Goal: Task Accomplishment & Management: Contribute content

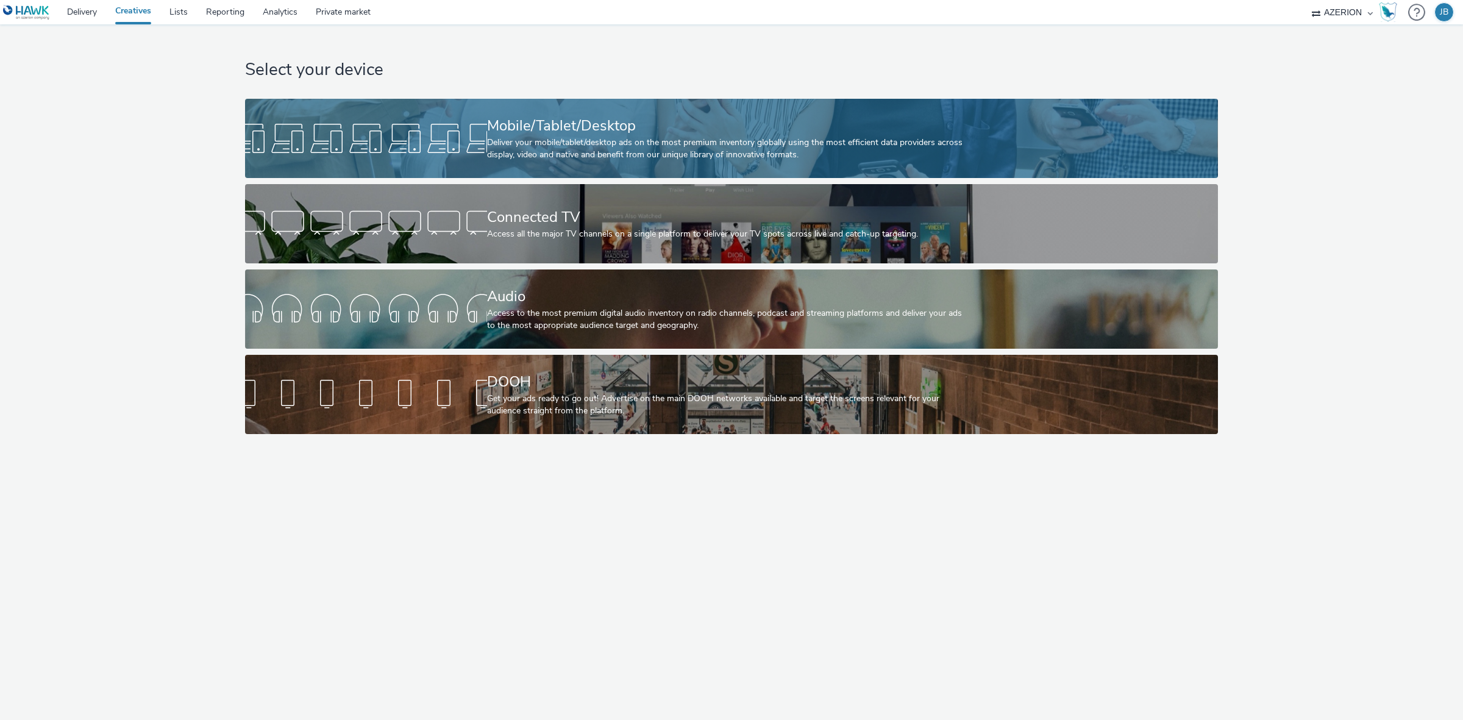
click at [391, 141] on div at bounding box center [366, 138] width 242 height 39
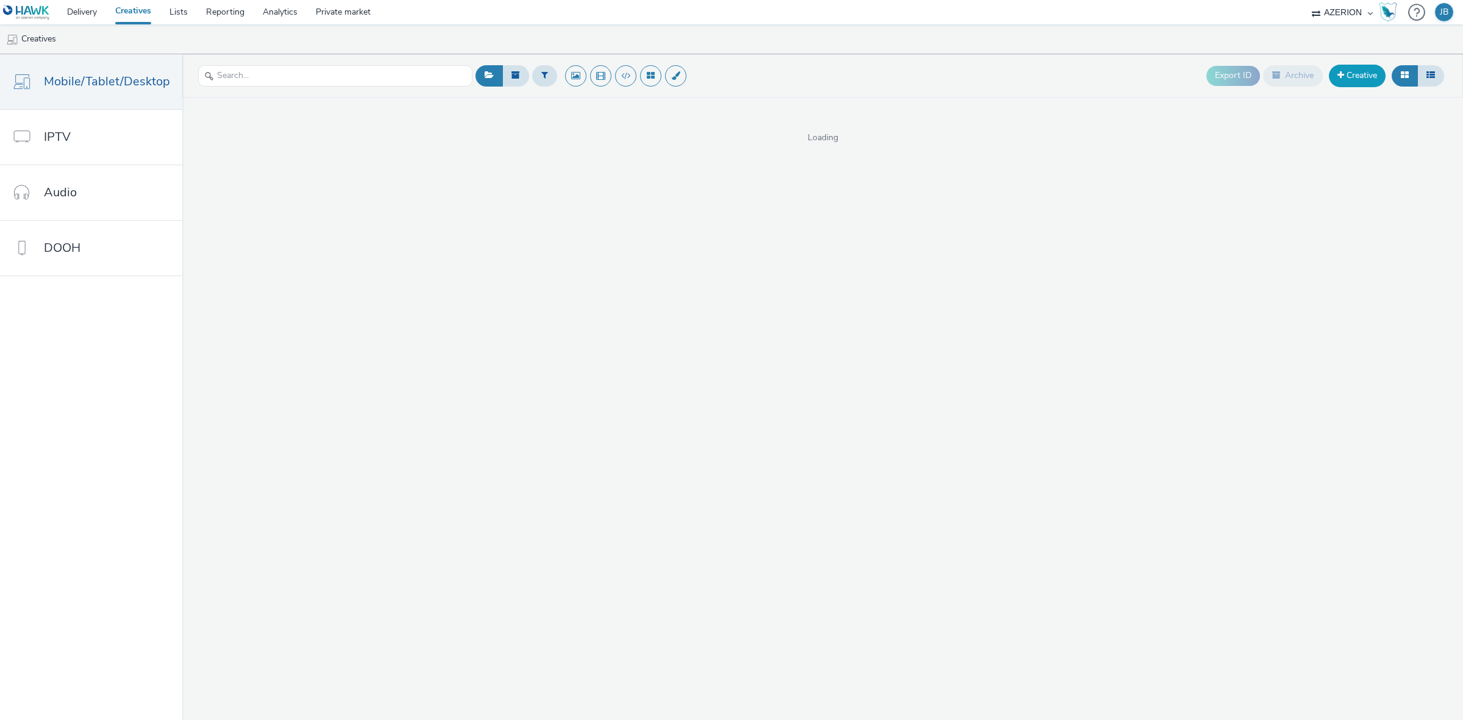
click at [1355, 80] on link "Creative" at bounding box center [1357, 76] width 57 height 22
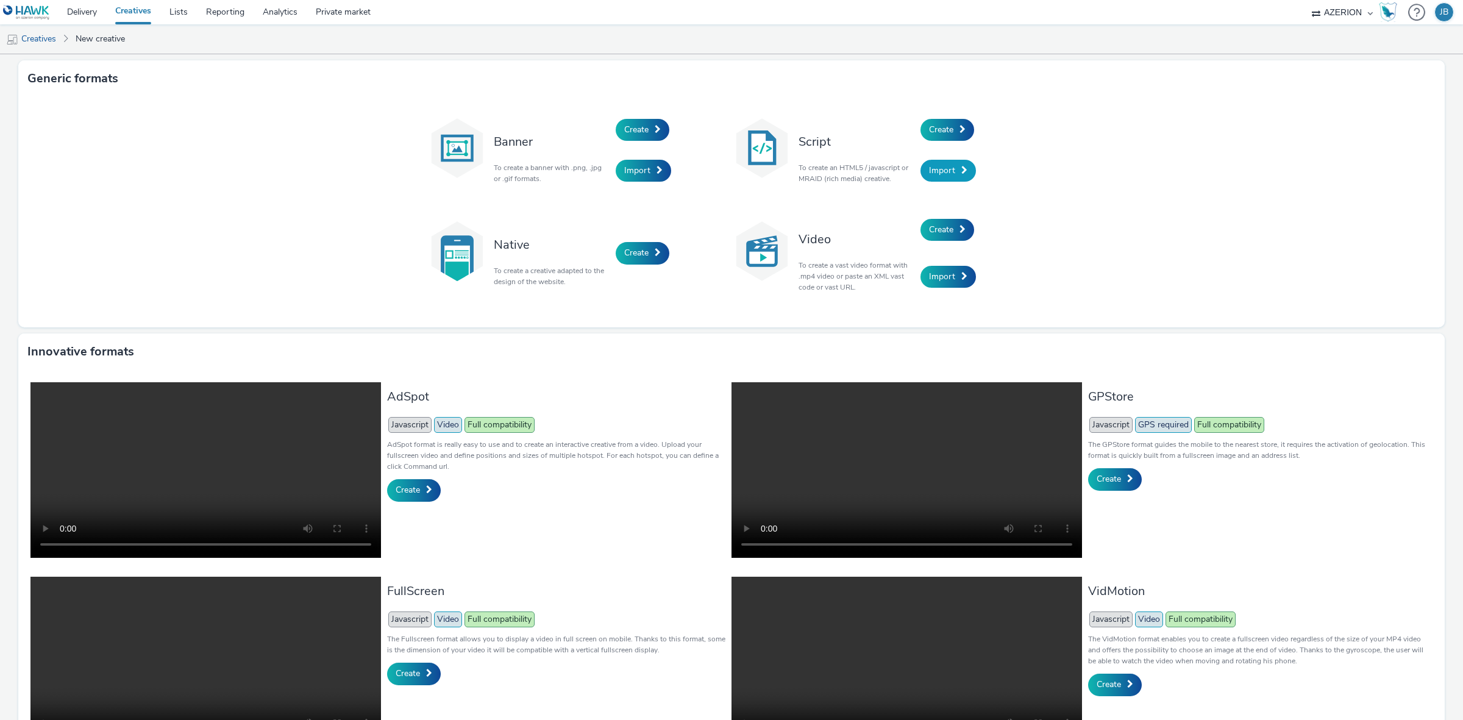
click at [945, 168] on span "Import" at bounding box center [942, 171] width 26 height 12
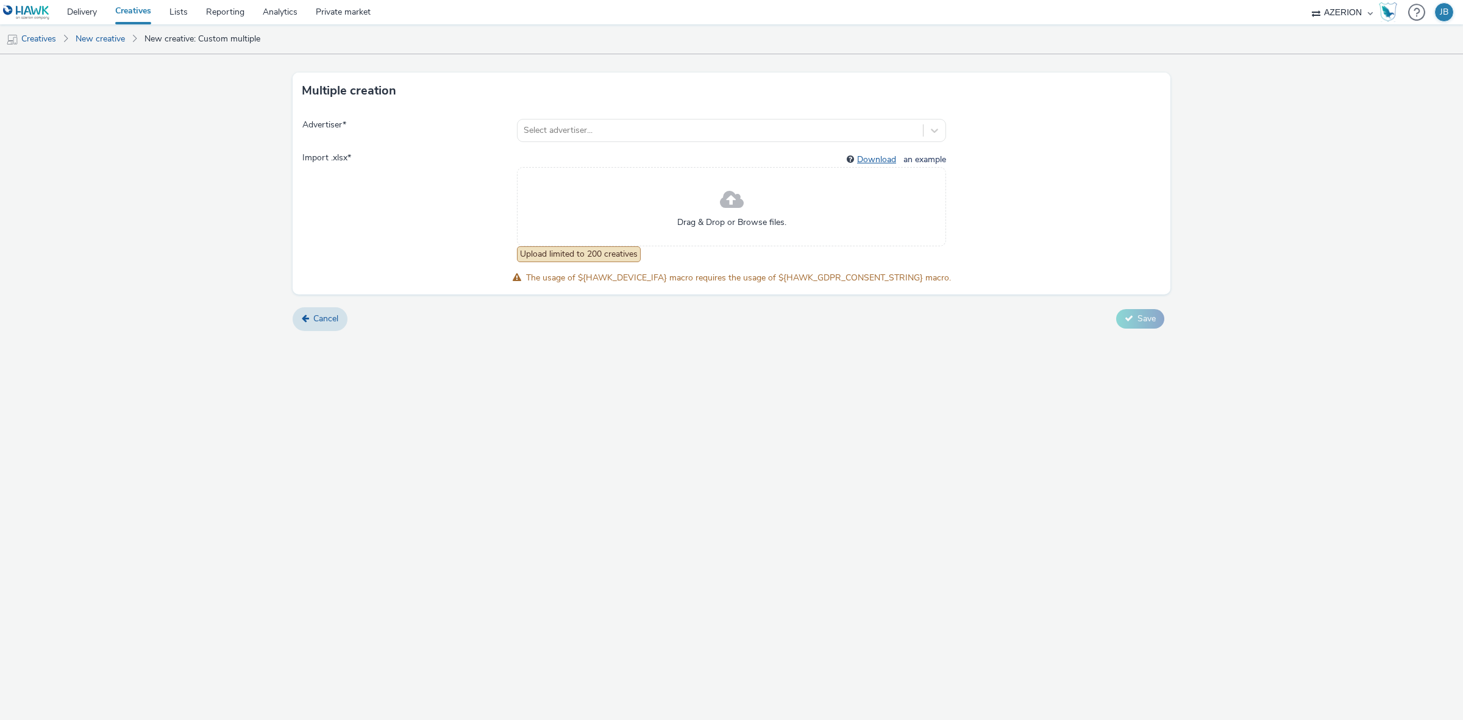
click at [873, 160] on link "Download" at bounding box center [879, 160] width 44 height 12
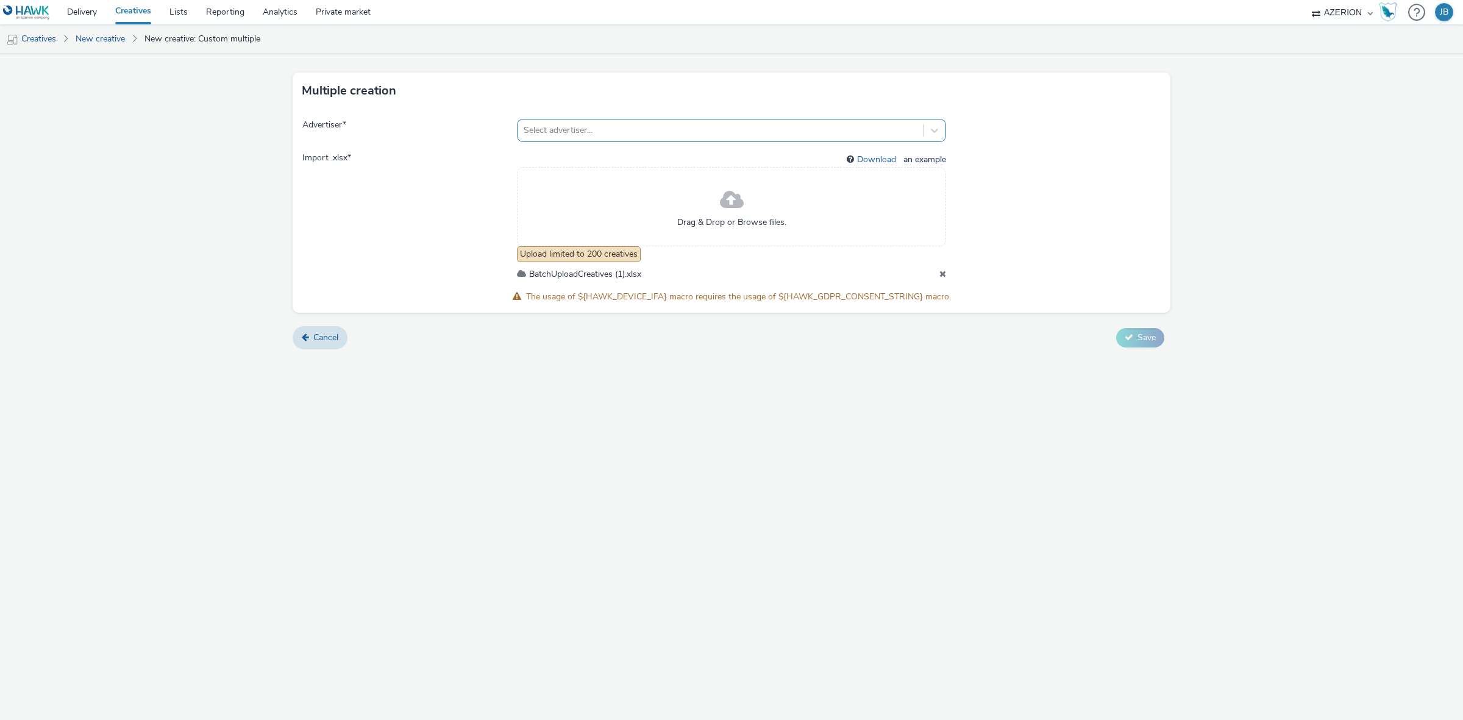
click at [607, 122] on div "Select advertiser..." at bounding box center [720, 131] width 405 height 20
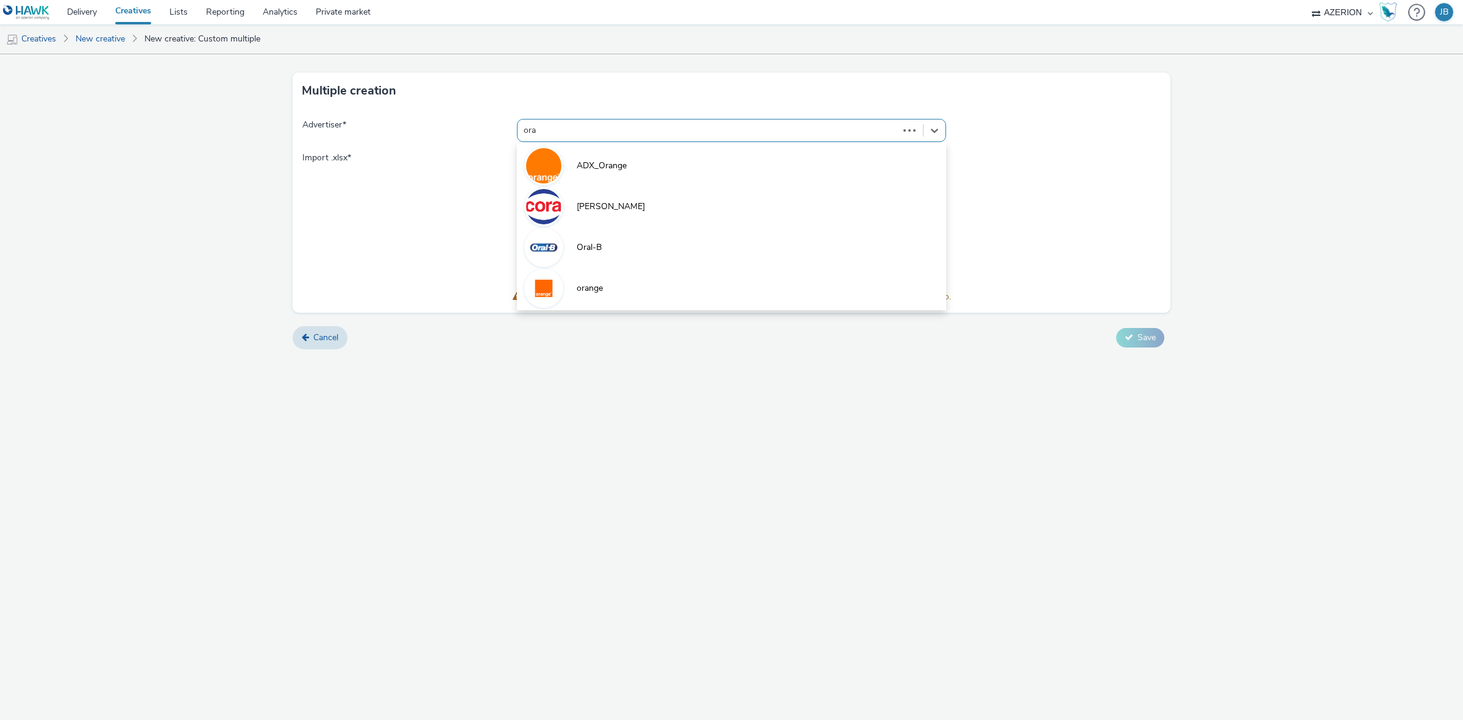
type input "oran"
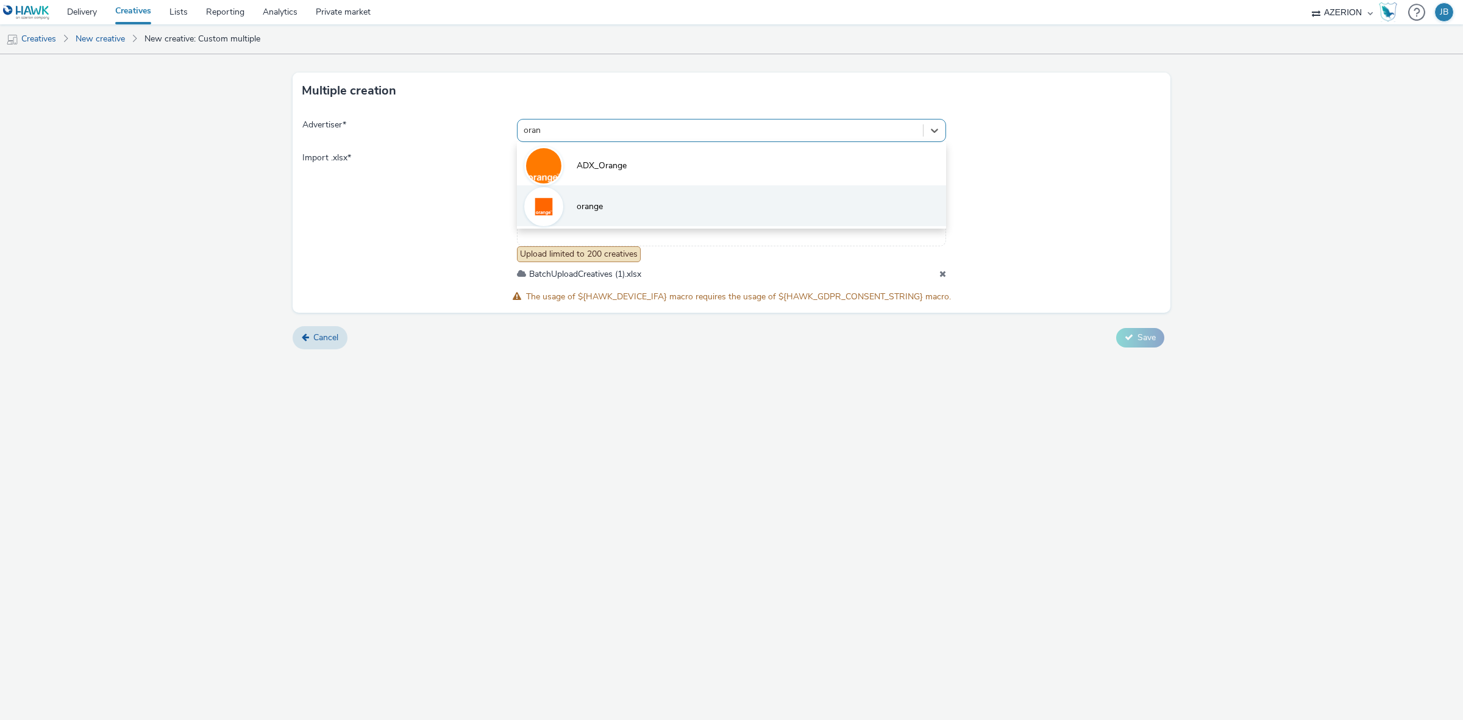
click at [599, 197] on li "orange" at bounding box center [731, 205] width 429 height 41
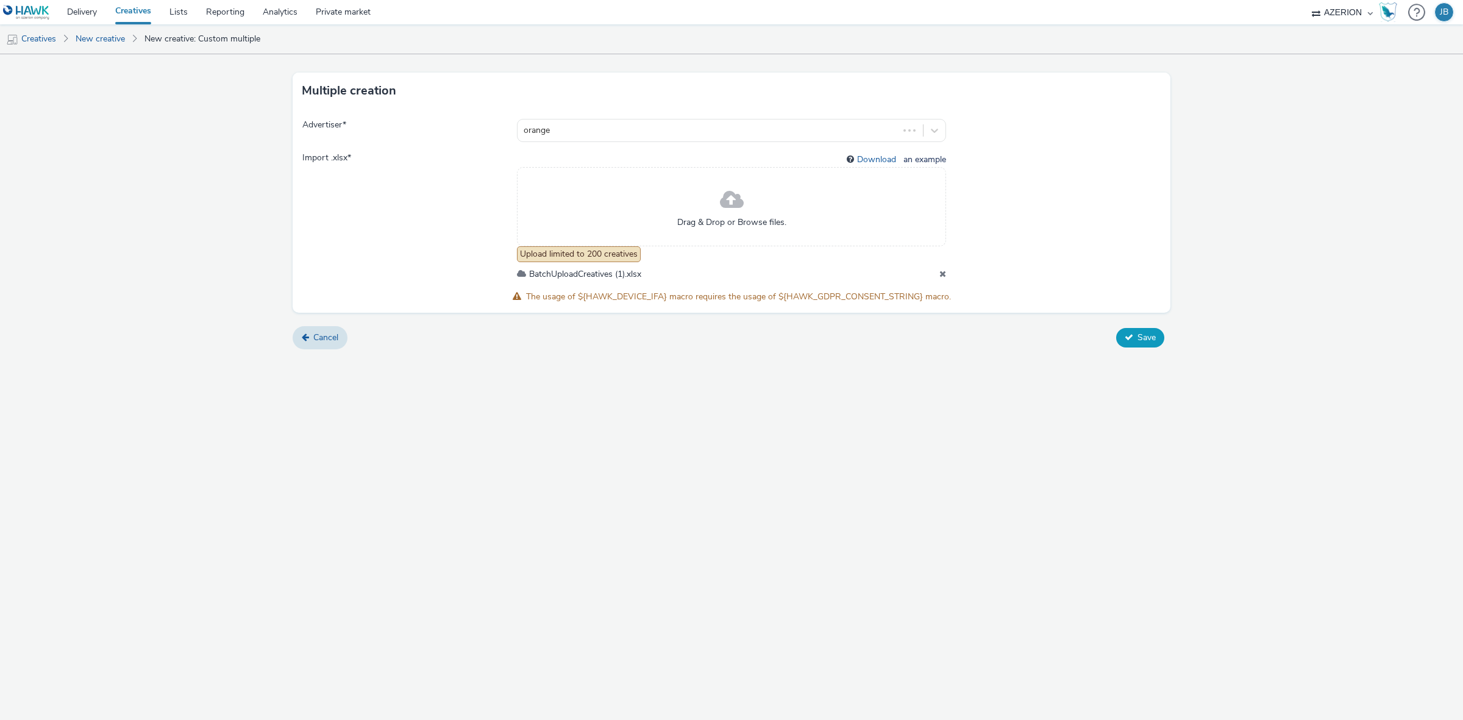
click at [1128, 336] on icon at bounding box center [1129, 337] width 9 height 9
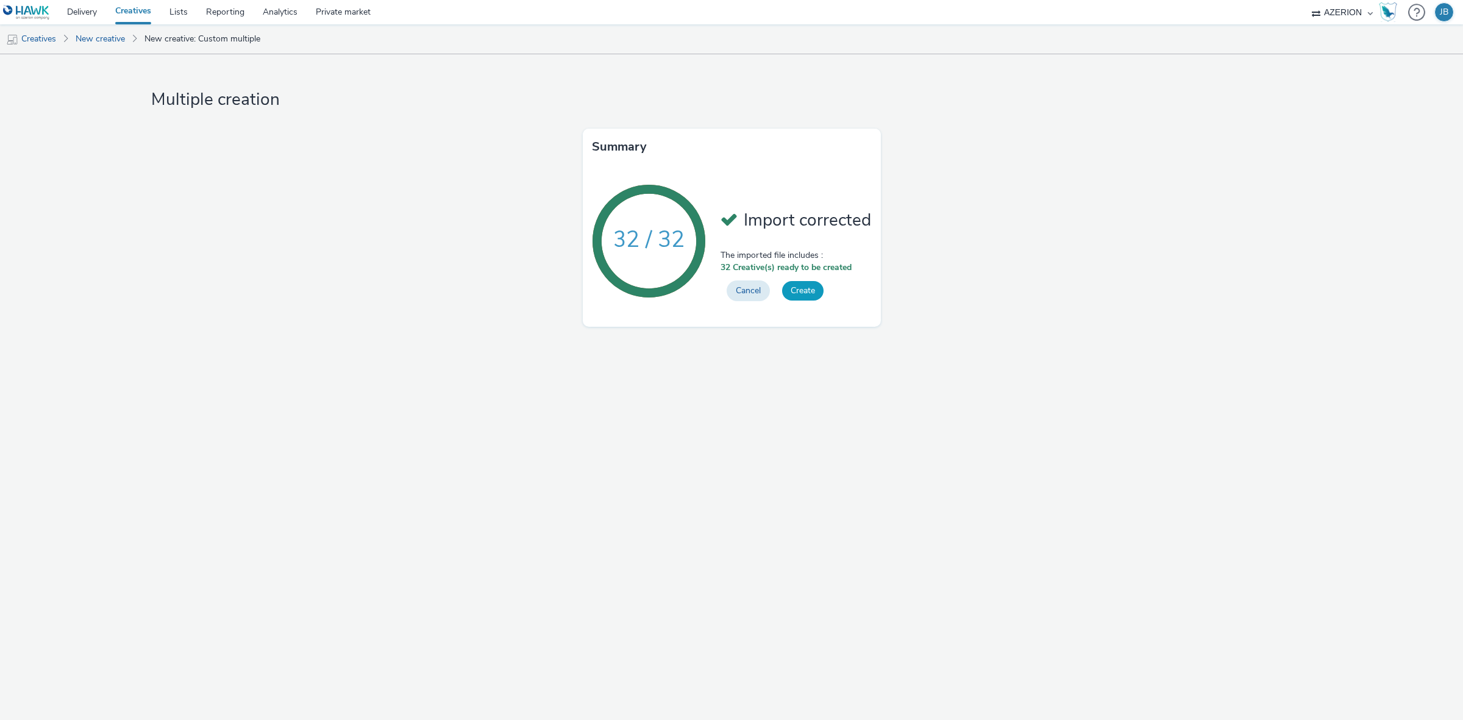
click at [800, 299] on button "Create" at bounding box center [802, 291] width 41 height 20
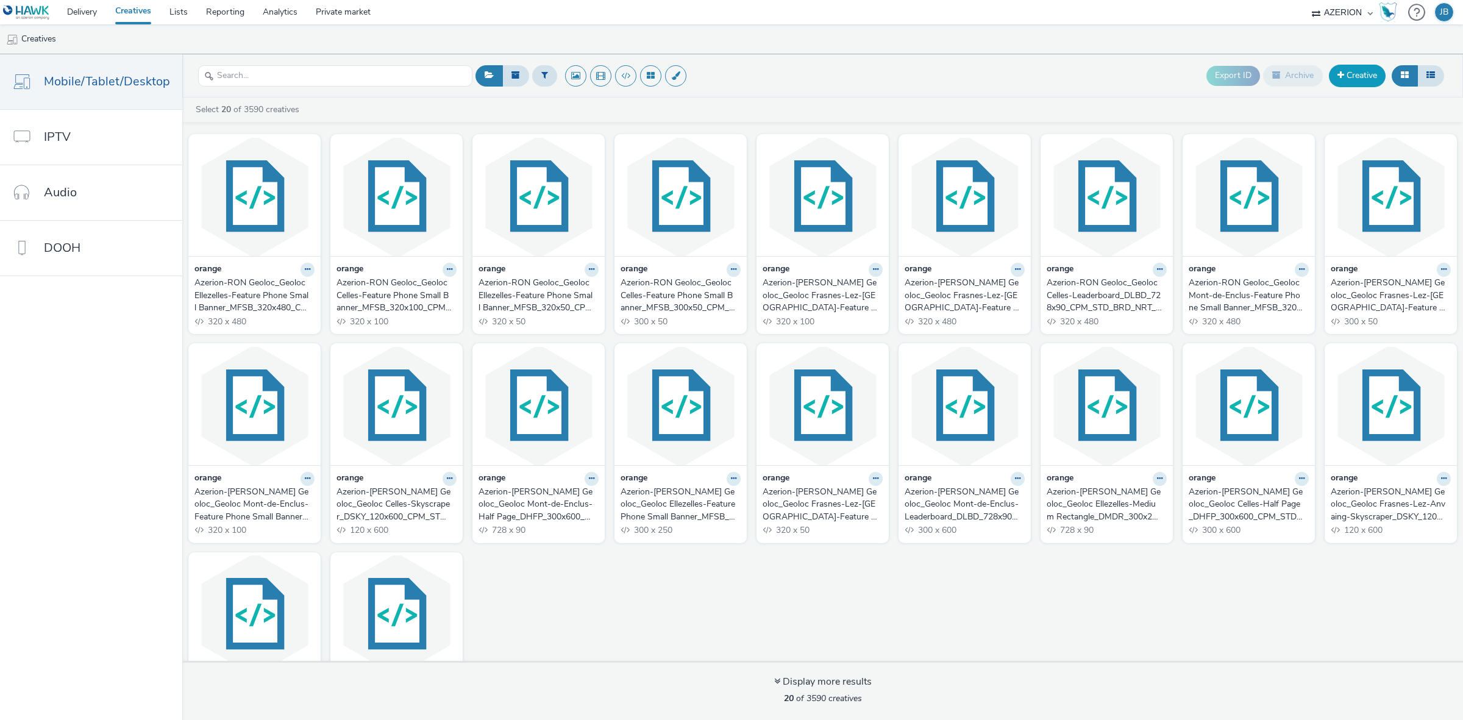
click at [1338, 77] on span at bounding box center [1340, 75] width 7 height 9
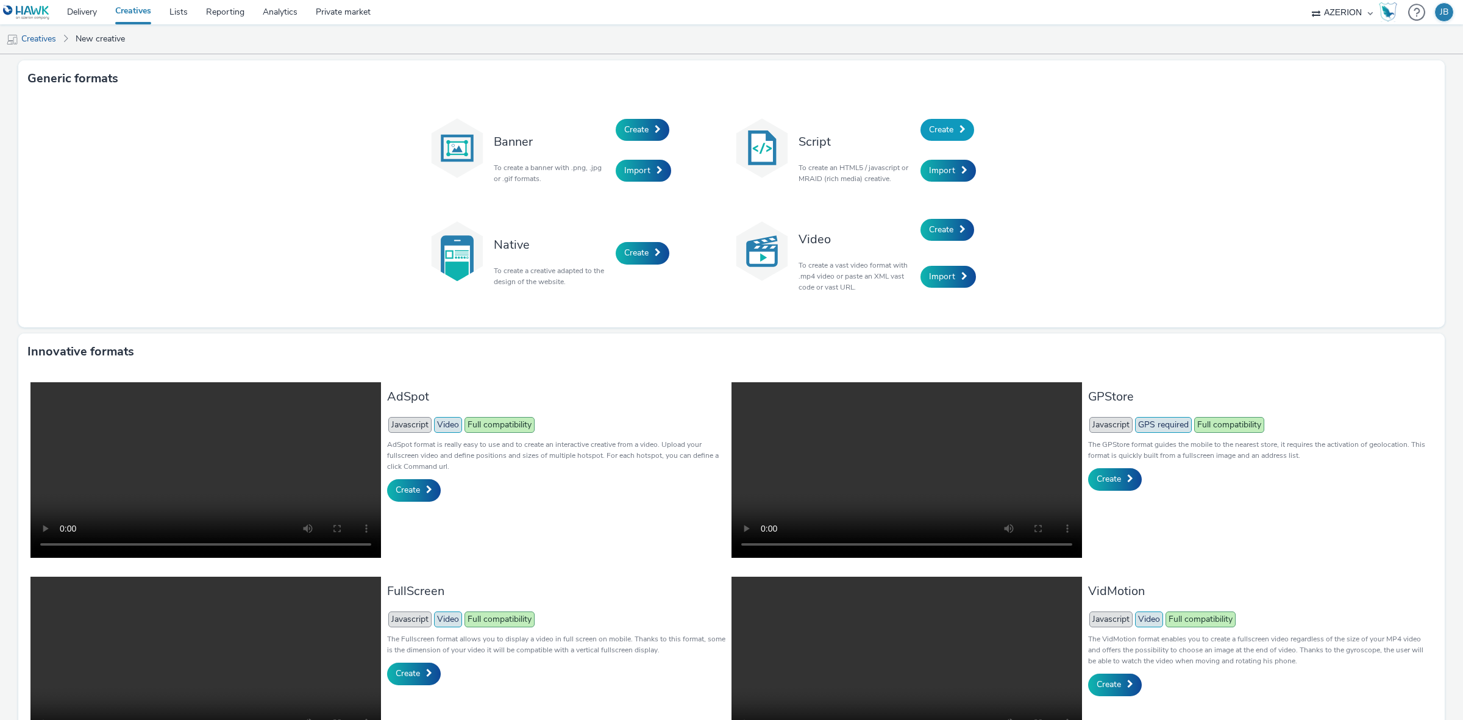
click at [936, 126] on span "Create" at bounding box center [941, 130] width 24 height 12
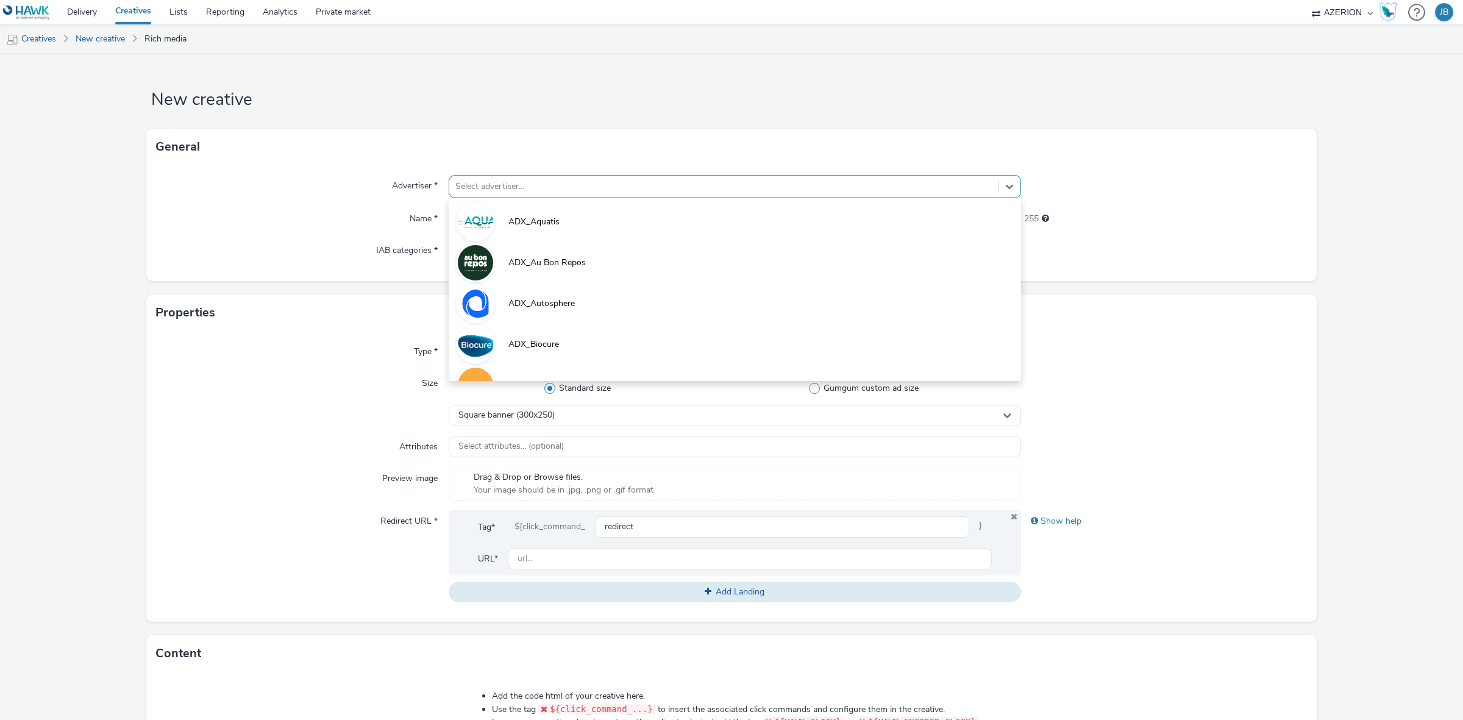
click at [920, 185] on div at bounding box center [723, 186] width 536 height 15
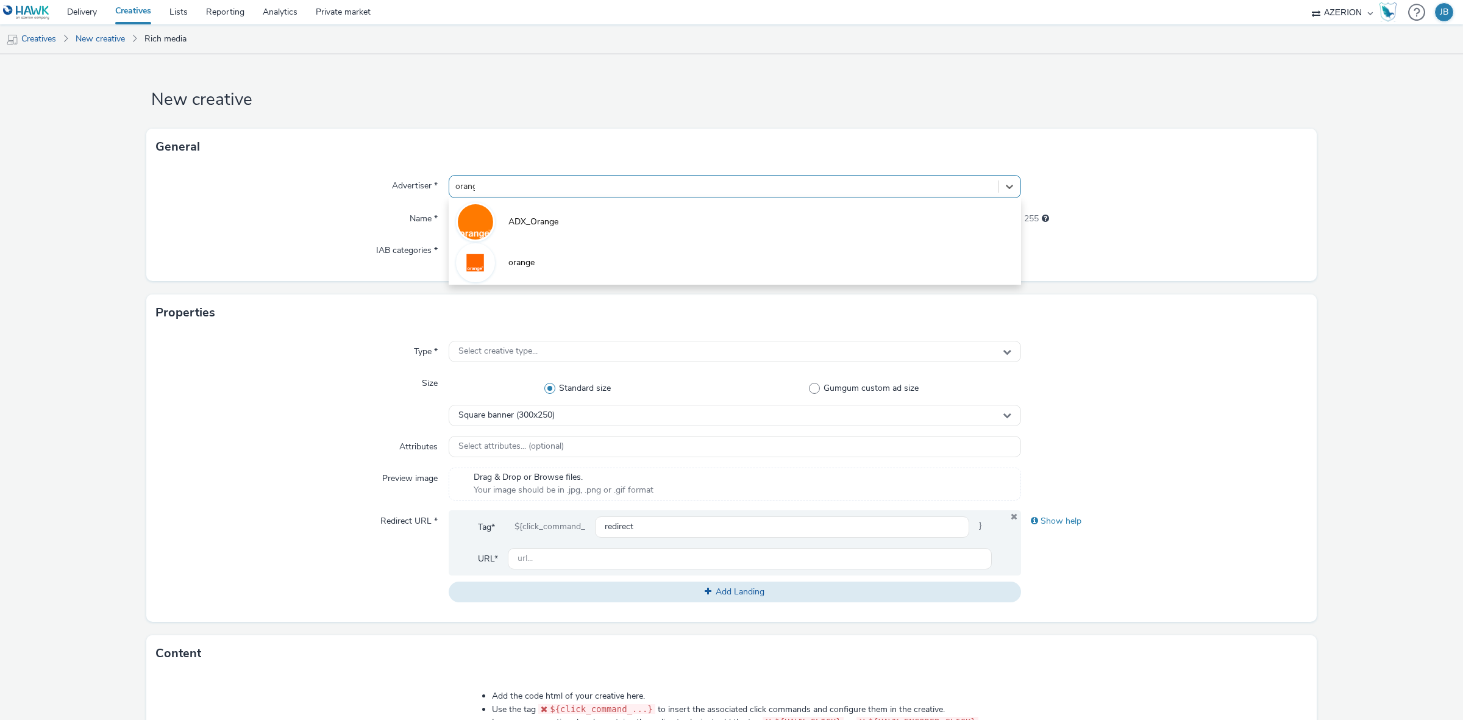
type input "orange"
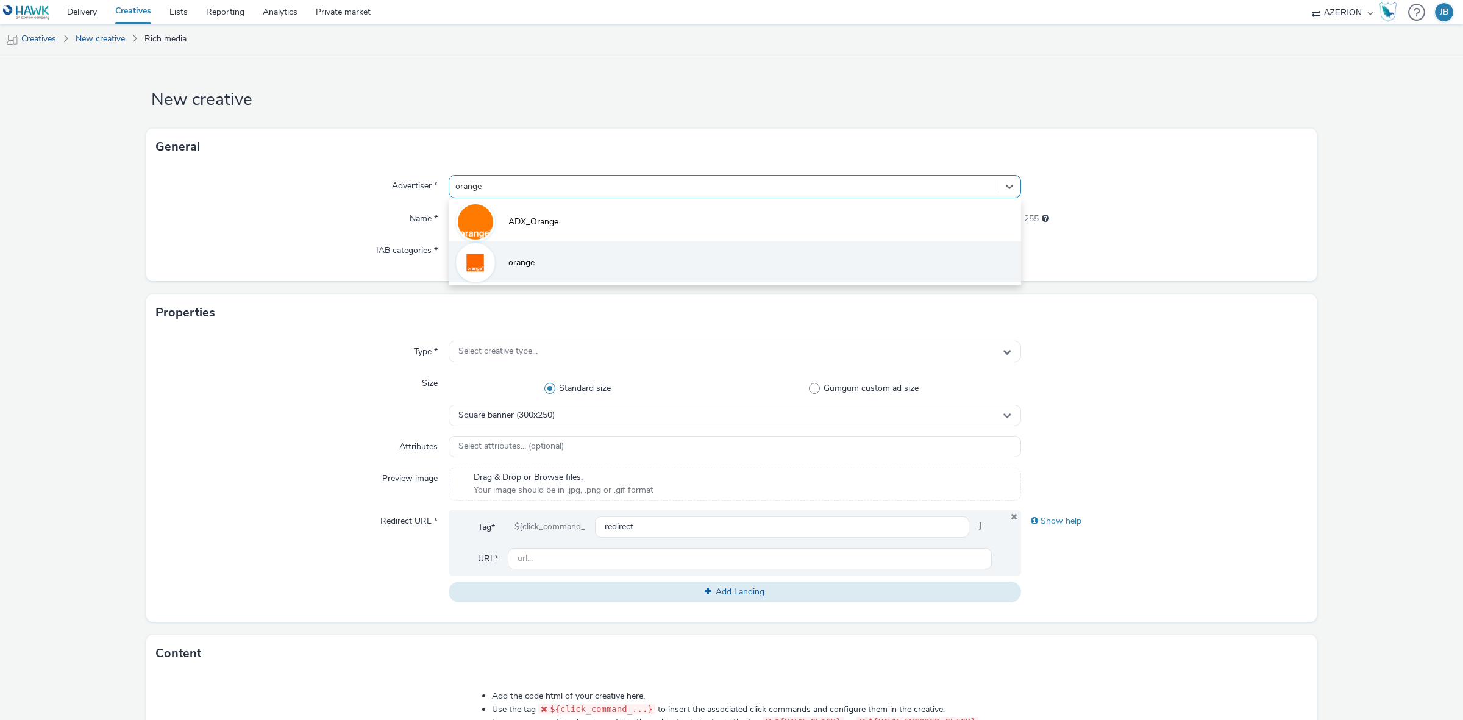
click at [607, 263] on li "orange" at bounding box center [735, 261] width 572 height 41
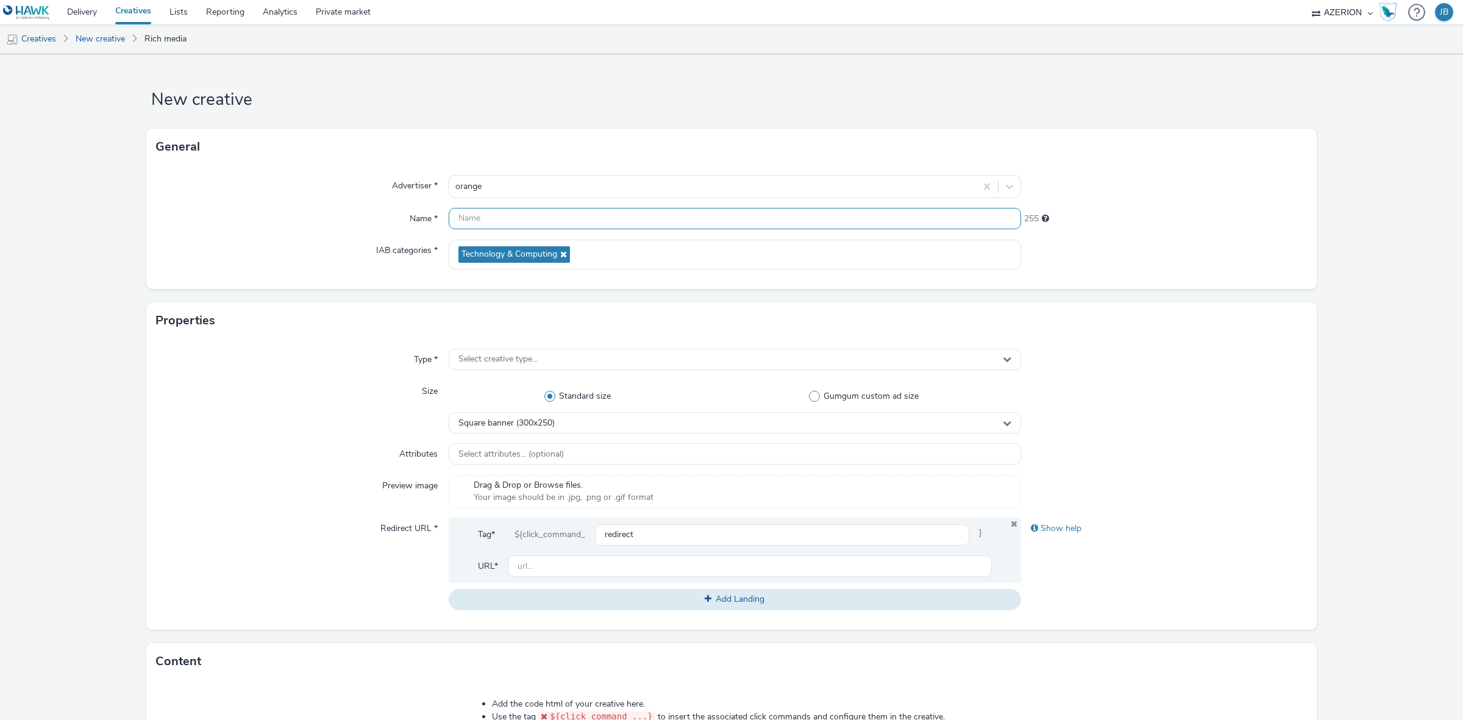
click at [496, 219] on input "text" at bounding box center [735, 218] width 572 height 21
paste input "Azerion-RON Geoloc_Geoloc Mont-de-Enclus-Wide Skyscraper_DWSK_160x600_CPM_STD_B…"
type input "Azerion-RON Geoloc_Geoloc Mont-de-Enclus-Wide Skyscraper_DWSK_160x600_CPM_STD_B…"
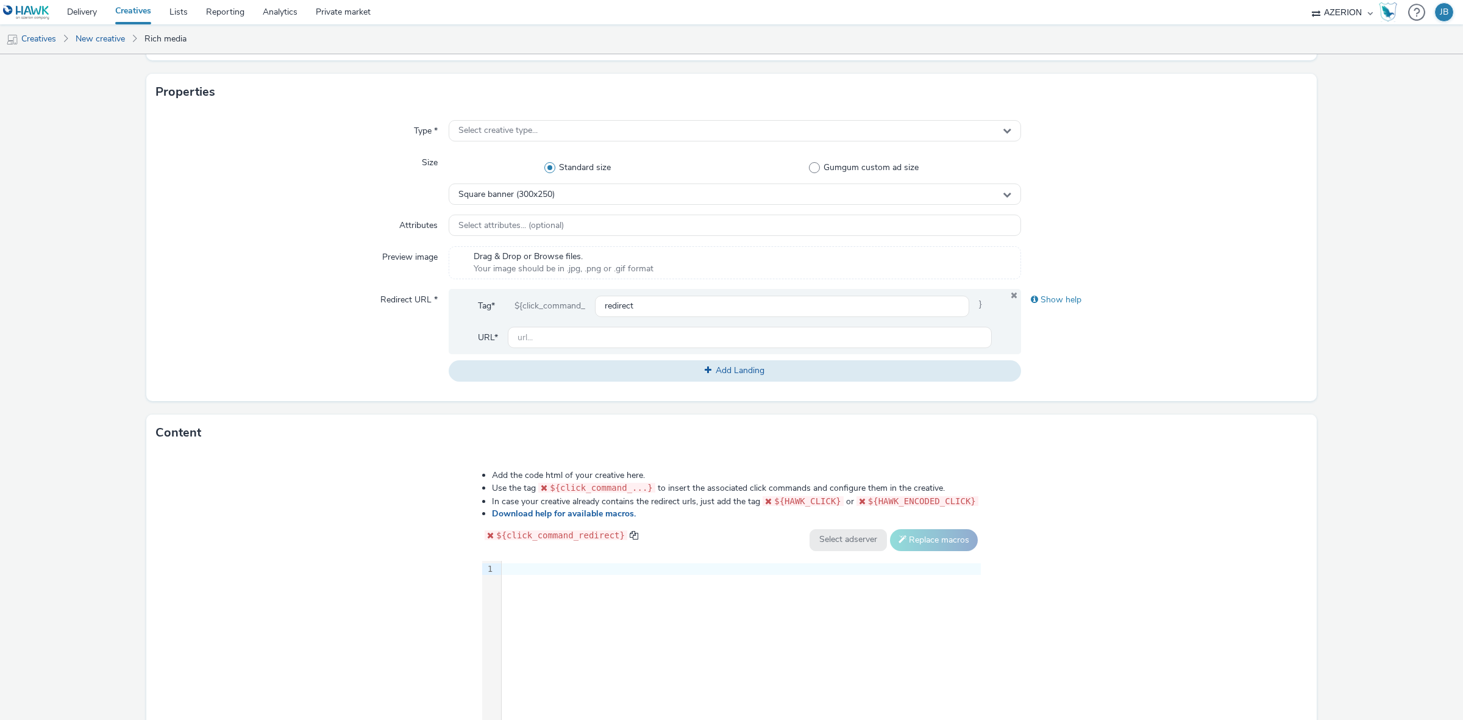
click at [552, 599] on div "9 1 ›" at bounding box center [731, 652] width 499 height 183
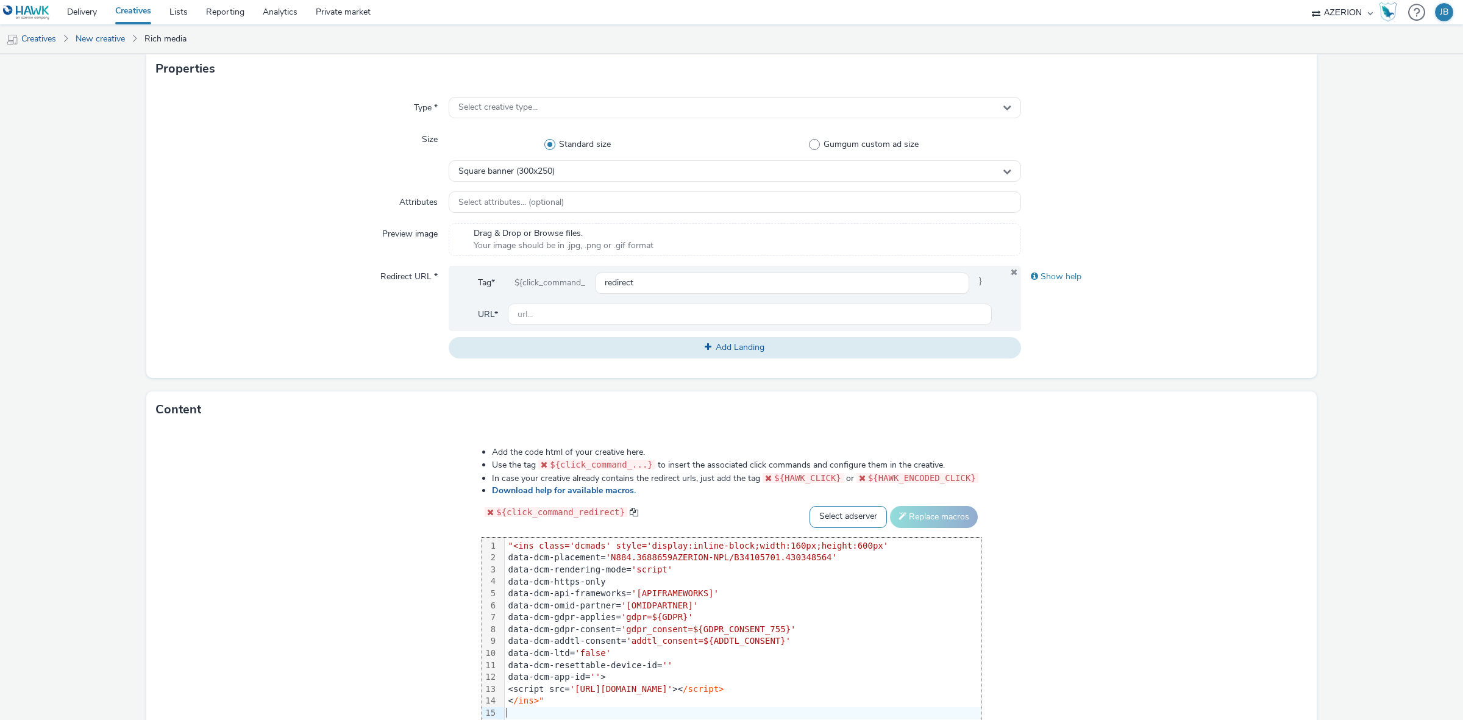
click at [827, 513] on select "Select adserver Sizmek DCM Adform Sting" at bounding box center [847, 517] width 77 height 22
select select "dcm"
click at [809, 506] on select "Select adserver Sizmek DCM Adform Sting" at bounding box center [847, 517] width 77 height 22
click at [902, 513] on button "Replace macros" at bounding box center [934, 517] width 88 height 22
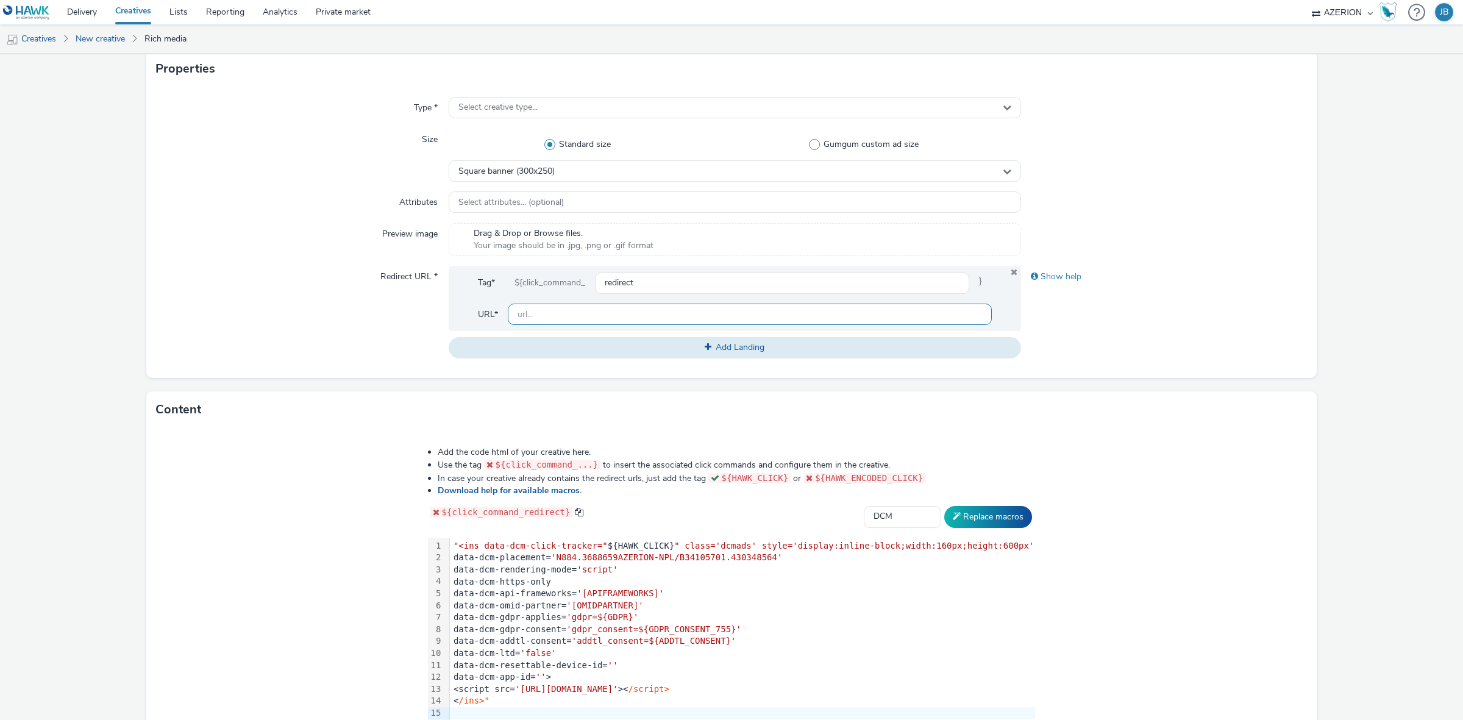
click at [549, 313] on input "text" at bounding box center [750, 314] width 484 height 21
drag, startPoint x: 605, startPoint y: 313, endPoint x: 1186, endPoint y: 245, distance: 584.8
click at [1186, 245] on div "Type * Select creative type... Size Standard size Gumgum custom ad size Square …" at bounding box center [731, 232] width 1170 height 291
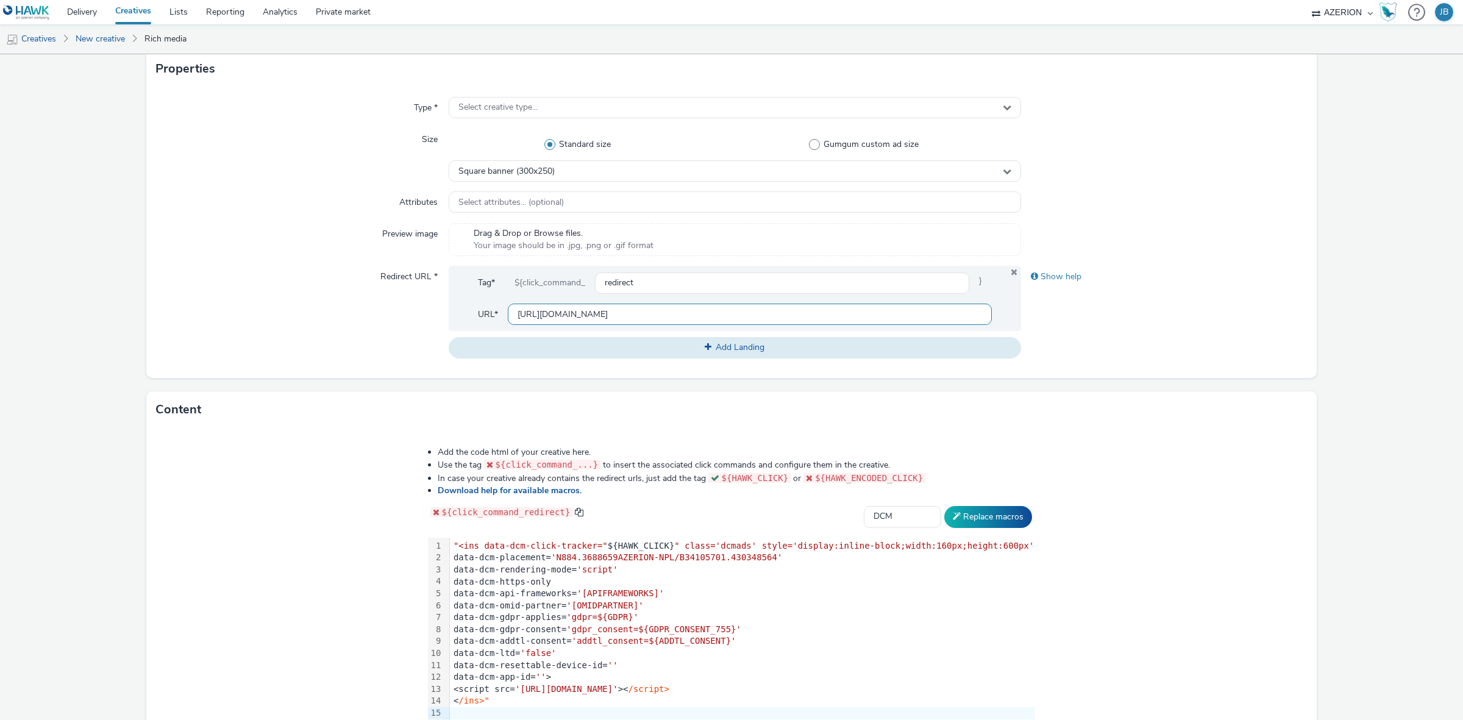
type input "[URL][DOMAIN_NAME]"
click at [1172, 301] on div "Show help" at bounding box center [1164, 312] width 286 height 92
click at [588, 173] on div "Square banner (300x250)" at bounding box center [735, 170] width 572 height 21
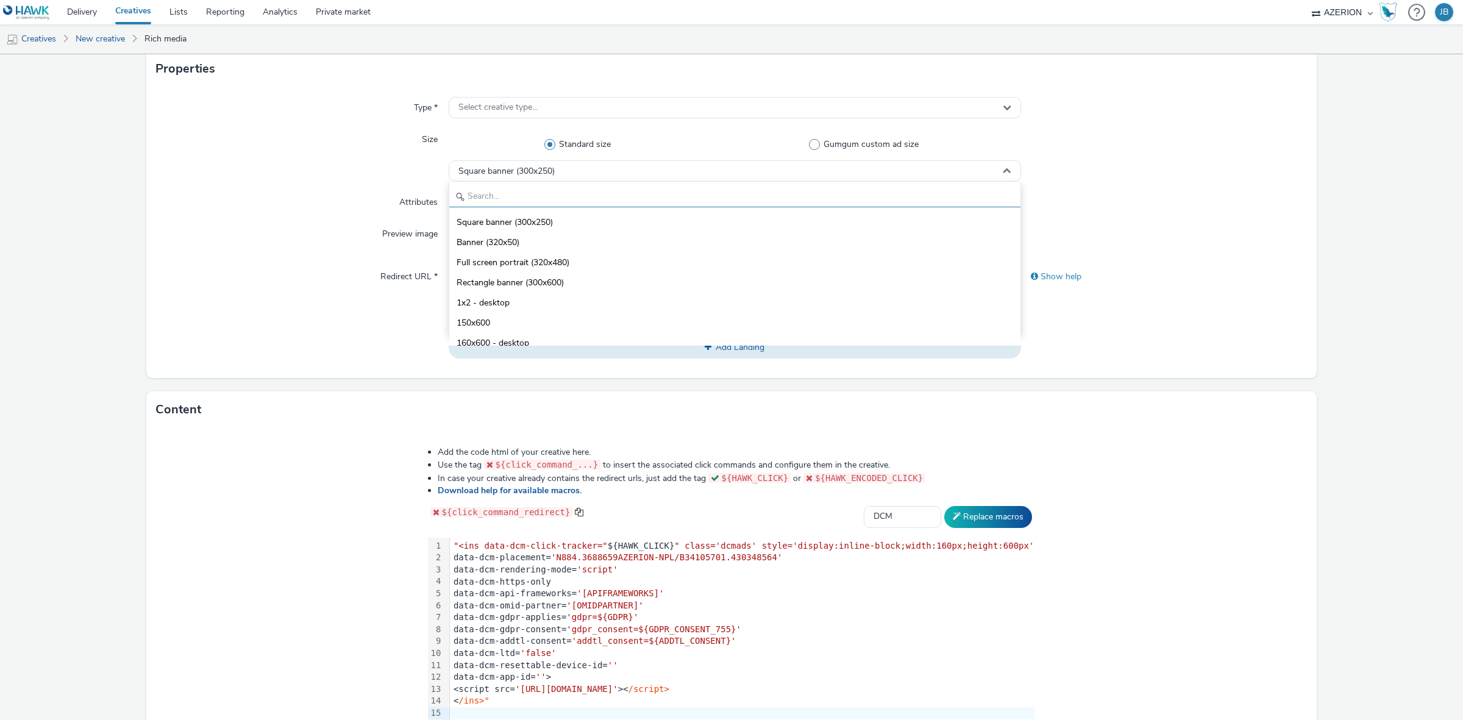
click at [620, 188] on input "text" at bounding box center [734, 196] width 571 height 21
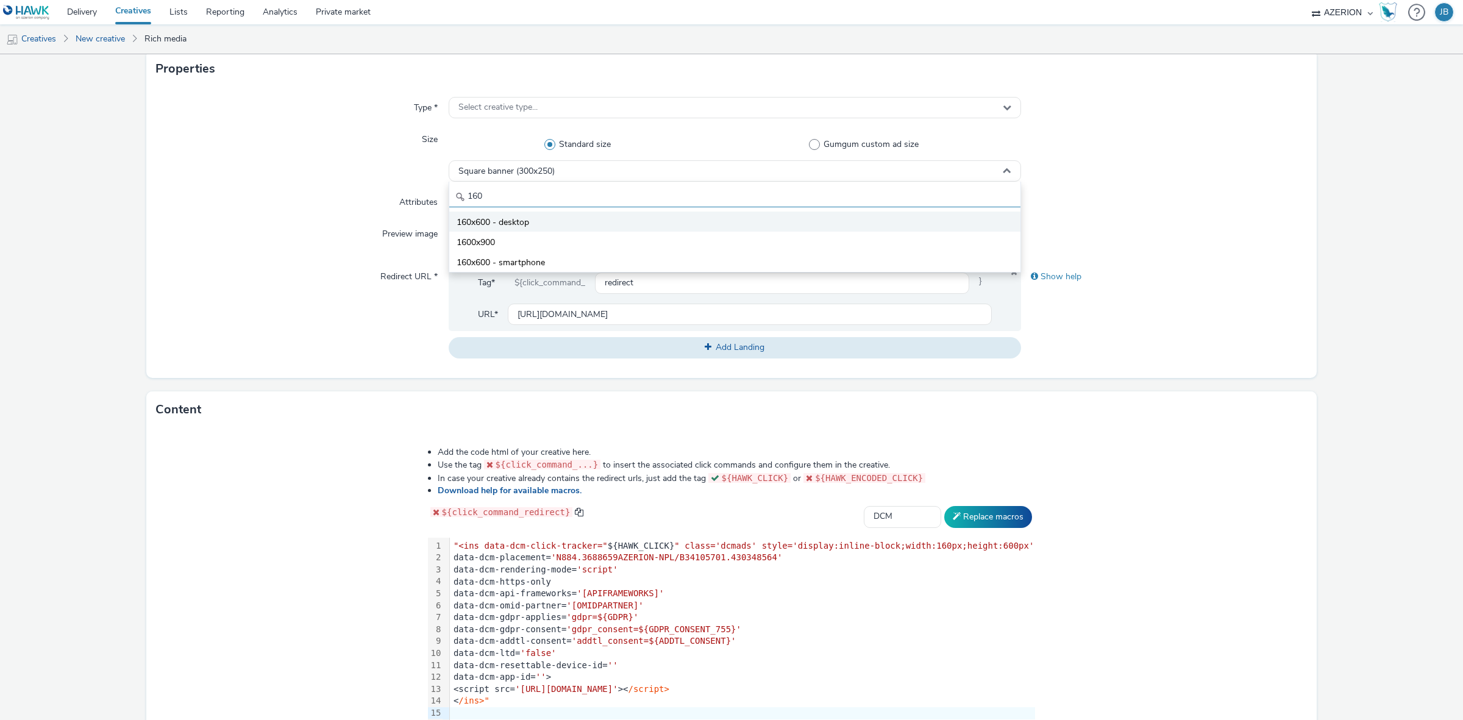
type input "160"
click at [533, 221] on li "160x600 - desktop" at bounding box center [734, 222] width 571 height 20
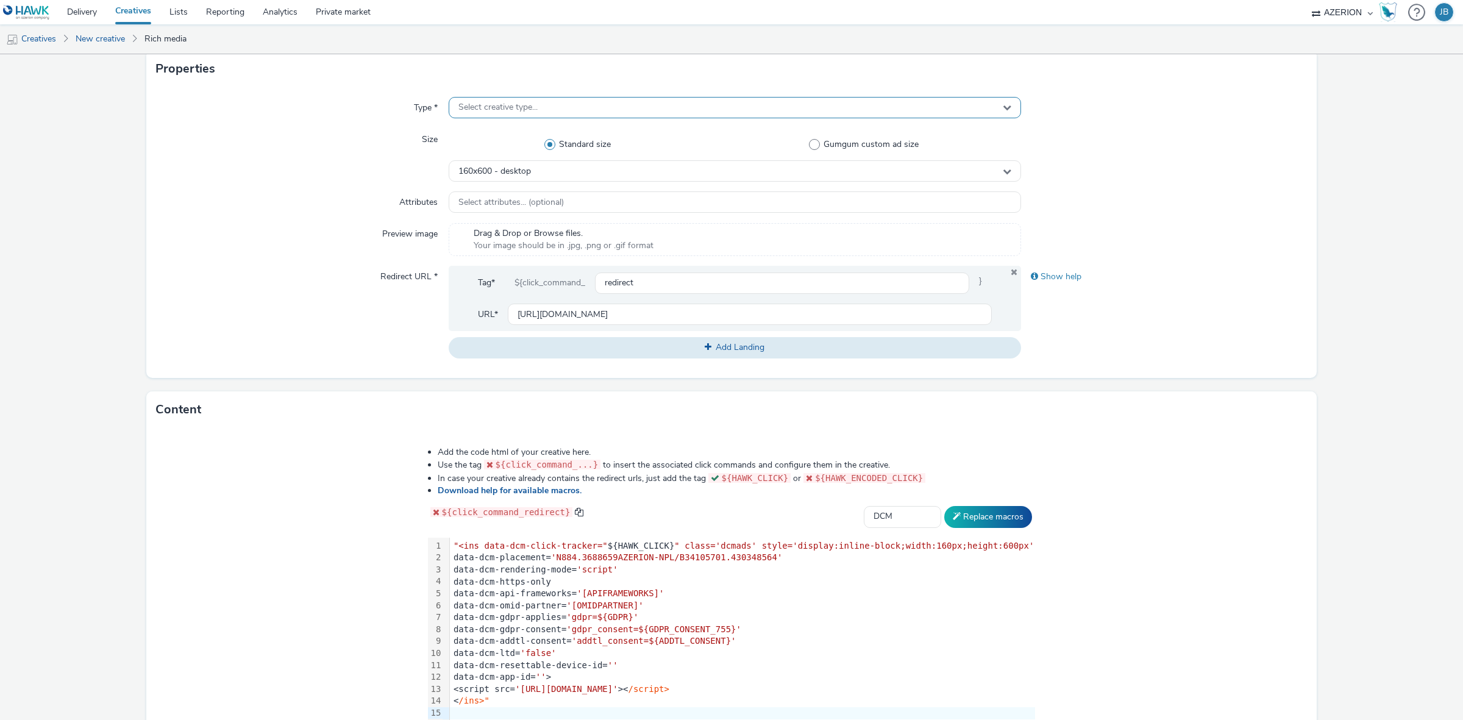
click at [480, 107] on span "Select creative type..." at bounding box center [497, 107] width 79 height 10
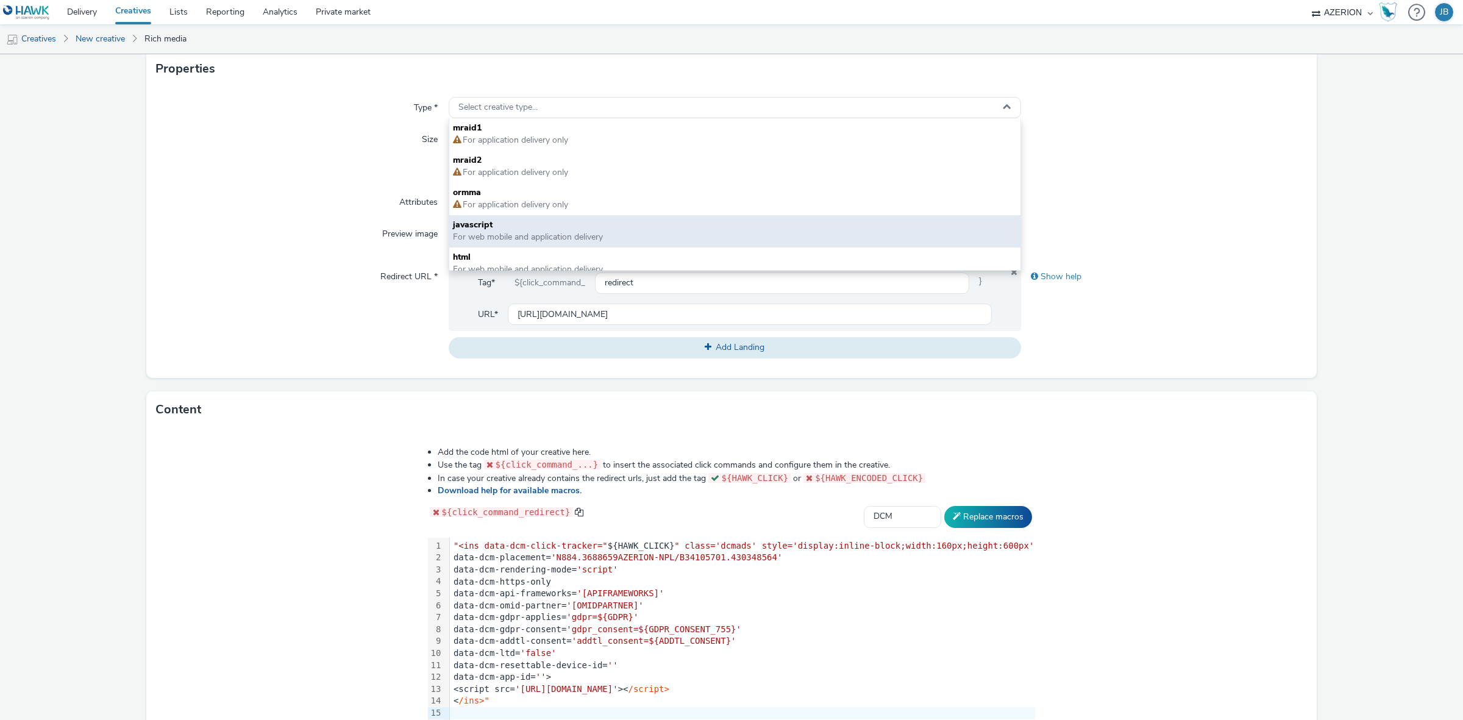
click at [469, 226] on span "javascript" at bounding box center [735, 225] width 564 height 12
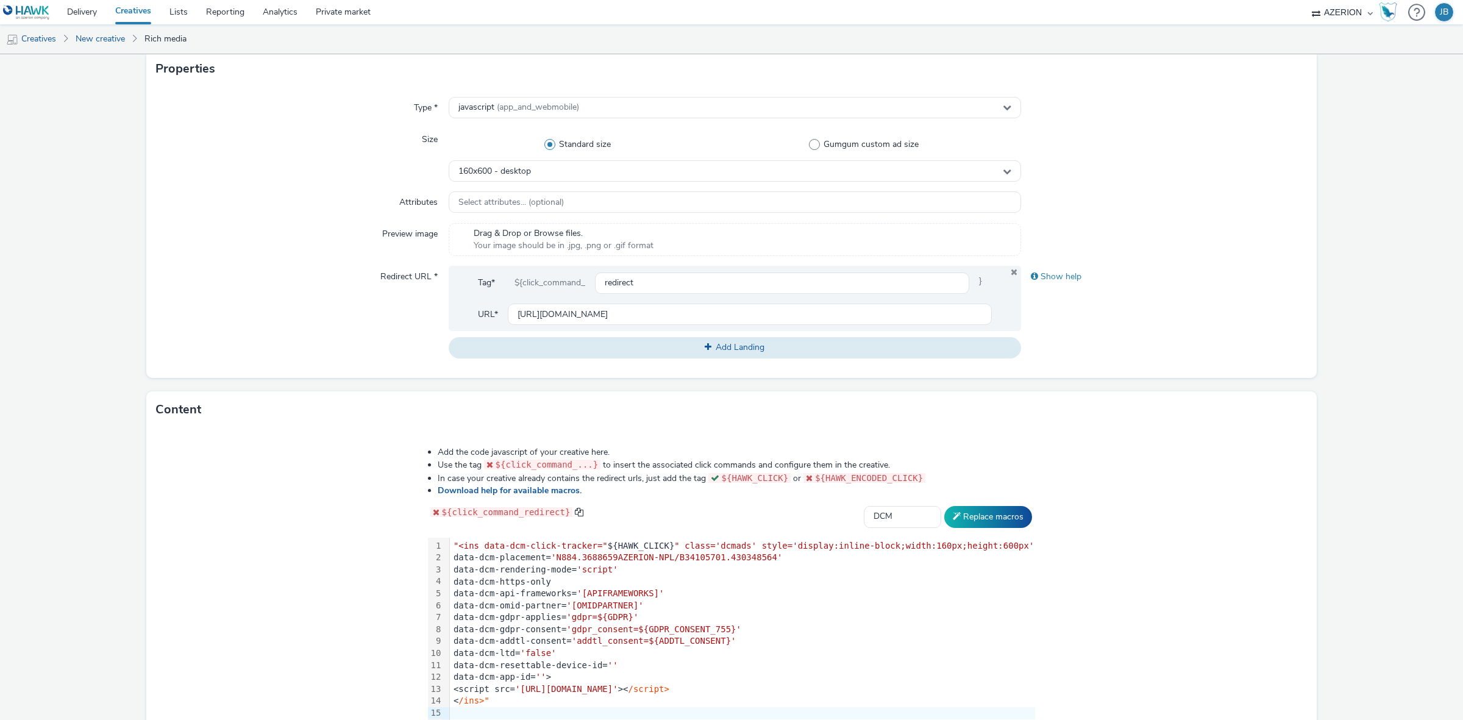
click at [1165, 410] on div "Content" at bounding box center [731, 409] width 1170 height 37
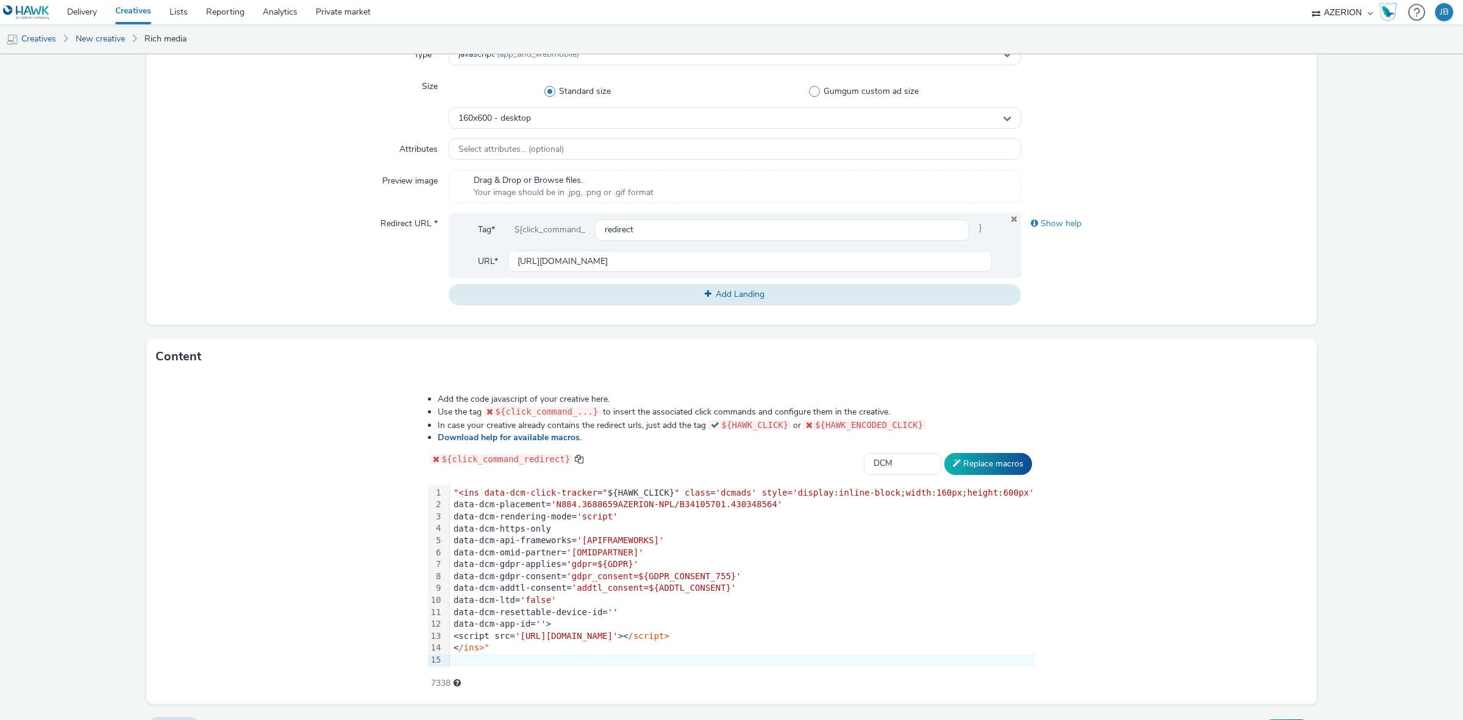
scroll to position [333, 0]
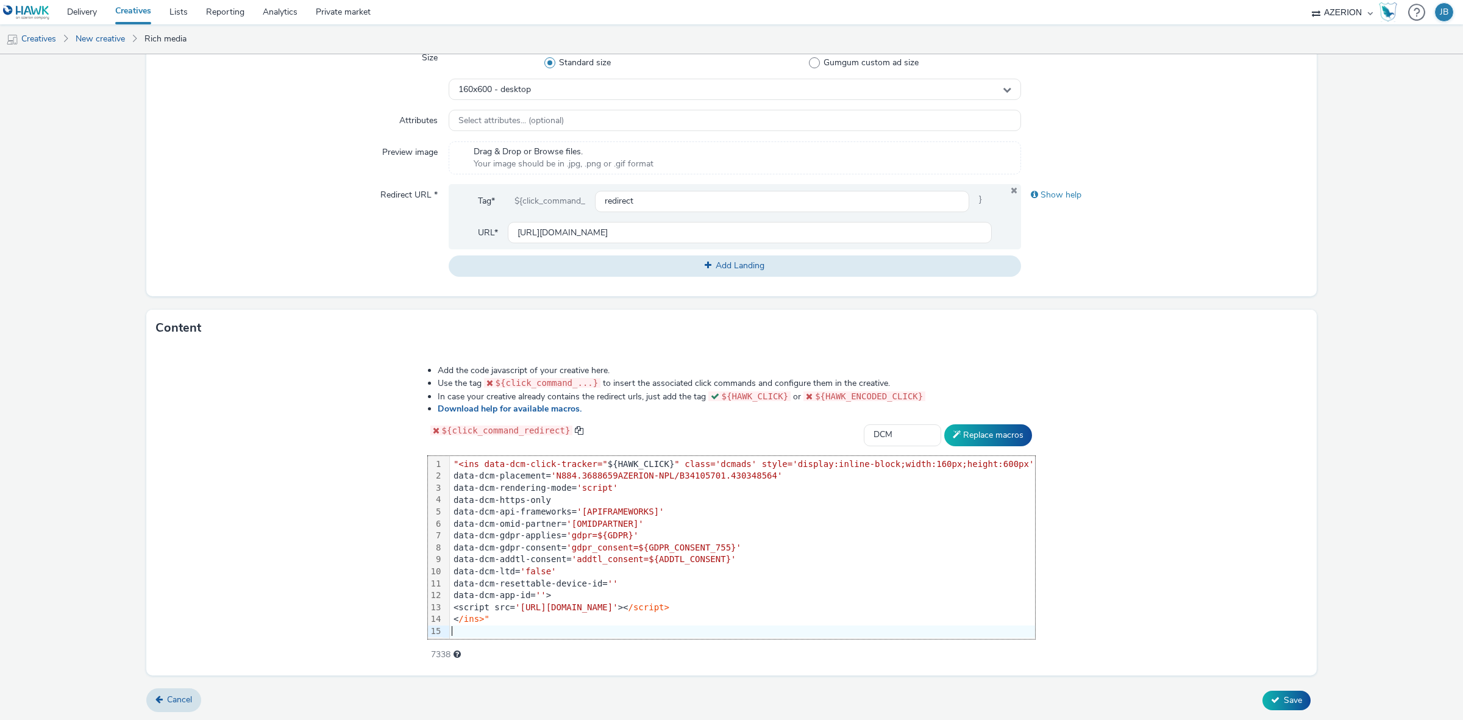
click at [505, 625] on div at bounding box center [742, 631] width 585 height 12
click at [474, 461] on span ""<ins data-dcm-click-tracker="" at bounding box center [531, 464] width 154 height 10
click at [1284, 700] on span "Save" at bounding box center [1293, 700] width 18 height 12
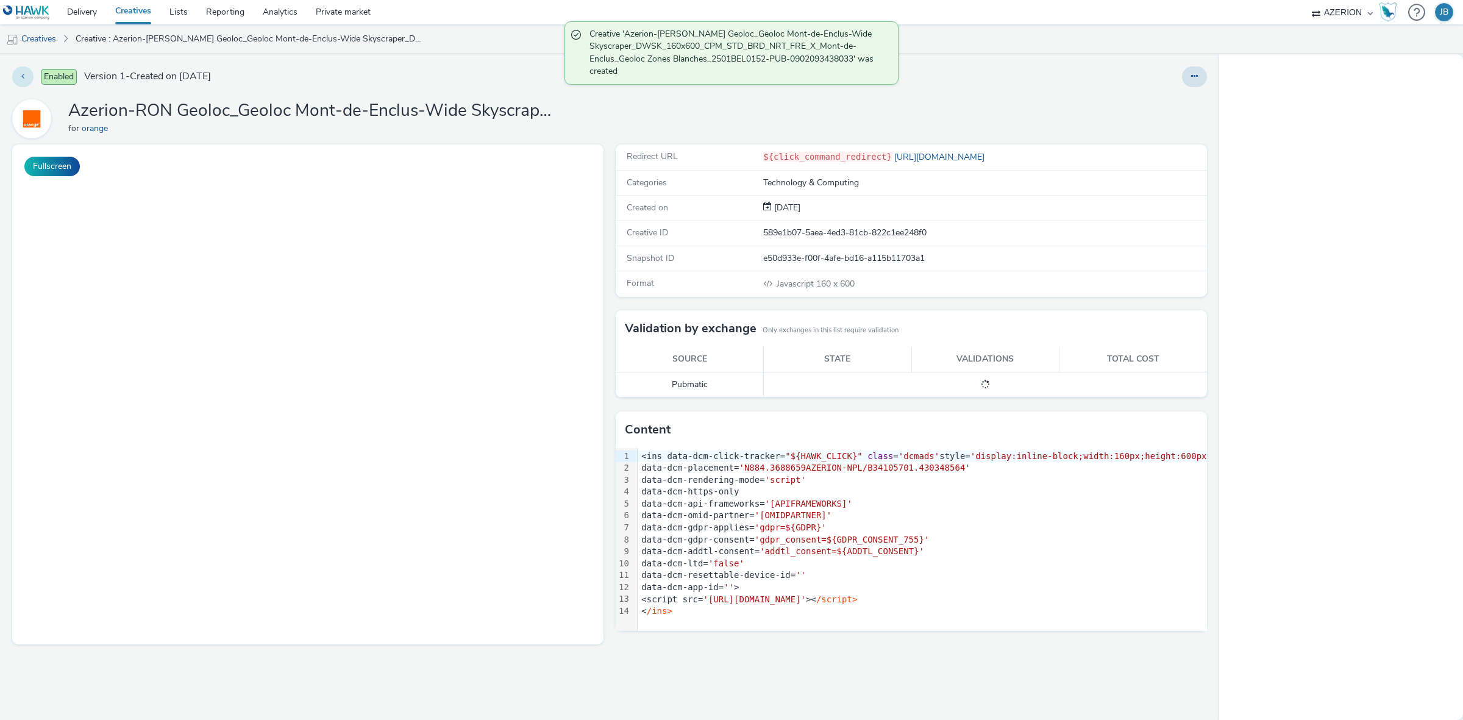
click at [29, 83] on button at bounding box center [22, 76] width 21 height 21
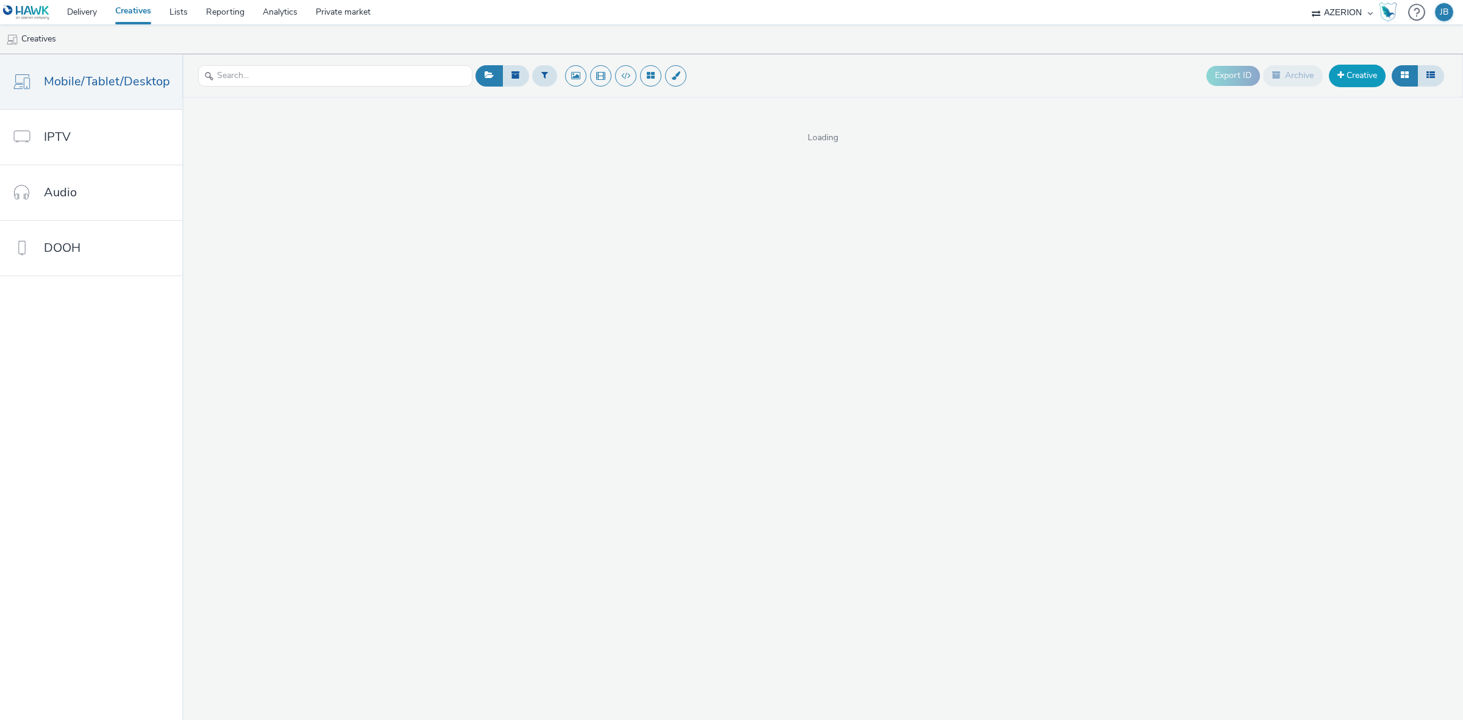
click at [1348, 73] on link "Creative" at bounding box center [1357, 76] width 57 height 22
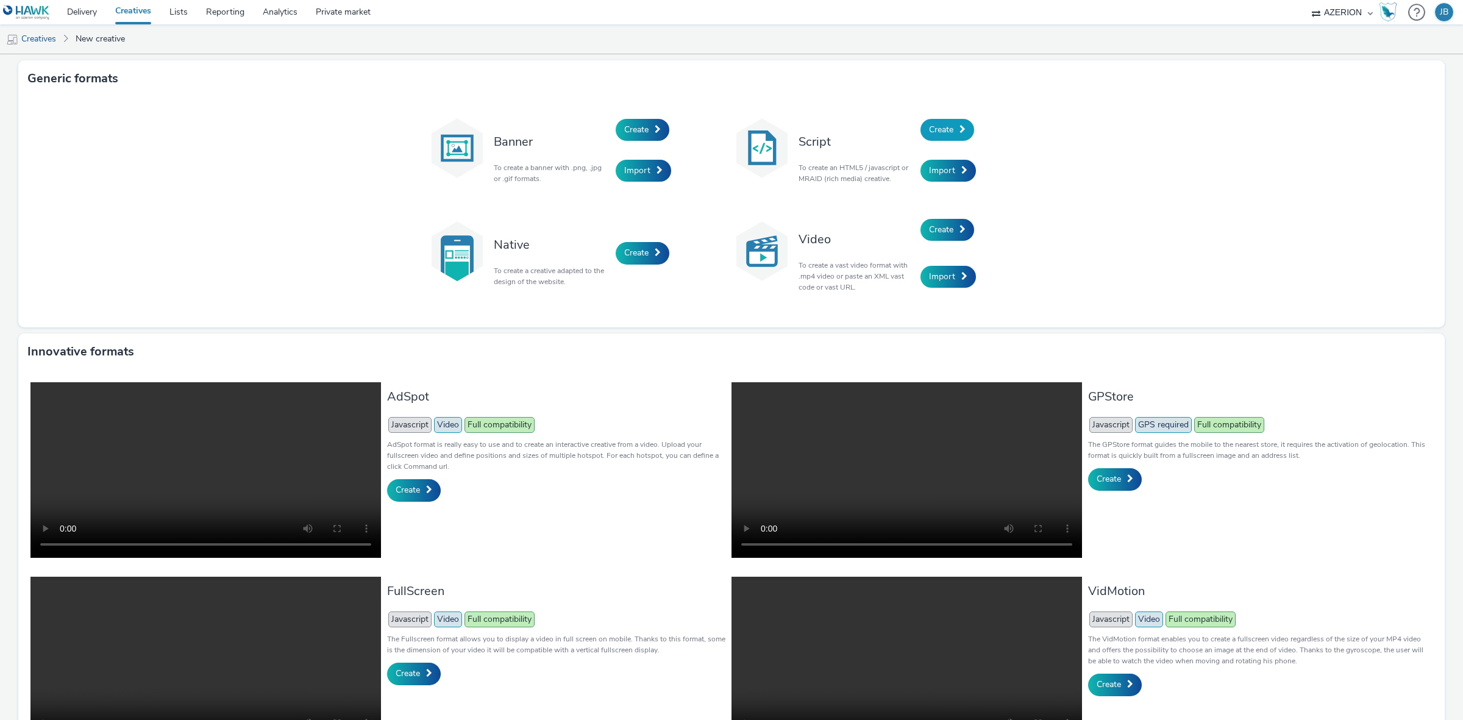
click at [961, 125] on link "Create" at bounding box center [947, 130] width 54 height 22
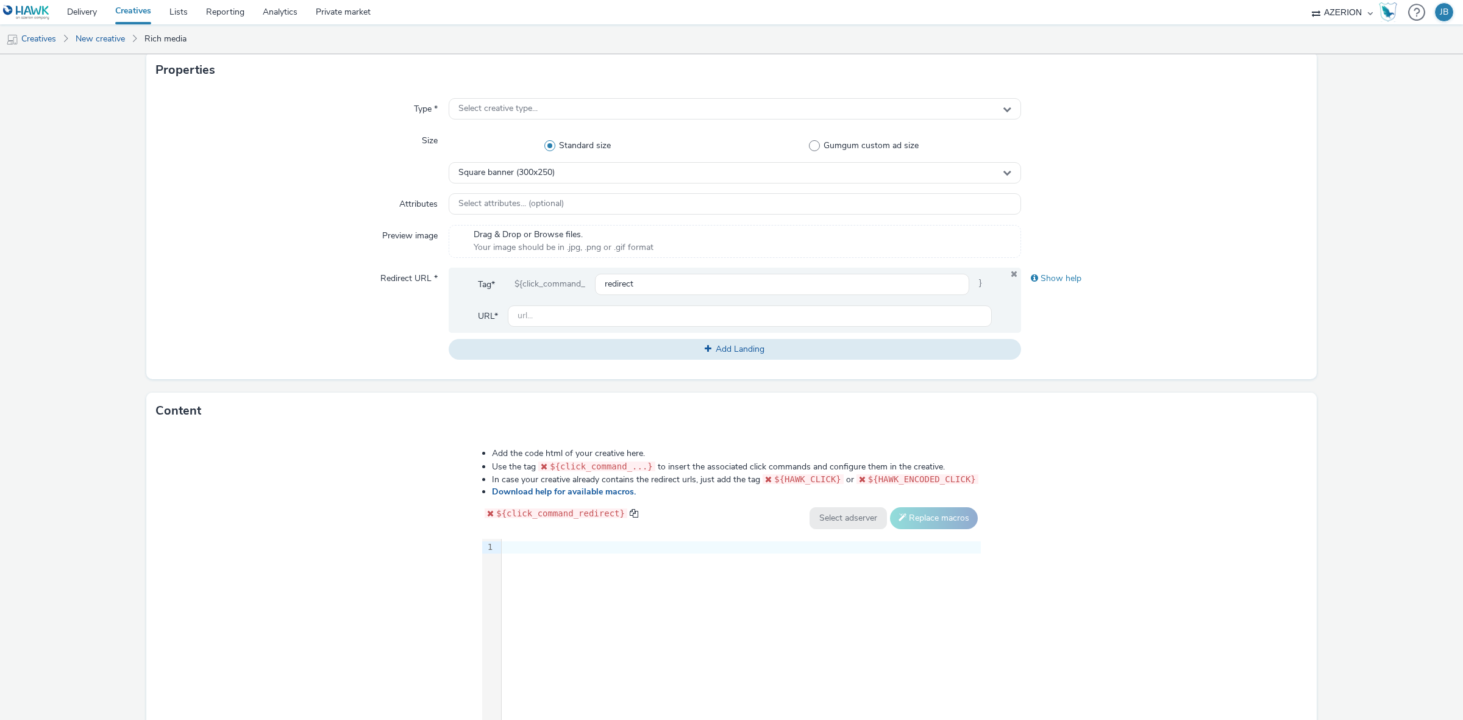
scroll to position [305, 0]
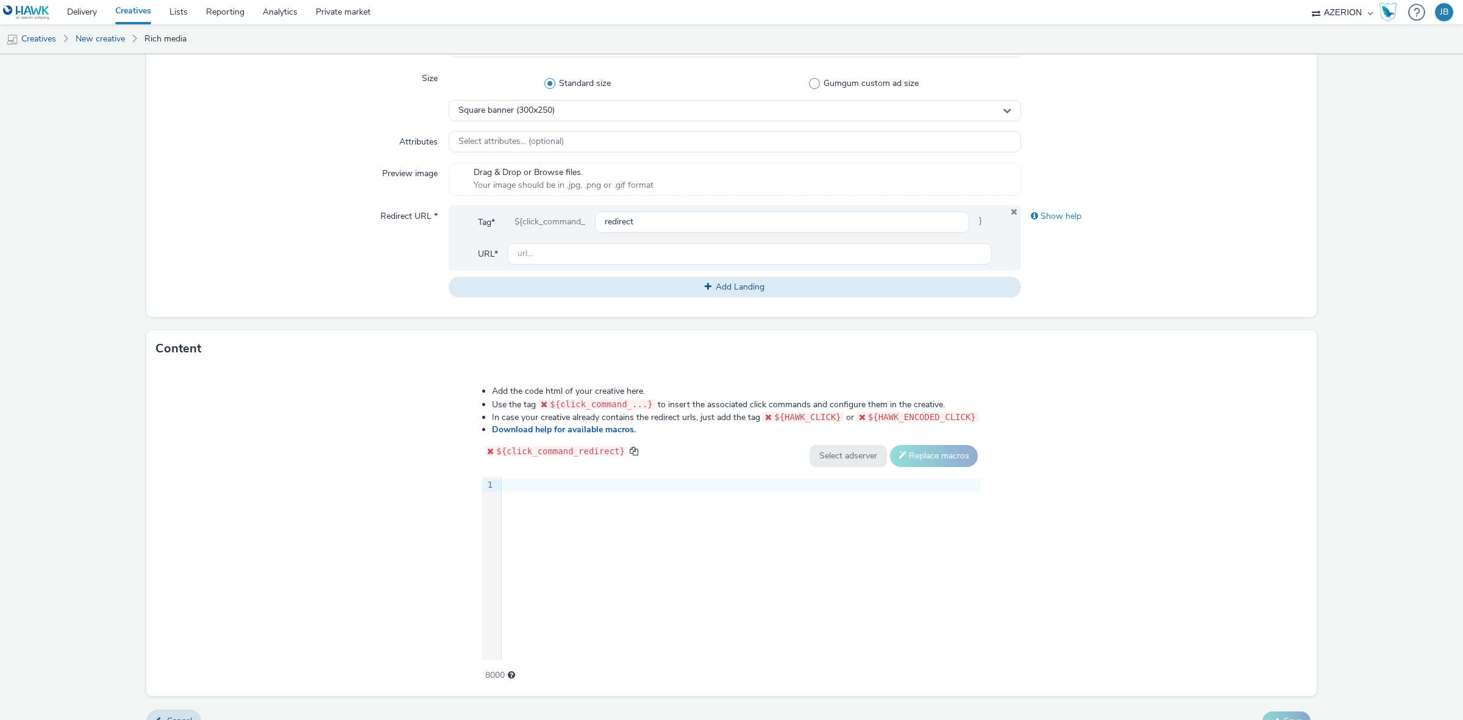
click at [614, 568] on div "9 1 ›" at bounding box center [731, 568] width 499 height 183
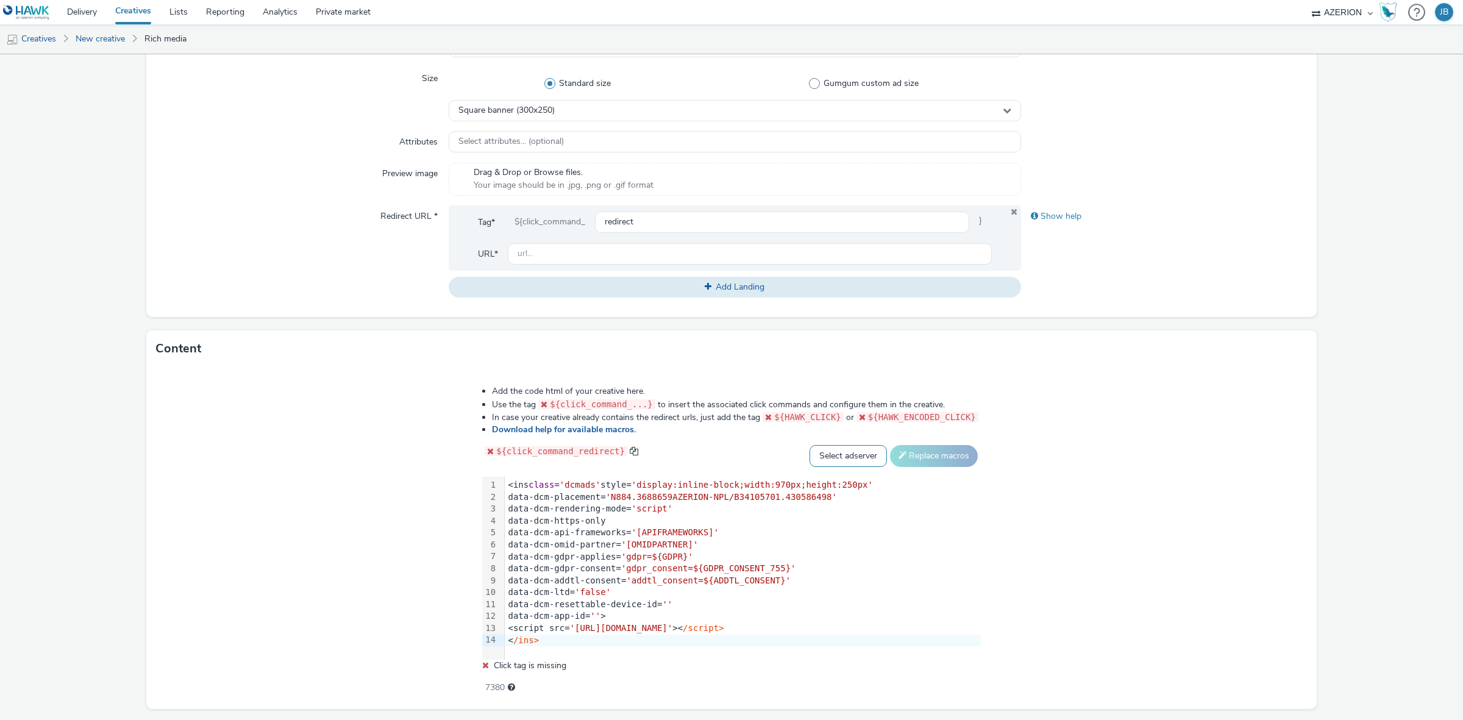
click at [839, 452] on select "Select adserver Sizmek DCM Adform Sting" at bounding box center [847, 456] width 77 height 22
select select "dcm"
click at [809, 445] on select "Select adserver Sizmek DCM Adform Sting" at bounding box center [847, 456] width 77 height 22
click at [909, 455] on button "Replace macros" at bounding box center [934, 456] width 88 height 22
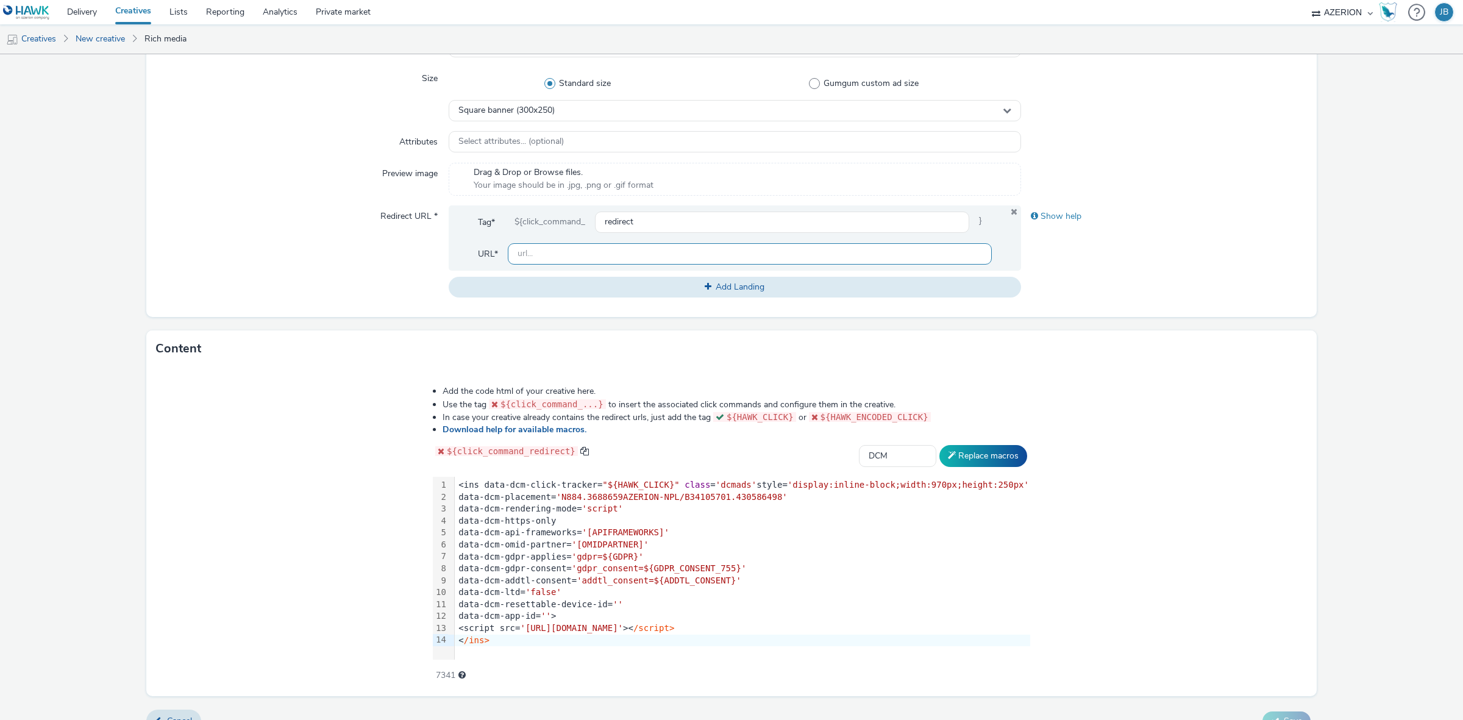
click at [557, 257] on input "text" at bounding box center [750, 253] width 484 height 21
type input "o"
click at [1092, 275] on div "Show help" at bounding box center [1164, 251] width 286 height 92
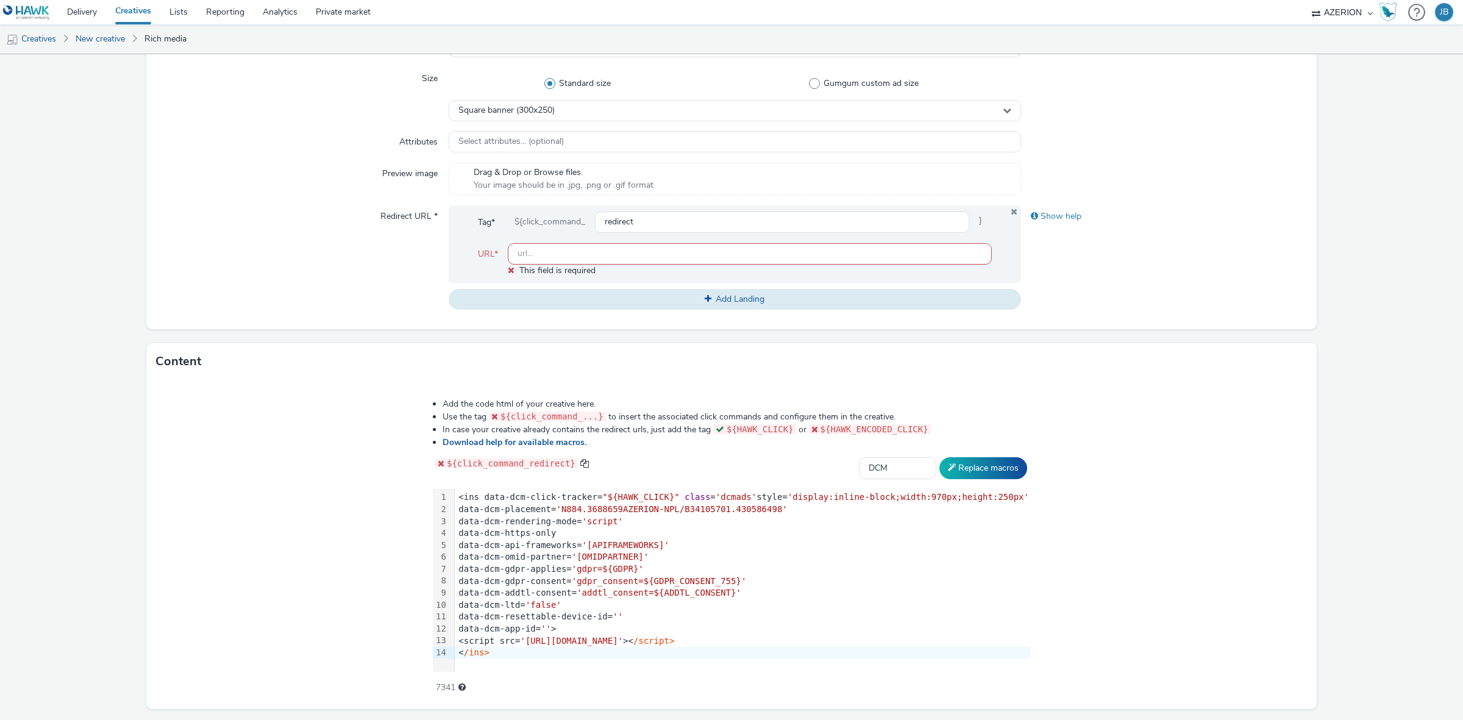
click at [725, 257] on input "text" at bounding box center [750, 253] width 484 height 21
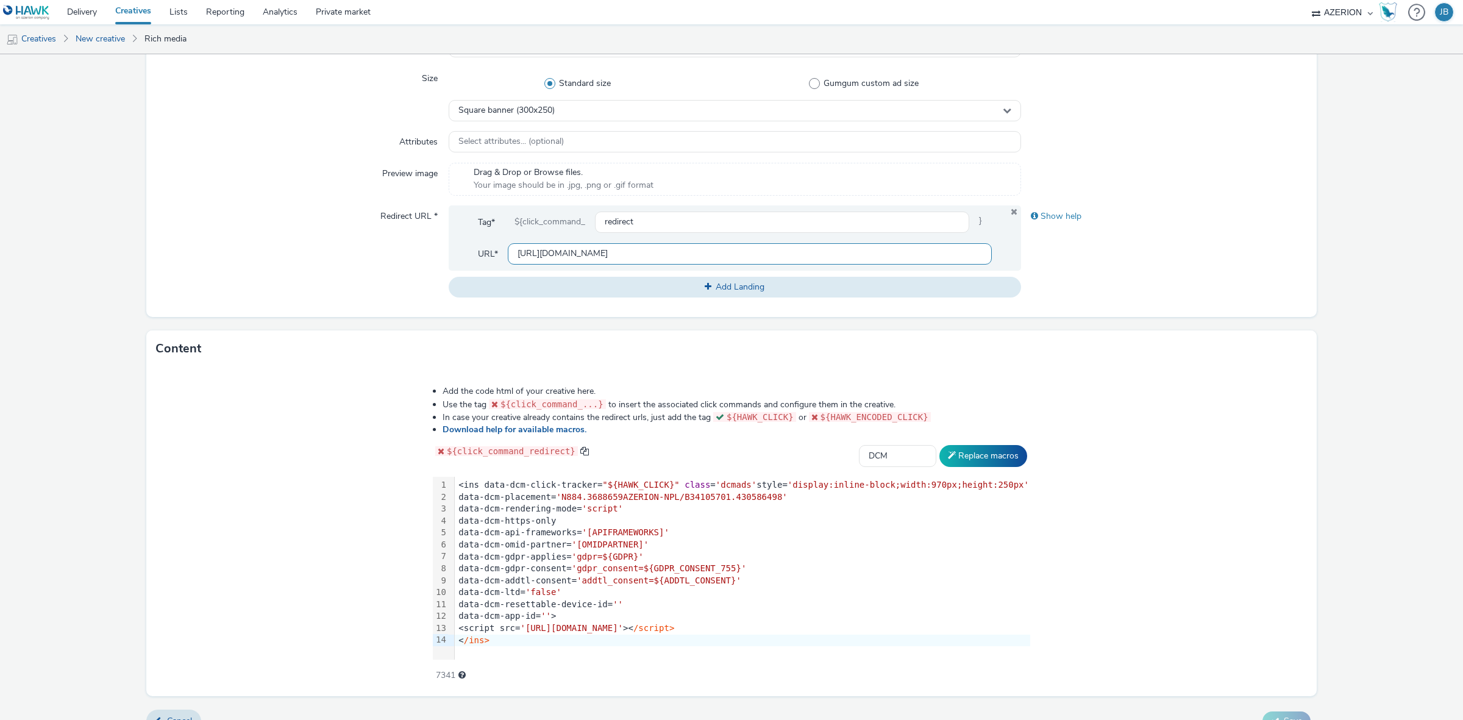
scroll to position [0, 531]
drag, startPoint x: 602, startPoint y: 254, endPoint x: 1280, endPoint y: 198, distance: 680.7
click at [1280, 198] on div "Type * Select creative type... Size Standard size Gumgum custom ad size Square …" at bounding box center [731, 171] width 1170 height 291
type input "[URL][DOMAIN_NAME]"
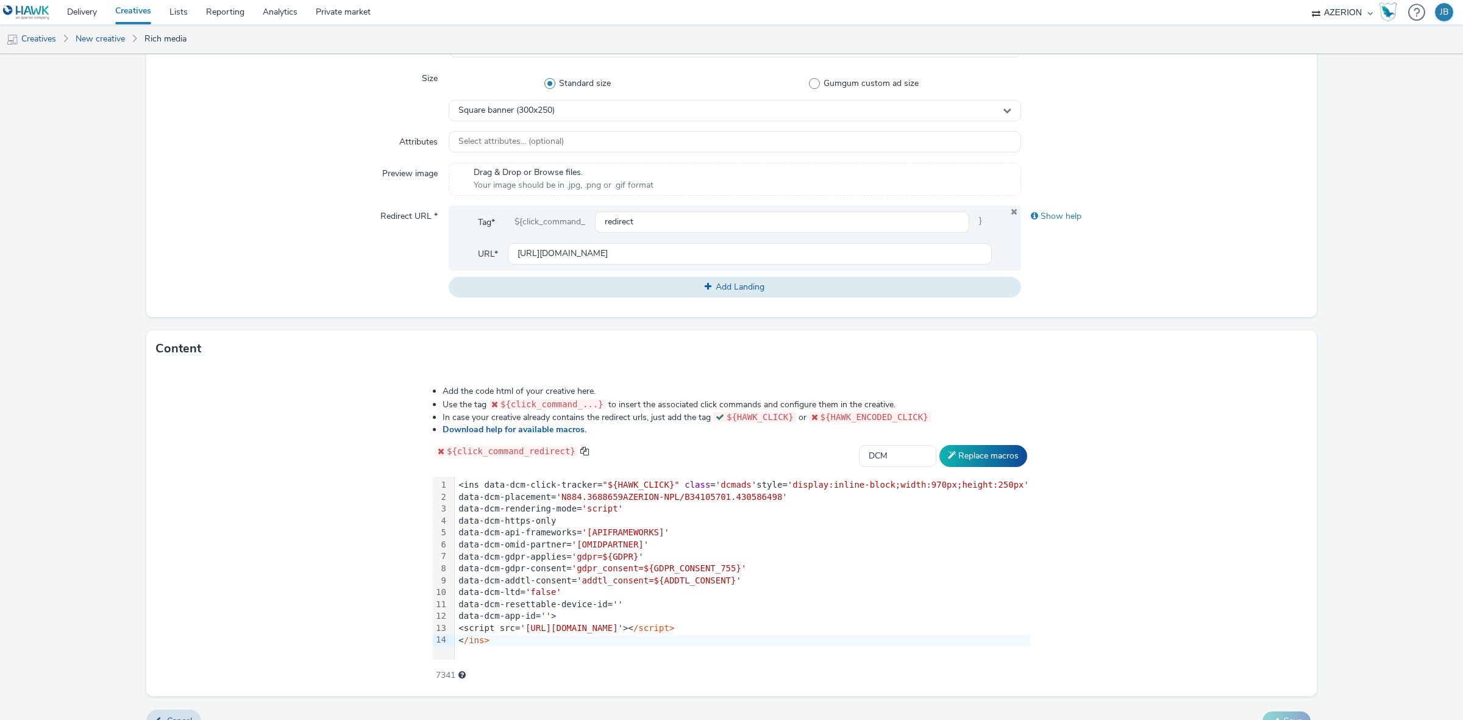
click at [1216, 269] on div "Show help" at bounding box center [1164, 251] width 286 height 92
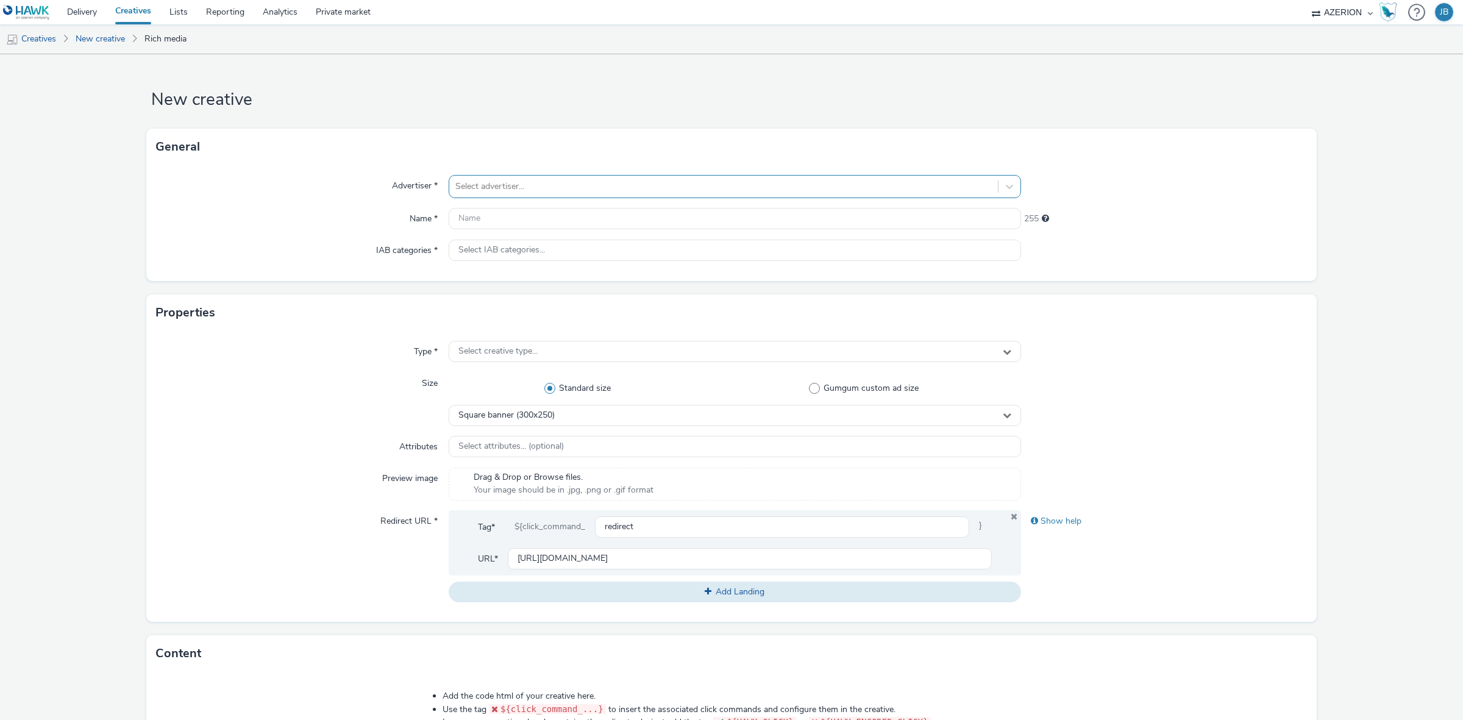
click at [669, 177] on div "Select advertiser..." at bounding box center [723, 187] width 549 height 20
type input "orang"
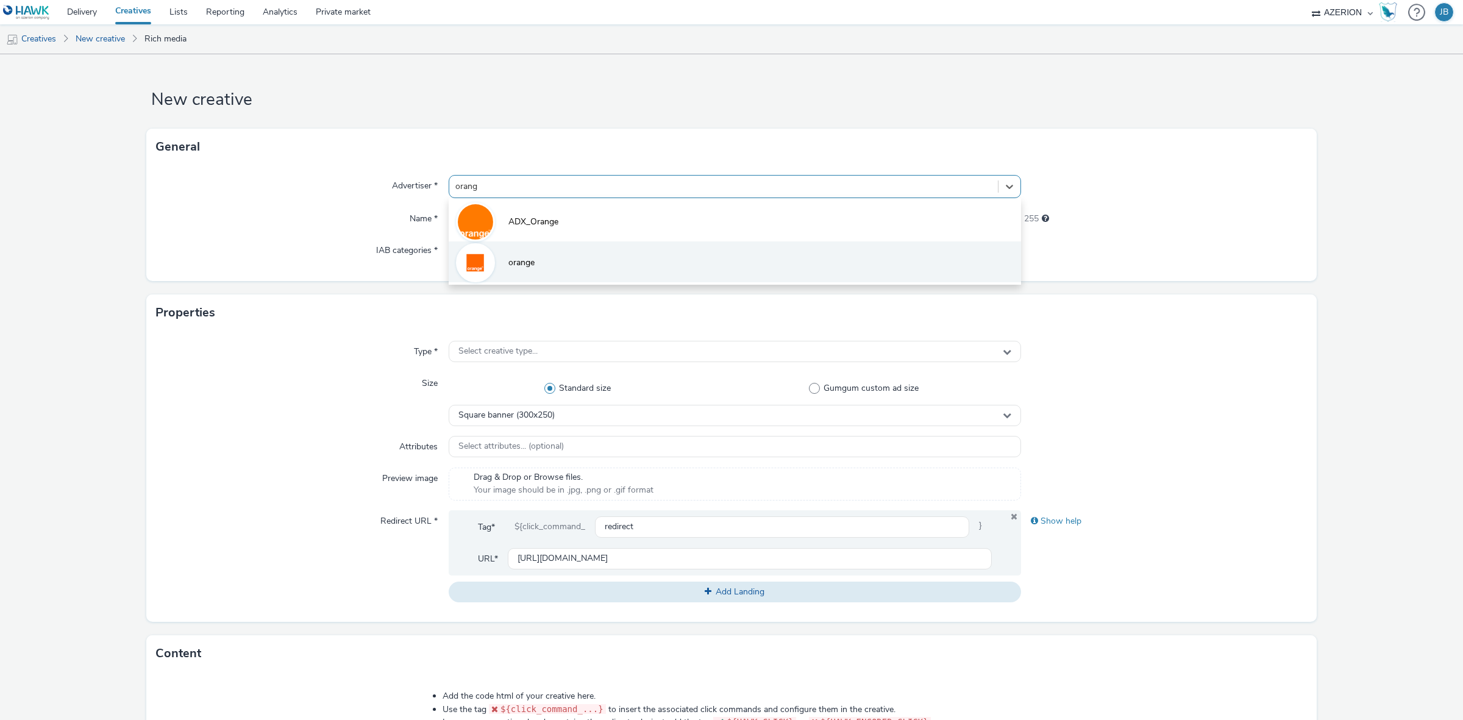
click at [546, 266] on li "orange" at bounding box center [735, 261] width 572 height 41
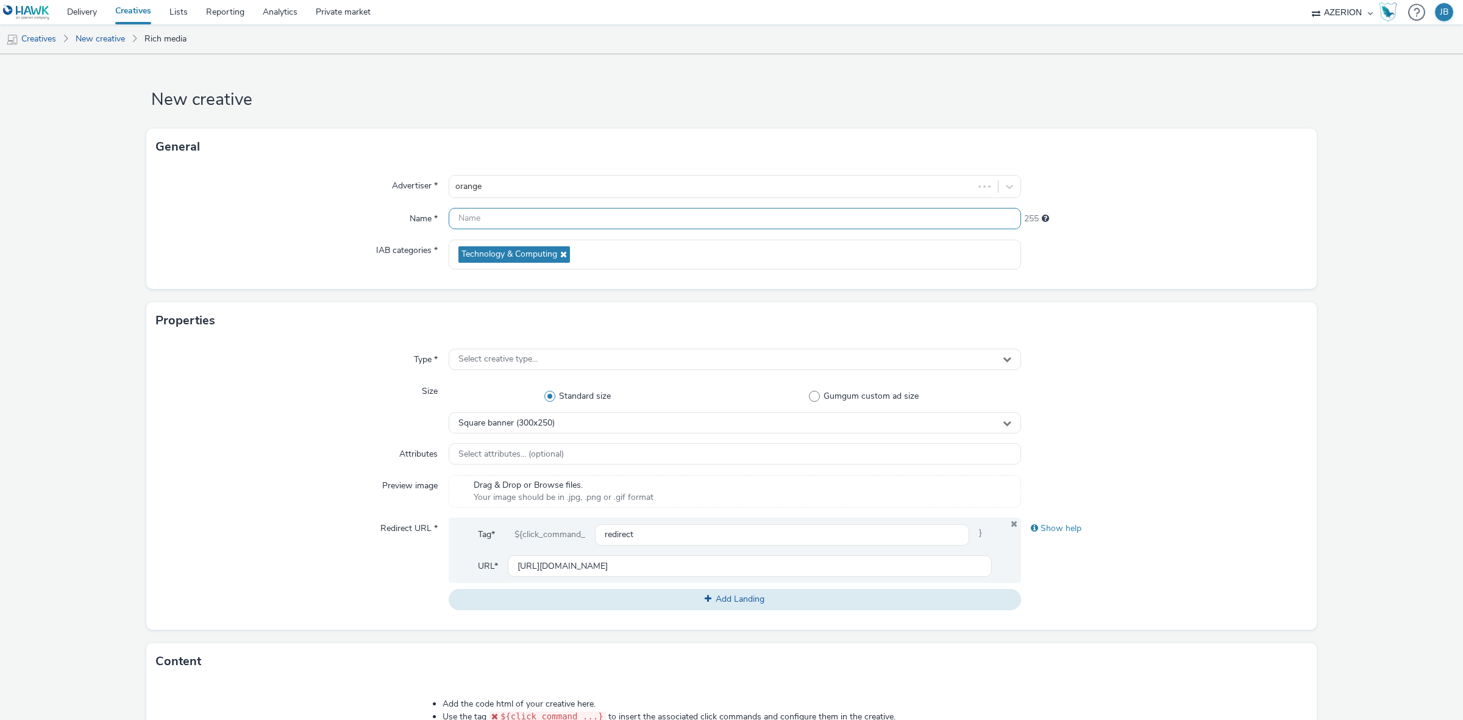
click at [491, 218] on input "text" at bounding box center [735, 218] width 572 height 21
paste input "Azerion-RON Geoloc_Geoloc Mont-de-Enclus-Billboard_DBLB_970x250_CPM_STD_BRD_NRT…"
type input "Azerion-RON Geoloc_Geoloc Mont-de-Enclus-Billboard_DBLB_970x250_CPM_STD_BRD_NRT…"
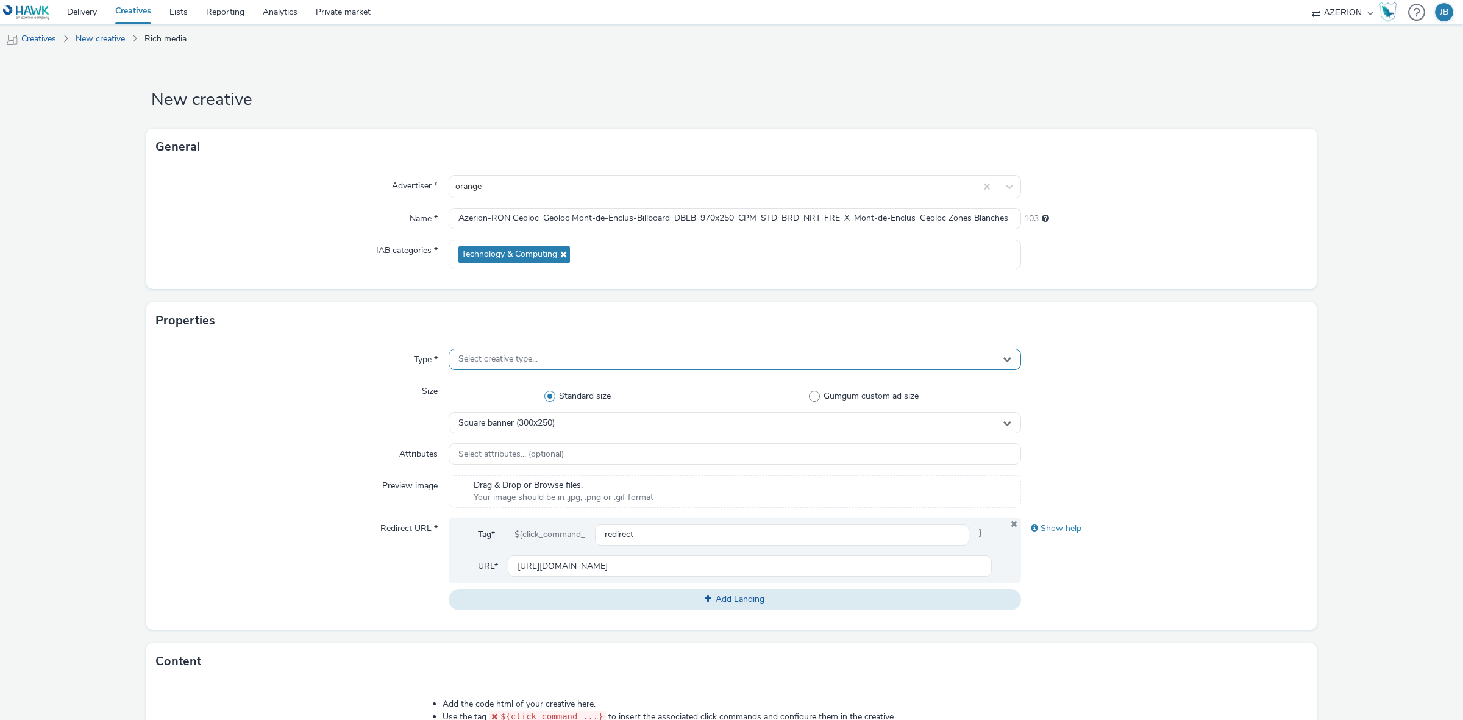
click at [495, 360] on span "Select creative type..." at bounding box center [497, 359] width 79 height 10
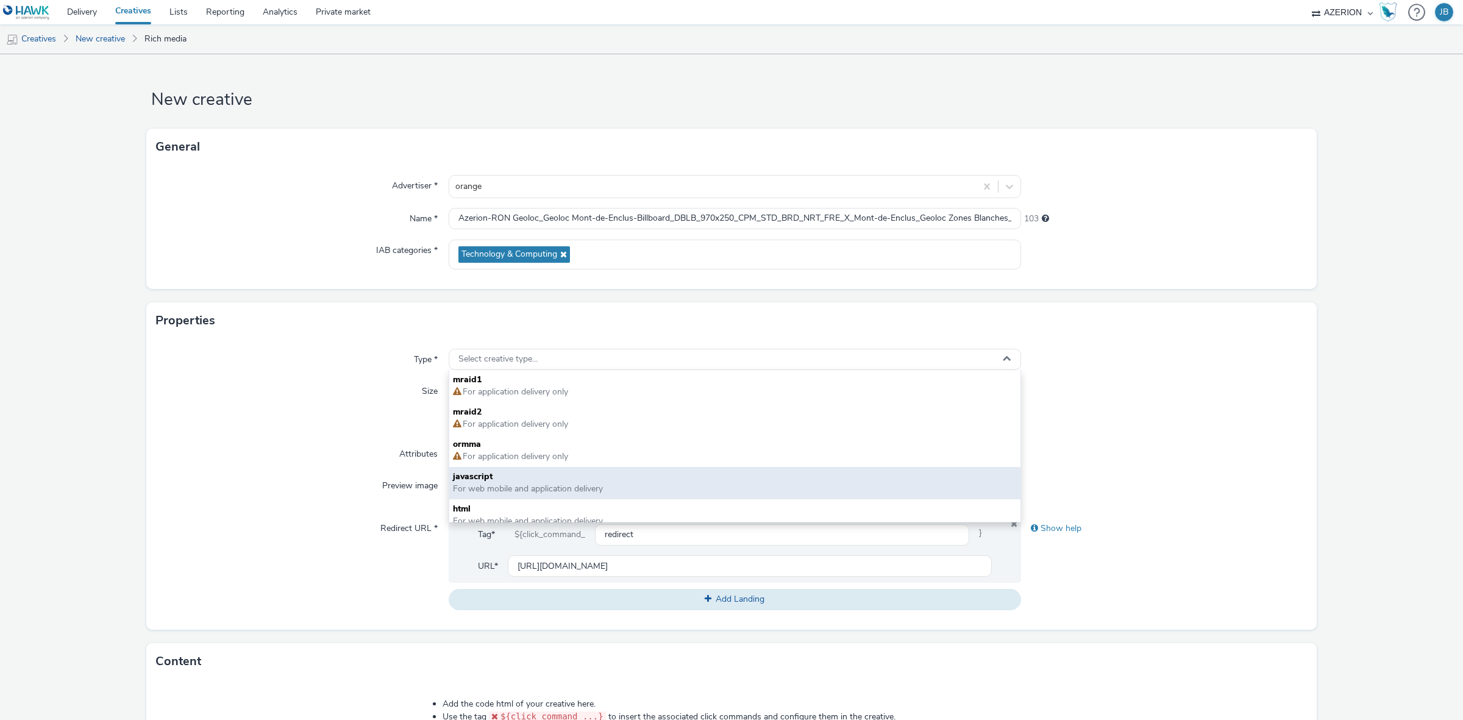
click at [499, 472] on span "javascript" at bounding box center [735, 477] width 564 height 12
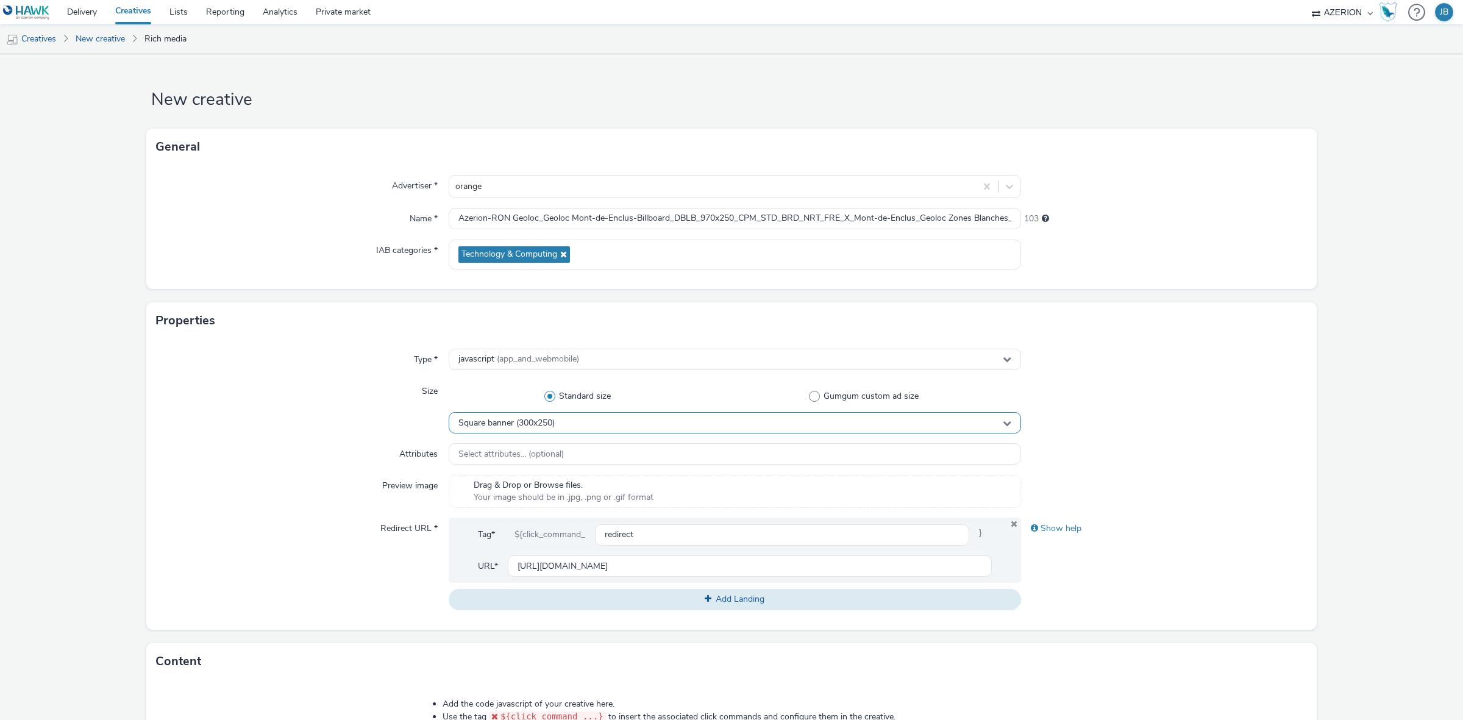
click at [479, 430] on div "Square banner (300x250)" at bounding box center [735, 422] width 572 height 21
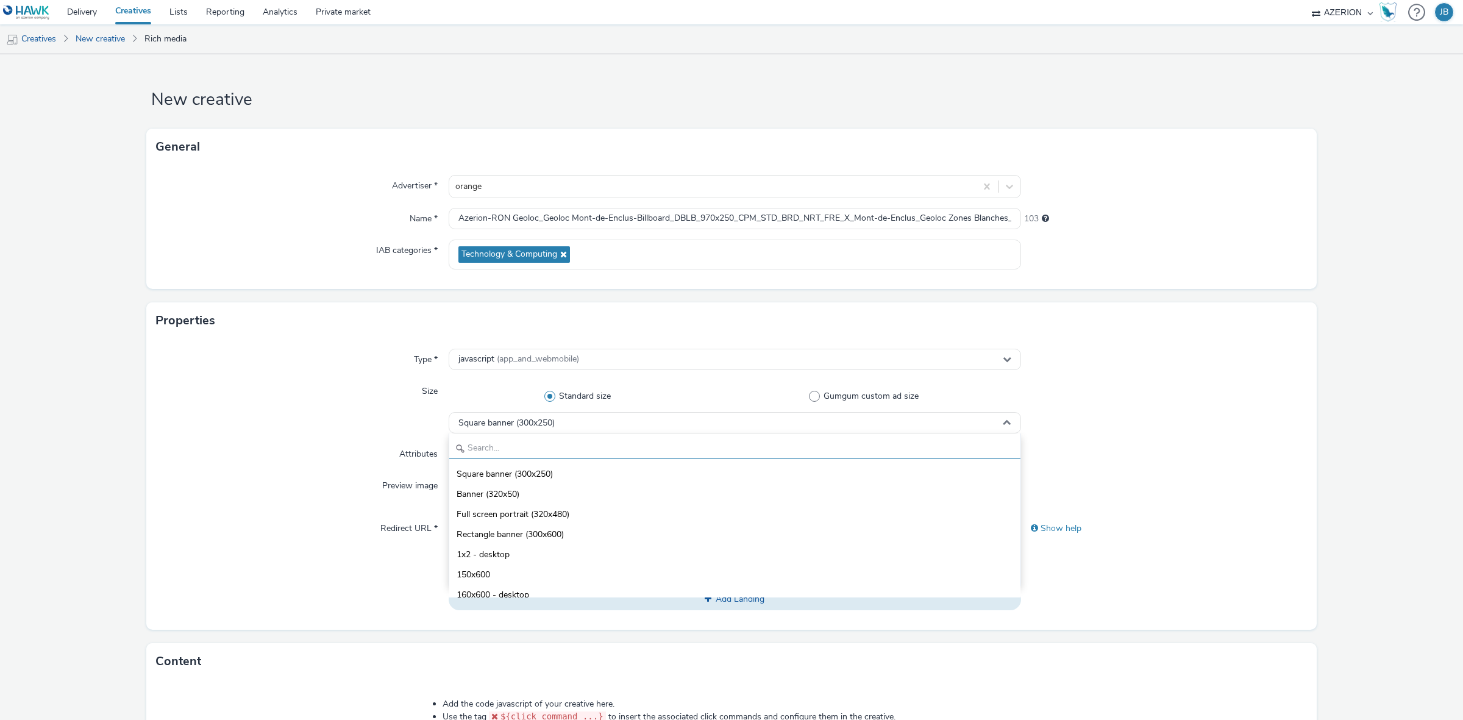
click at [485, 444] on input "text" at bounding box center [734, 448] width 571 height 21
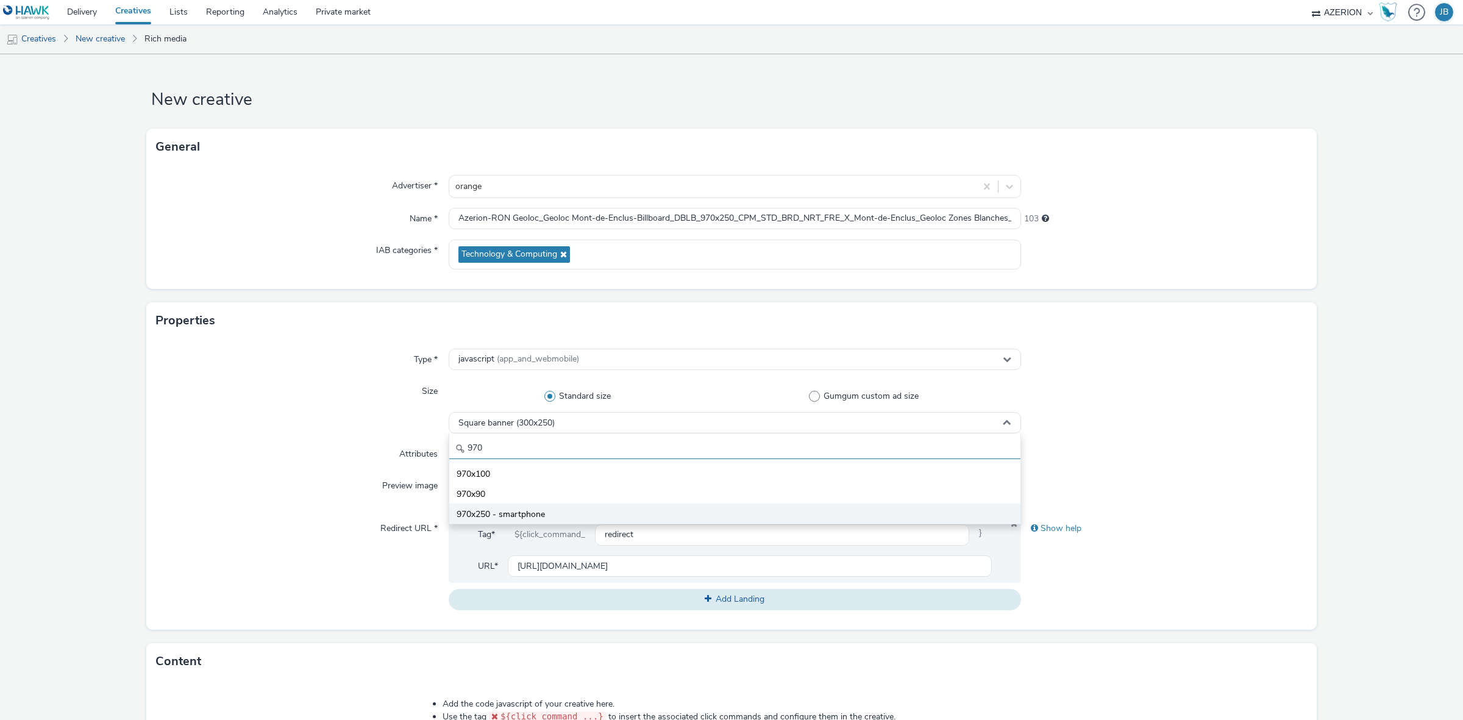
type input "970"
click at [511, 506] on li "970x250 - smartphone" at bounding box center [734, 513] width 571 height 20
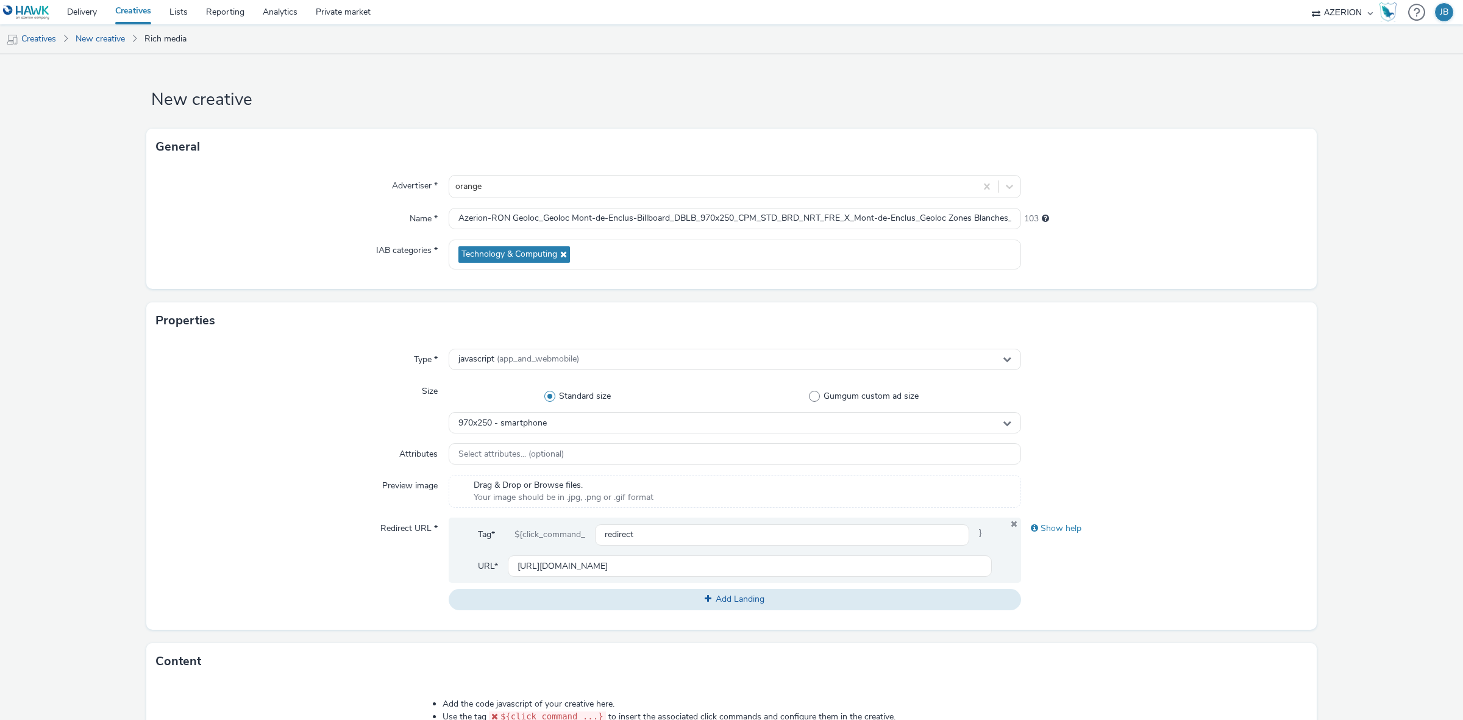
click at [241, 539] on div "Redirect URL *" at bounding box center [302, 564] width 293 height 92
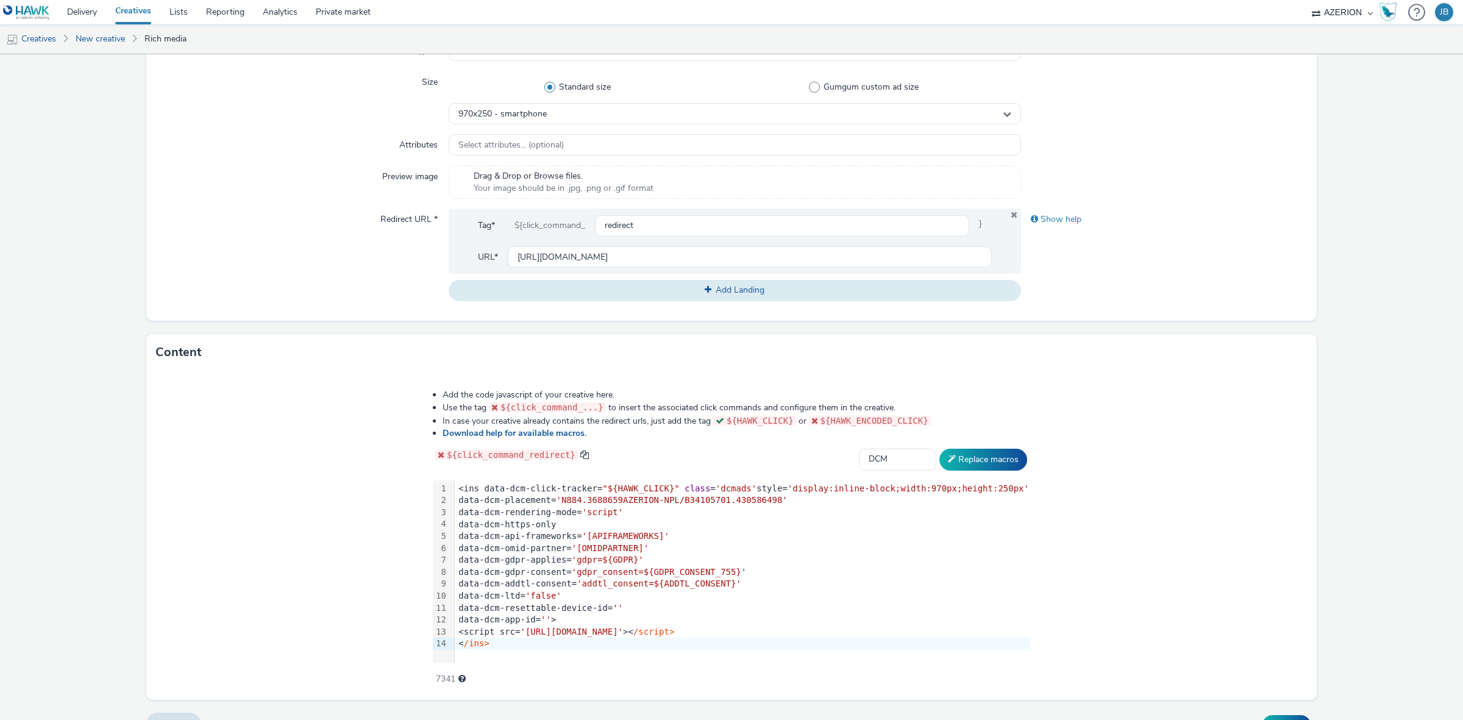
scroll to position [333, 0]
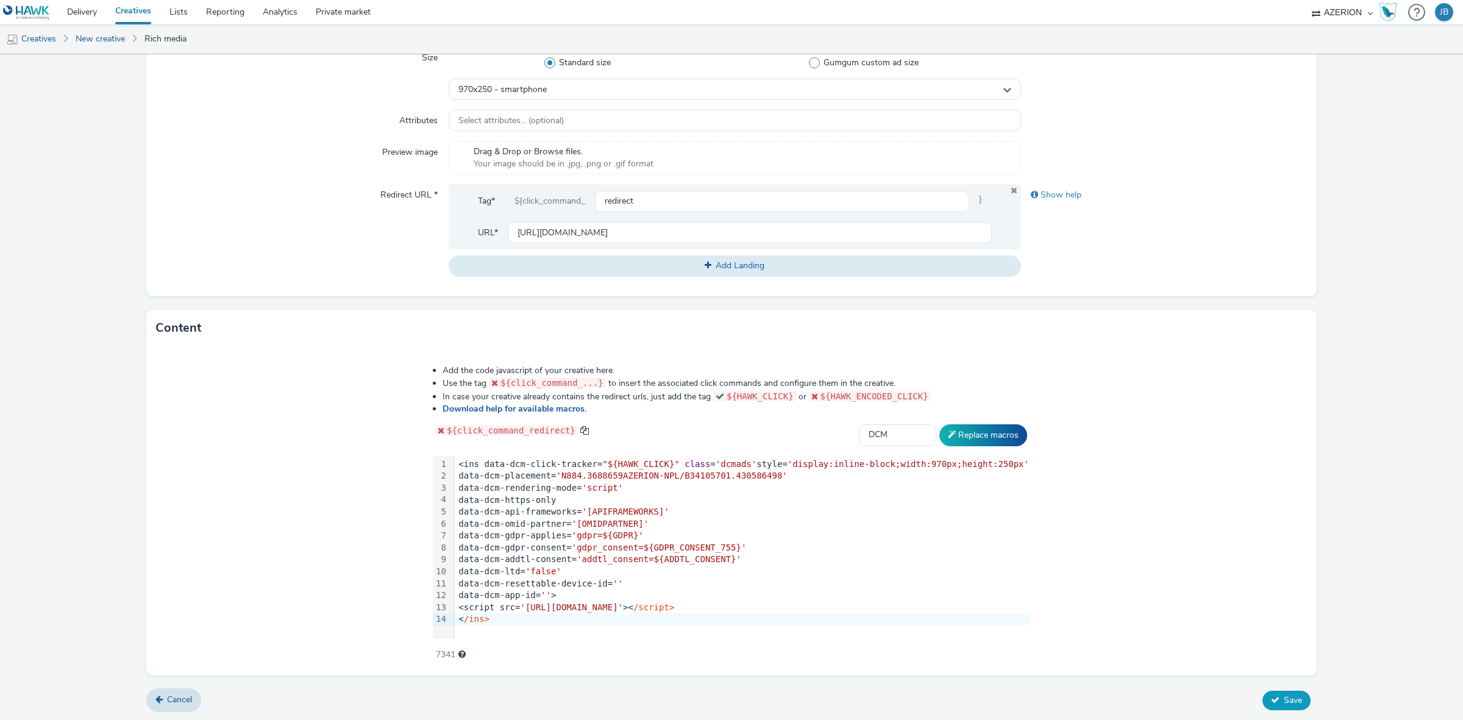
click at [1284, 702] on span "Save" at bounding box center [1293, 700] width 18 height 12
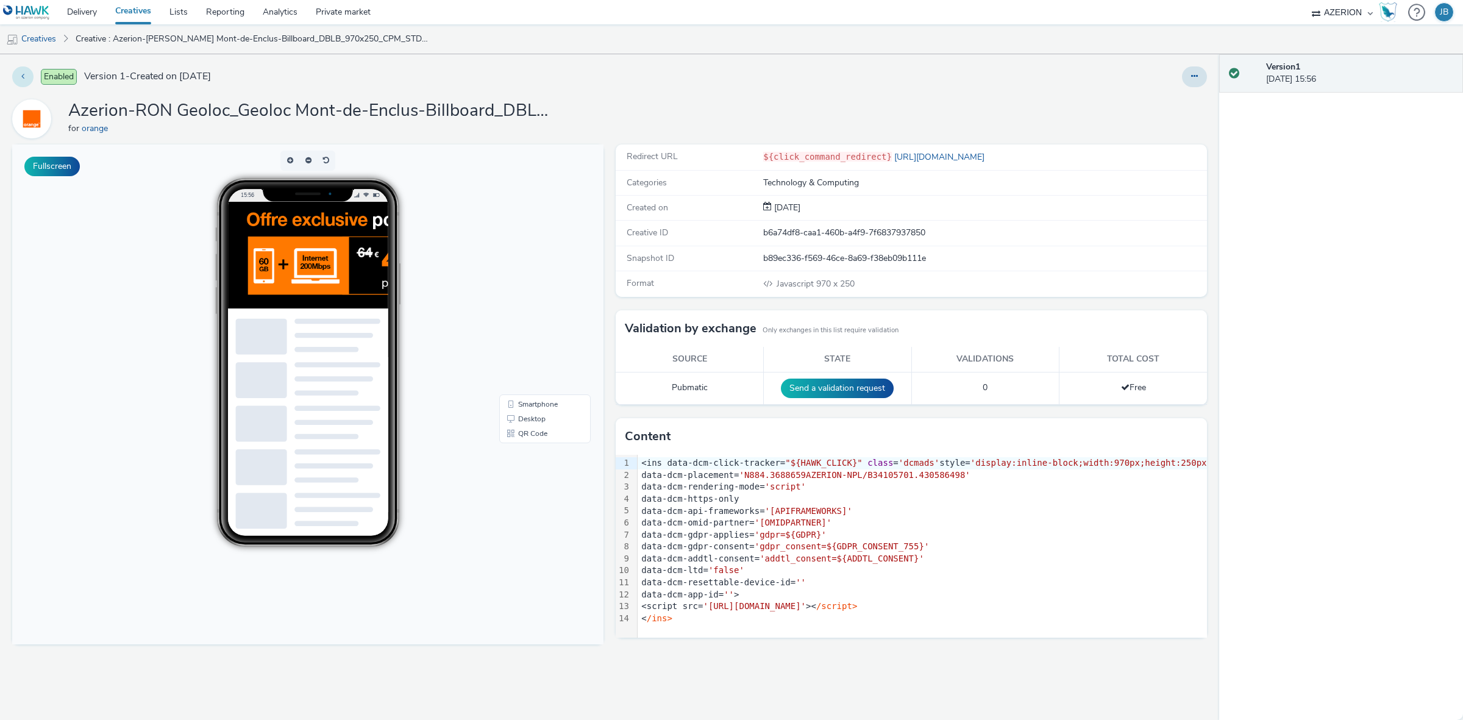
click at [20, 69] on button at bounding box center [22, 76] width 21 height 21
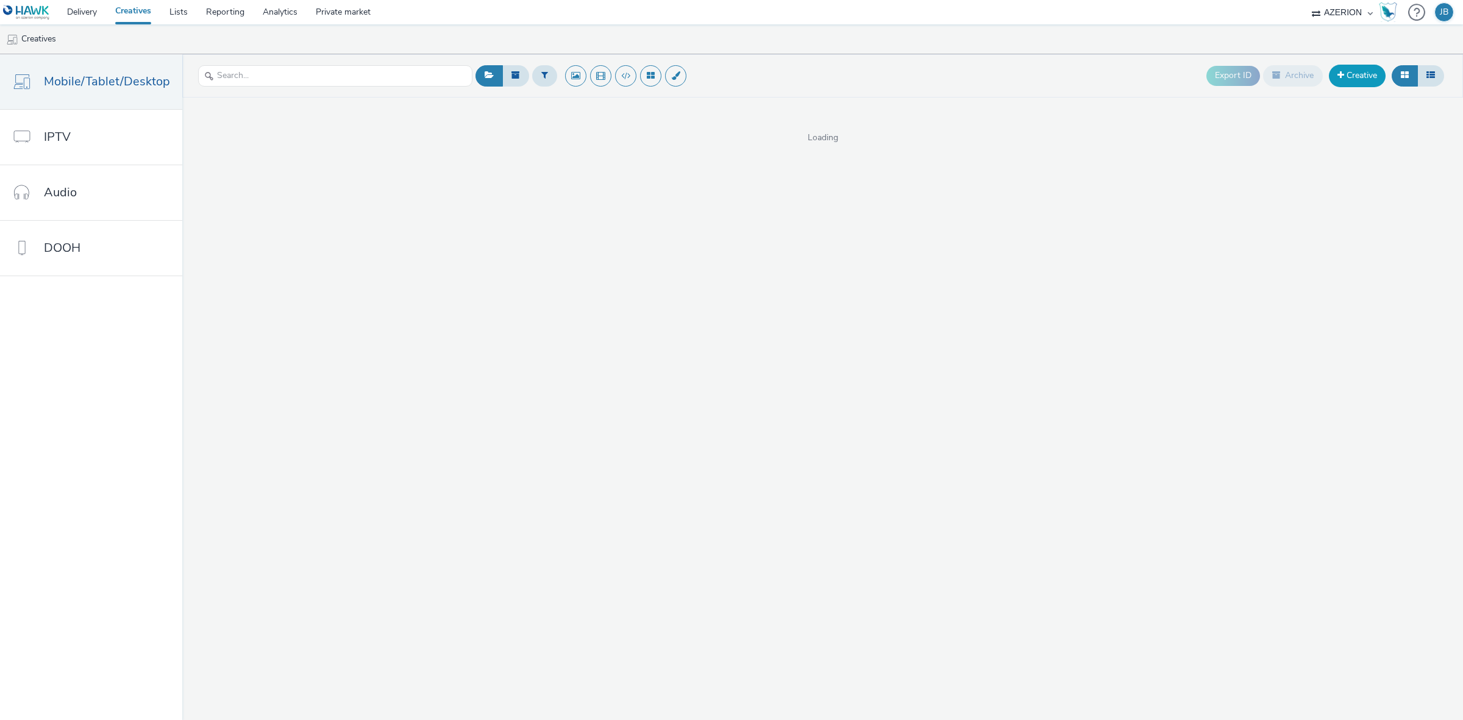
click at [1337, 84] on link "Creative" at bounding box center [1357, 76] width 57 height 22
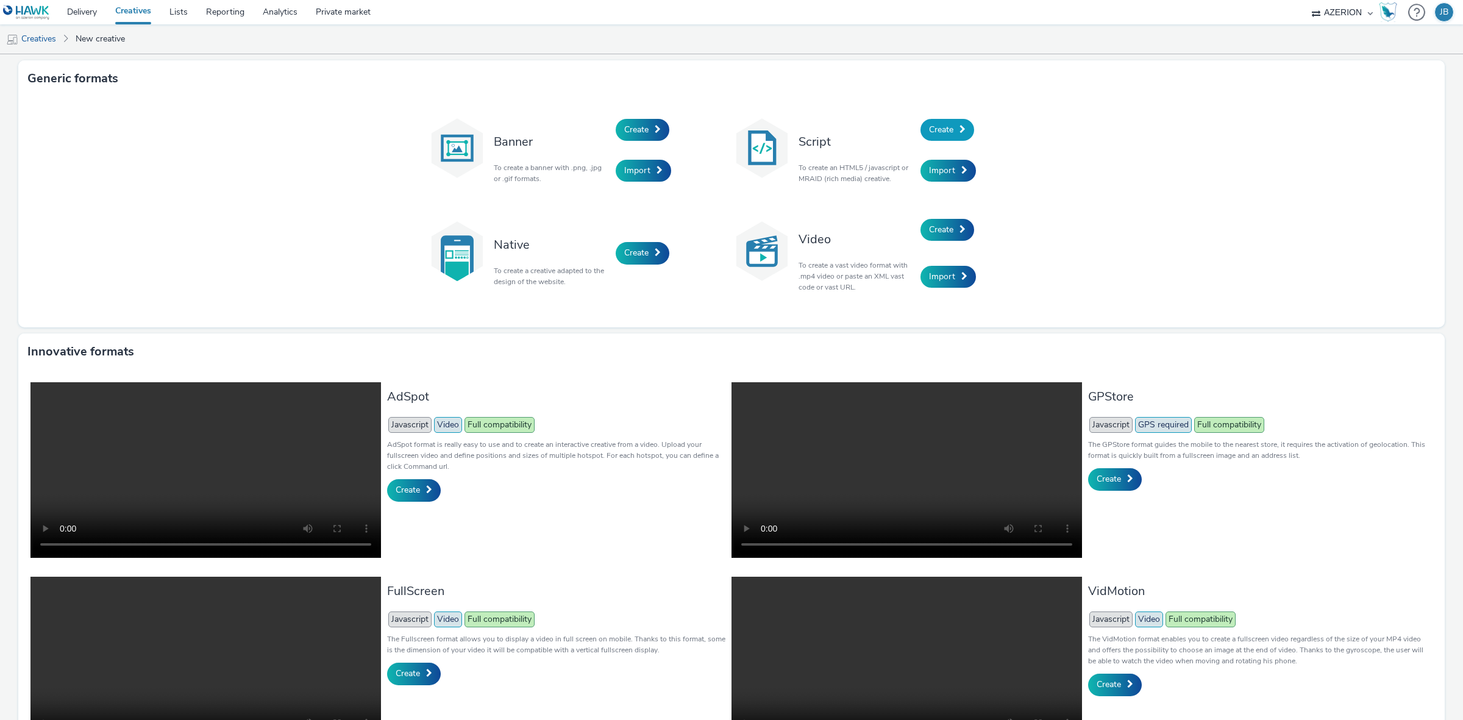
click at [936, 135] on link "Create" at bounding box center [947, 130] width 54 height 22
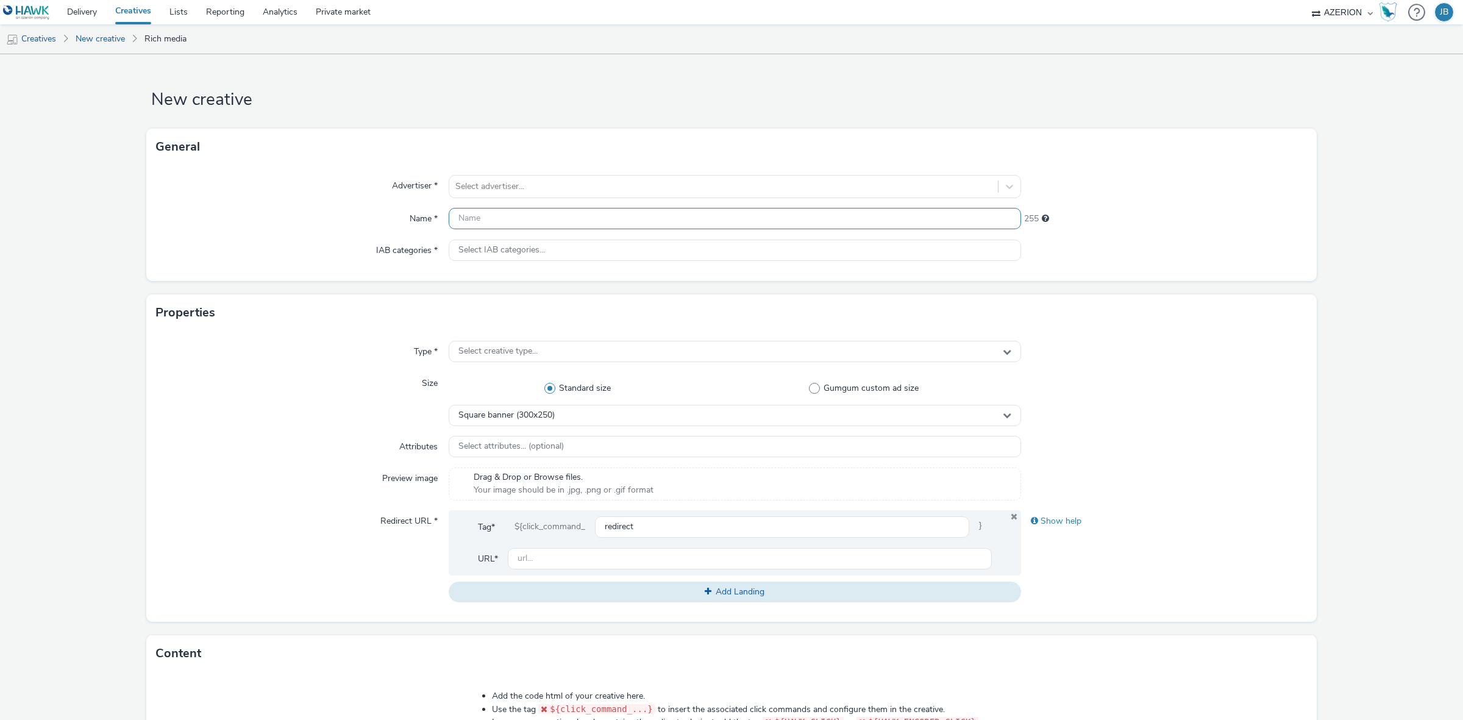
click at [611, 217] on input "text" at bounding box center [735, 218] width 572 height 21
paste input "Azerion-RON Geoloc_Geoloc Frasnes-Lez-Anvaing-Billboard_DBLB_970x250_CPM_STD_BR…"
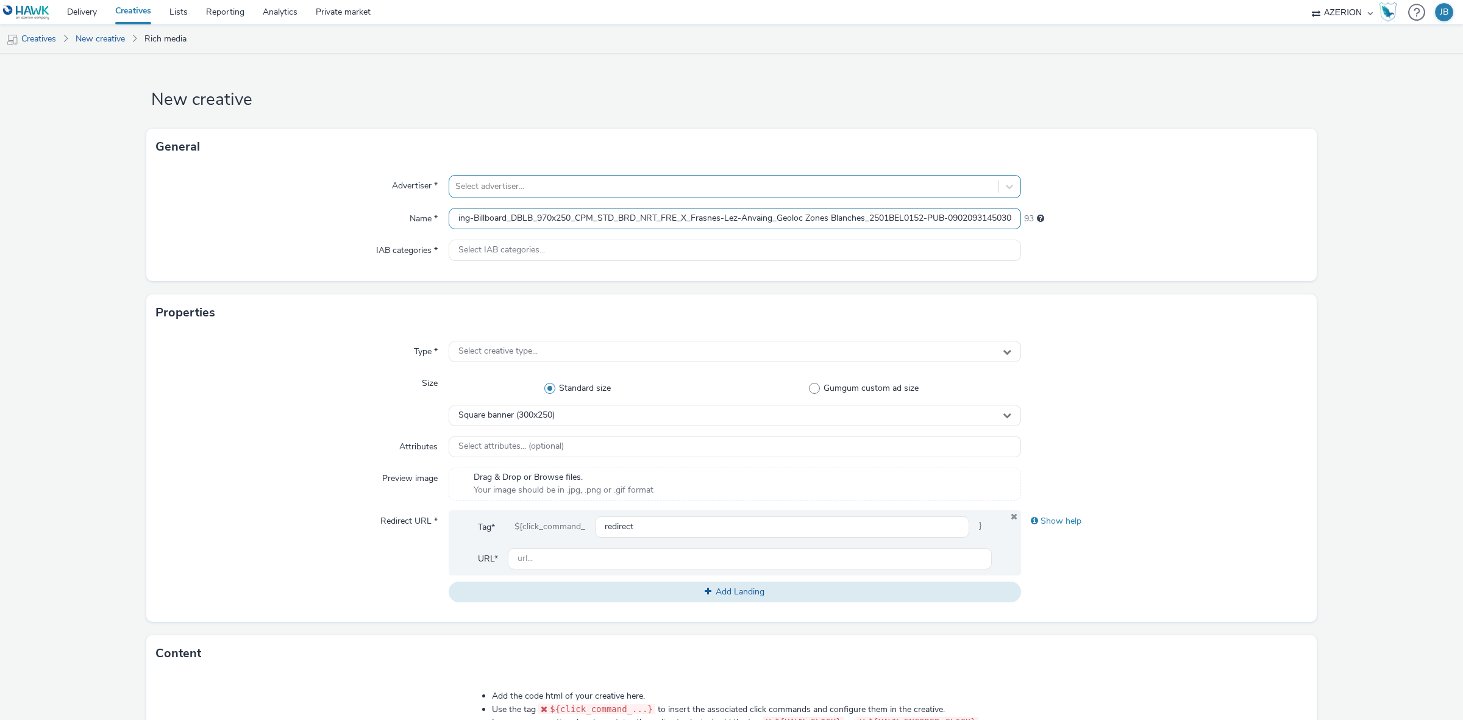
type input "Azerion-RON Geoloc_Geoloc Frasnes-Lez-Anvaing-Billboard_DBLB_970x250_CPM_STD_BR…"
click at [582, 183] on div at bounding box center [723, 186] width 536 height 15
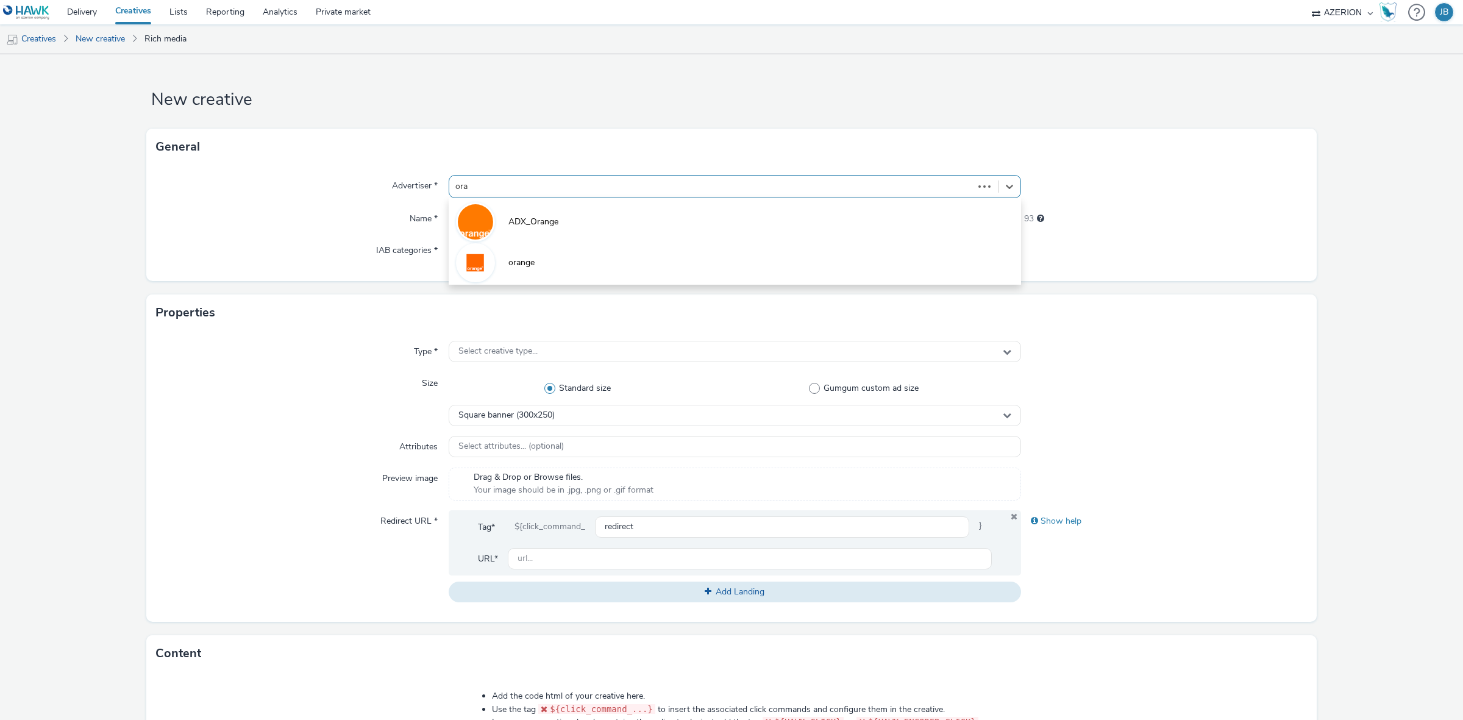
type input "oran"
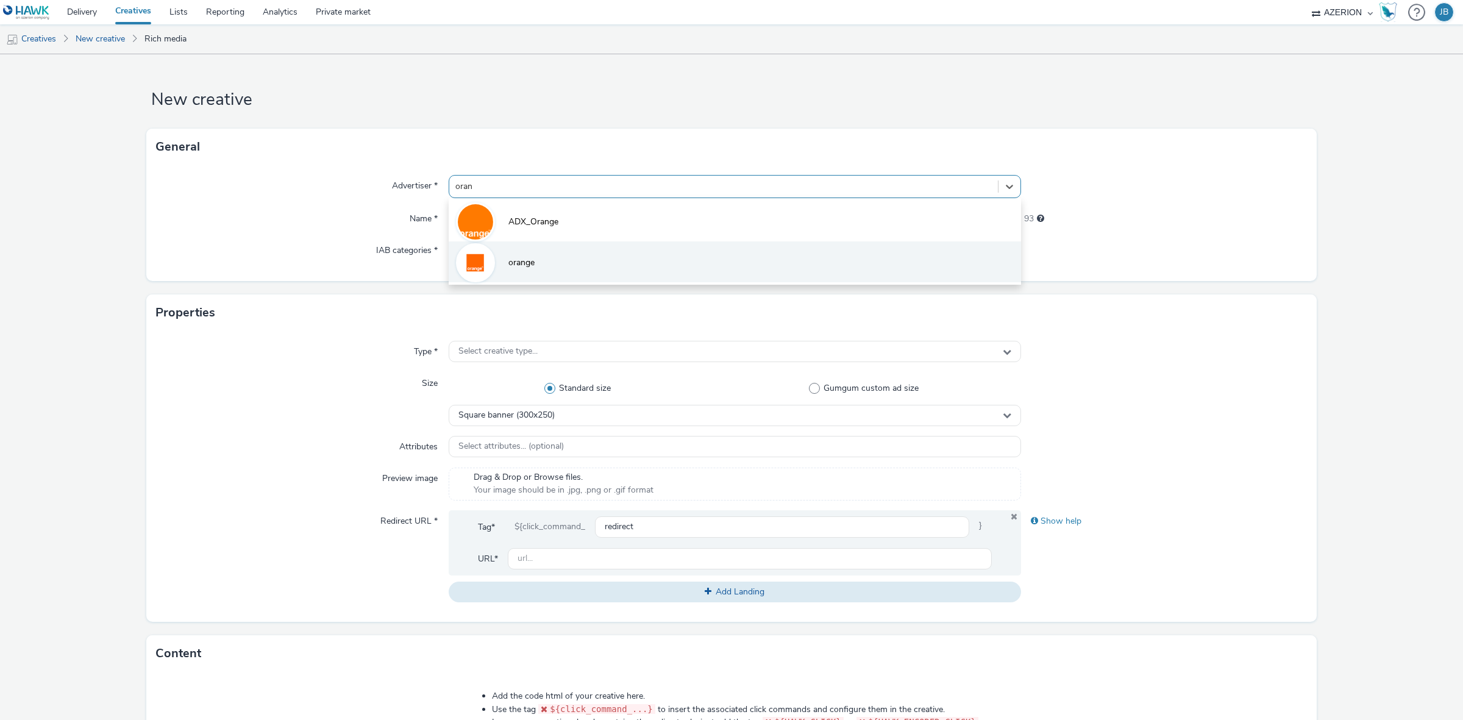
click at [522, 272] on li "orange" at bounding box center [735, 261] width 572 height 41
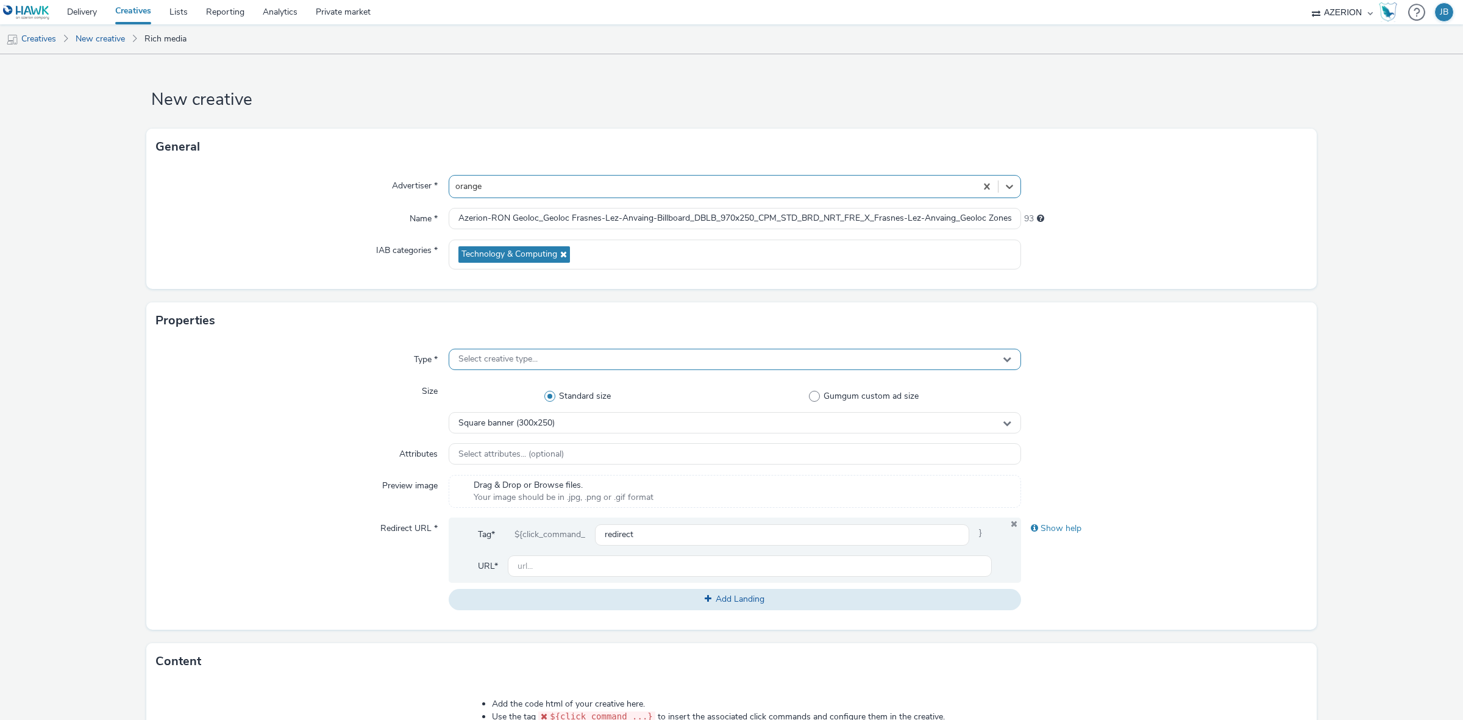
click at [525, 364] on span "Select creative type..." at bounding box center [497, 359] width 79 height 10
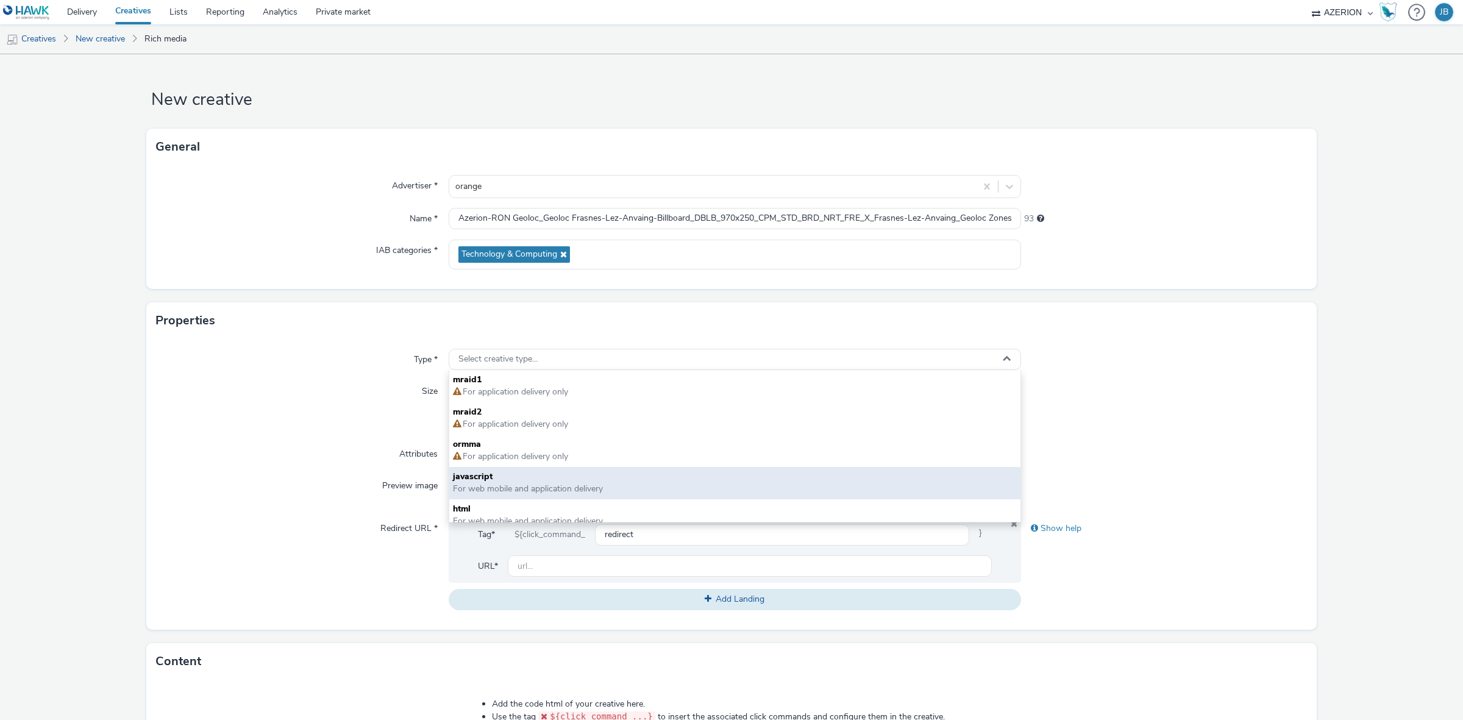
click at [482, 485] on span "For web mobile and application delivery" at bounding box center [528, 489] width 150 height 12
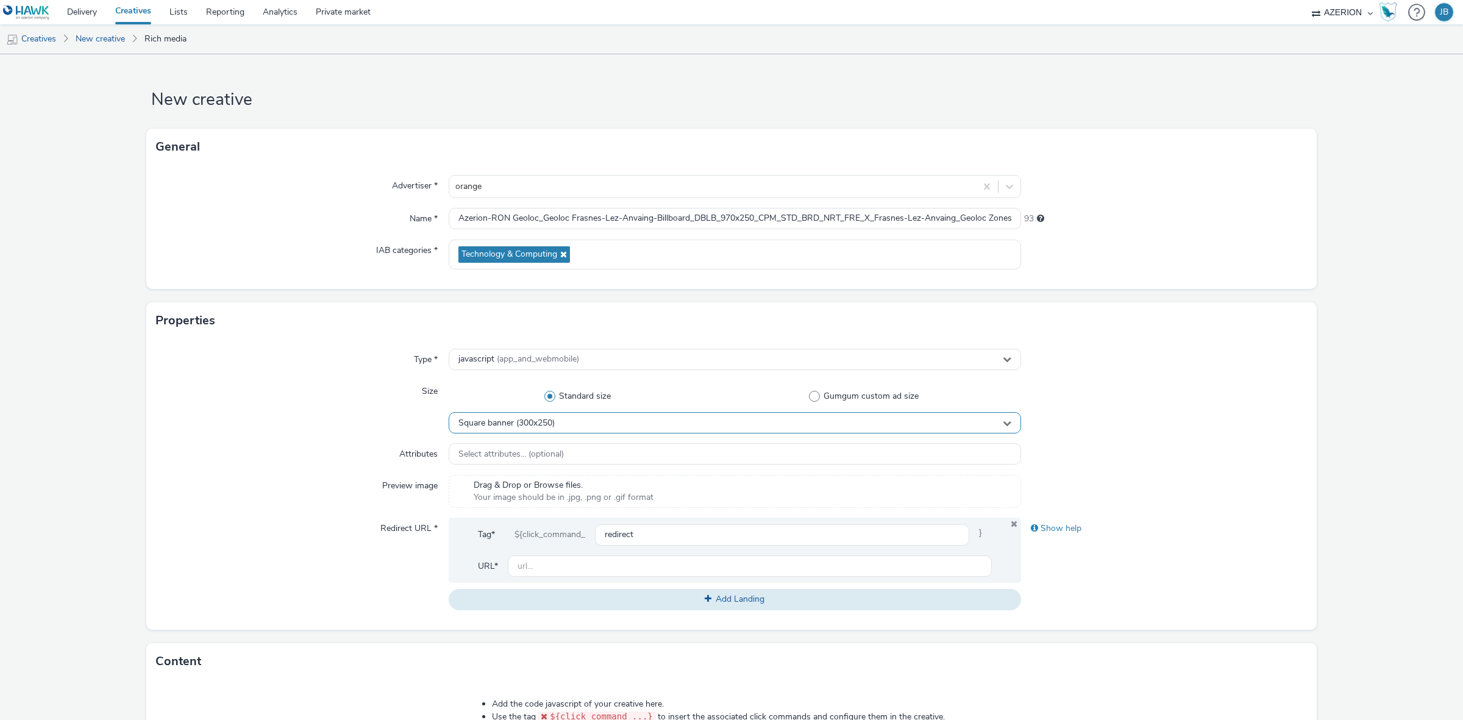
click at [532, 422] on span "Square banner (300x250)" at bounding box center [506, 423] width 96 height 10
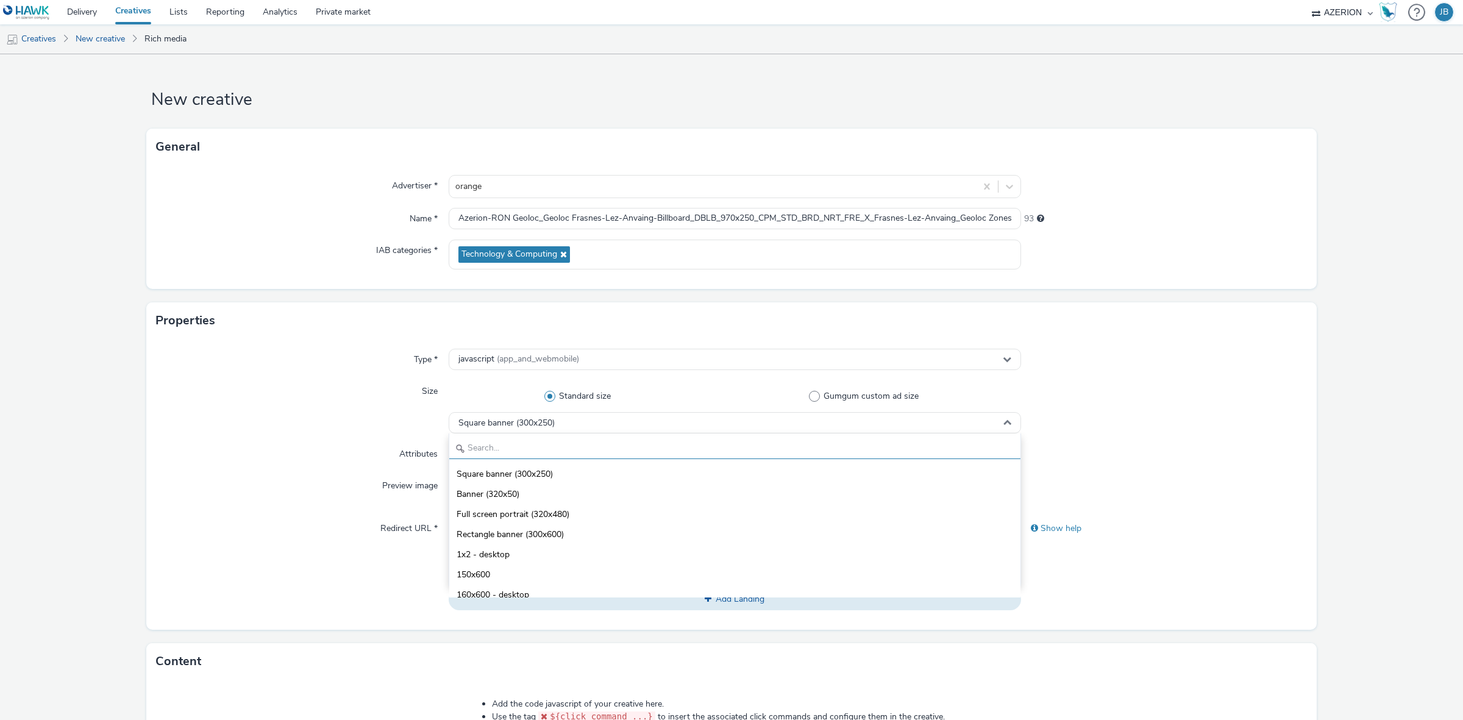
click at [535, 445] on input "text" at bounding box center [734, 448] width 571 height 21
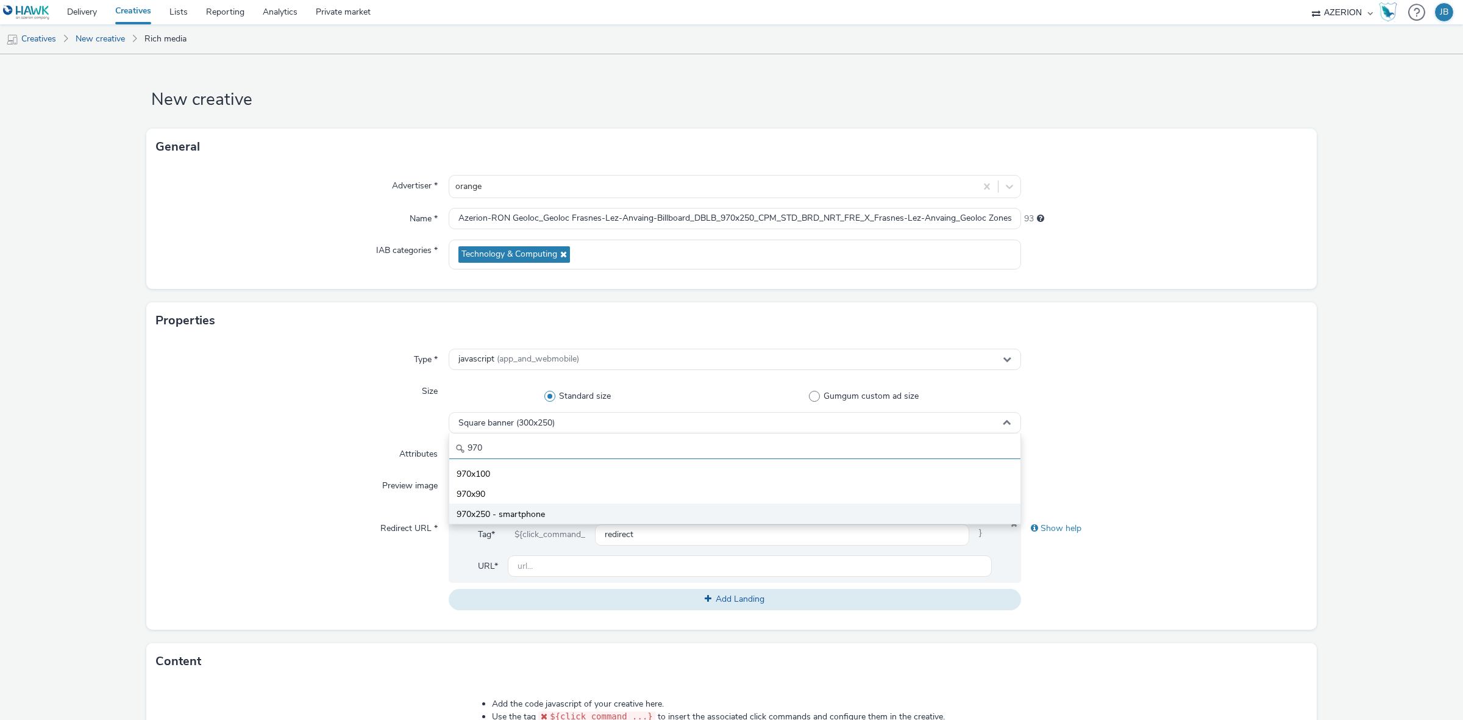
type input "970"
click at [528, 510] on span "970x250 - smartphone" at bounding box center [501, 514] width 88 height 12
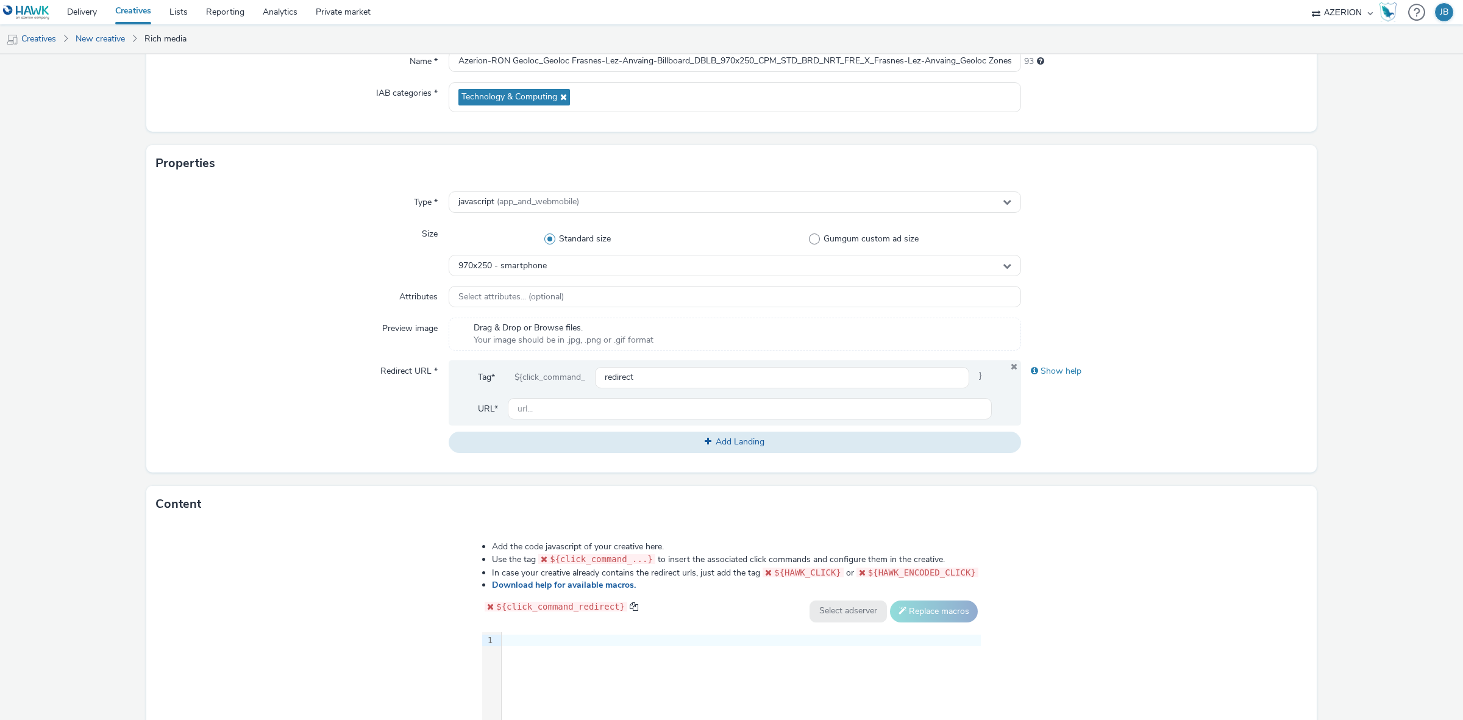
scroll to position [229, 0]
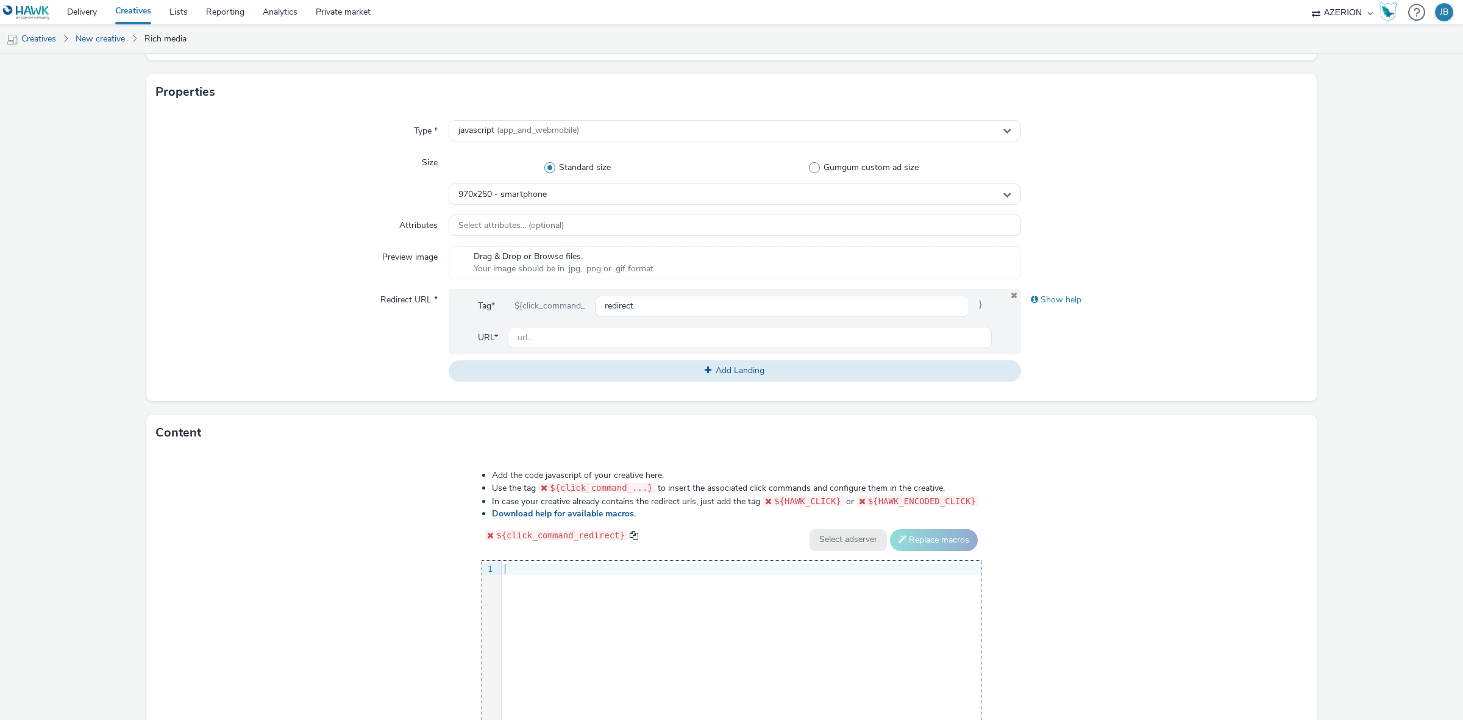
click at [560, 581] on div "9 1 ›" at bounding box center [731, 652] width 499 height 183
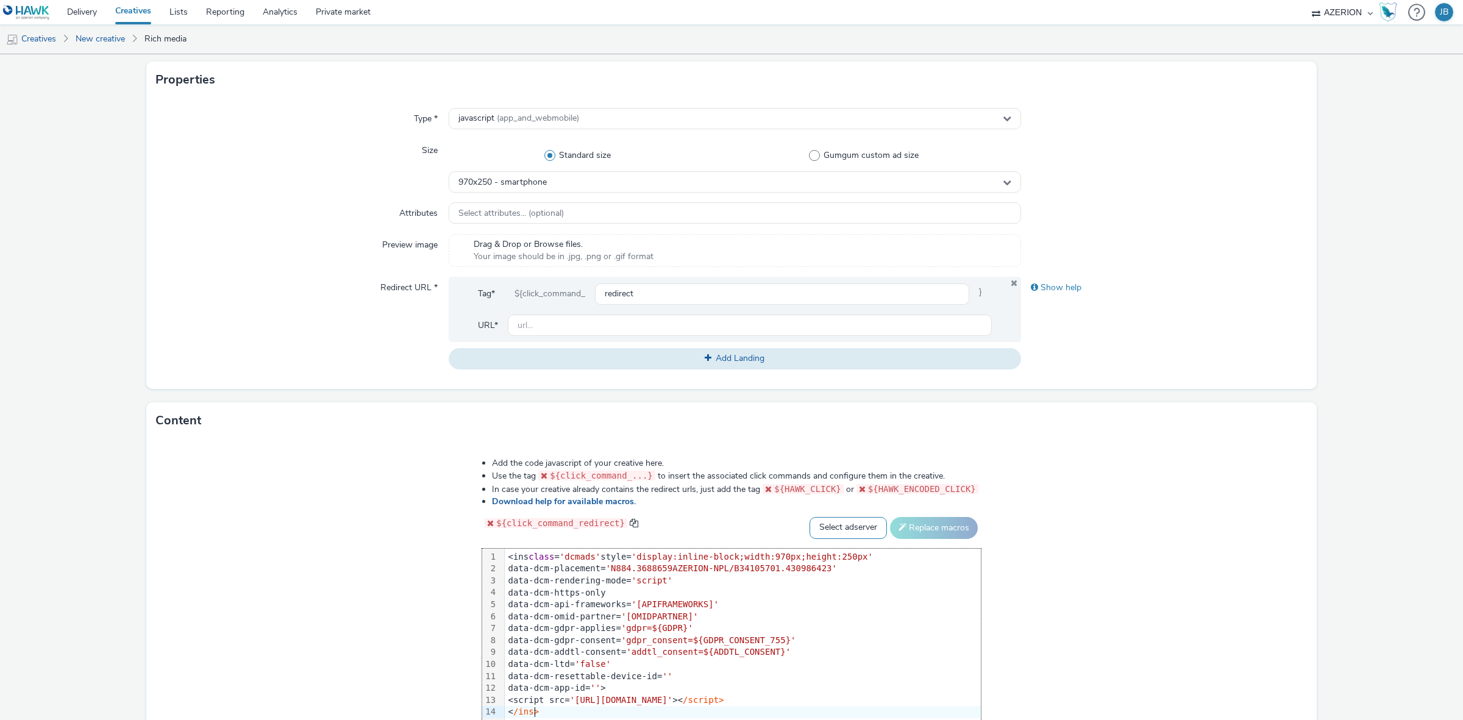
click at [833, 531] on select "Select adserver Sizmek DCM Adform Sting" at bounding box center [847, 528] width 77 height 22
select select "dcm"
click at [809, 517] on select "Select adserver Sizmek DCM Adform Sting" at bounding box center [847, 528] width 77 height 22
click at [927, 526] on button "Replace macros" at bounding box center [934, 528] width 88 height 22
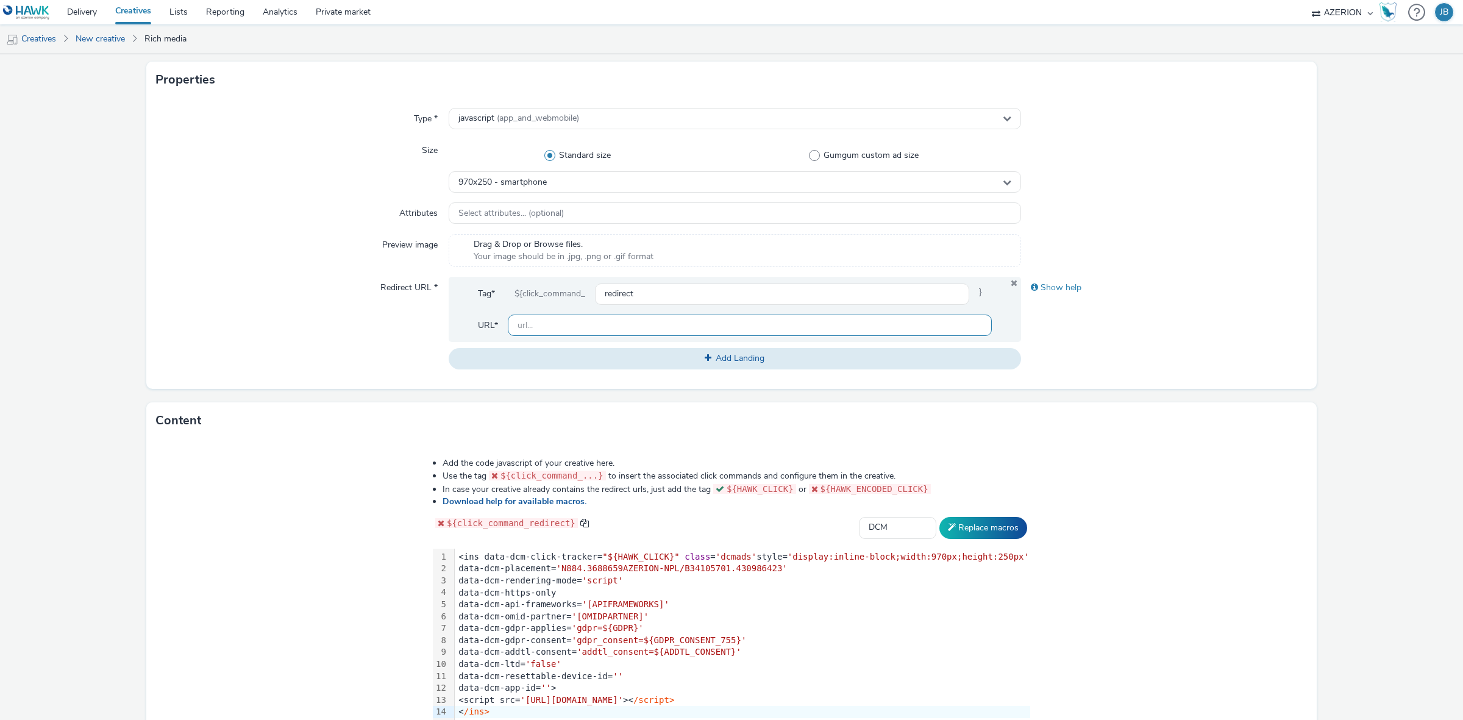
click at [573, 329] on input "text" at bounding box center [750, 325] width 484 height 21
drag, startPoint x: 599, startPoint y: 328, endPoint x: 1202, endPoint y: 268, distance: 605.8
click at [1202, 268] on div "Type * javascript (app_and_webmobile) Size Standard size Gumgum custom ad size …" at bounding box center [731, 243] width 1170 height 291
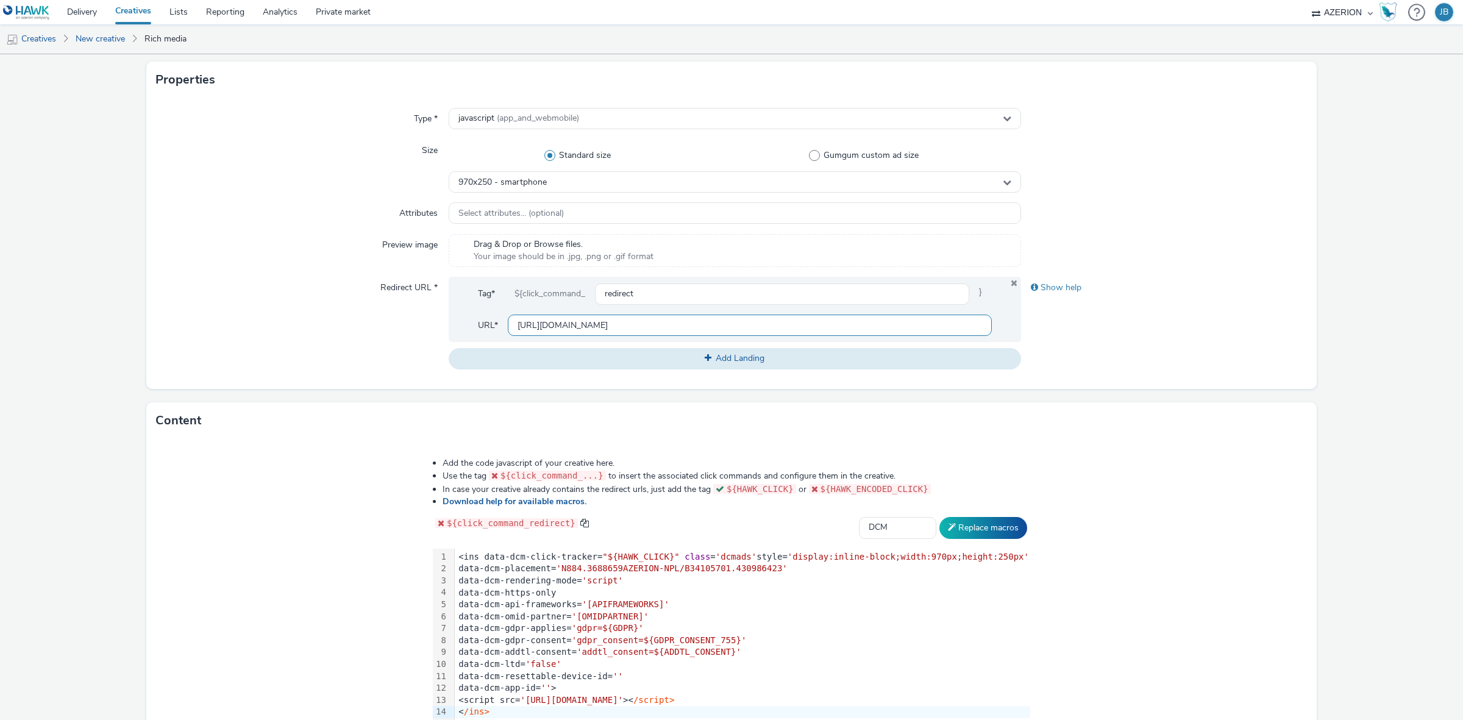
type input "[URL][DOMAIN_NAME]"
click at [1195, 337] on div "Show help" at bounding box center [1164, 323] width 286 height 92
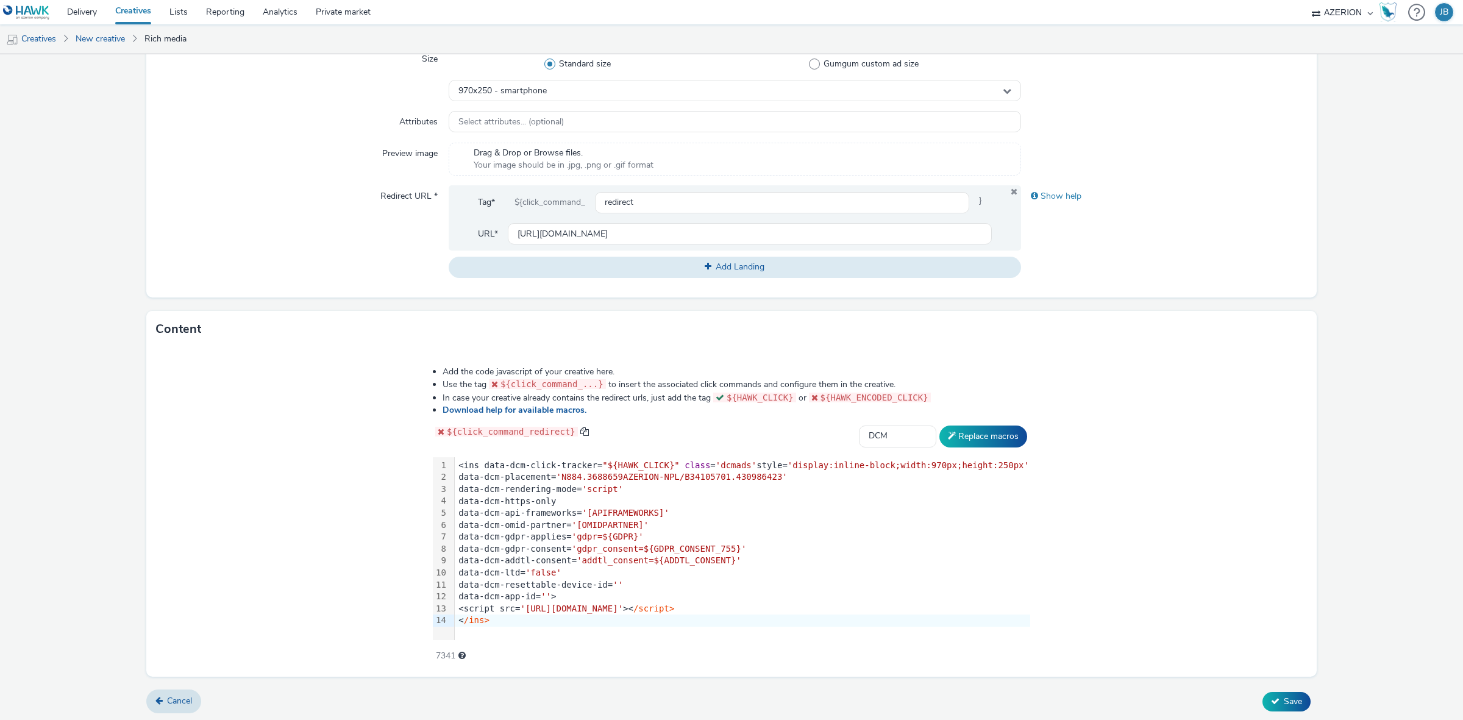
scroll to position [333, 0]
click at [1284, 699] on span "Save" at bounding box center [1293, 700] width 18 height 12
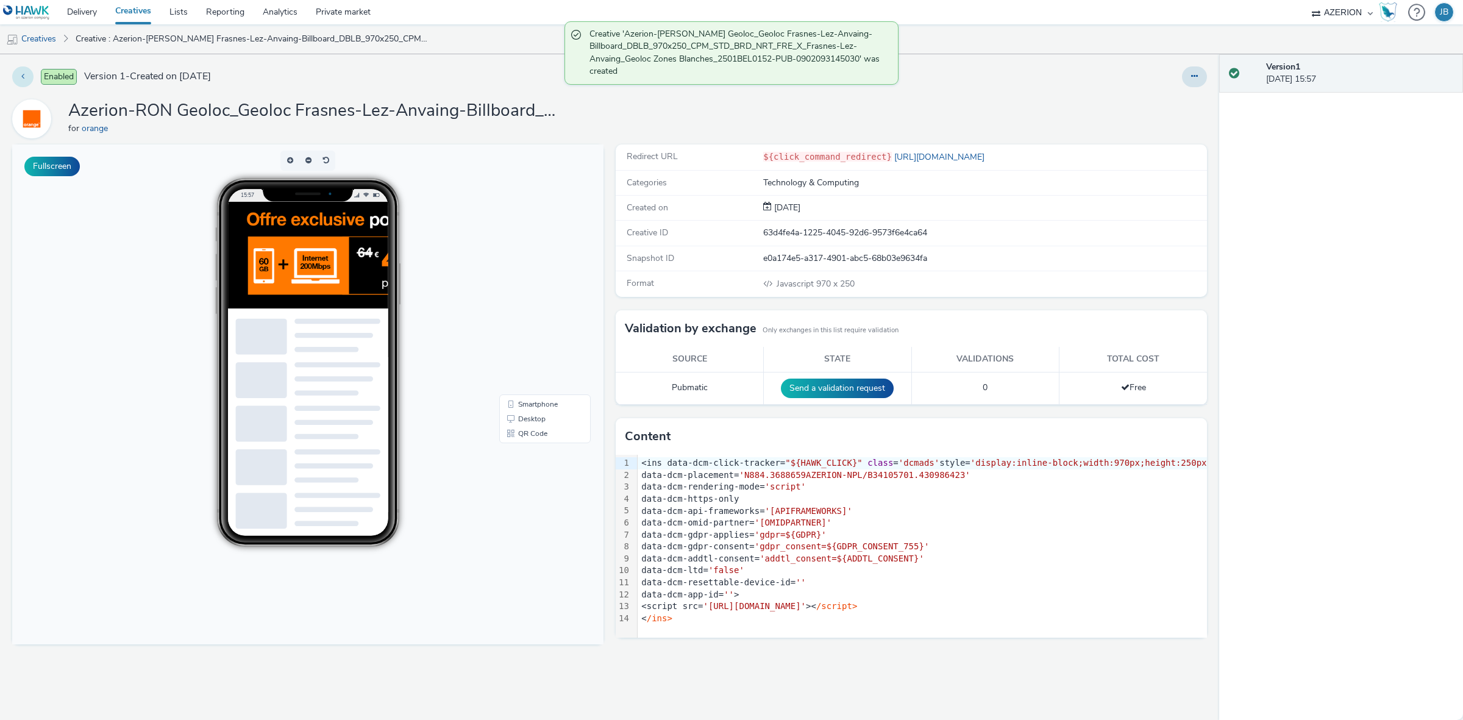
click at [23, 80] on icon at bounding box center [22, 76] width 3 height 9
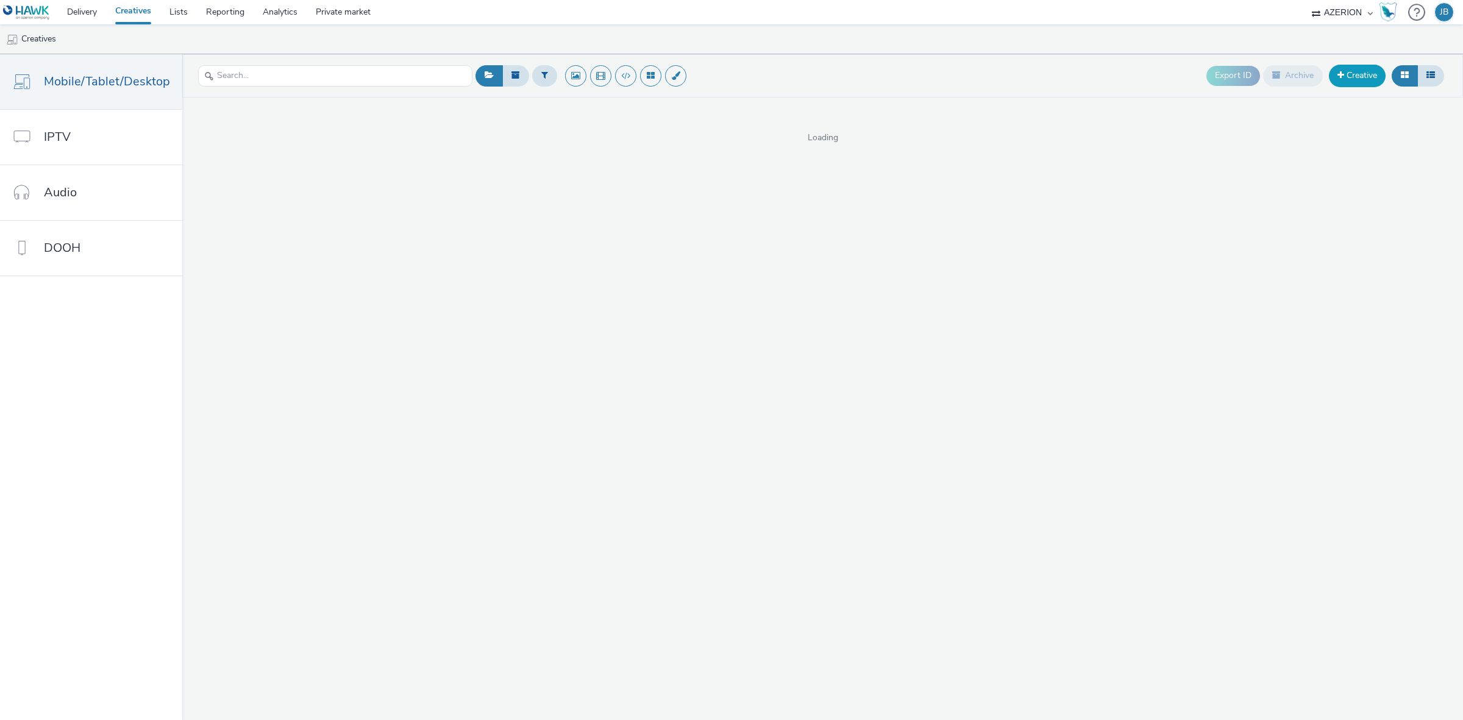
click at [1342, 78] on span at bounding box center [1340, 75] width 7 height 9
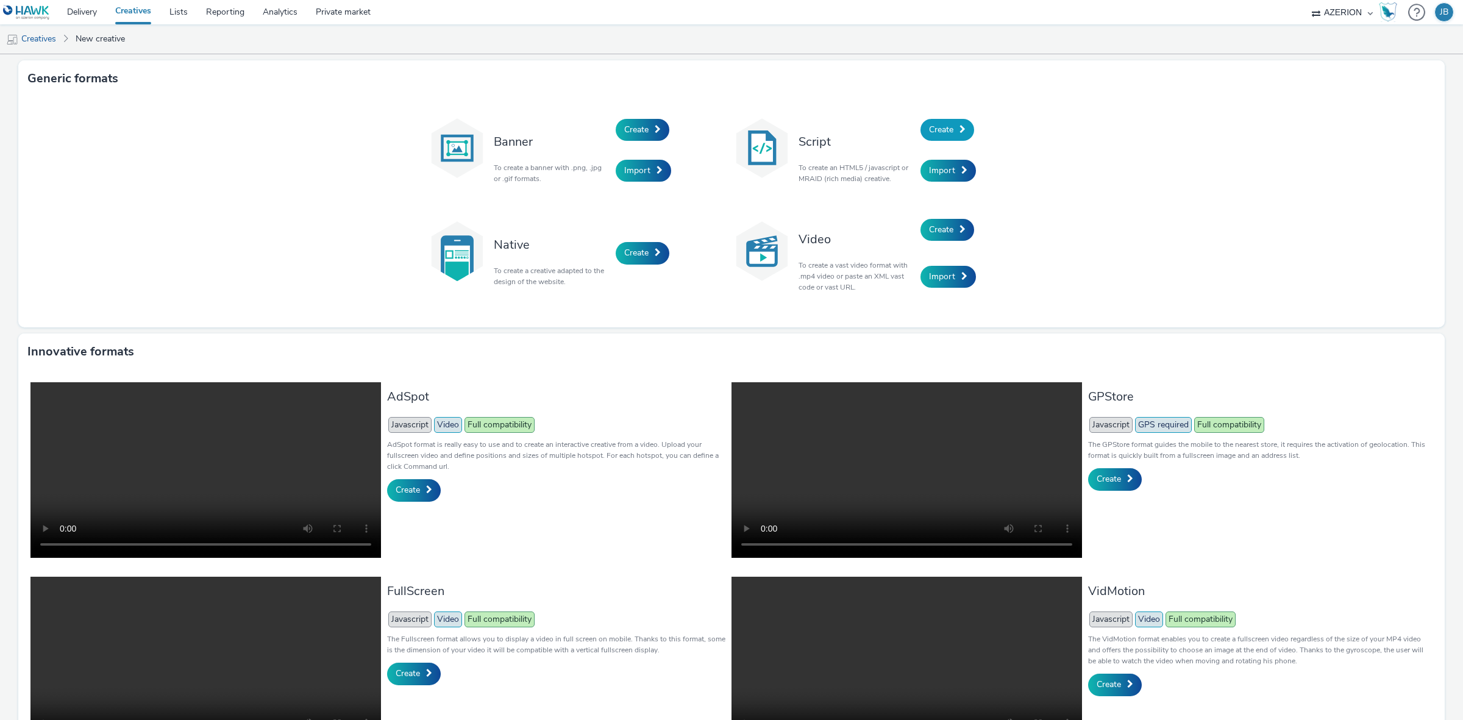
click at [944, 132] on span "Create" at bounding box center [941, 130] width 24 height 12
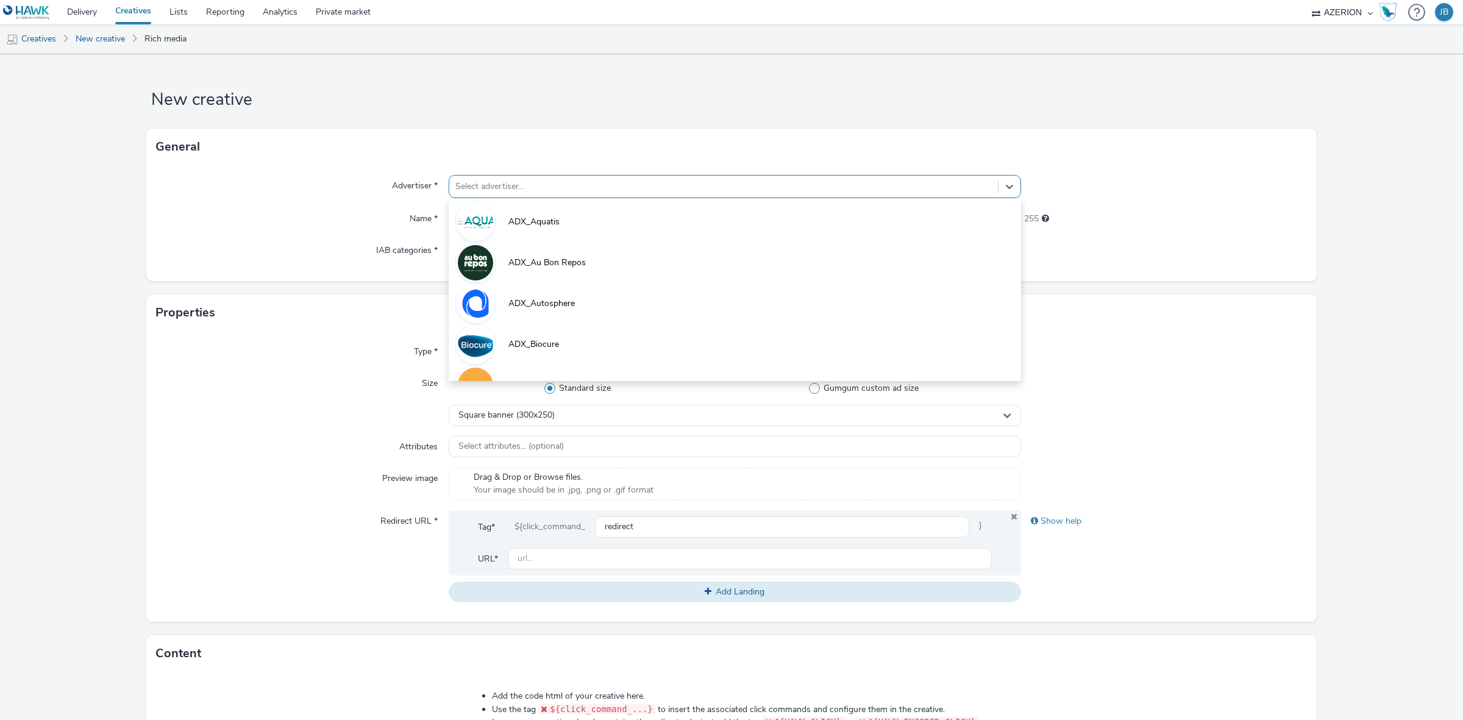
click at [500, 184] on div at bounding box center [723, 186] width 536 height 15
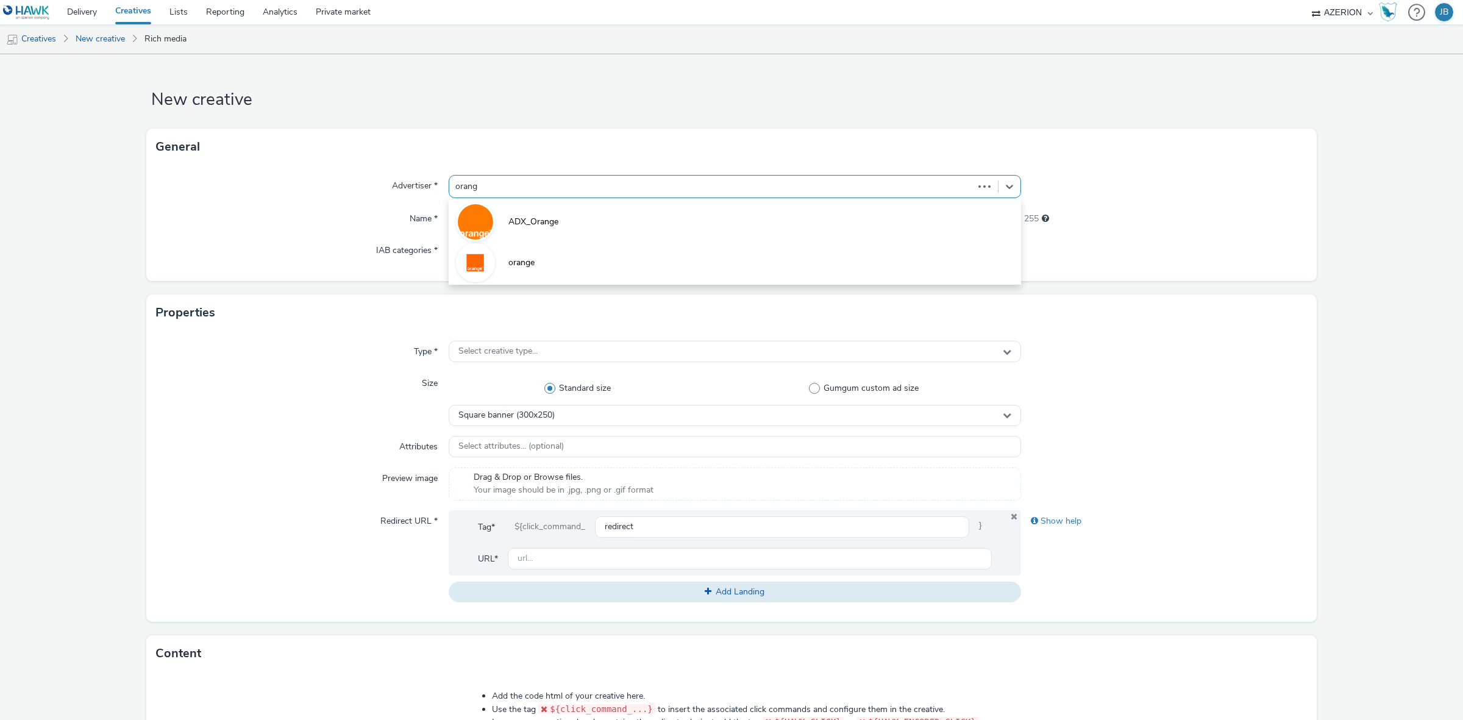
type input "orange"
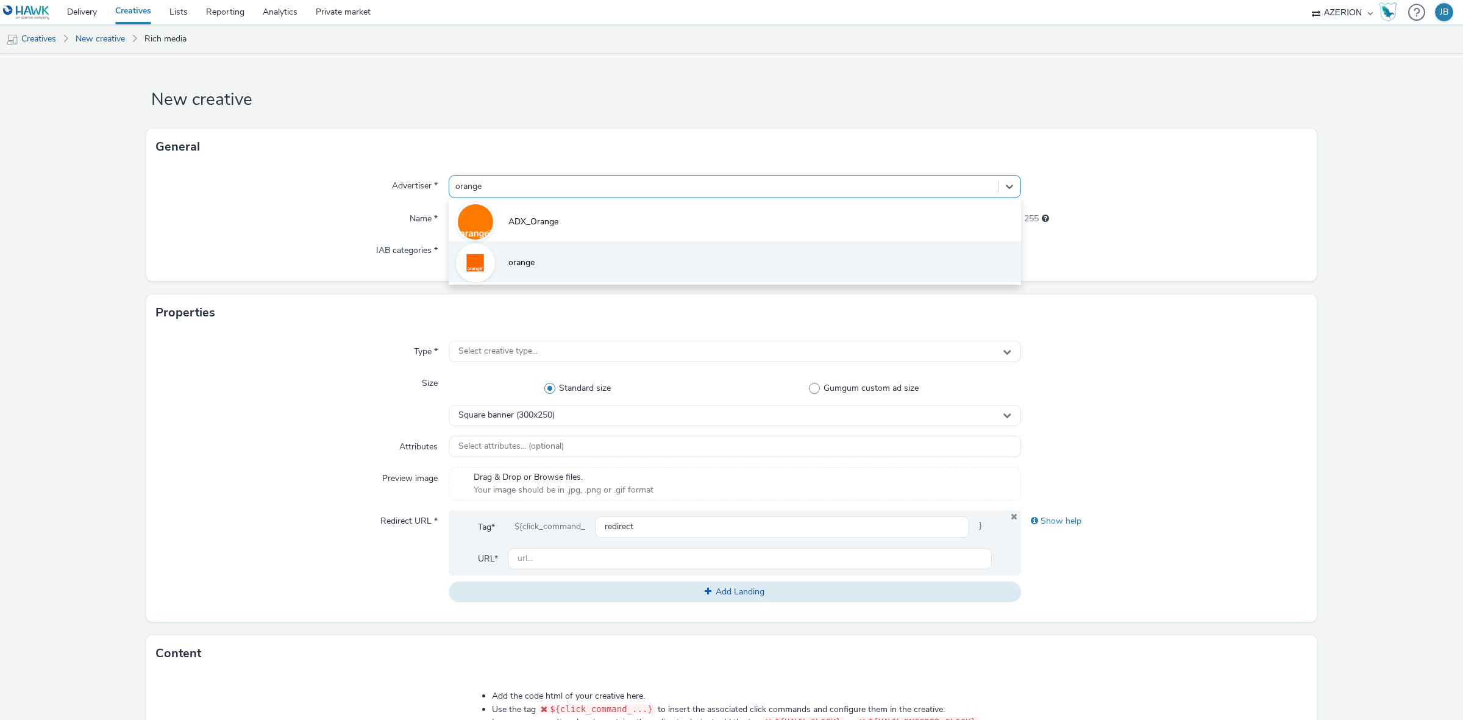
click at [519, 257] on span "orange" at bounding box center [521, 263] width 26 height 12
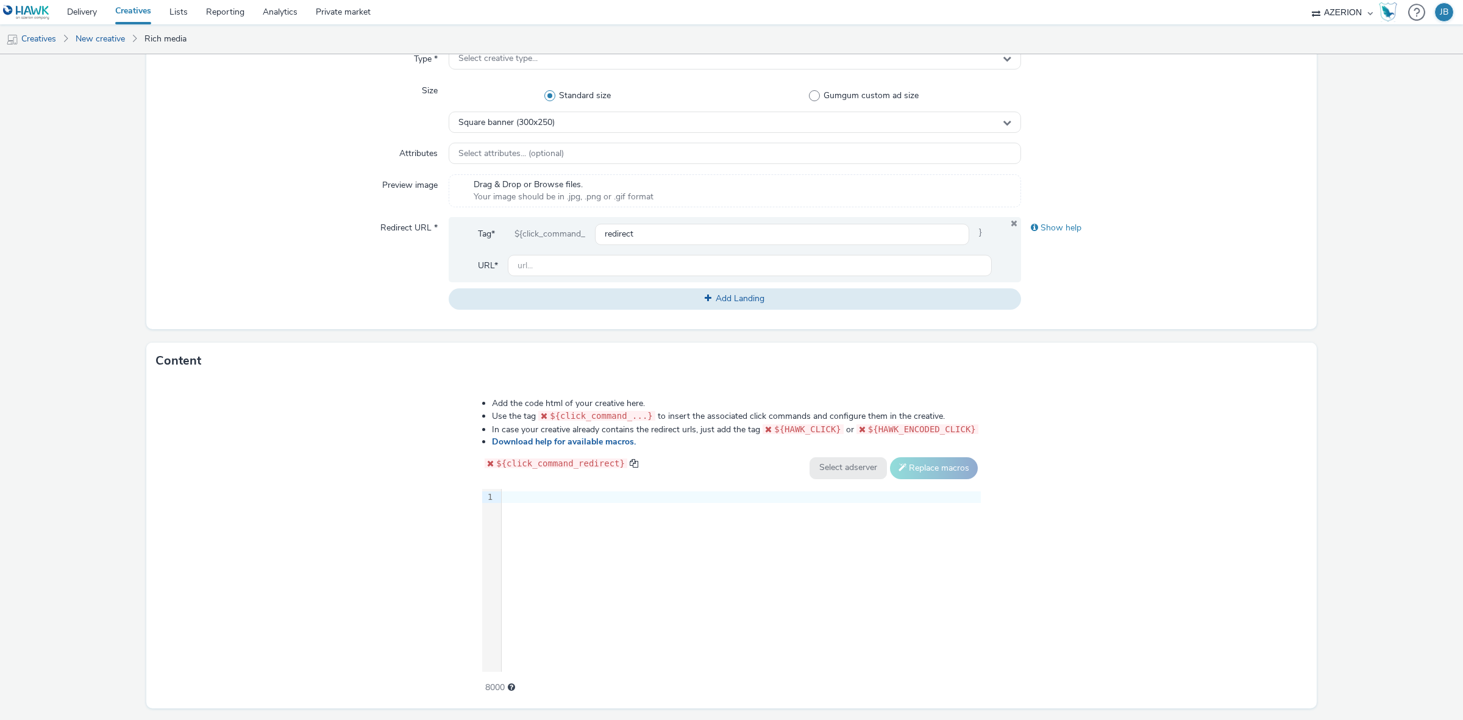
scroll to position [305, 0]
click at [638, 537] on div "9 1 ›" at bounding box center [731, 576] width 499 height 183
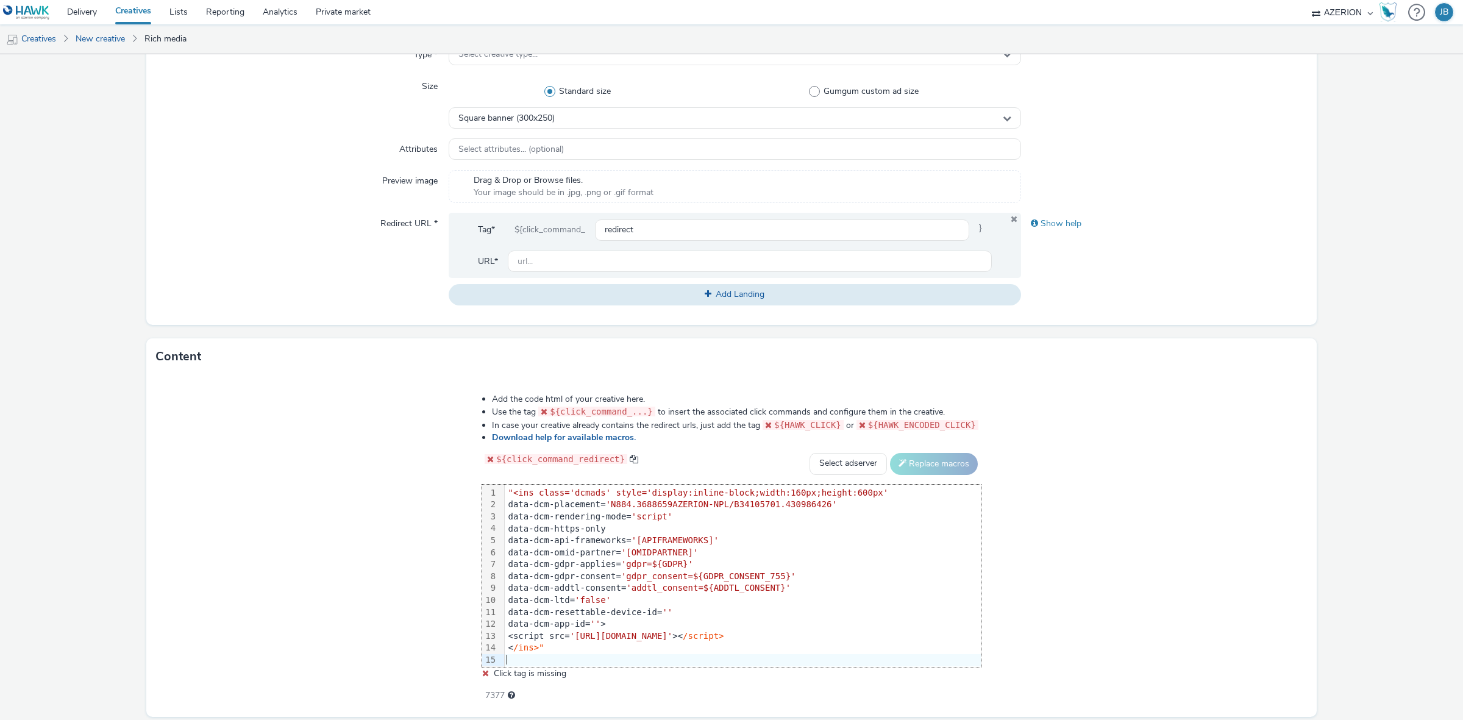
click at [808, 477] on div "Add the code html of your creative here. Use the tag ${click_command_...} to in…" at bounding box center [731, 541] width 586 height 313
click at [814, 469] on select "Select adserver Sizmek DCM Adform Sting" at bounding box center [847, 464] width 77 height 22
select select "dcm"
click at [809, 453] on select "Select adserver Sizmek DCM Adform Sting" at bounding box center [847, 464] width 77 height 22
click at [905, 461] on button "Replace macros" at bounding box center [934, 464] width 88 height 22
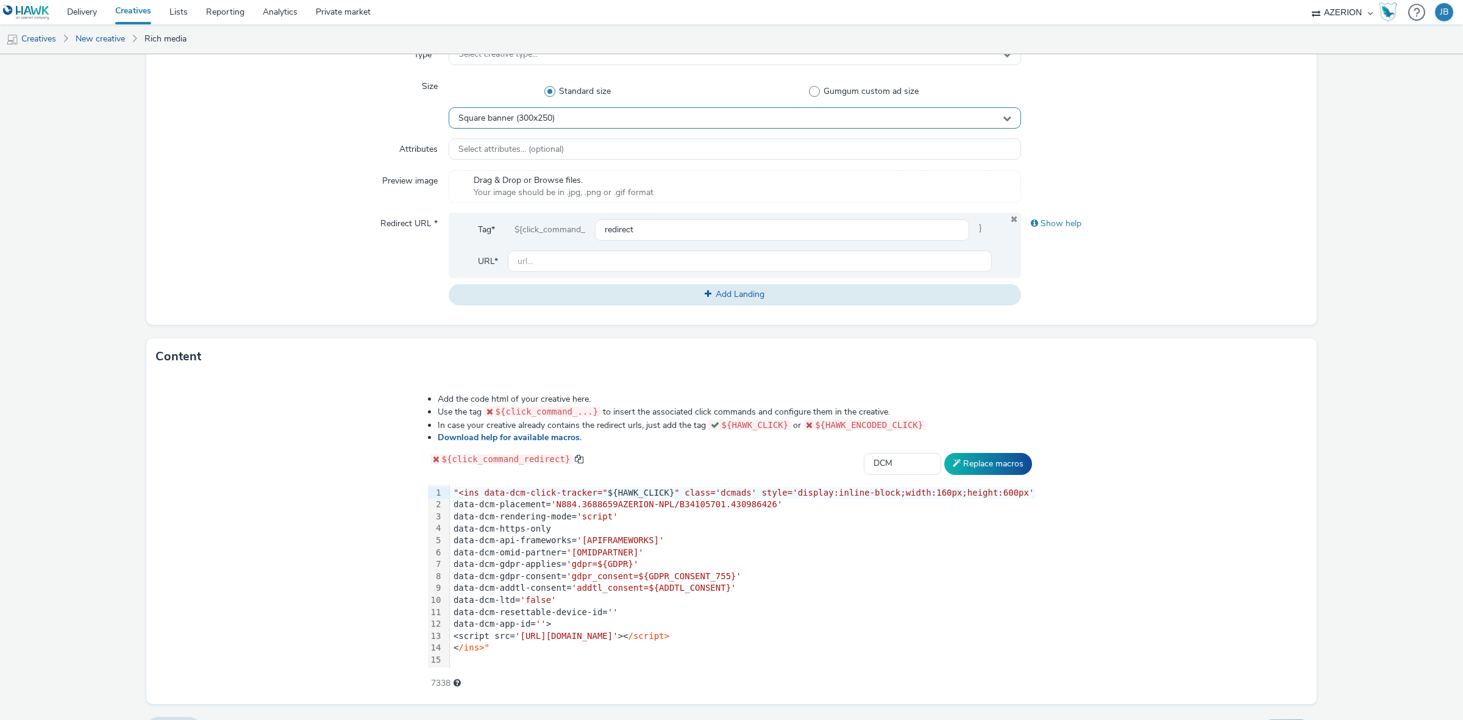
click at [564, 122] on div "Square banner (300x250)" at bounding box center [735, 117] width 572 height 21
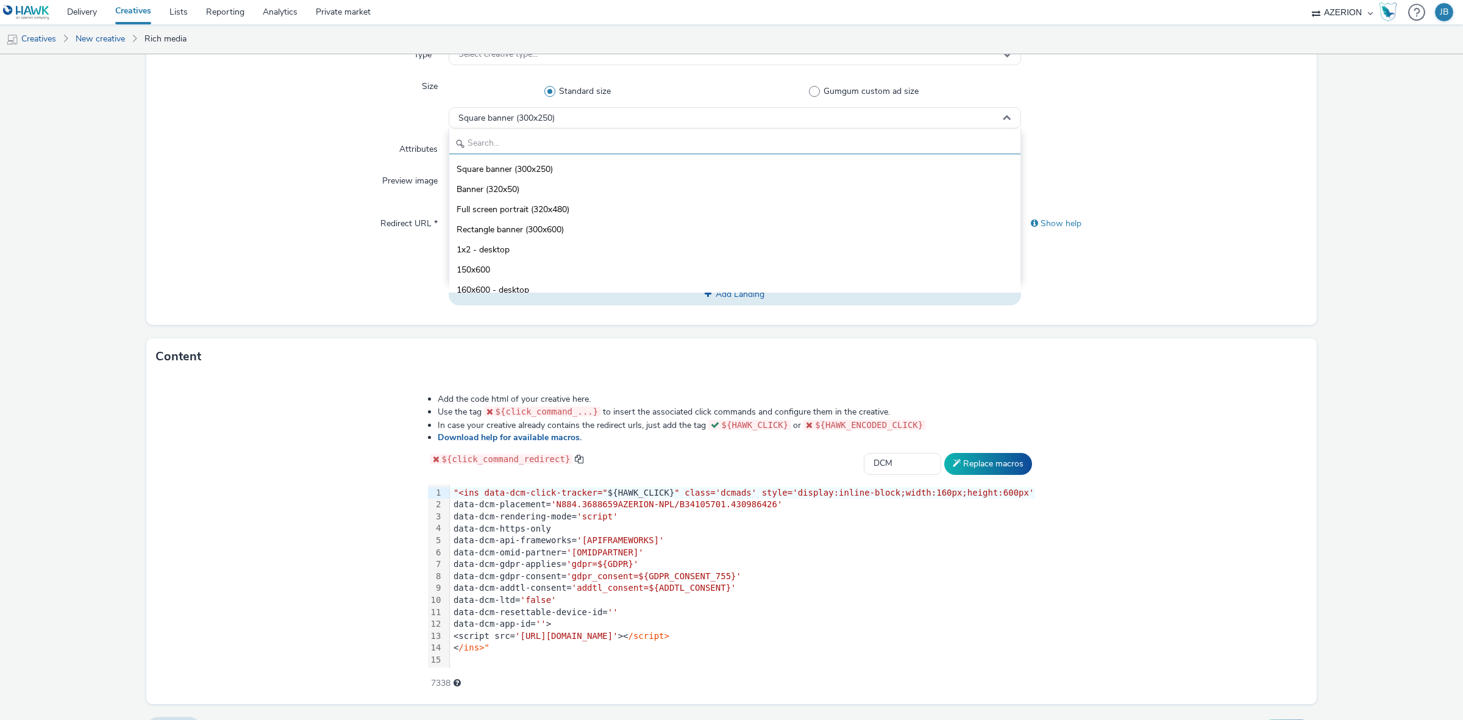
click at [567, 139] on input "text" at bounding box center [734, 143] width 571 height 21
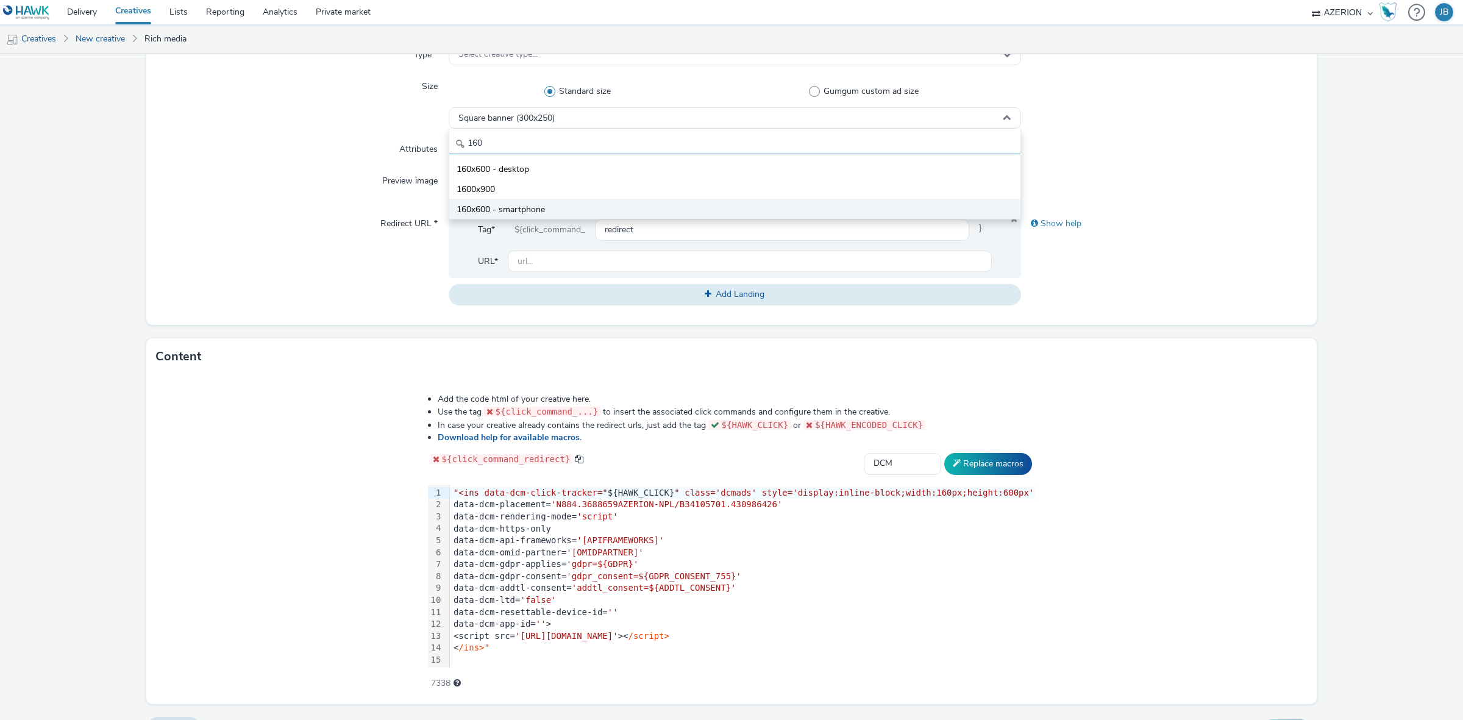
type input "160"
click at [543, 208] on li "160x600 - smartphone" at bounding box center [734, 209] width 571 height 20
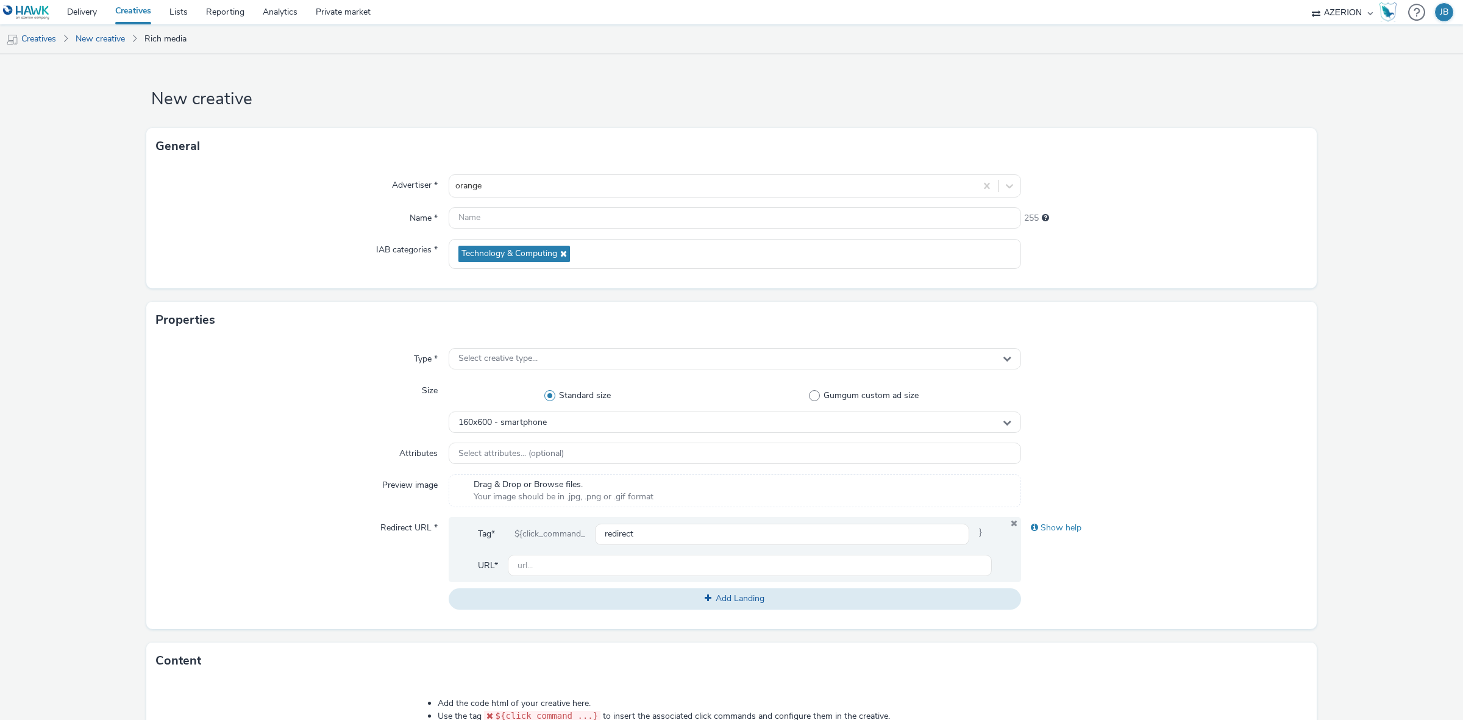
scroll to position [0, 0]
click at [486, 212] on input "text" at bounding box center [735, 218] width 572 height 21
paste input "Azerion-RON Geoloc_Geoloc Ellezelles-Wide Skyscraper_DWSK_160x600_CPM_STD_BRD_N…"
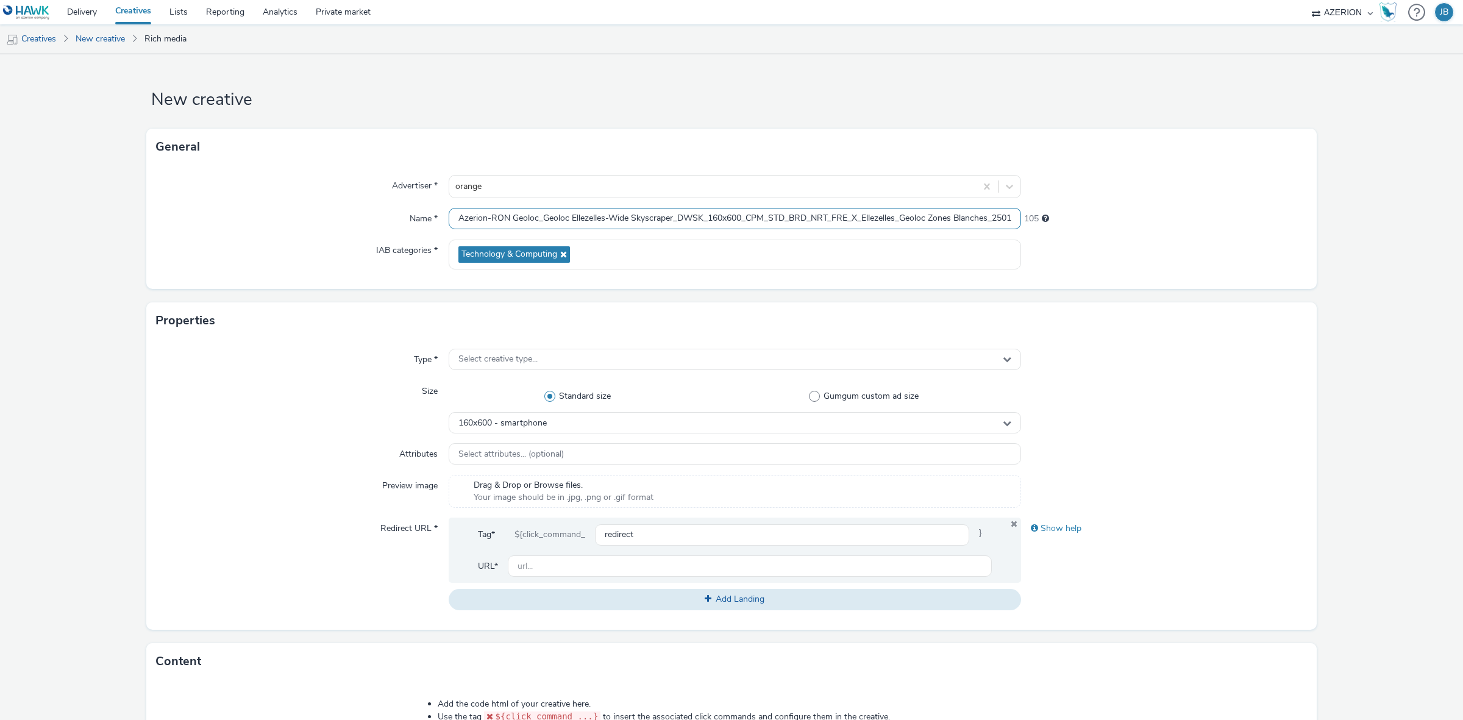
scroll to position [0, 135]
type input "Azerion-RON Geoloc_Geoloc Ellezelles-Wide Skyscraper_DWSK_160x600_CPM_STD_BRD_N…"
click at [1164, 449] on div at bounding box center [1164, 454] width 286 height 22
click at [573, 358] on div "Select creative type..." at bounding box center [735, 359] width 572 height 21
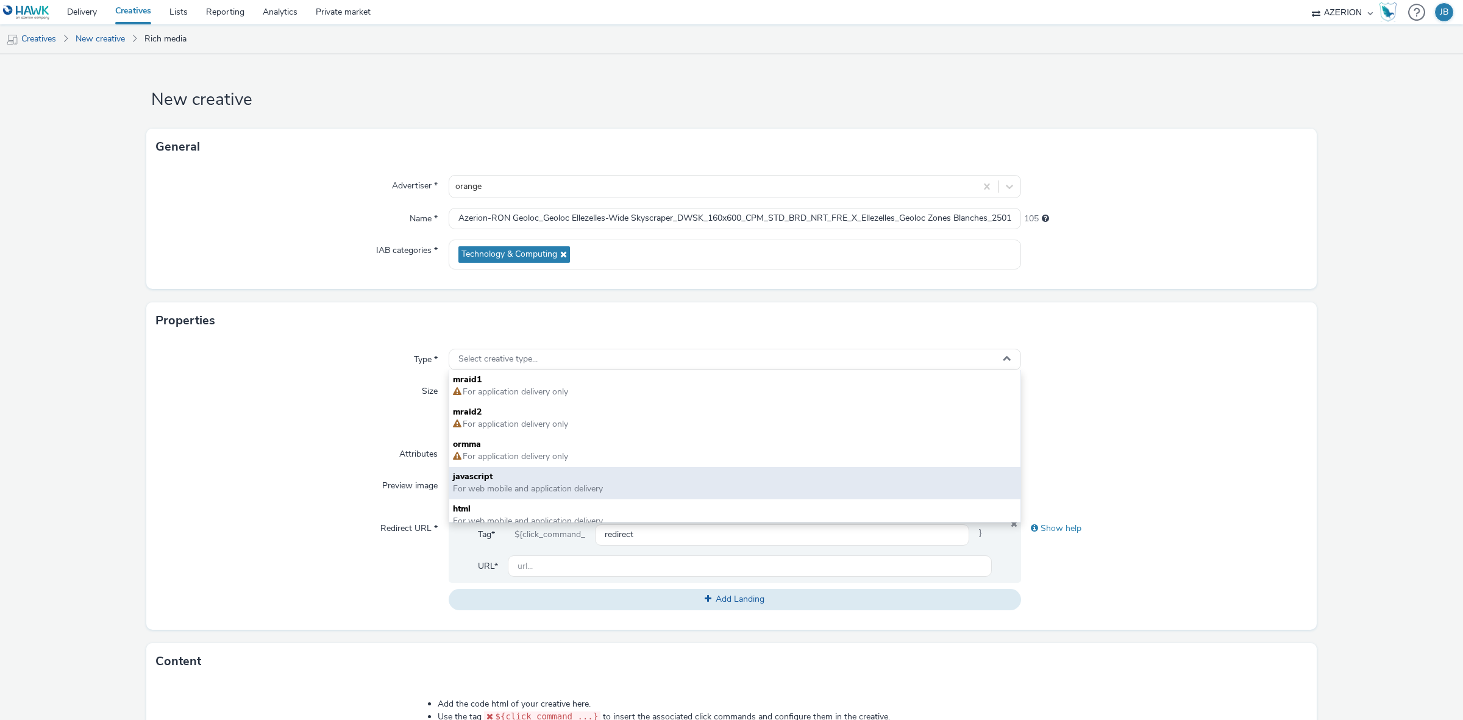
click at [496, 471] on span "javascript" at bounding box center [735, 477] width 564 height 12
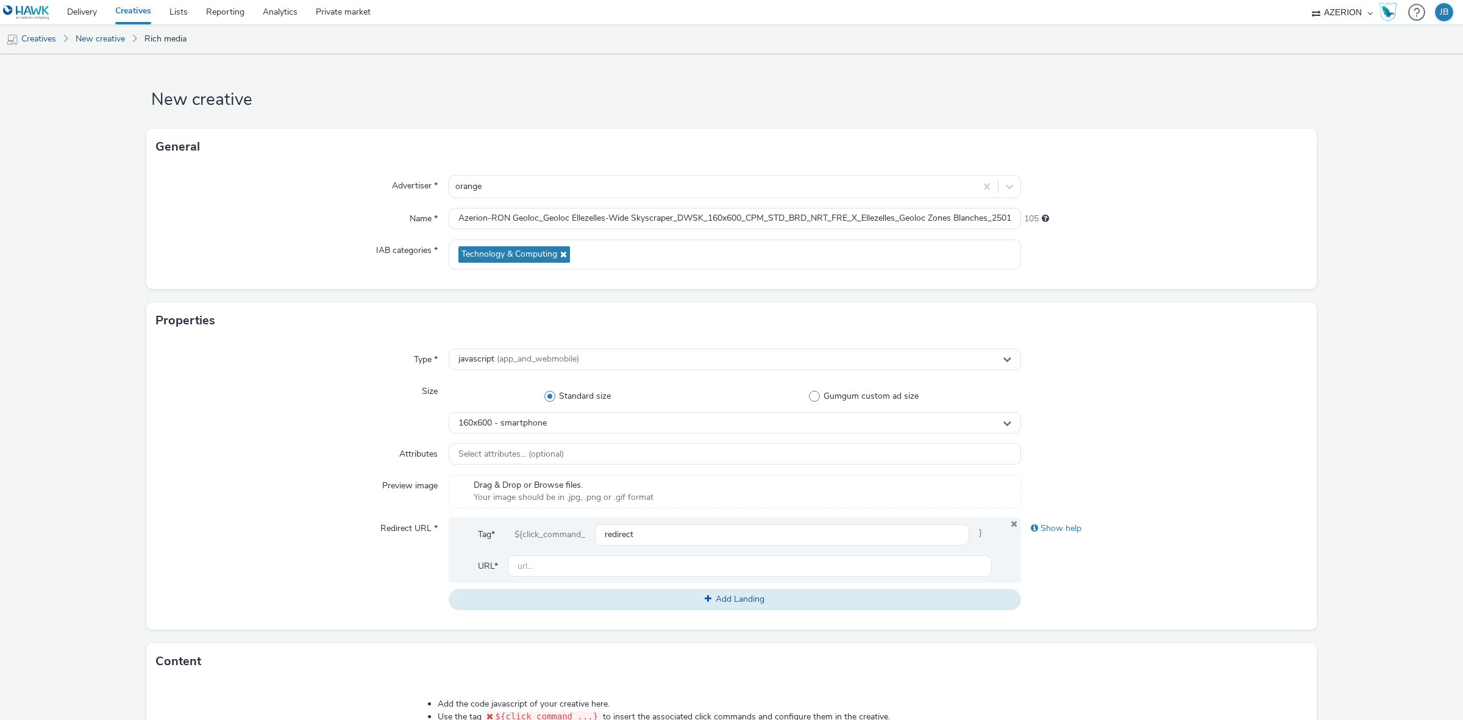
click at [1165, 376] on div "Type * javascript (app_and_webmobile) Size Standard size Gumgum custom ad size …" at bounding box center [731, 484] width 1170 height 291
click at [570, 568] on input "text" at bounding box center [750, 565] width 484 height 21
drag, startPoint x: 605, startPoint y: 564, endPoint x: 1369, endPoint y: 516, distance: 765.9
click at [1369, 516] on form "New creative General Advertiser * orange Name * Azerion-[PERSON_NAME] Geoloc_Ge…" at bounding box center [731, 554] width 1463 height 1000
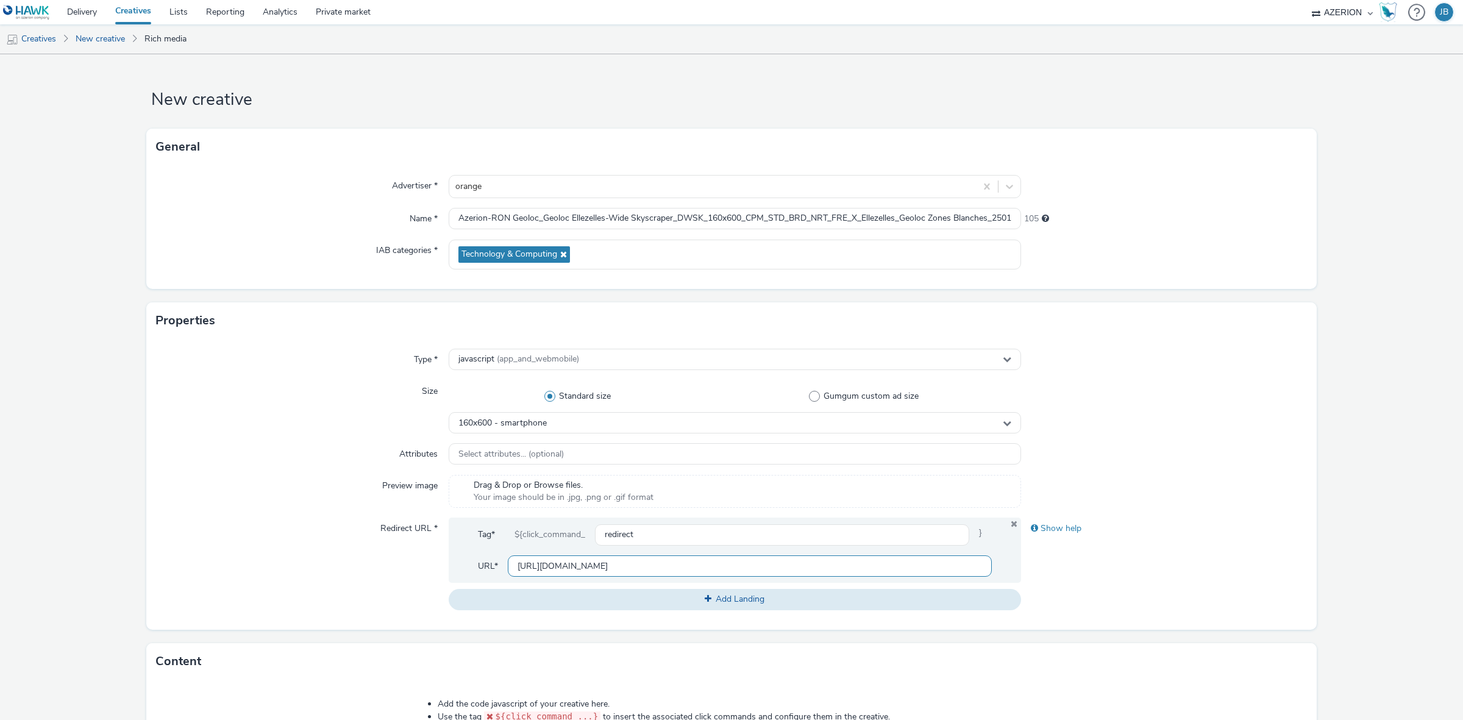
scroll to position [0, 0]
type input "[URL][DOMAIN_NAME]"
click at [1203, 488] on div at bounding box center [1164, 491] width 286 height 33
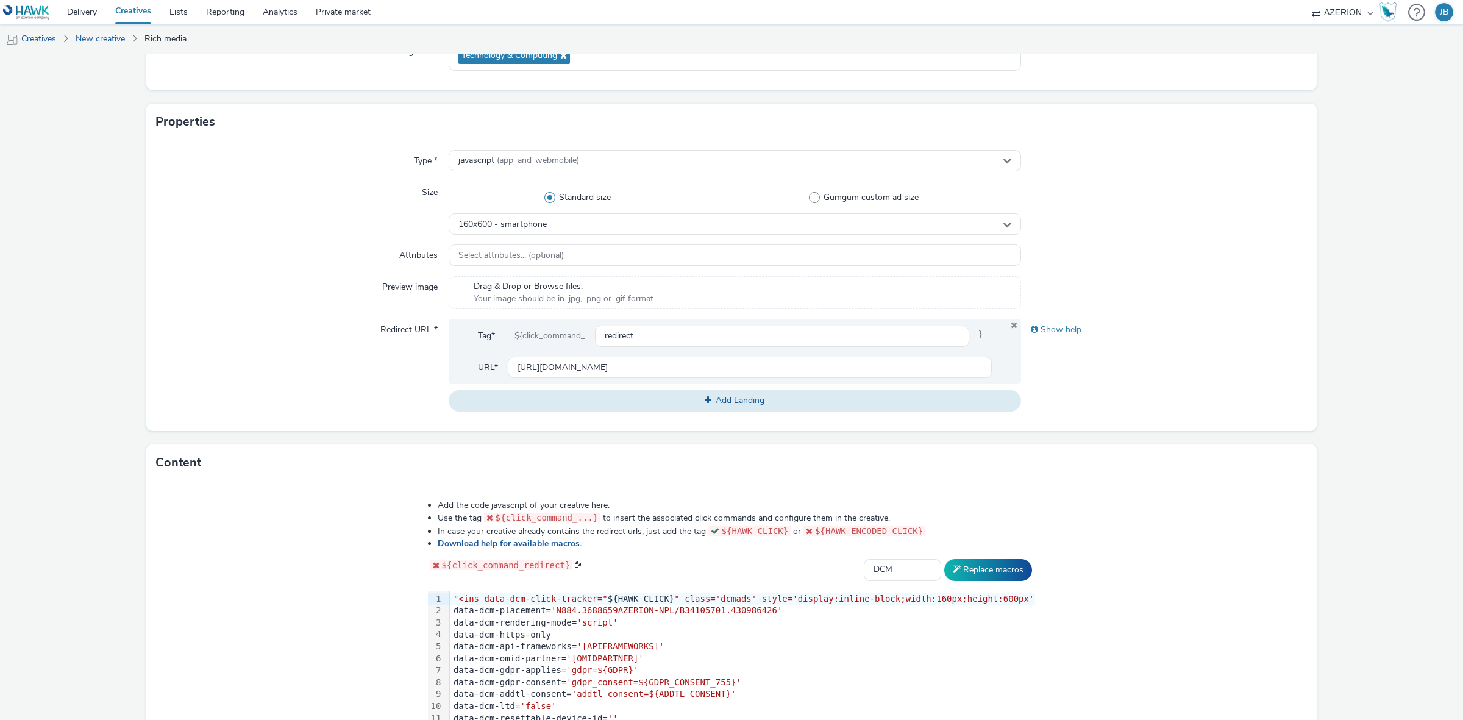
scroll to position [333, 0]
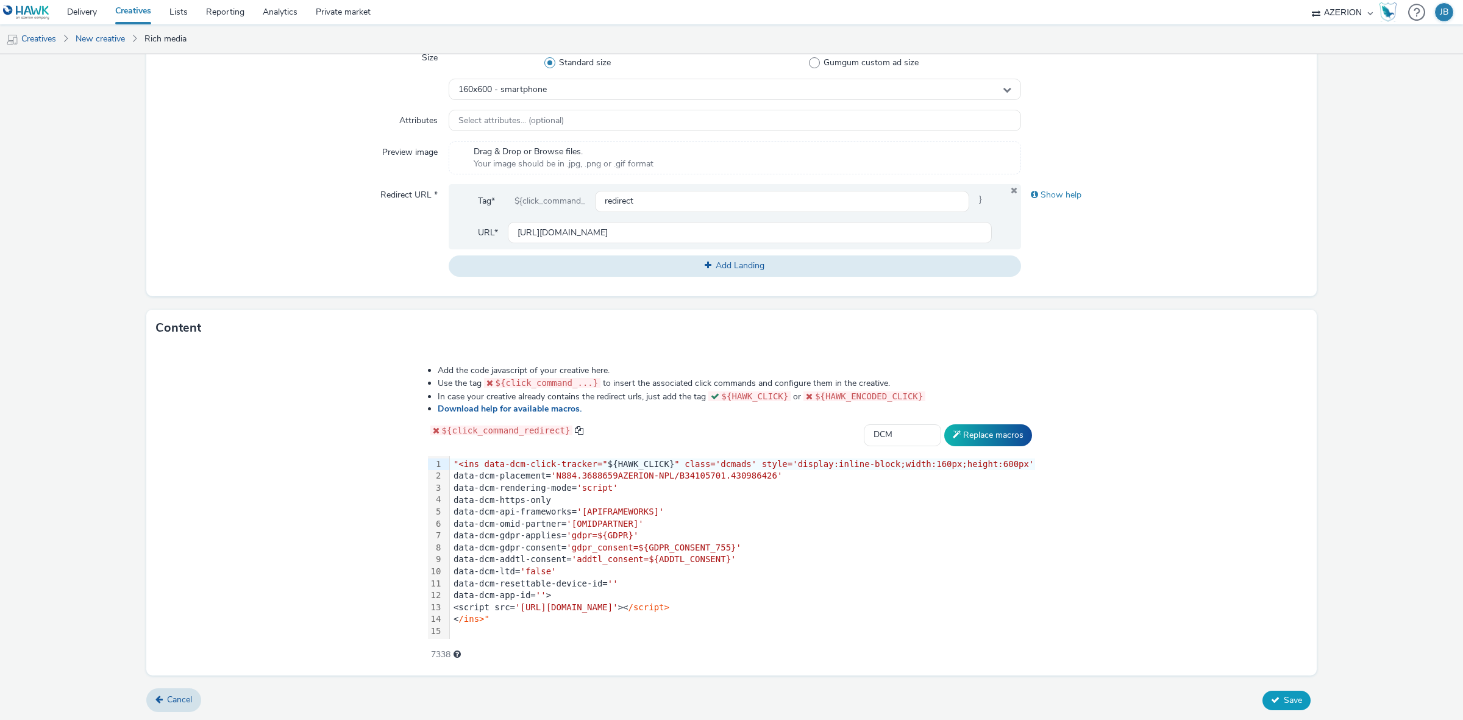
click at [1284, 696] on span "Save" at bounding box center [1293, 700] width 18 height 12
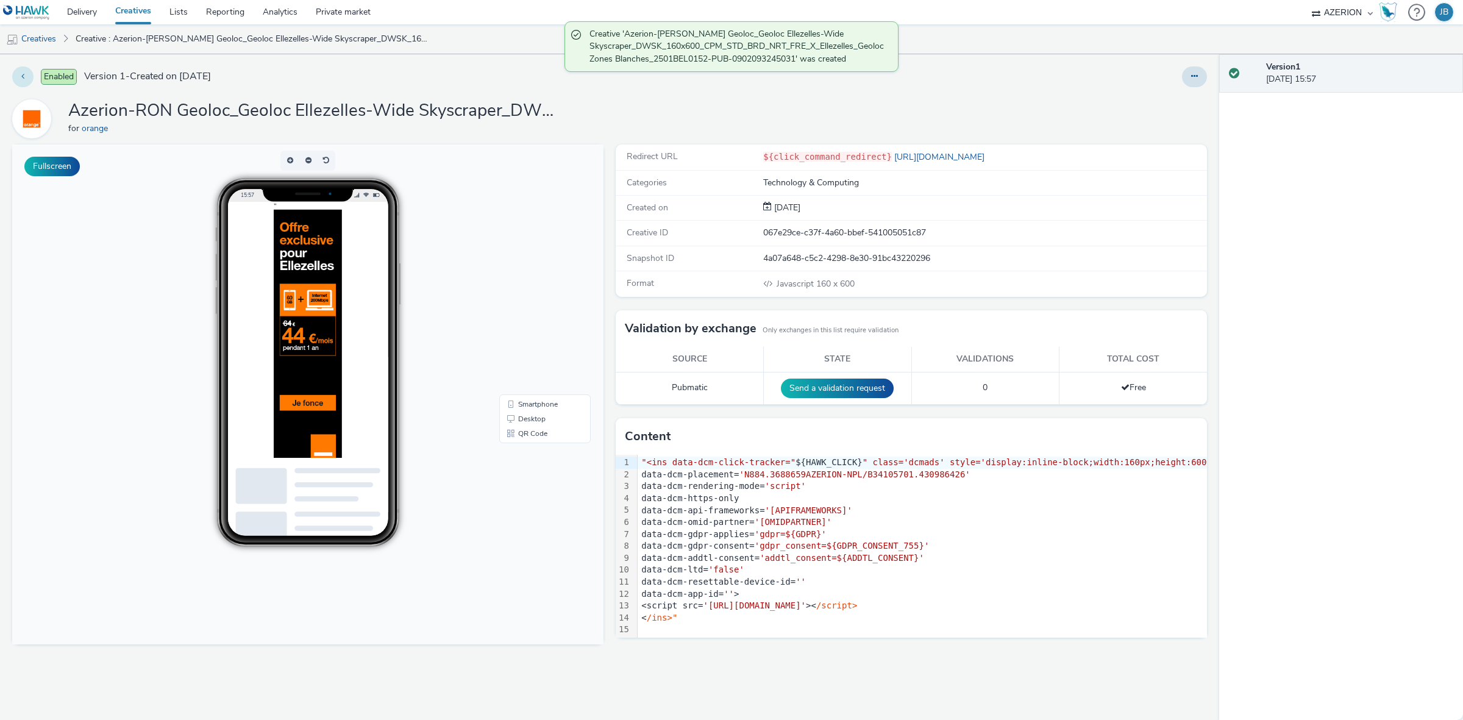
click at [23, 82] on button at bounding box center [22, 76] width 21 height 21
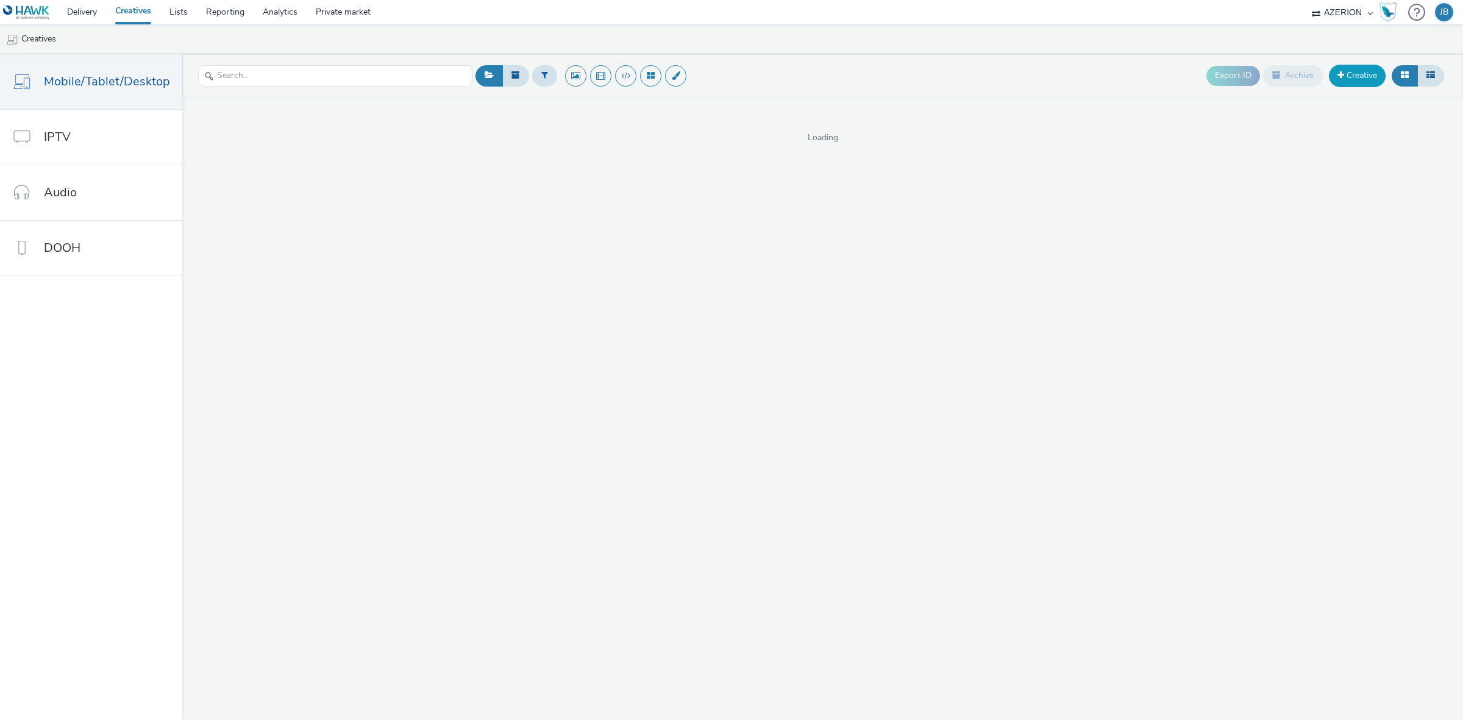
click at [1341, 85] on link "Creative" at bounding box center [1357, 76] width 57 height 22
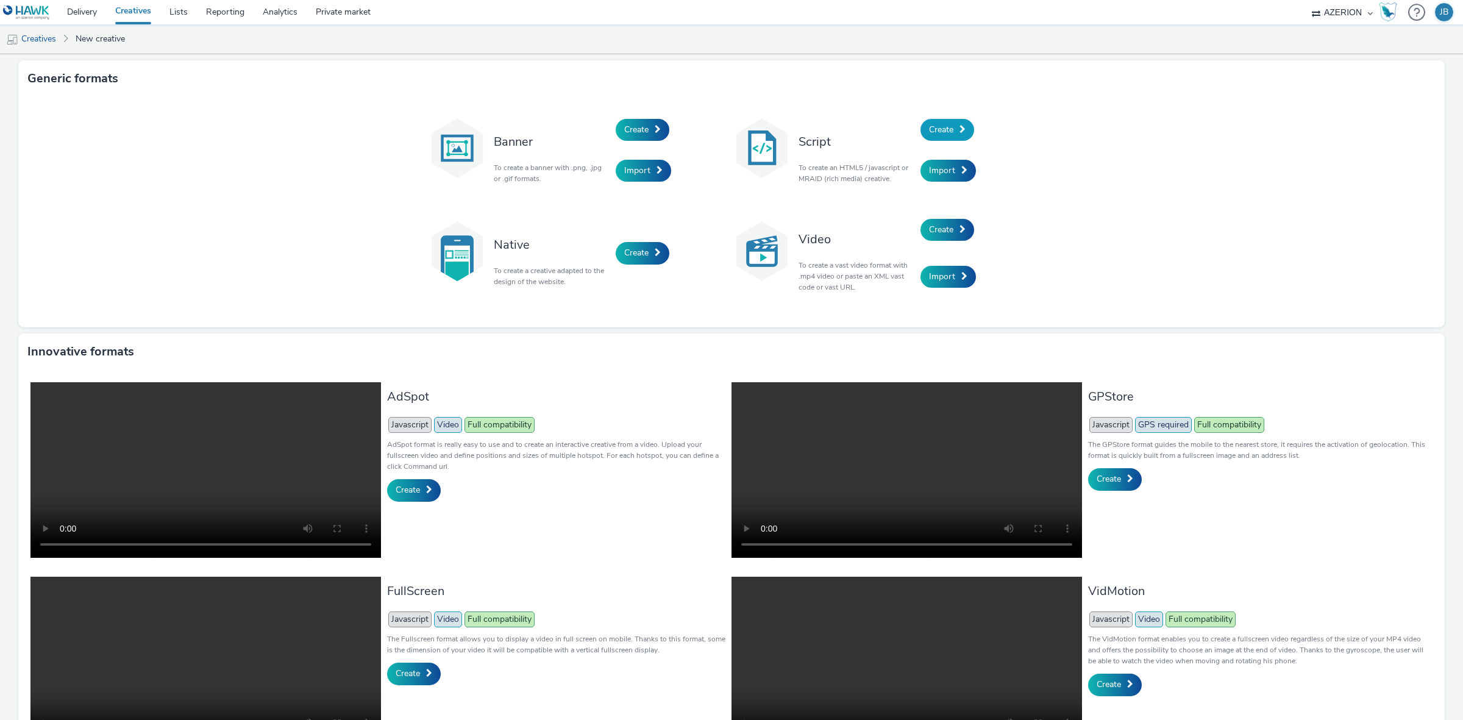
click at [937, 129] on span "Create" at bounding box center [941, 130] width 24 height 12
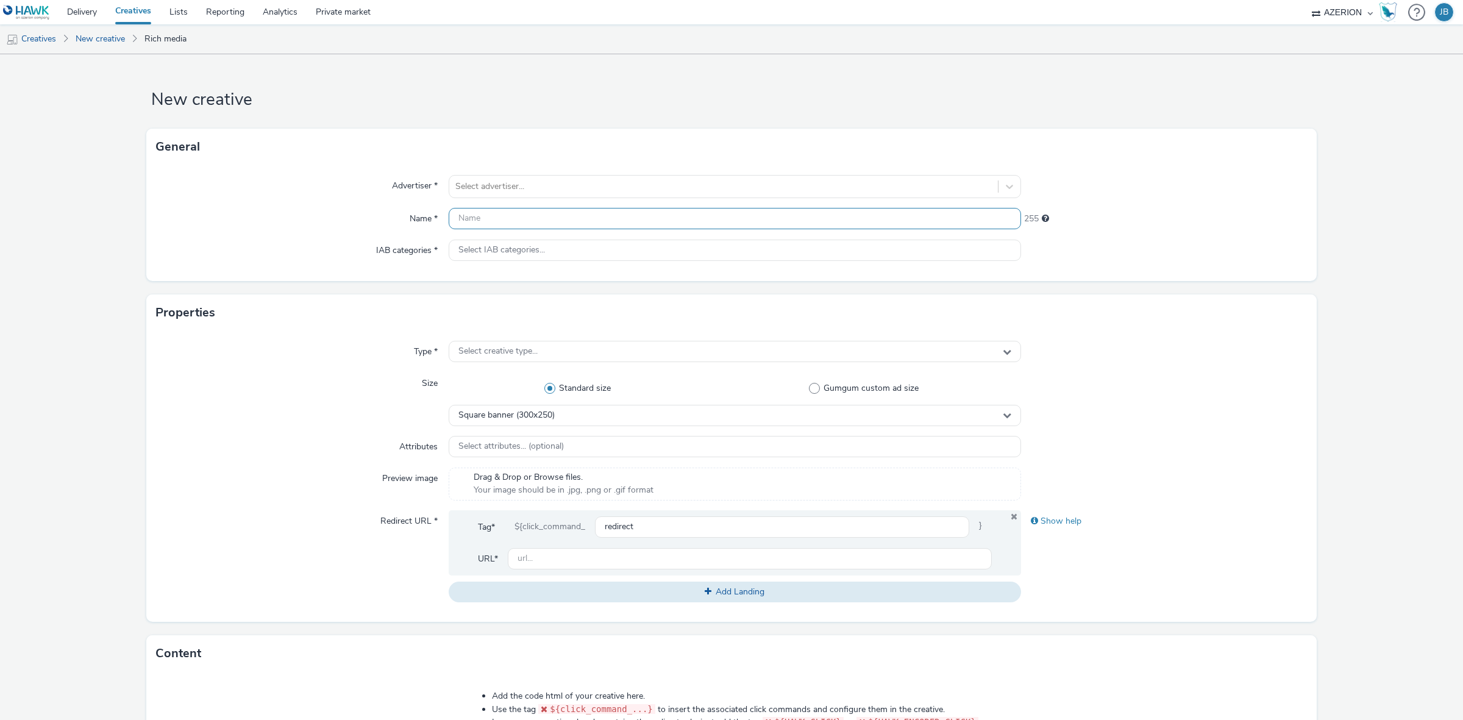
click at [494, 218] on input "text" at bounding box center [735, 218] width 572 height 21
paste input "Azerion-[PERSON_NAME] Geoloc_Geoloc Frasnes-Lez-[GEOGRAPHIC_DATA]-Wide Skyscrap…"
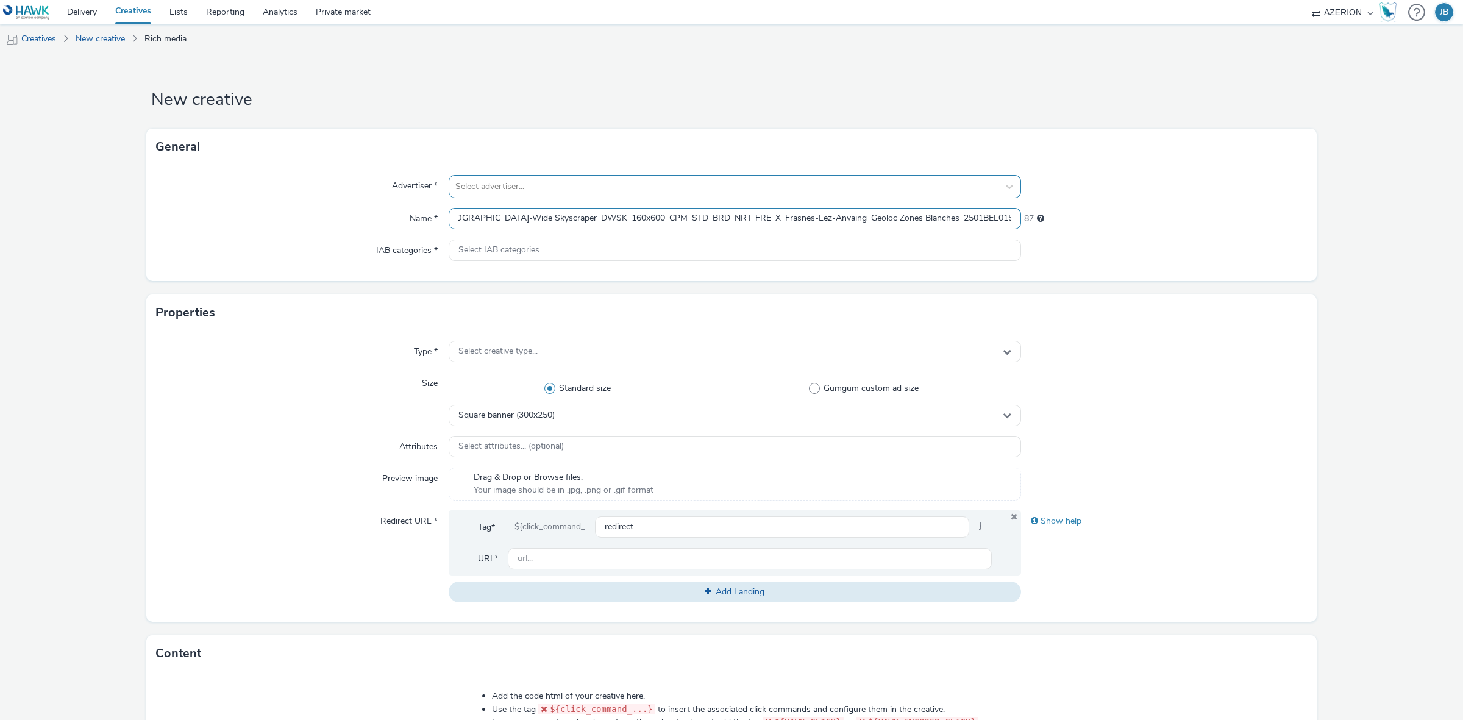
type input "Azerion-[PERSON_NAME] Geoloc_Geoloc Frasnes-Lez-[GEOGRAPHIC_DATA]-Wide Skyscrap…"
click at [486, 184] on div at bounding box center [723, 186] width 536 height 15
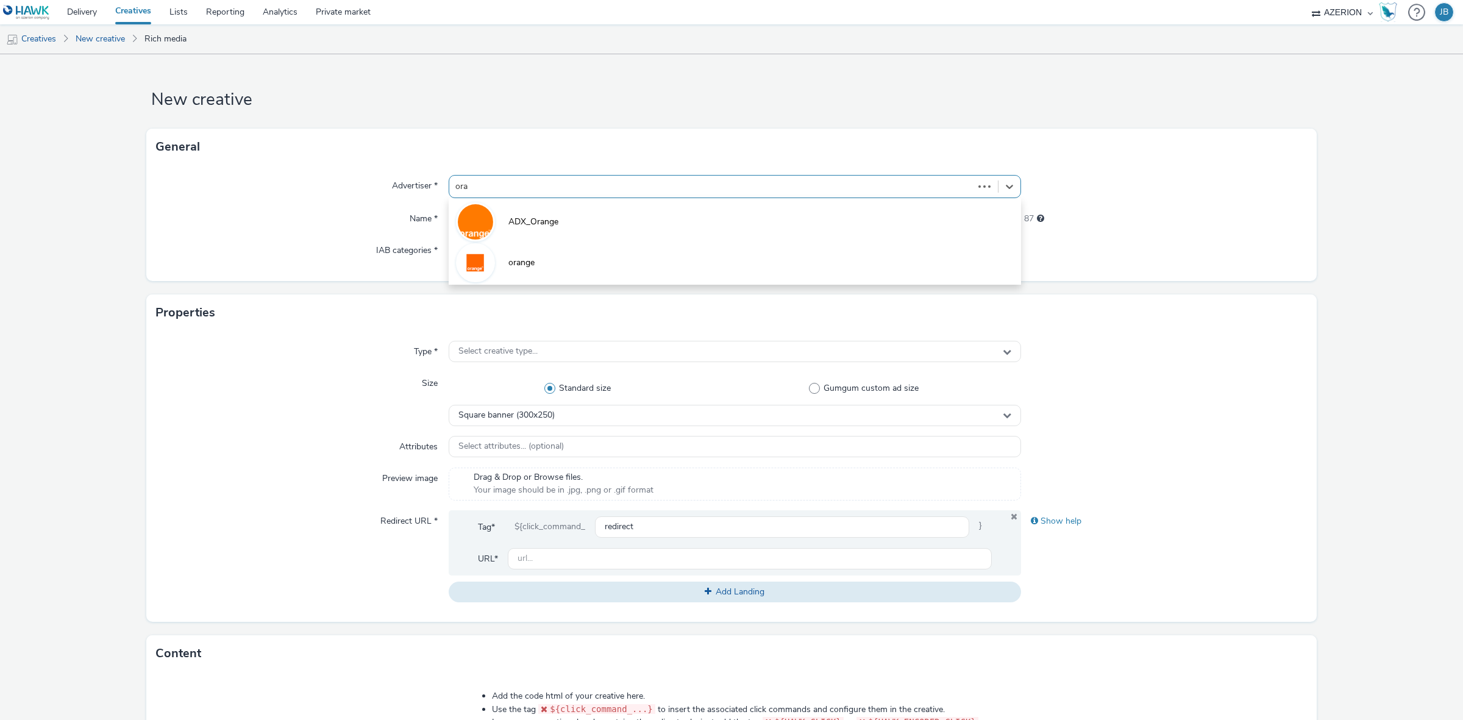
type input "oran"
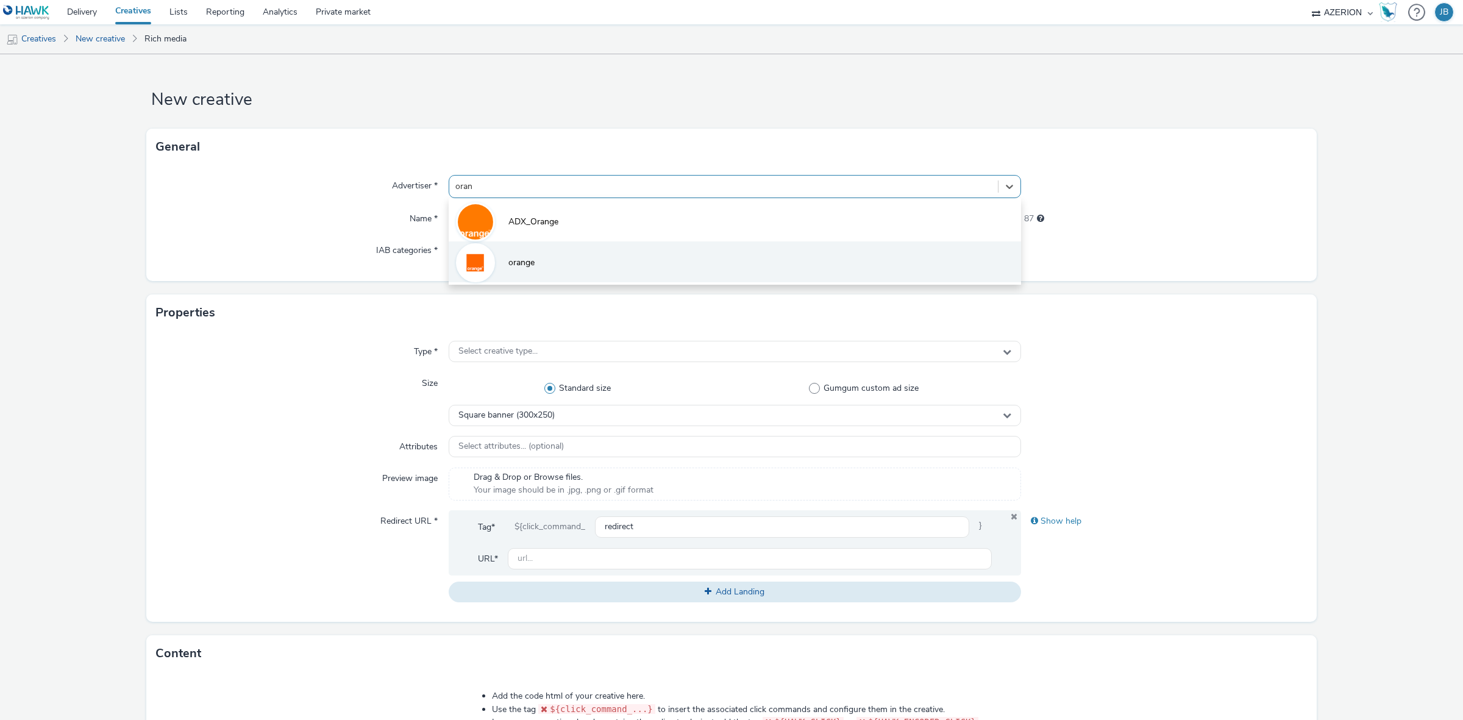
click at [509, 260] on span "orange" at bounding box center [521, 263] width 26 height 12
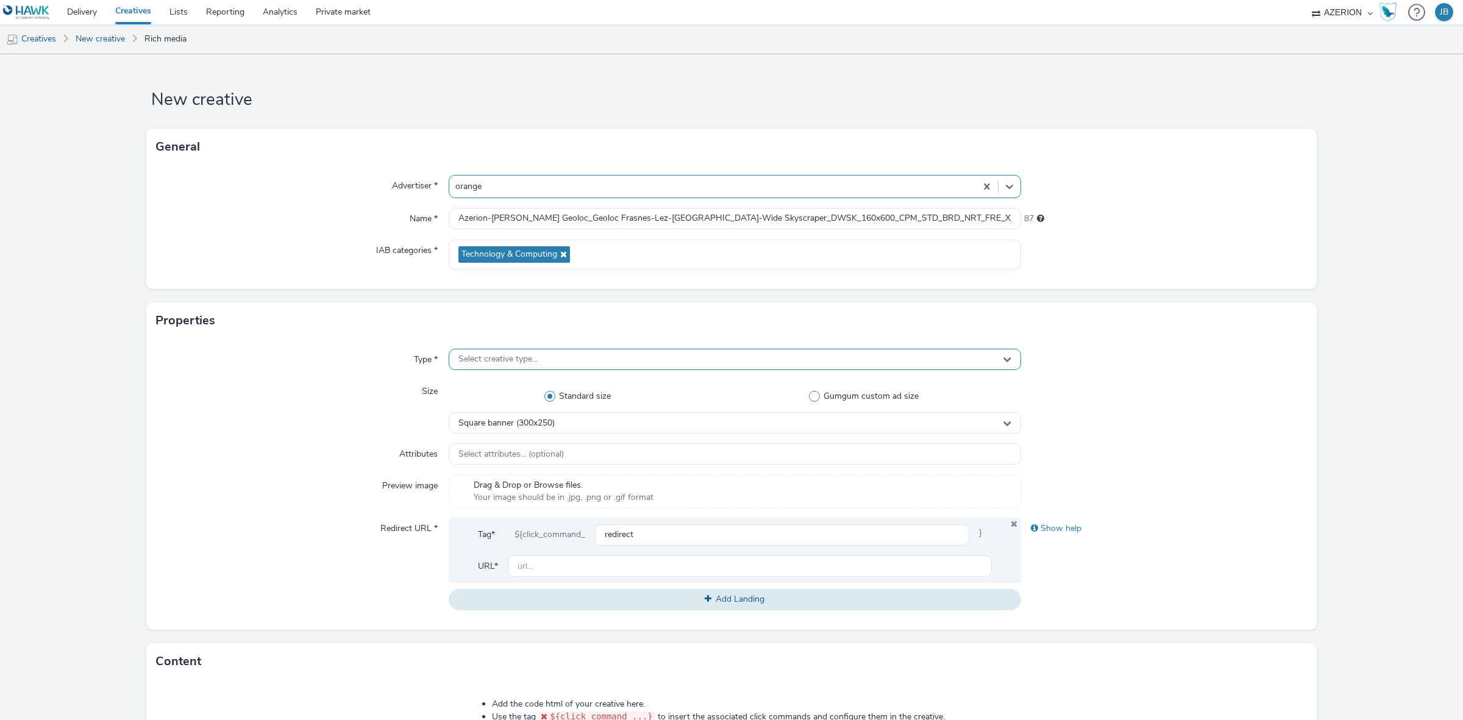
click at [509, 361] on span "Select creative type..." at bounding box center [497, 359] width 79 height 10
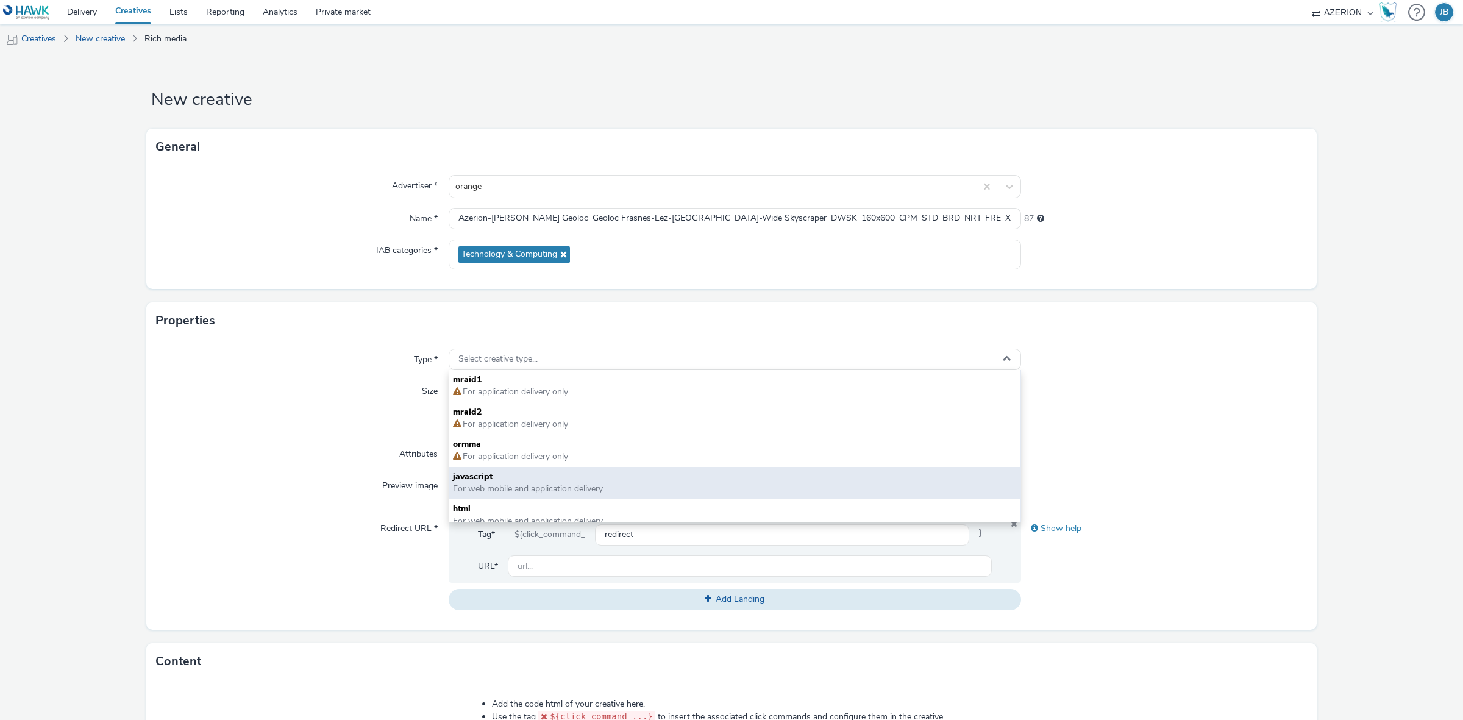
click at [508, 477] on span "javascript" at bounding box center [735, 477] width 564 height 12
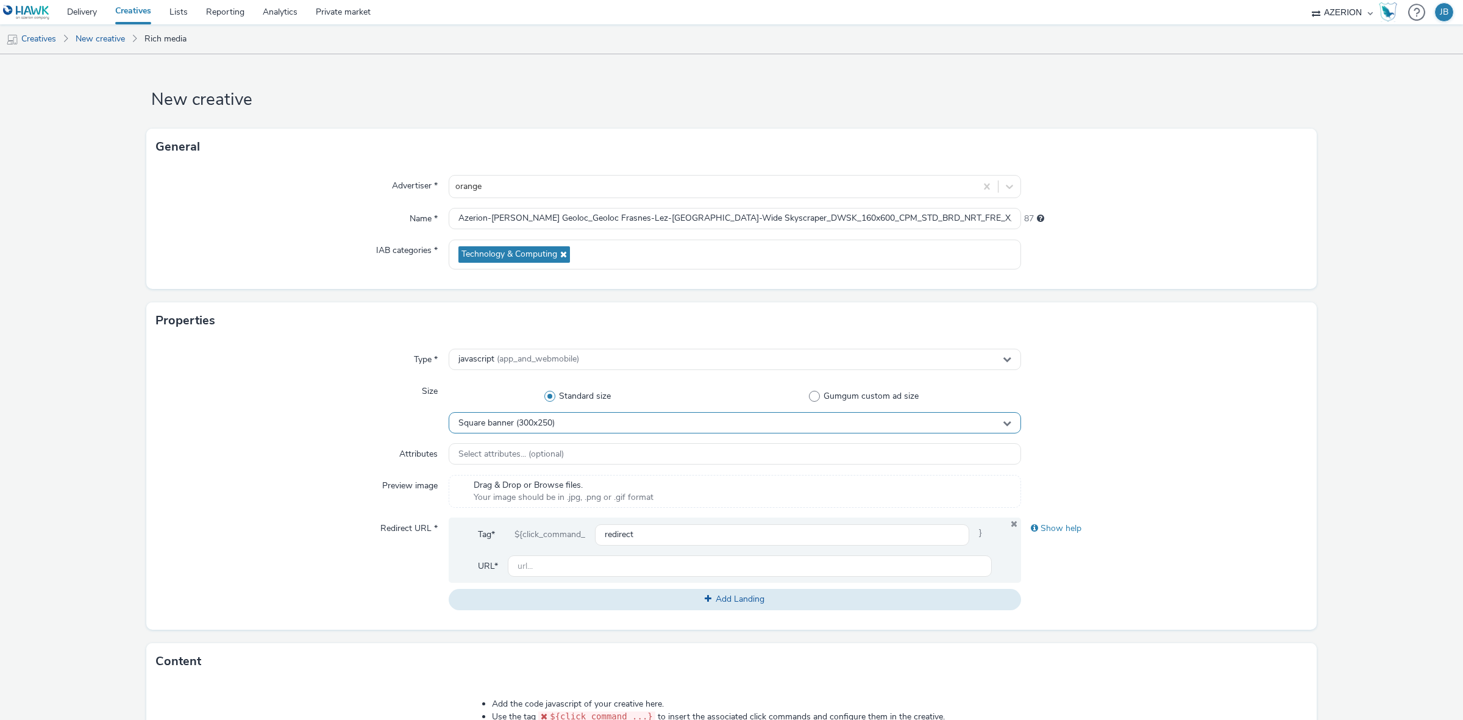
click at [519, 425] on span "Square banner (300x250)" at bounding box center [506, 423] width 96 height 10
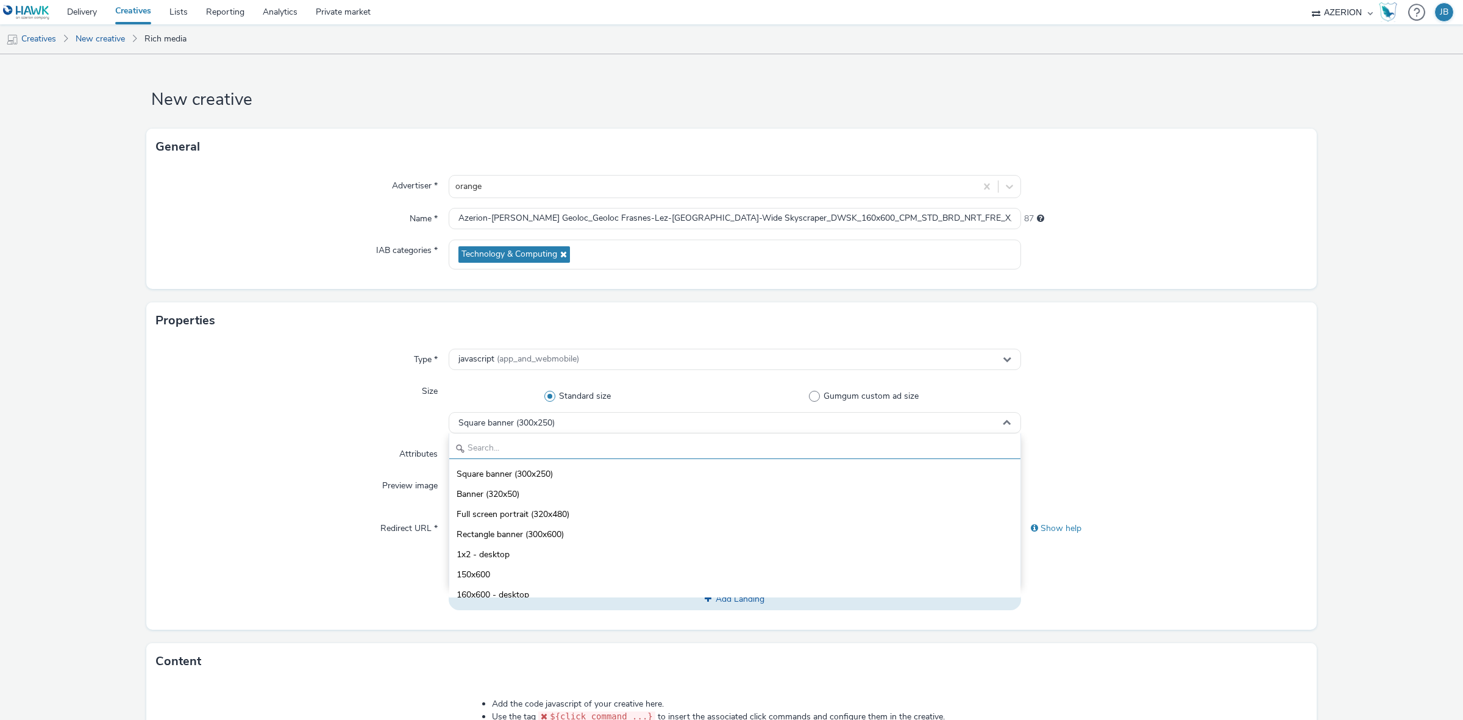
click at [535, 450] on input "text" at bounding box center [734, 448] width 571 height 21
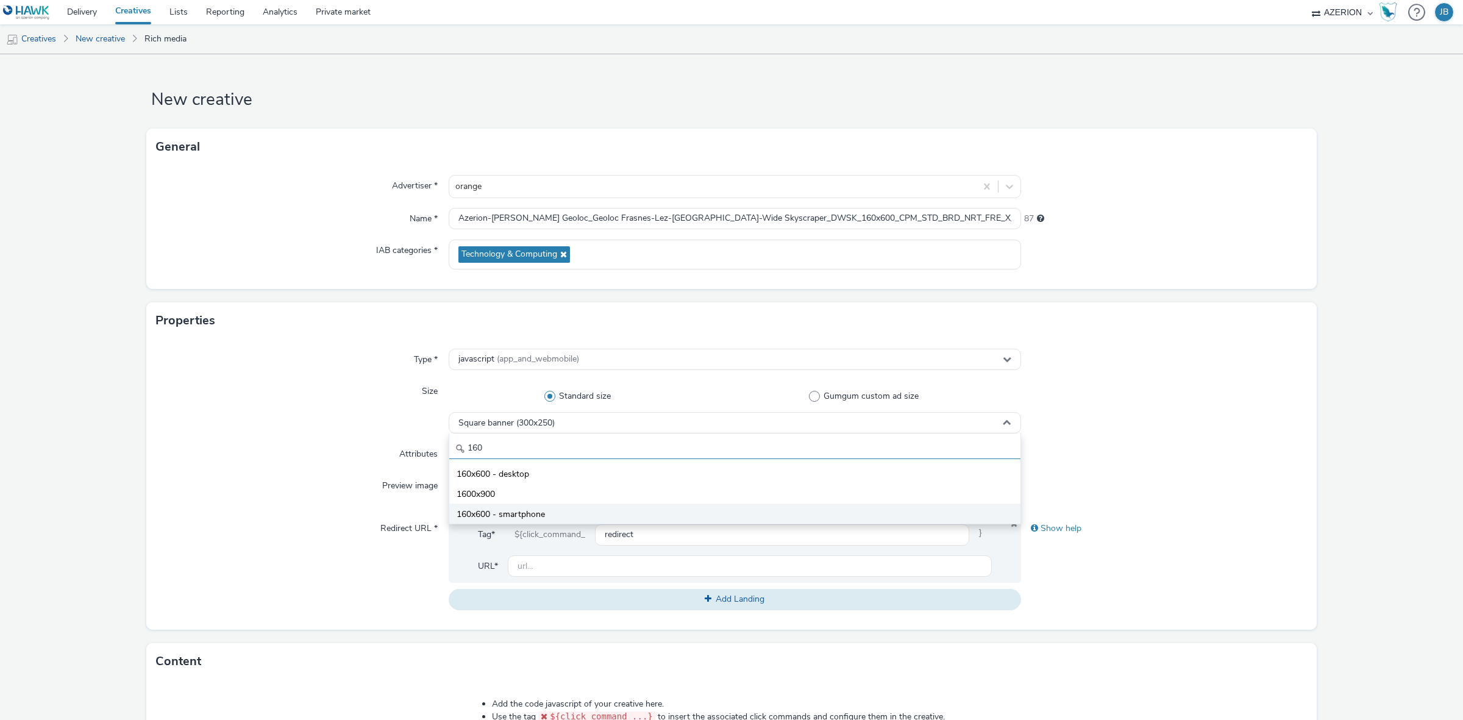
type input "160"
click at [537, 509] on span "160x600 - smartphone" at bounding box center [501, 514] width 88 height 12
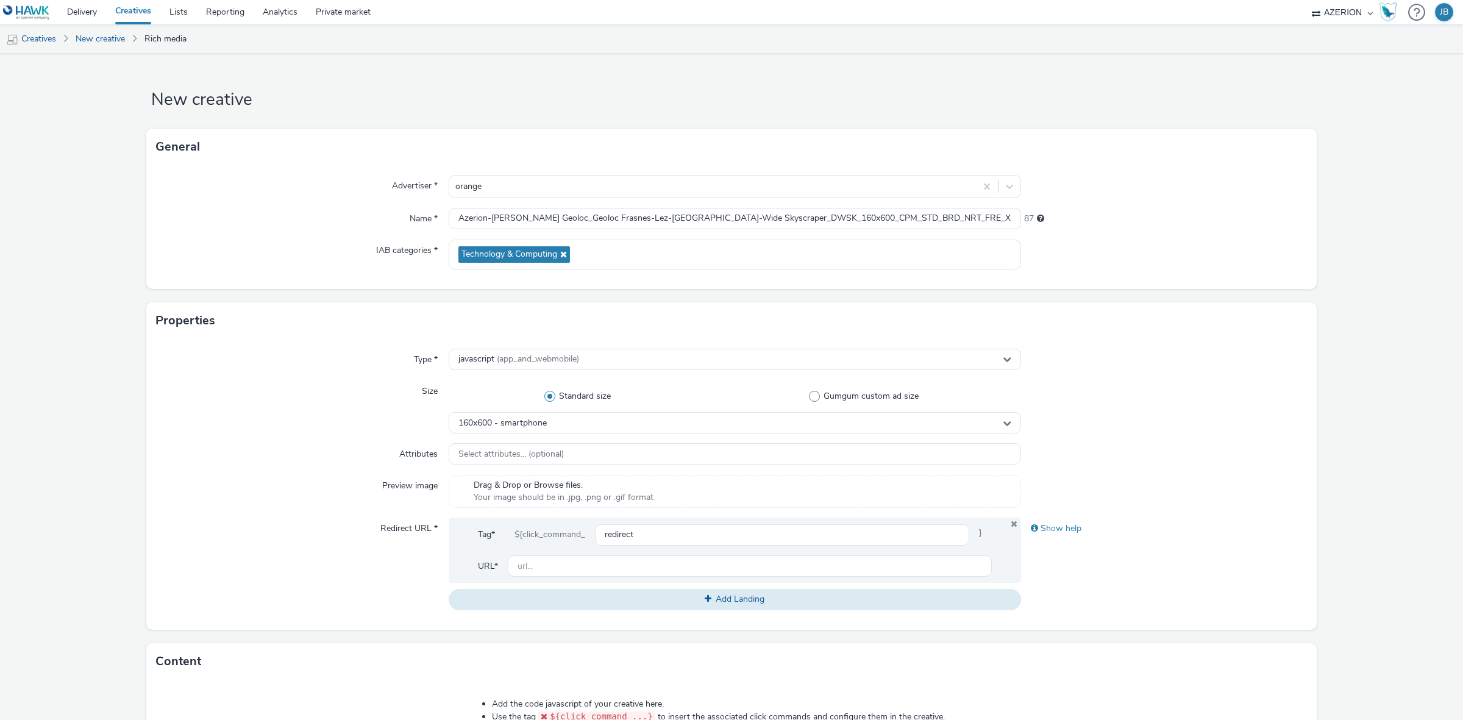
click at [1177, 448] on div at bounding box center [1164, 454] width 286 height 22
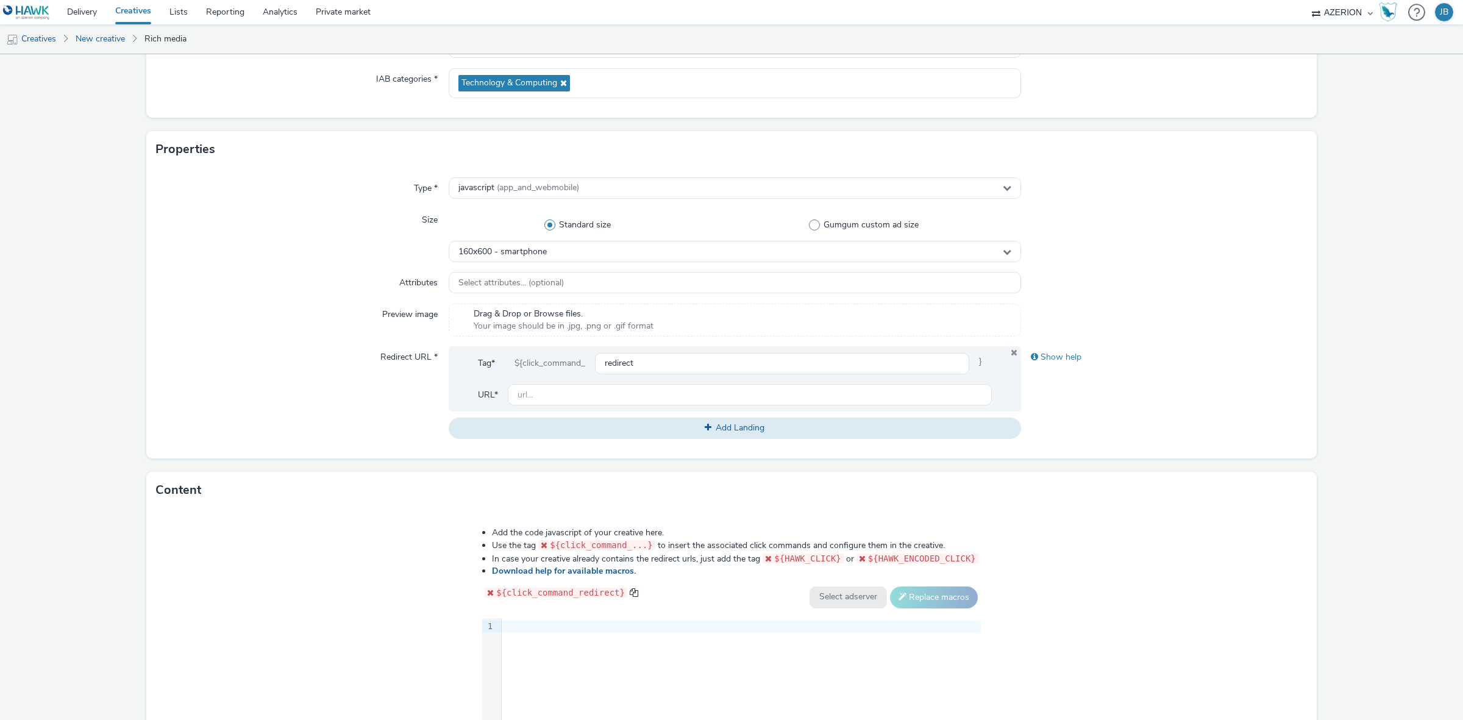
scroll to position [305, 0]
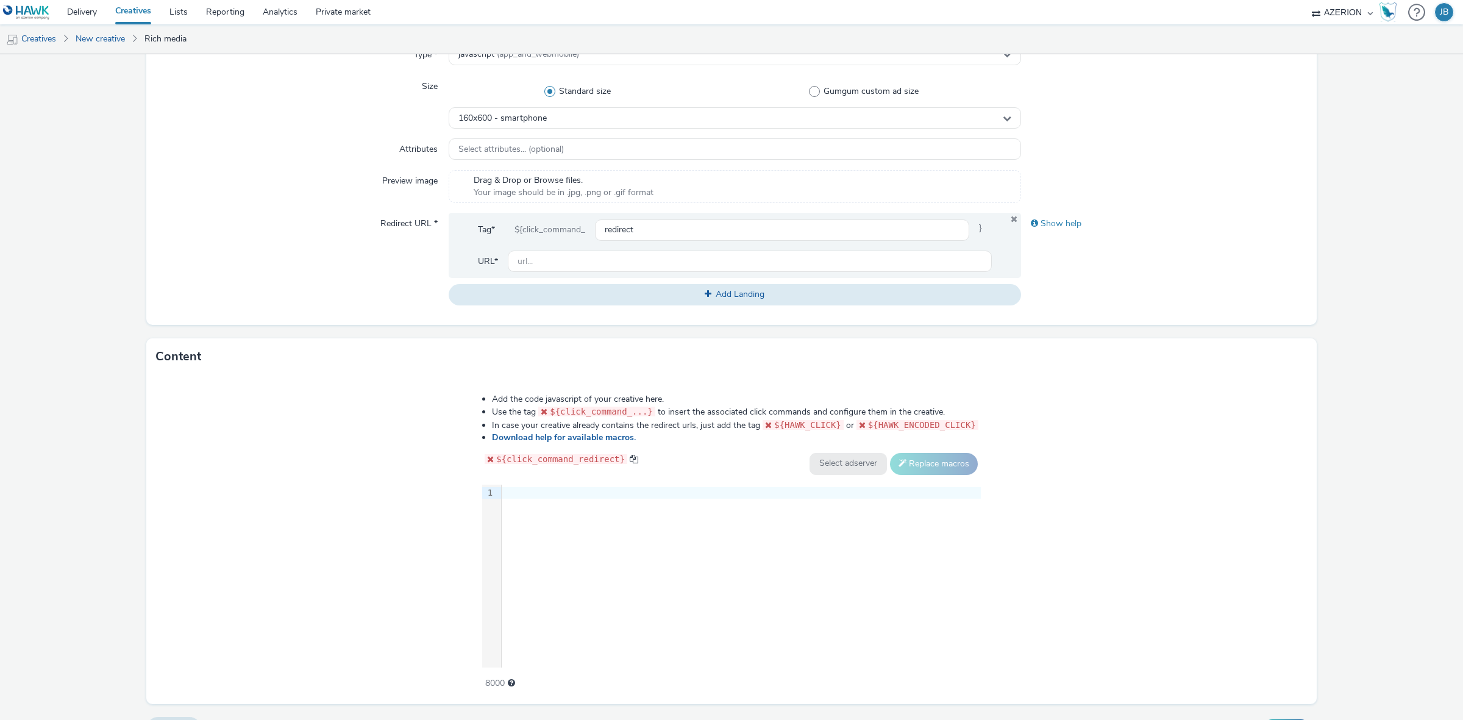
click at [635, 571] on div "9 1 ›" at bounding box center [731, 576] width 499 height 183
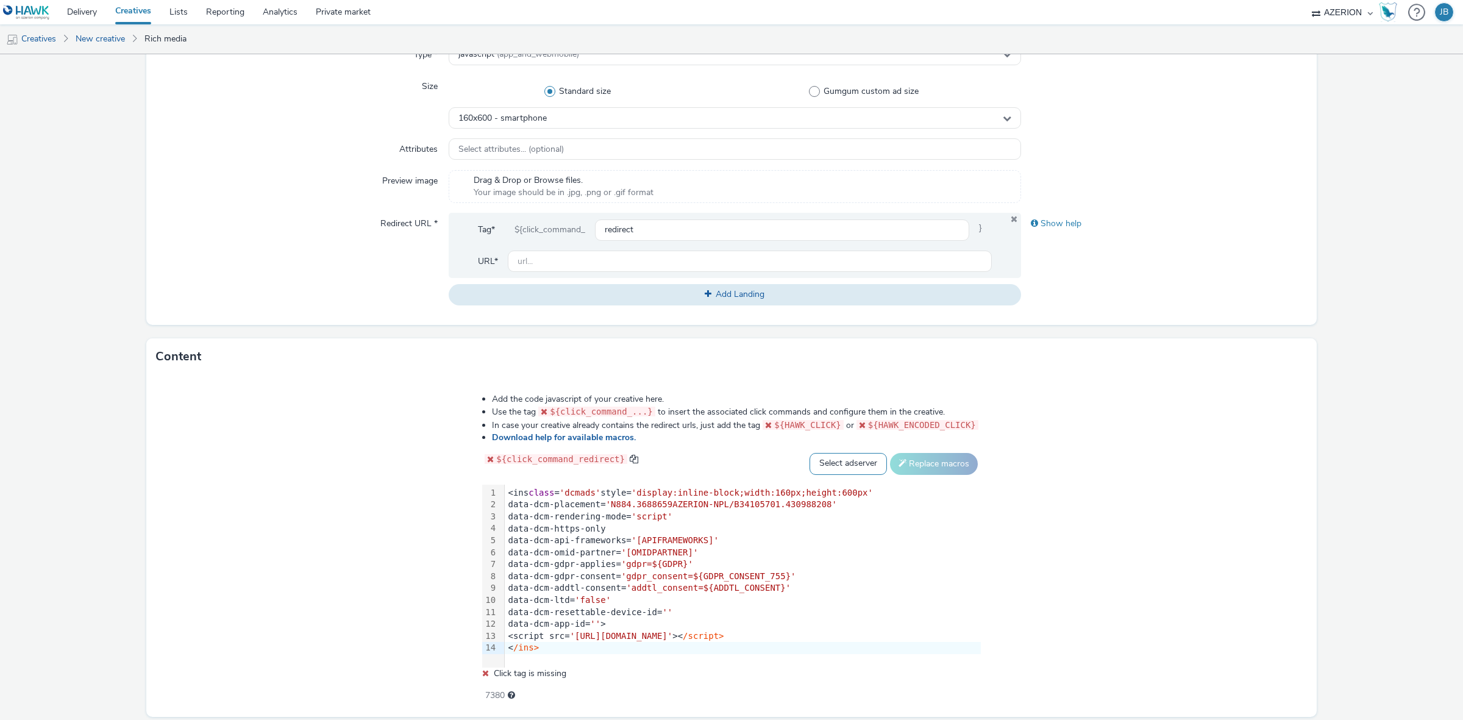
click at [828, 458] on select "Select adserver Sizmek DCM Adform Sting" at bounding box center [847, 464] width 77 height 22
select select "dcm"
click at [809, 453] on select "Select adserver Sizmek DCM Adform Sting" at bounding box center [847, 464] width 77 height 22
click at [909, 471] on button "Replace macros" at bounding box center [934, 464] width 88 height 22
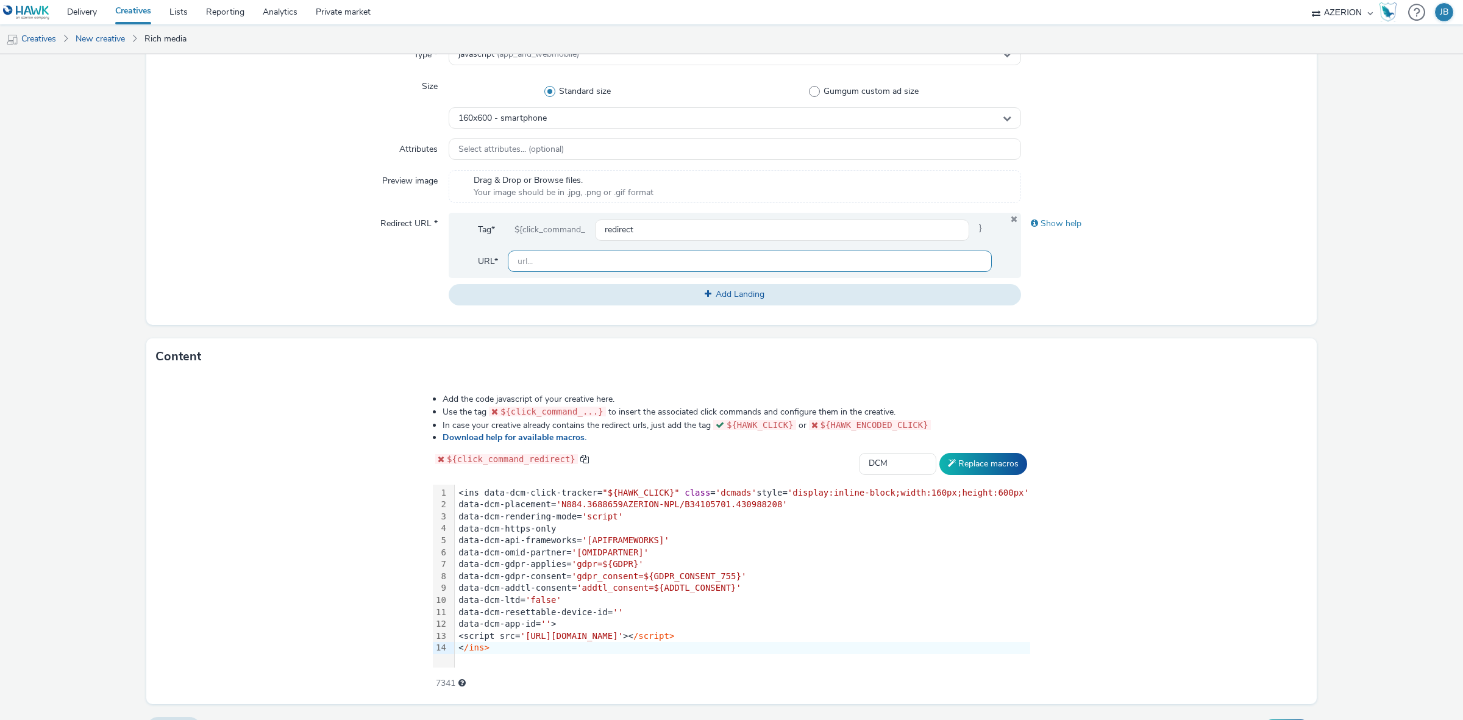
click at [614, 261] on input "text" at bounding box center [750, 261] width 484 height 21
drag, startPoint x: 603, startPoint y: 261, endPoint x: 1035, endPoint y: 236, distance: 432.3
click at [1035, 236] on div "Redirect URL * Tag* ${click_command_ redirect } URL* [URL][DOMAIN_NAME] Add Lan…" at bounding box center [731, 259] width 1151 height 92
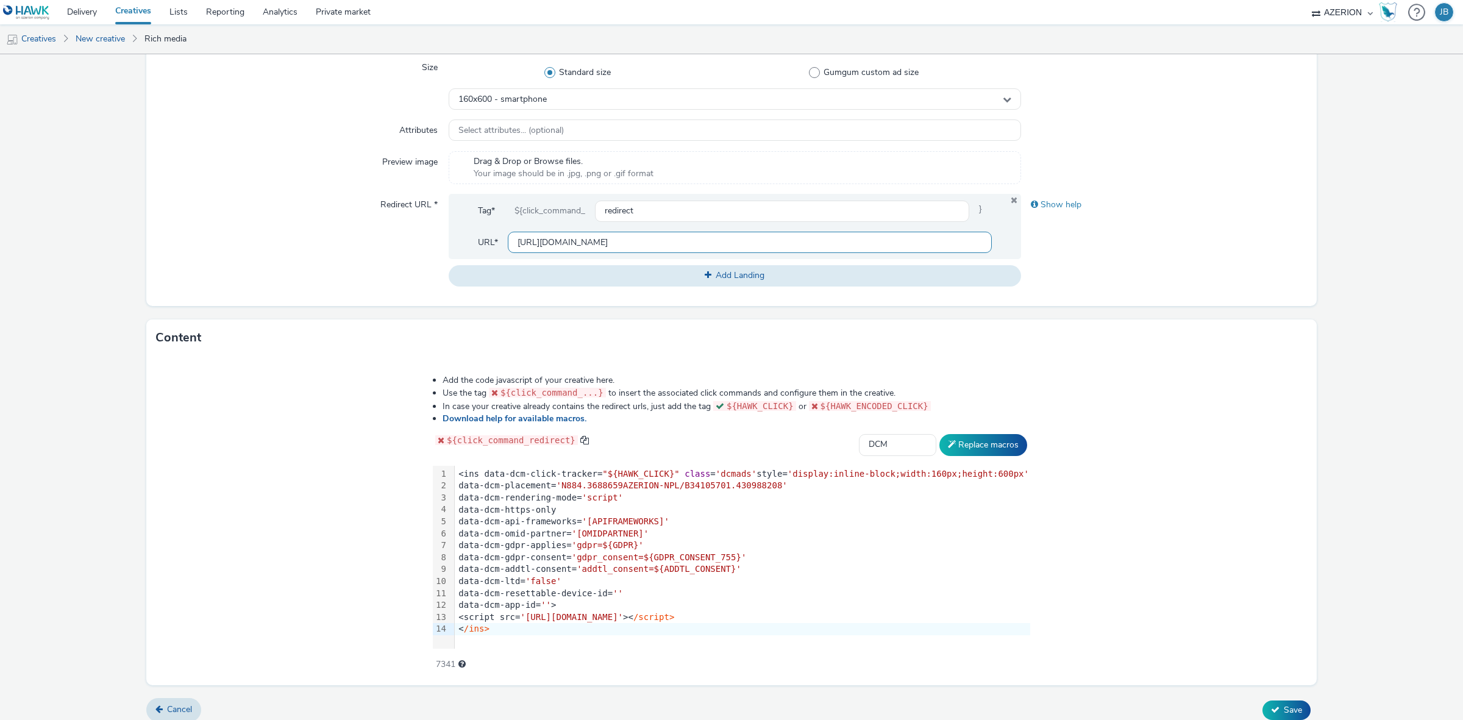
scroll to position [333, 0]
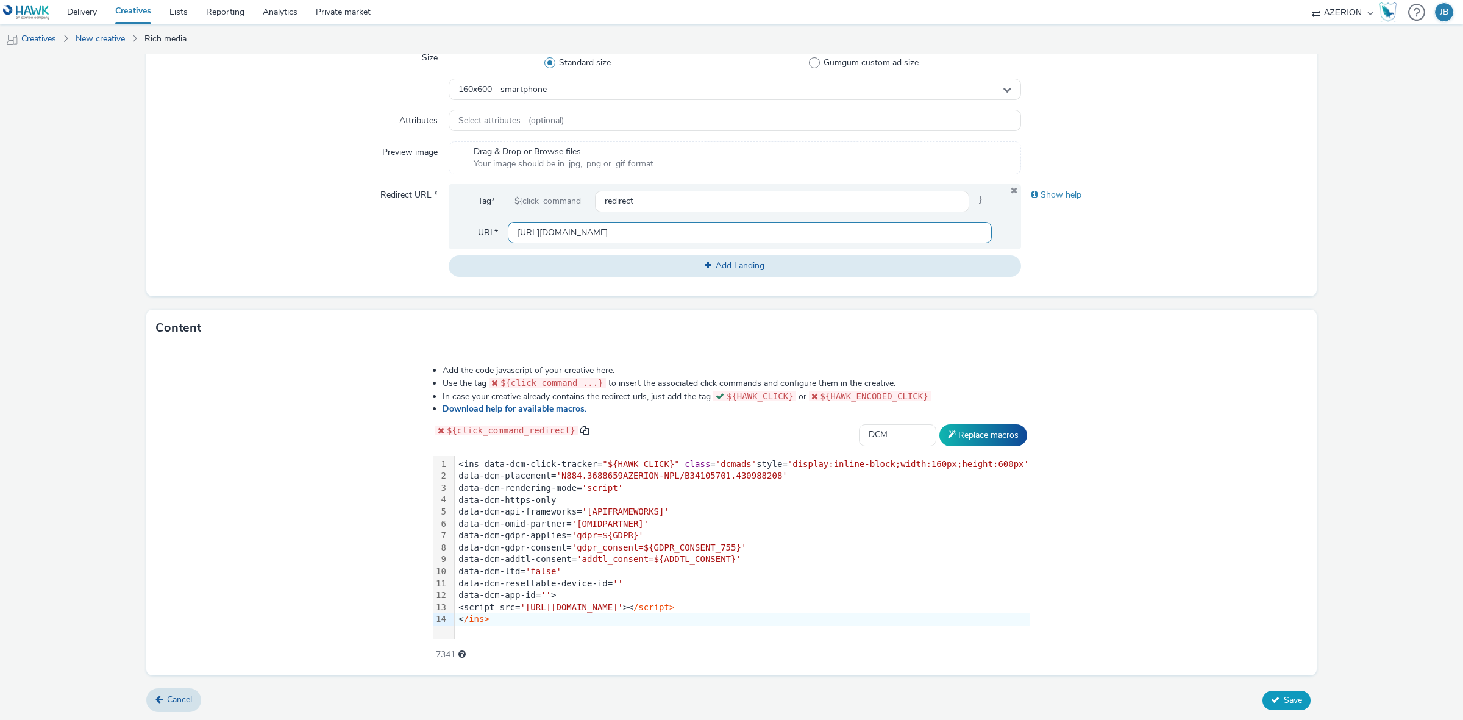
type input "[URL][DOMAIN_NAME]"
click at [1275, 691] on button "Save" at bounding box center [1286, 701] width 48 height 20
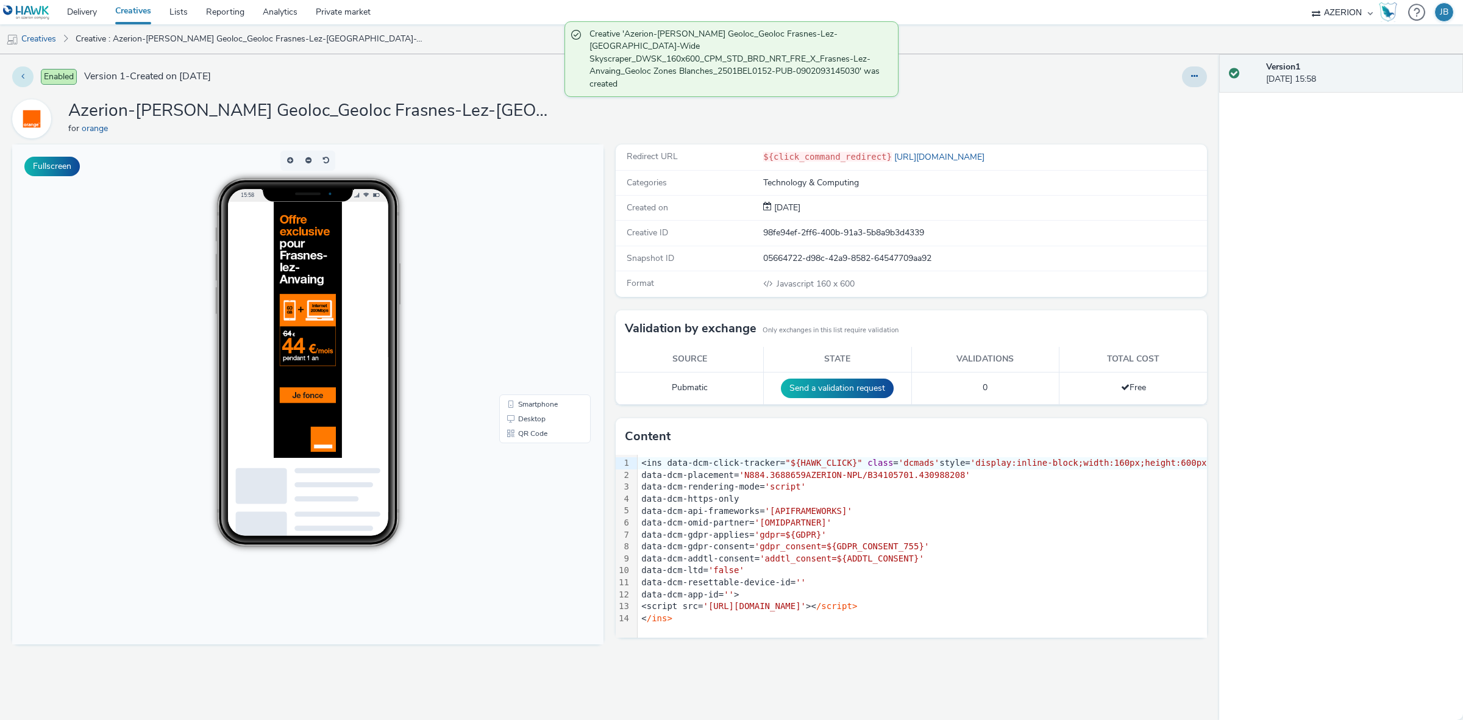
click at [21, 79] on icon at bounding box center [22, 76] width 3 height 9
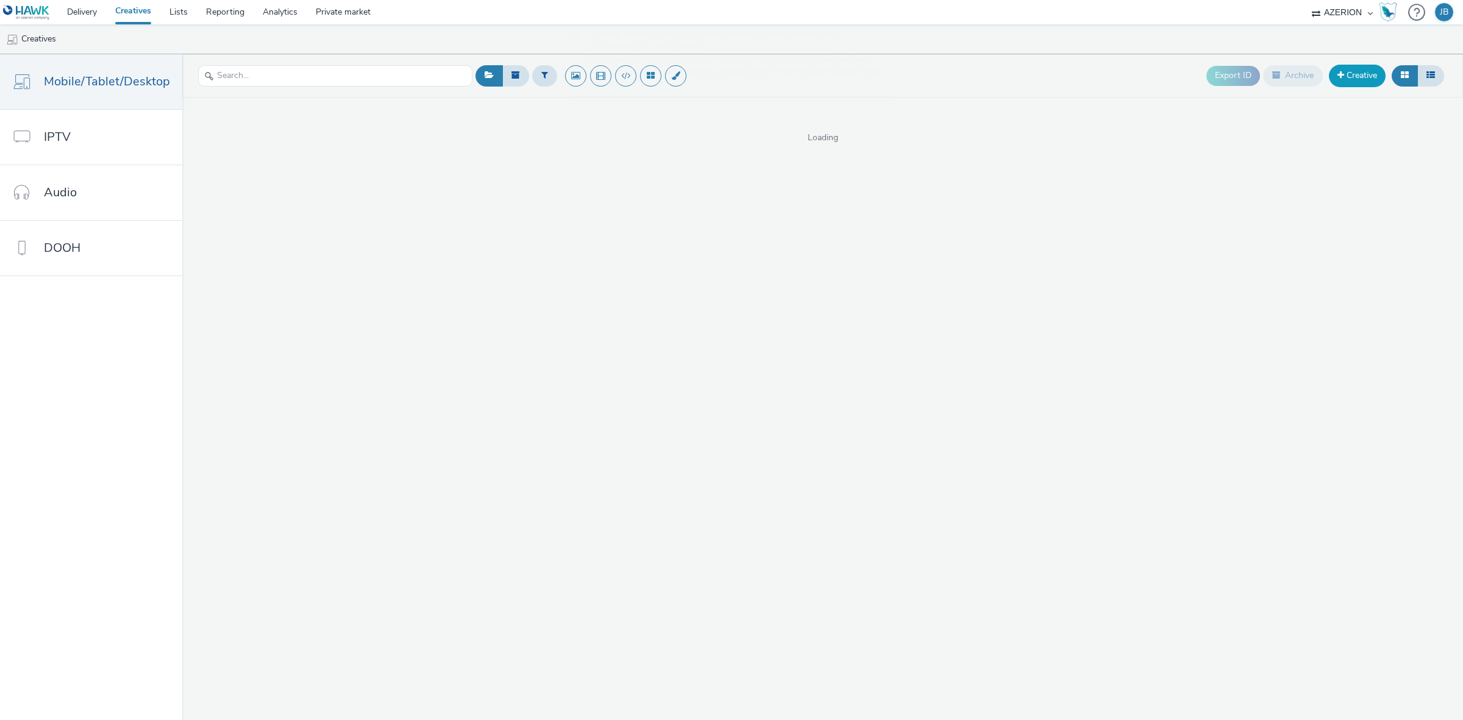
click at [1361, 79] on link "Creative" at bounding box center [1357, 76] width 57 height 22
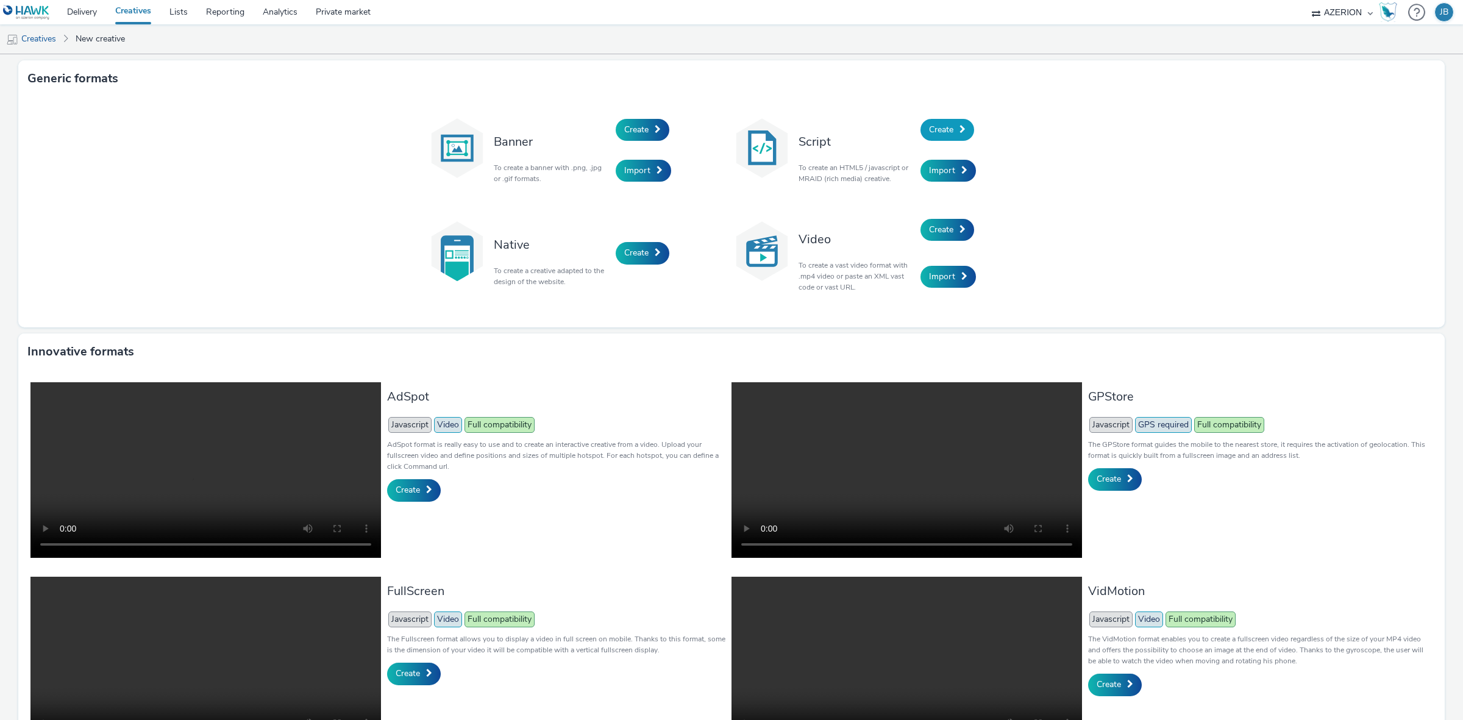
click at [948, 124] on span "Create" at bounding box center [941, 130] width 24 height 12
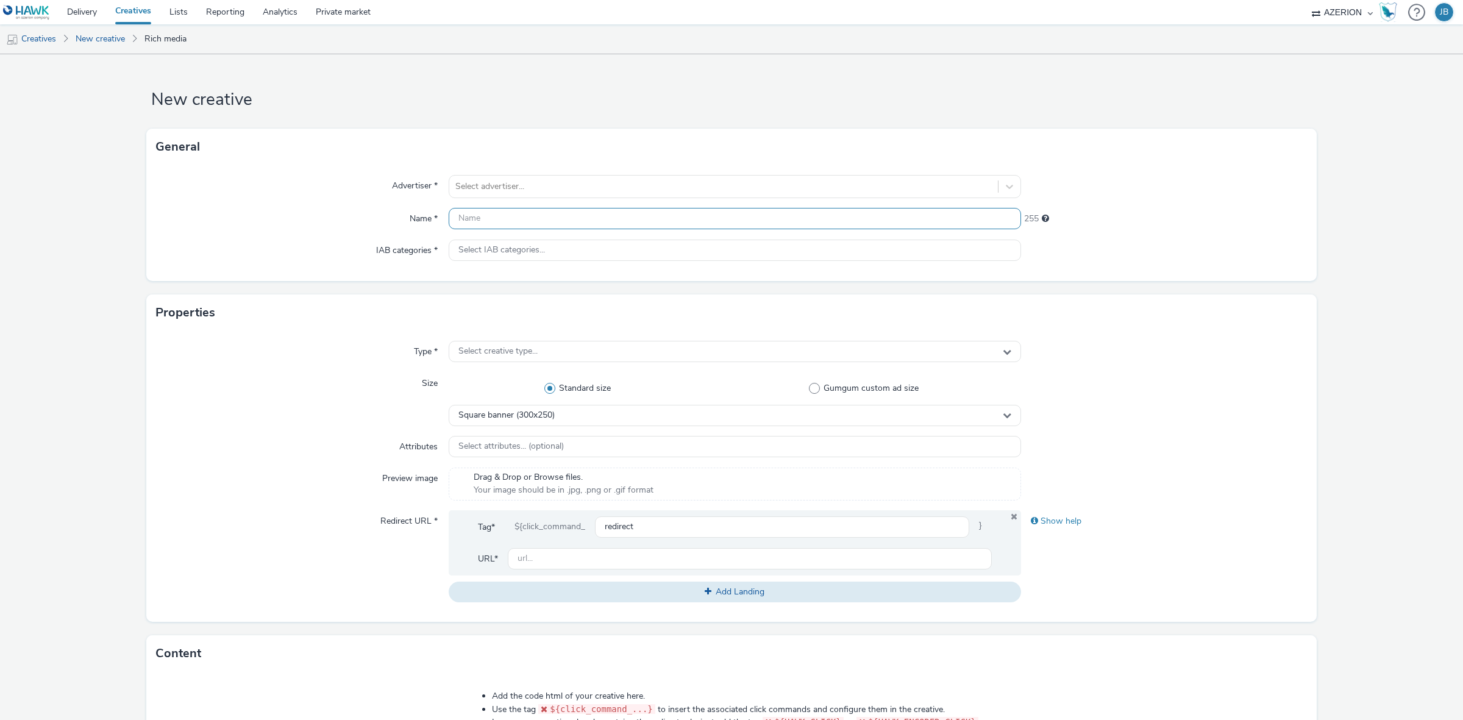
click at [592, 224] on input "text" at bounding box center [735, 218] width 572 height 21
paste input "Azerion-RON Geoloc_Geoloc Celles-Wide Skyscraper_DWSK_160x600_CPM_STD_BRD_NRT_F…"
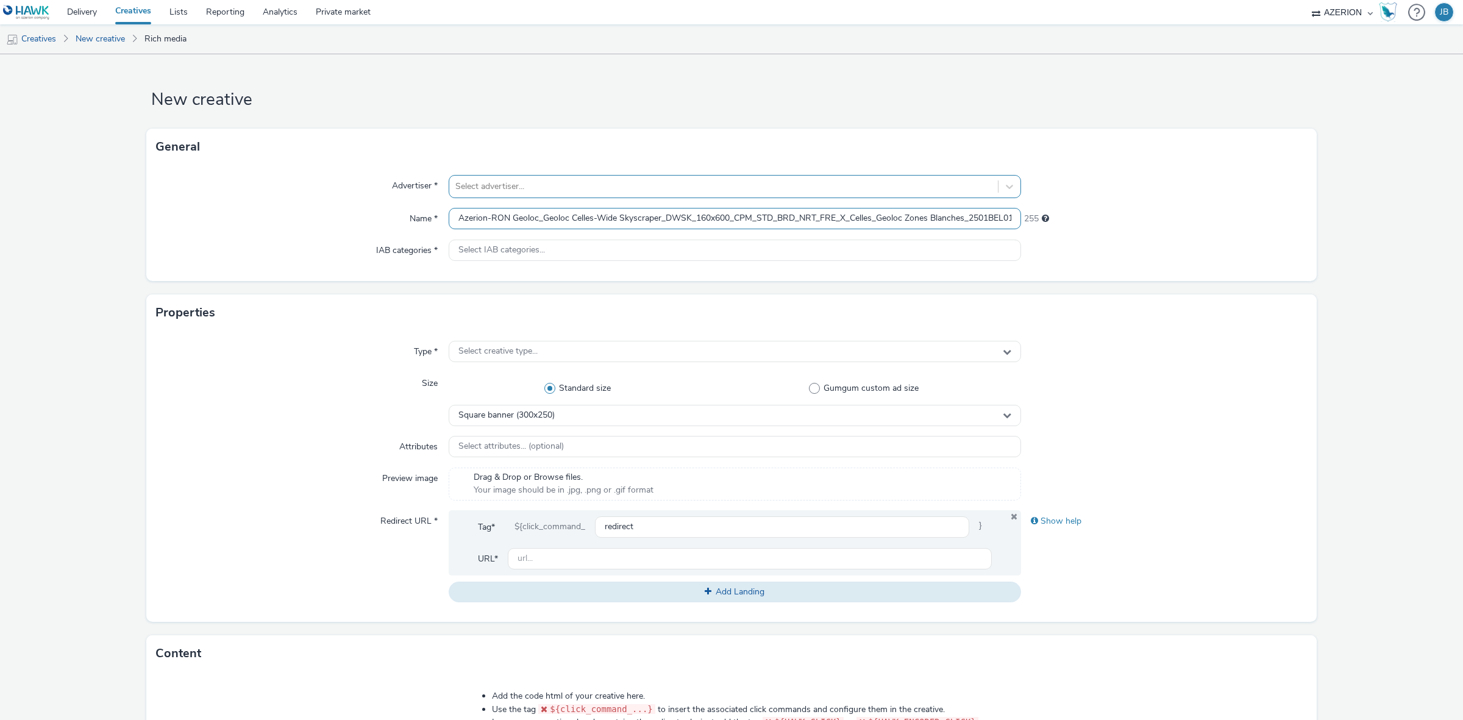
scroll to position [0, 112]
type input "Azerion-RON Geoloc_Geoloc Celles-Wide Skyscraper_DWSK_160x600_CPM_STD_BRD_NRT_F…"
click at [574, 185] on div at bounding box center [723, 186] width 536 height 15
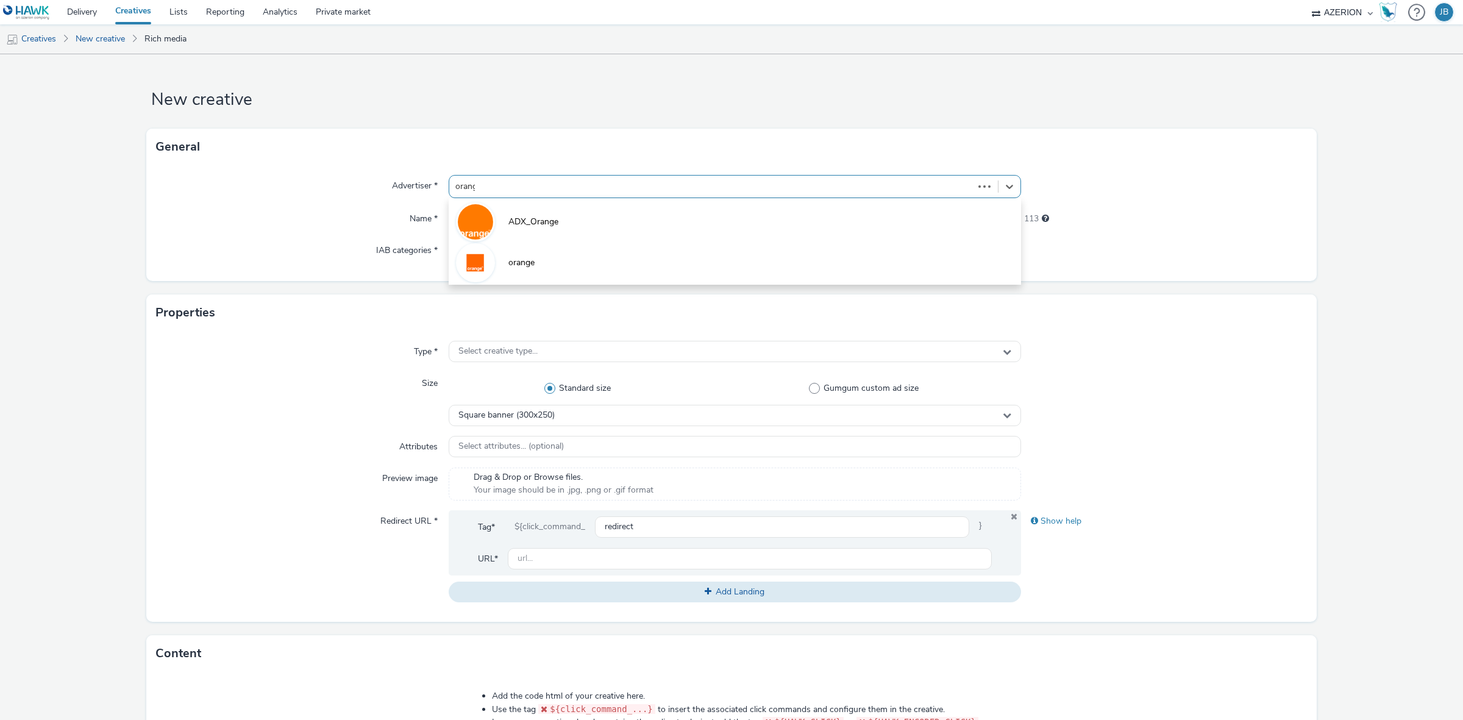
type input "orange"
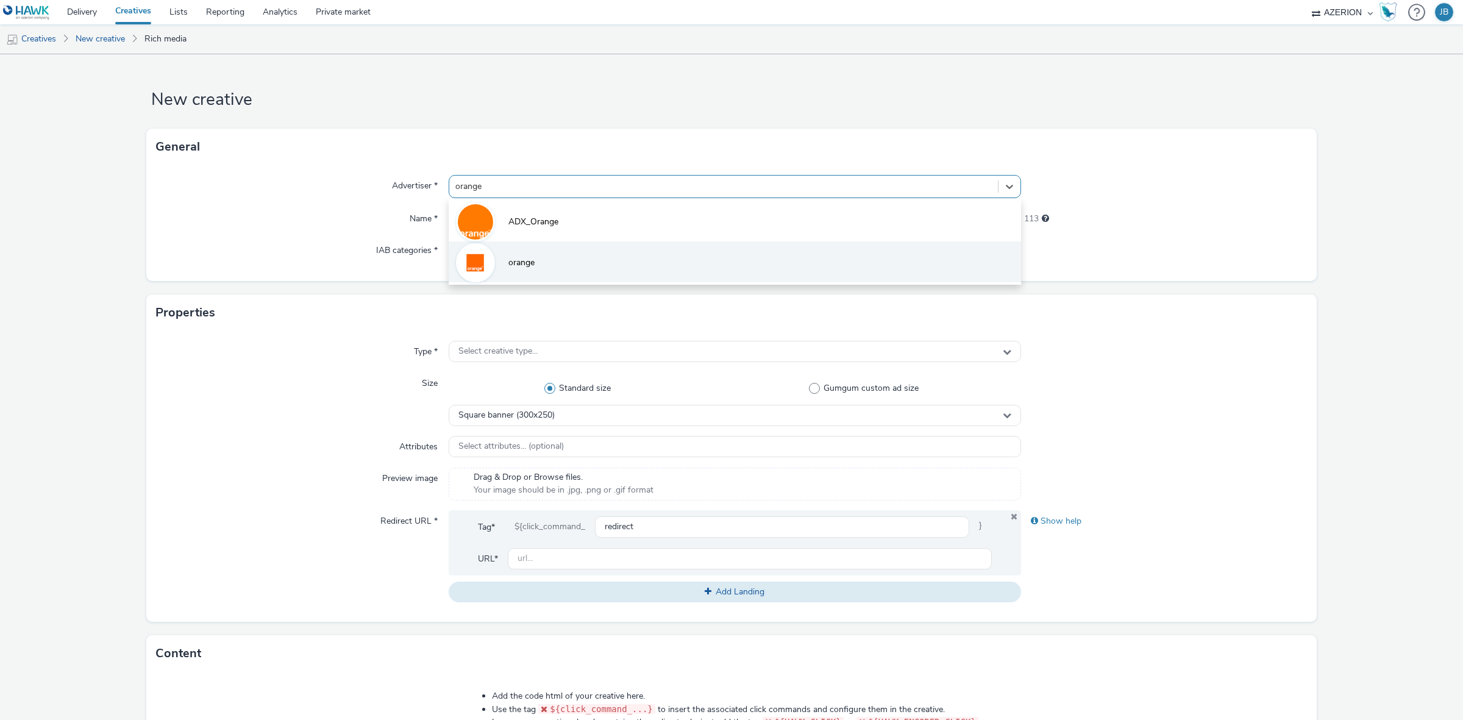
click at [555, 259] on li "orange" at bounding box center [735, 261] width 572 height 41
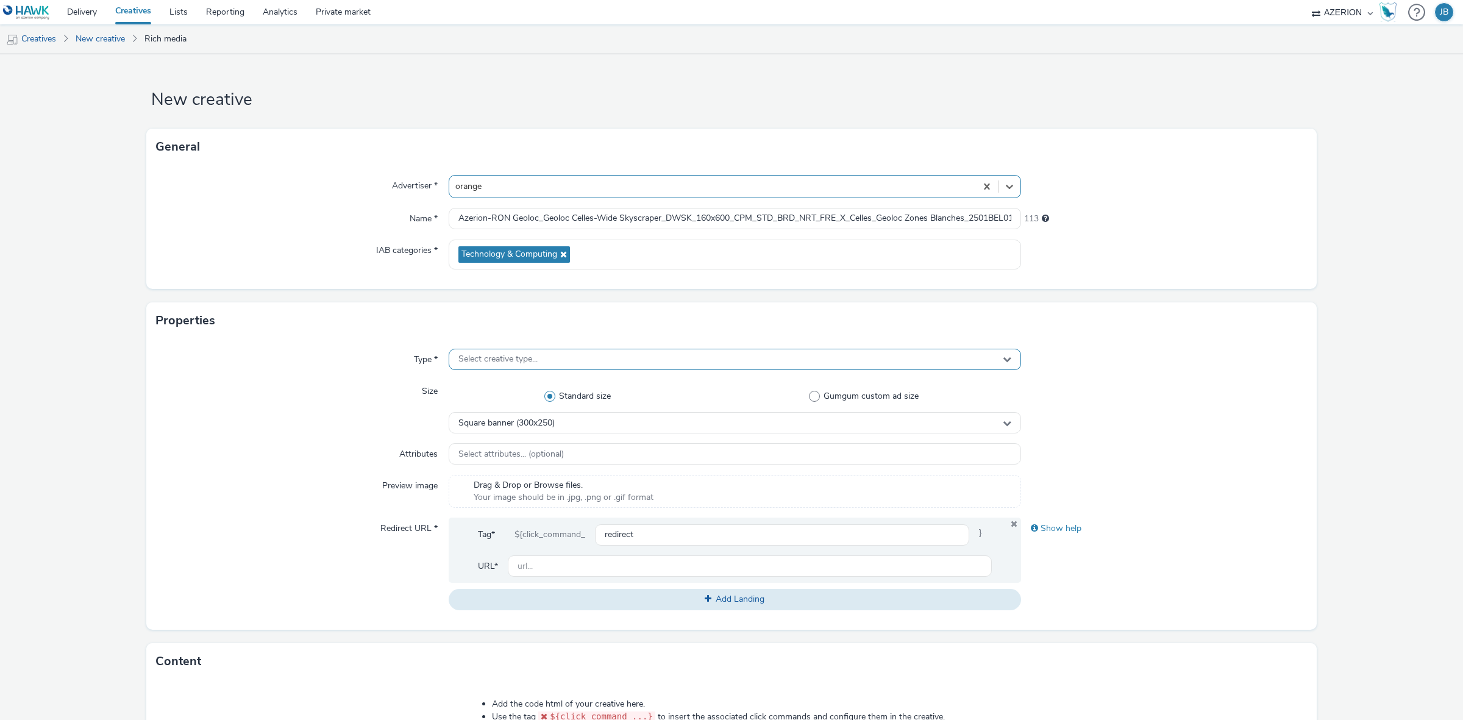
click at [523, 352] on div "Select creative type..." at bounding box center [735, 359] width 572 height 21
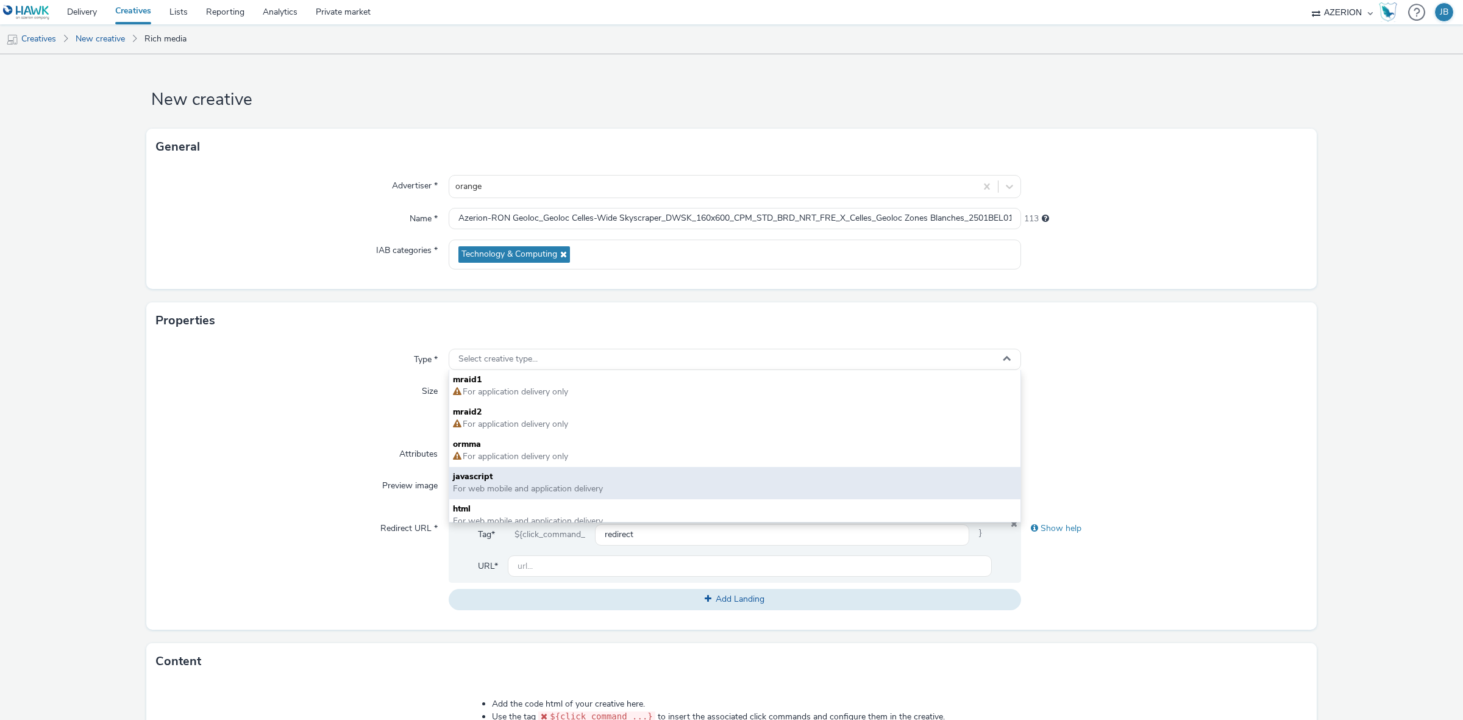
click at [503, 483] on span "For web mobile and application delivery" at bounding box center [528, 489] width 150 height 12
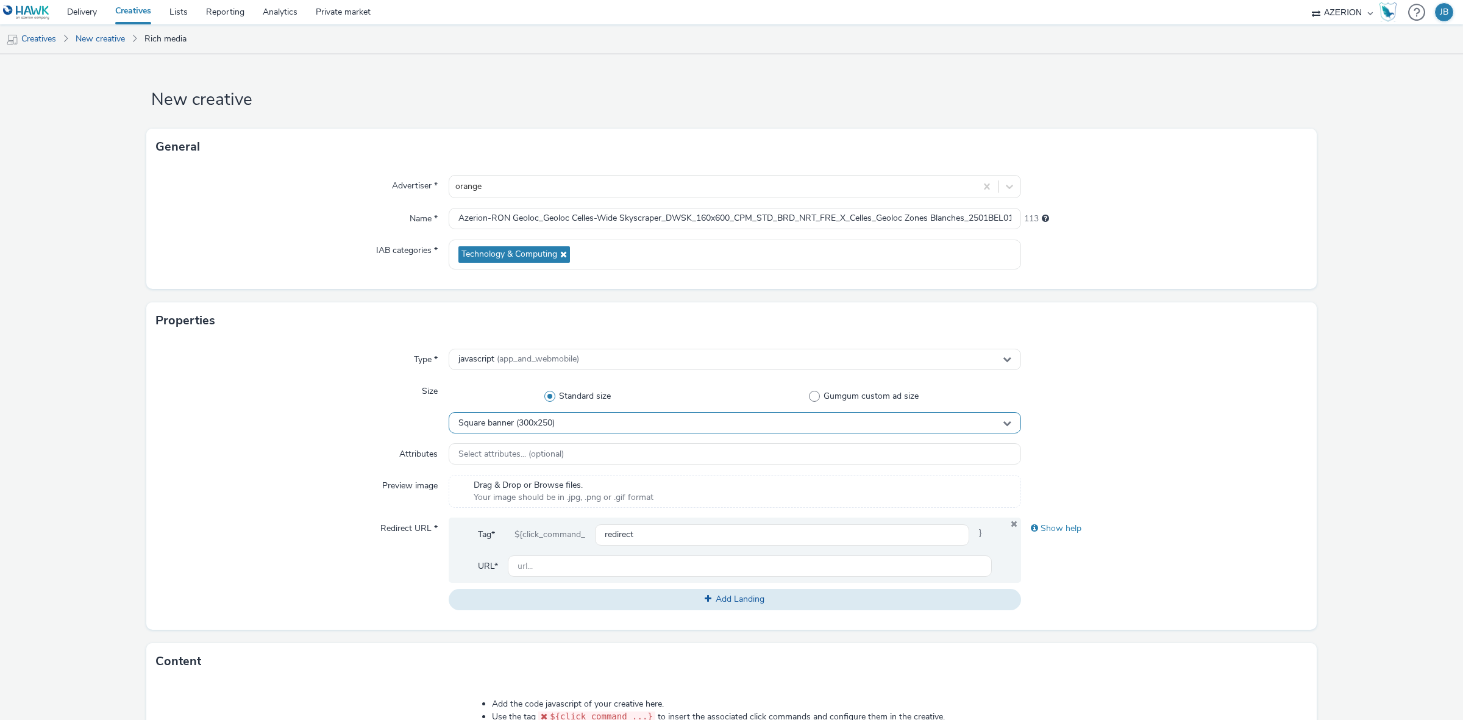
click at [500, 430] on div "Square banner (300x250)" at bounding box center [735, 422] width 572 height 21
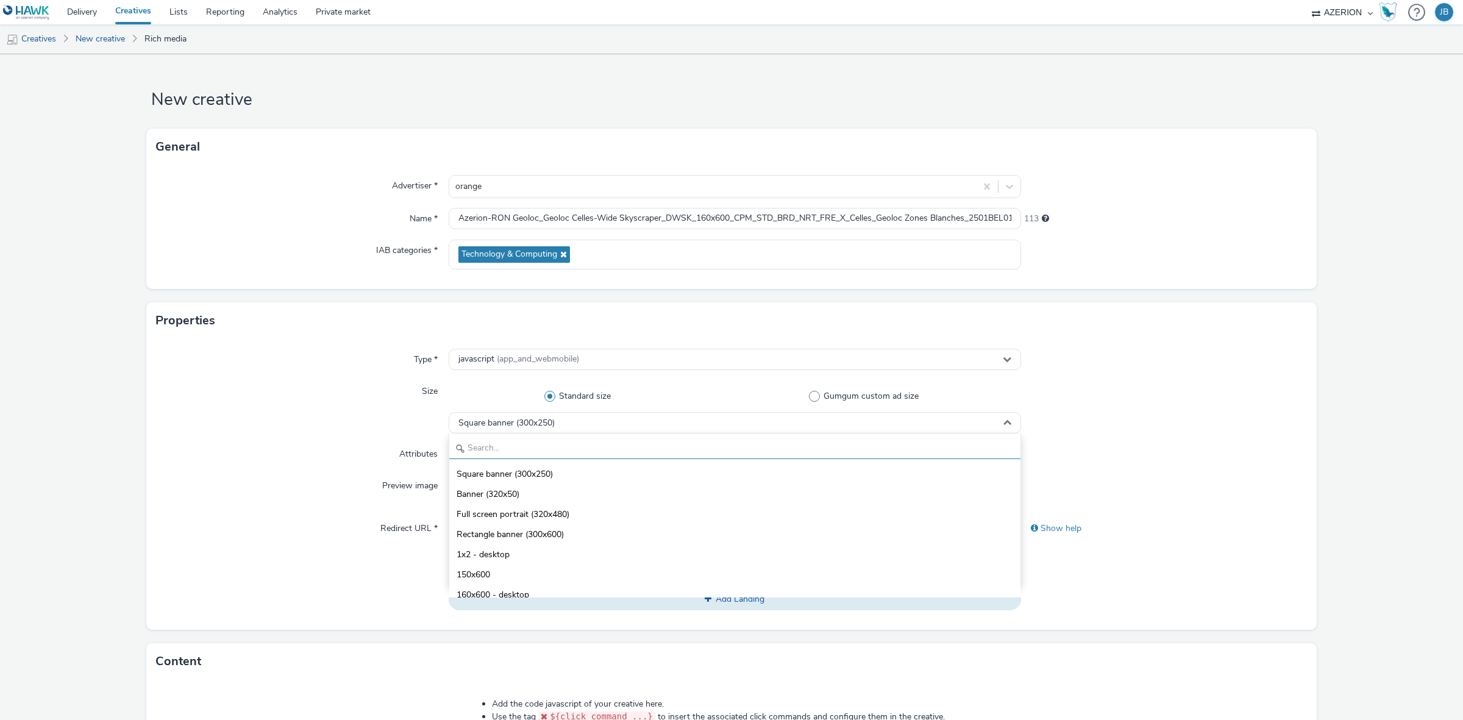
click at [506, 449] on input "text" at bounding box center [734, 448] width 571 height 21
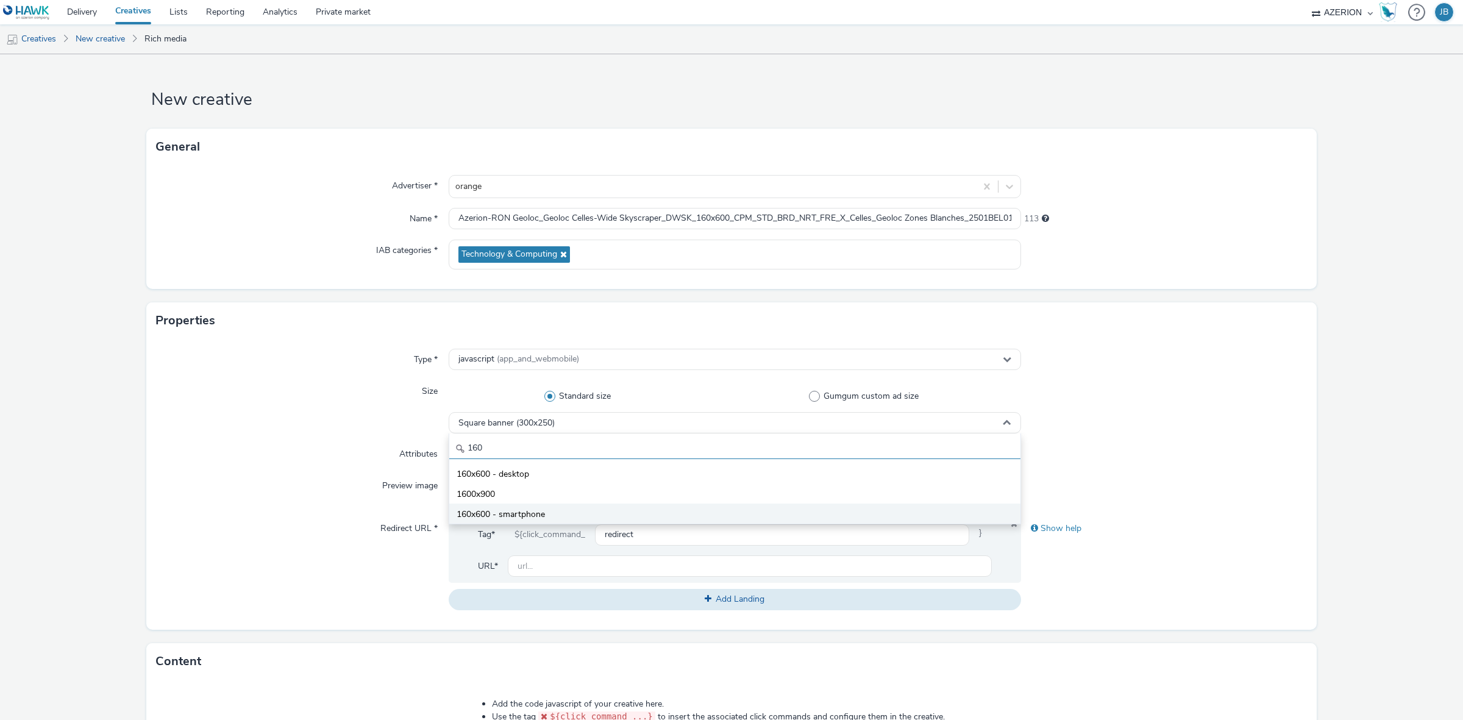
type input "160"
click at [520, 508] on li "160x600 - smartphone" at bounding box center [734, 513] width 571 height 20
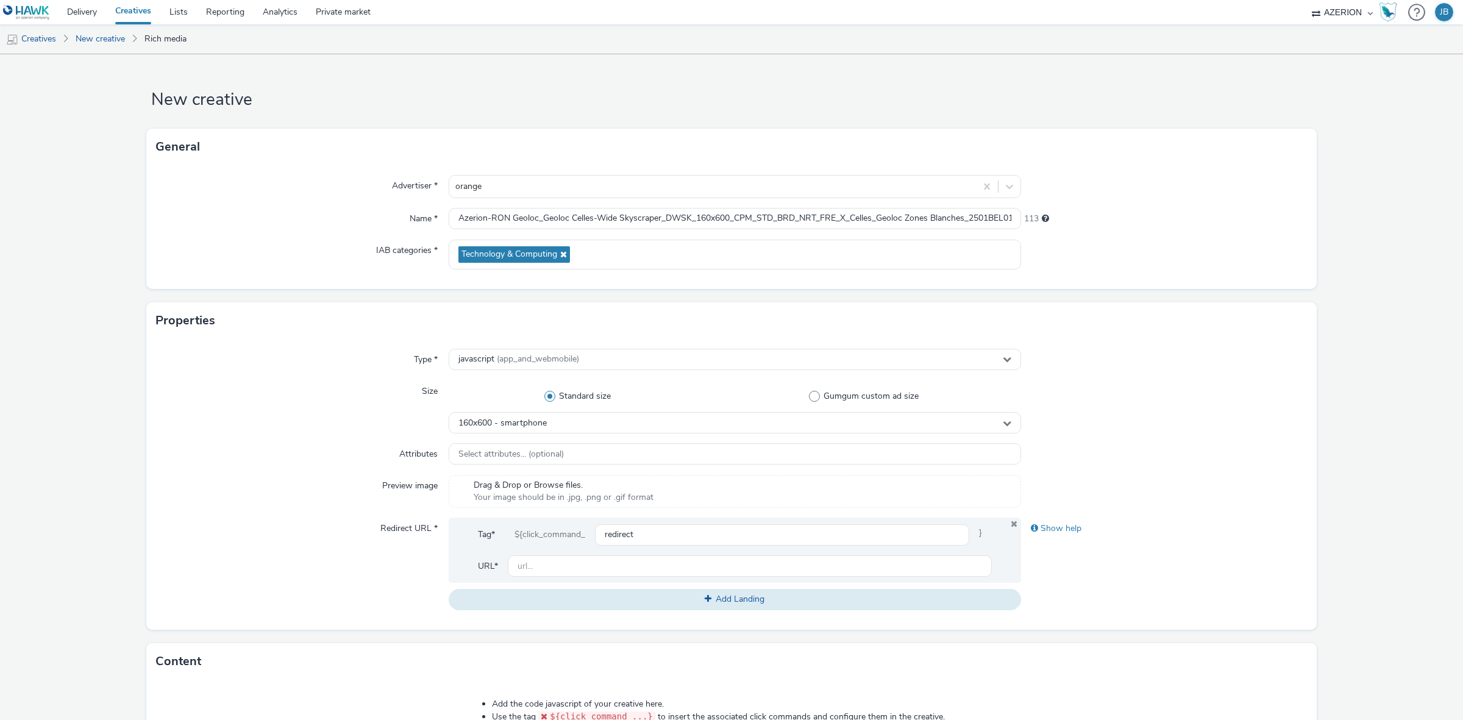
click at [1250, 513] on div "Type * javascript (app_and_webmobile) Size Standard size Gumgum custom ad size …" at bounding box center [731, 484] width 1170 height 291
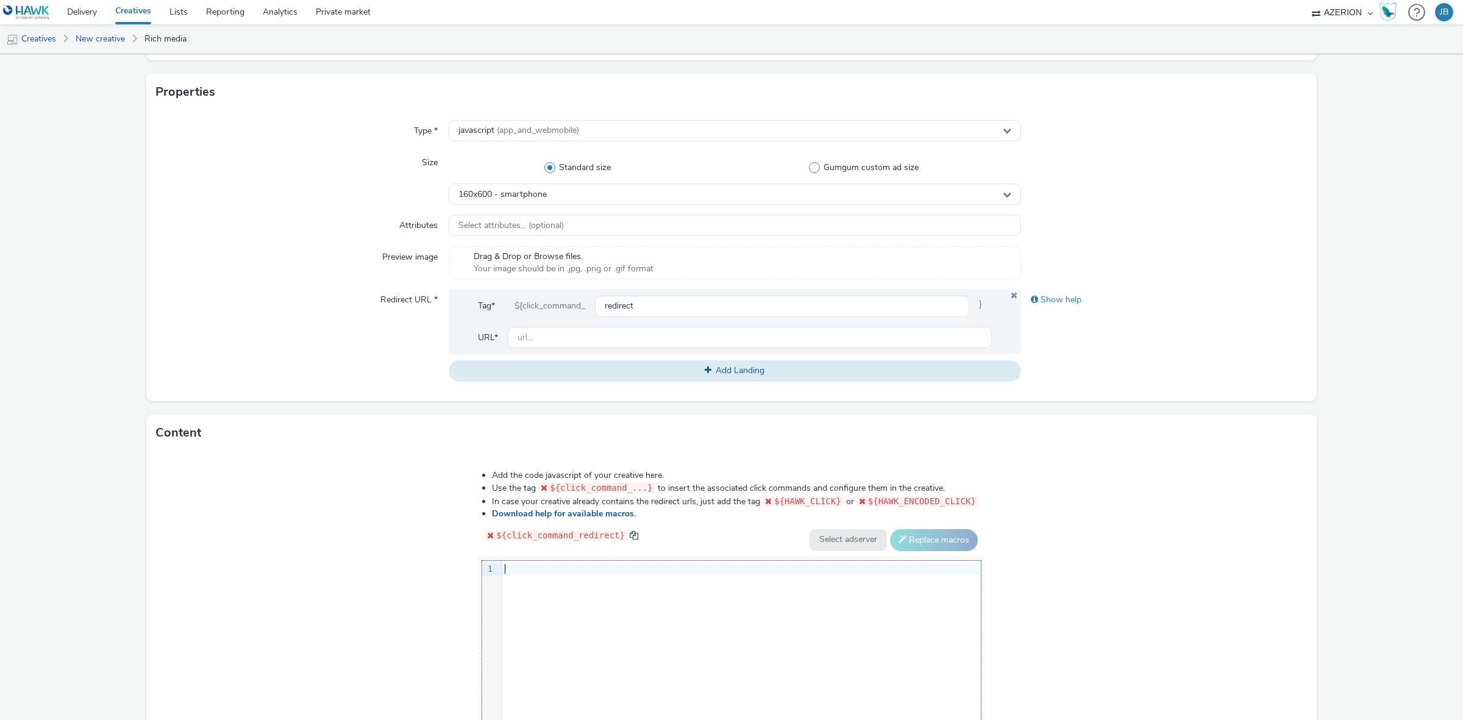
click at [656, 602] on div "9 1 ›" at bounding box center [731, 652] width 499 height 183
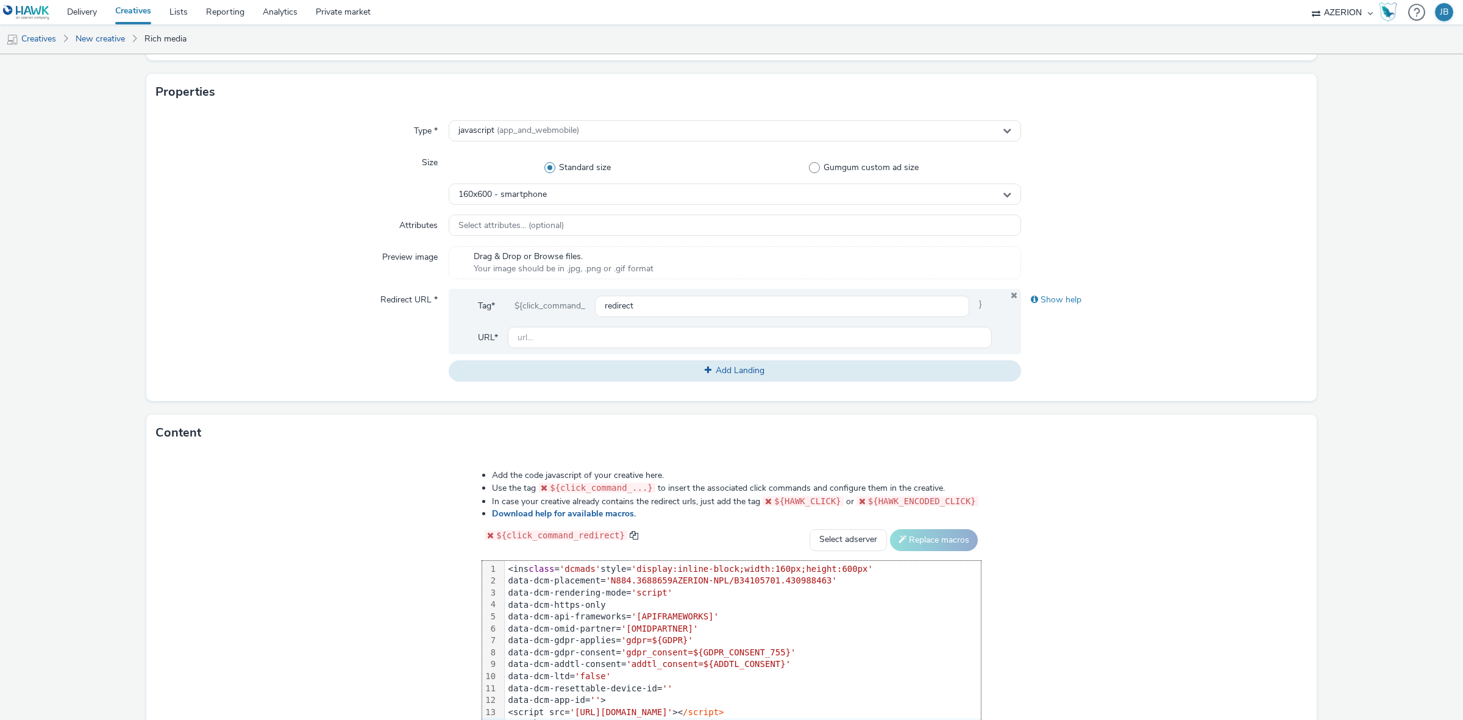
scroll to position [241, 0]
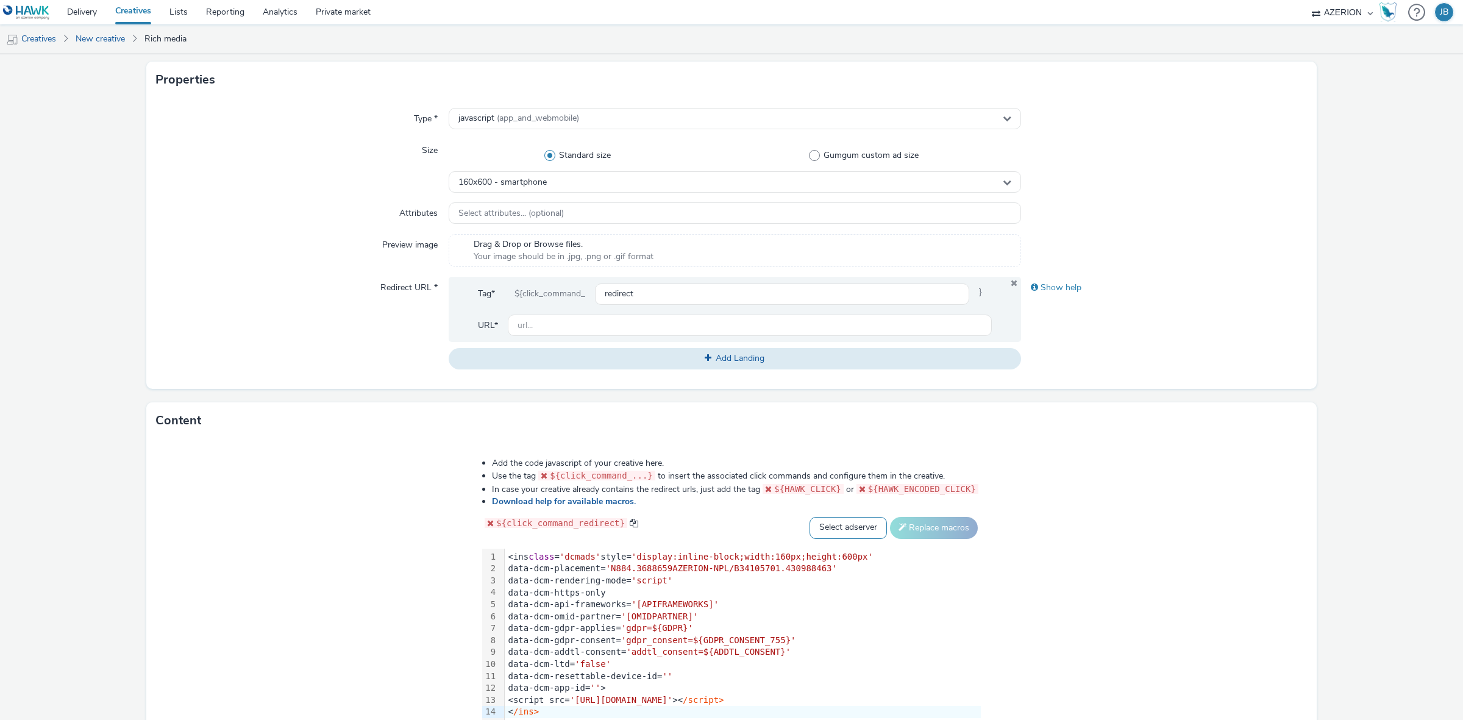
click at [836, 528] on select "Select adserver Sizmek DCM Adform Sting" at bounding box center [847, 528] width 77 height 22
select select "dcm"
click at [809, 517] on select "Select adserver Sizmek DCM Adform Sting" at bounding box center [847, 528] width 77 height 22
drag, startPoint x: 940, startPoint y: 527, endPoint x: 643, endPoint y: 400, distance: 323.0
click at [925, 520] on button "Replace macros" at bounding box center [934, 528] width 88 height 22
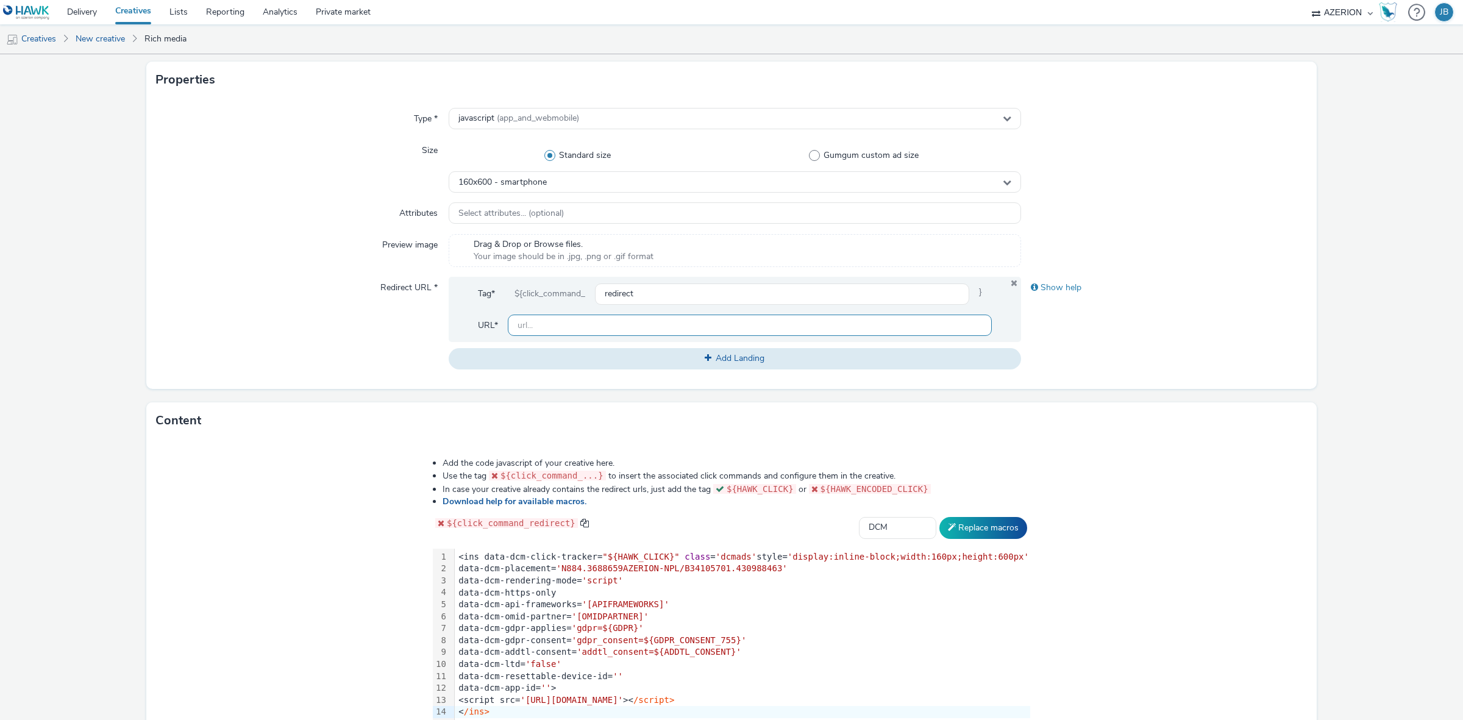
click at [592, 327] on input "text" at bounding box center [750, 325] width 484 height 21
drag, startPoint x: 602, startPoint y: 327, endPoint x: 1590, endPoint y: 333, distance: 988.1
click at [1462, 333] on html "Delivery Creatives Lists Reporting Analytics Private market AZERION Hawk (Tests…" at bounding box center [731, 360] width 1463 height 720
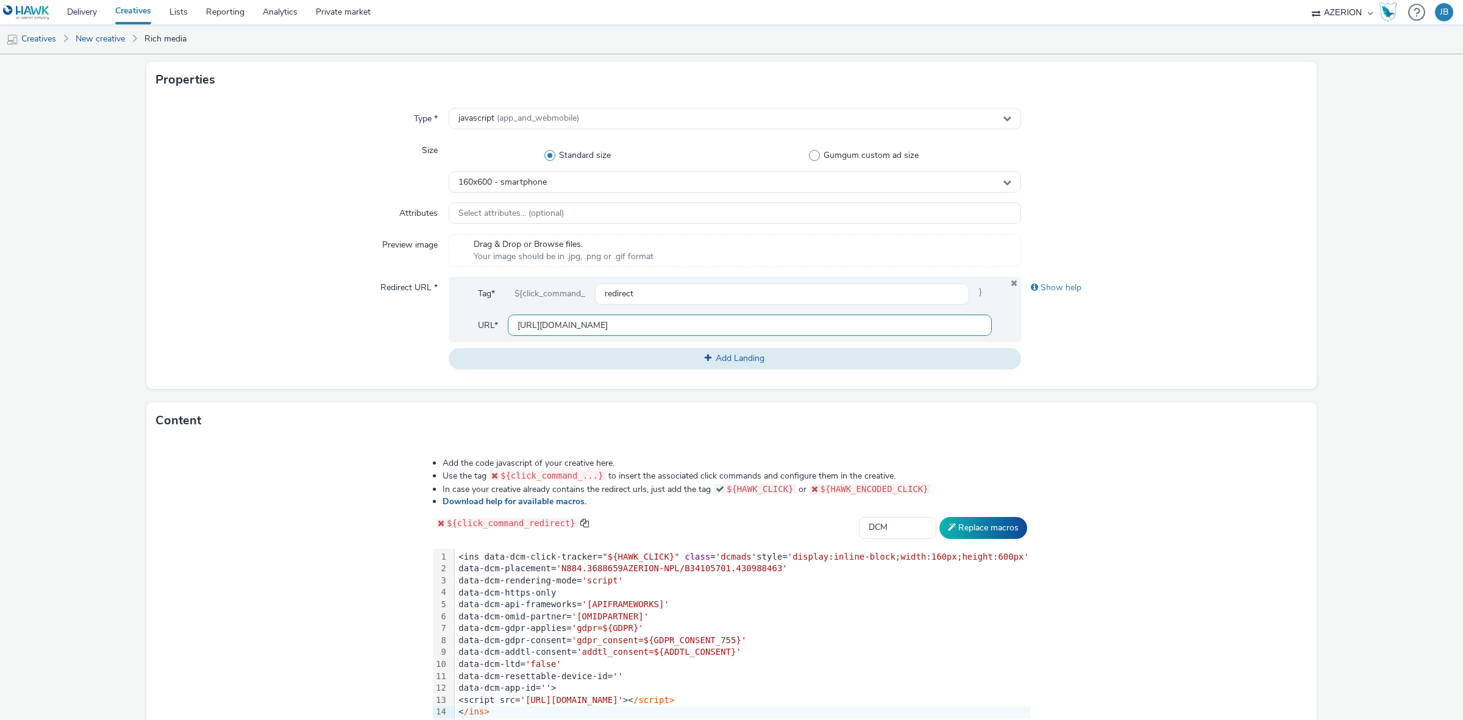
type input "[URL][DOMAIN_NAME]"
click at [1351, 485] on form "New creative General Advertiser * orange Name * Azerion-[PERSON_NAME] Geoloc_Ge…" at bounding box center [731, 313] width 1463 height 1000
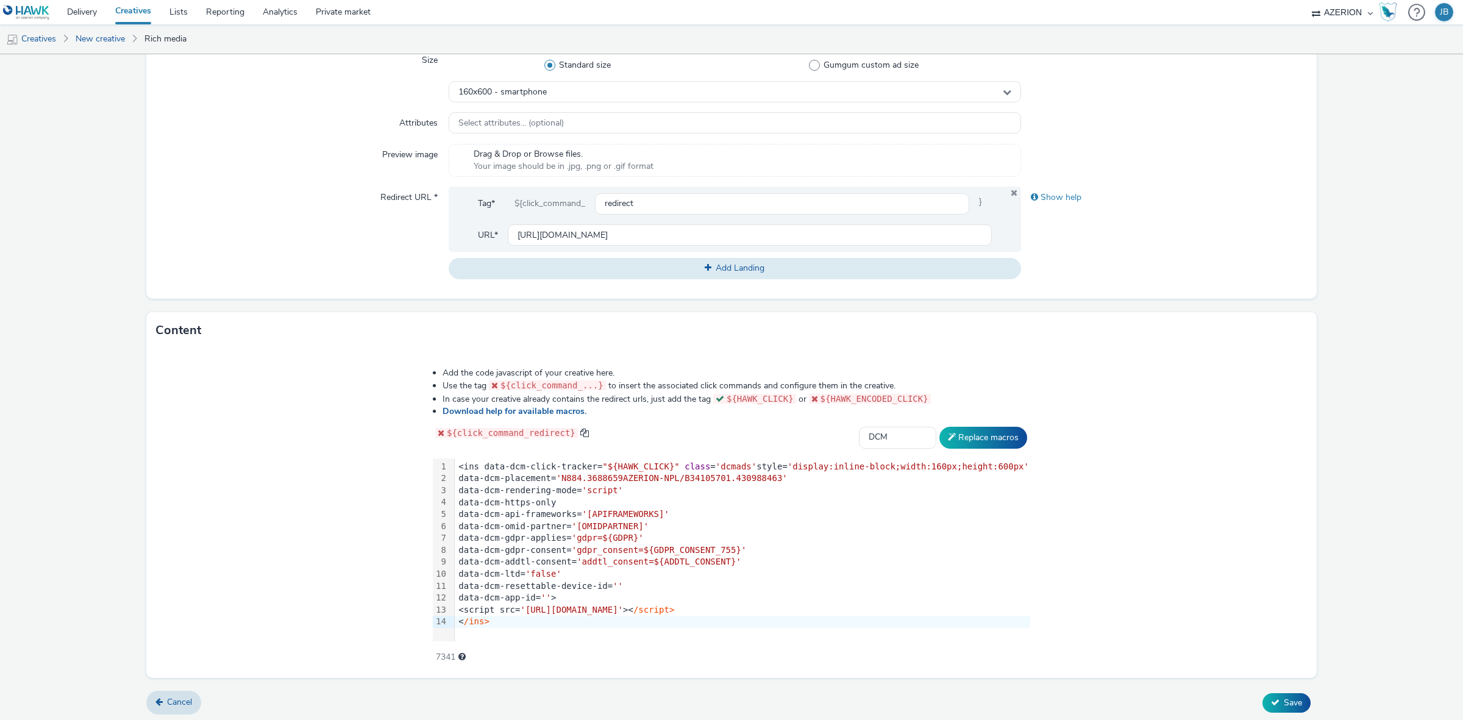
scroll to position [333, 0]
click at [1284, 699] on span "Save" at bounding box center [1293, 700] width 18 height 12
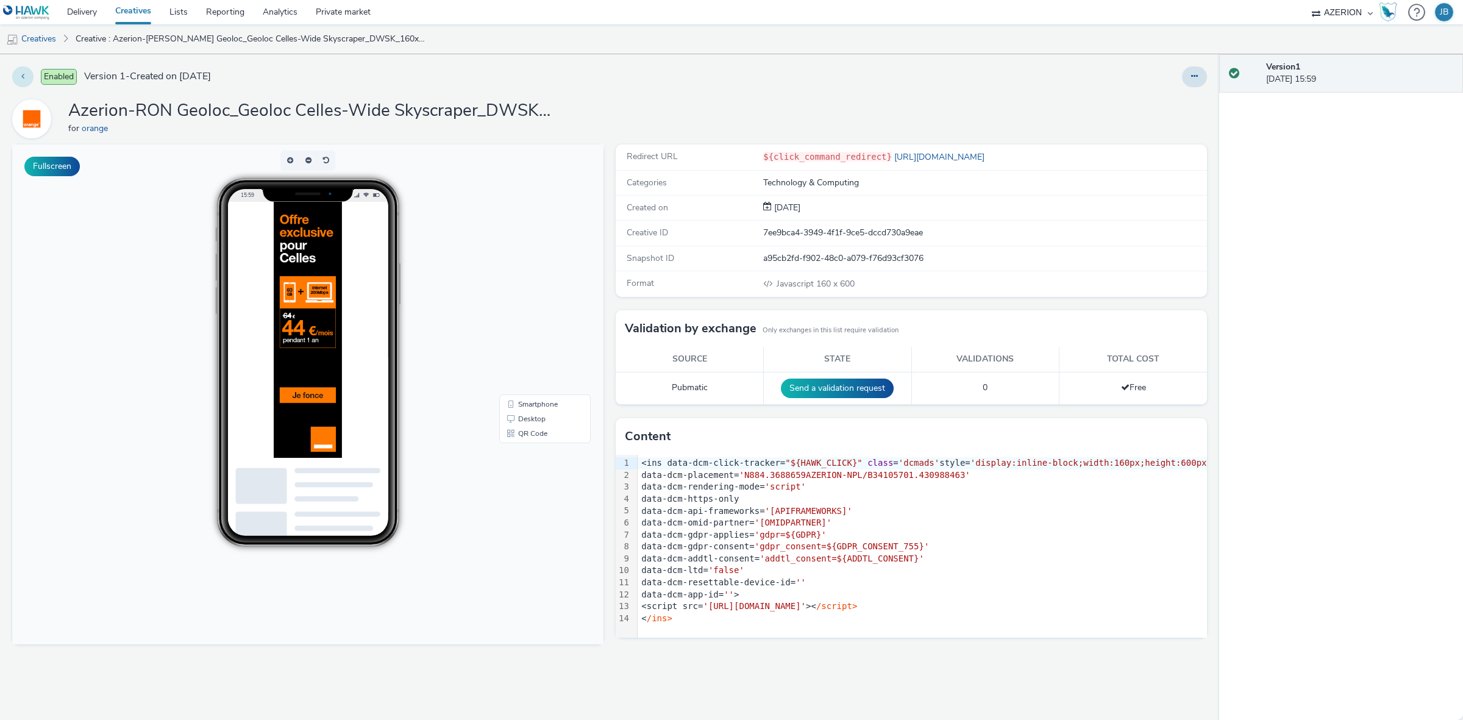
click at [23, 75] on icon at bounding box center [22, 76] width 3 height 9
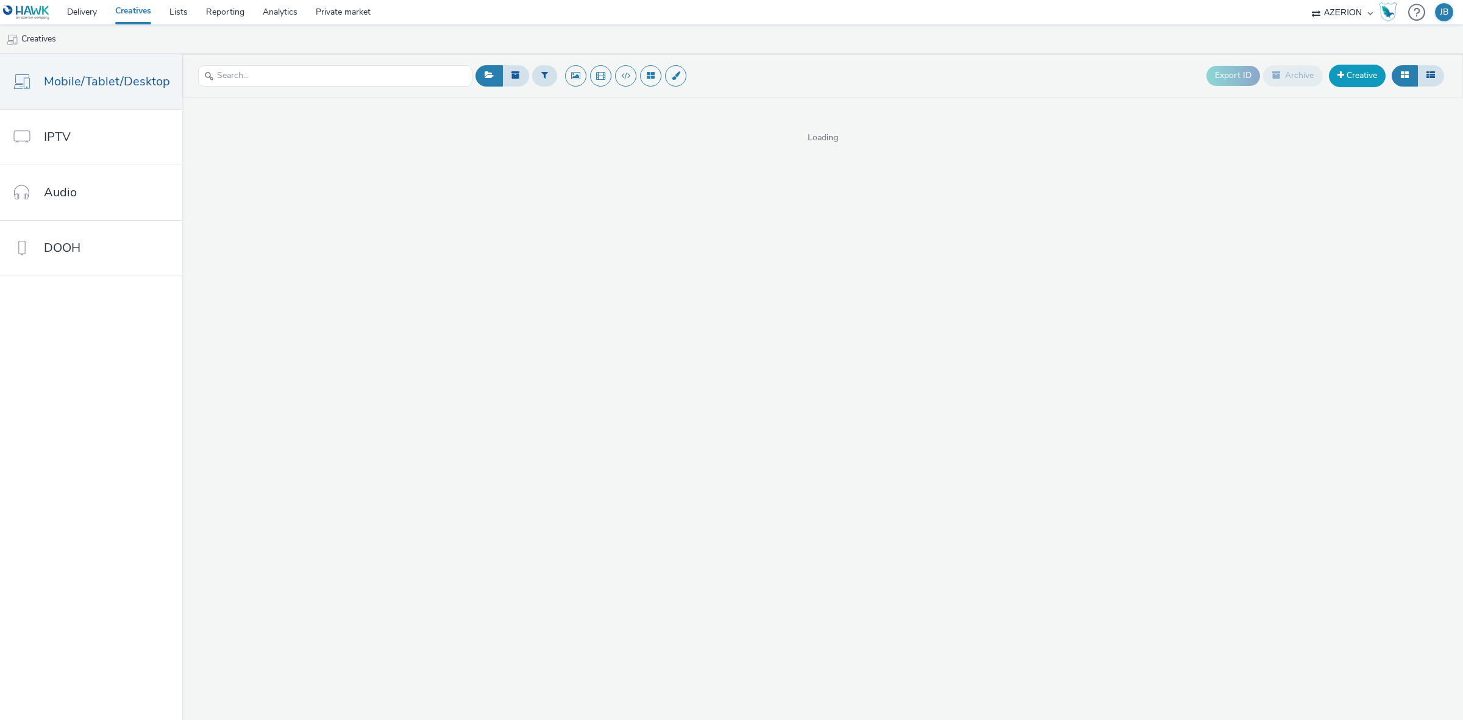
click at [1357, 74] on link "Creative" at bounding box center [1357, 76] width 57 height 22
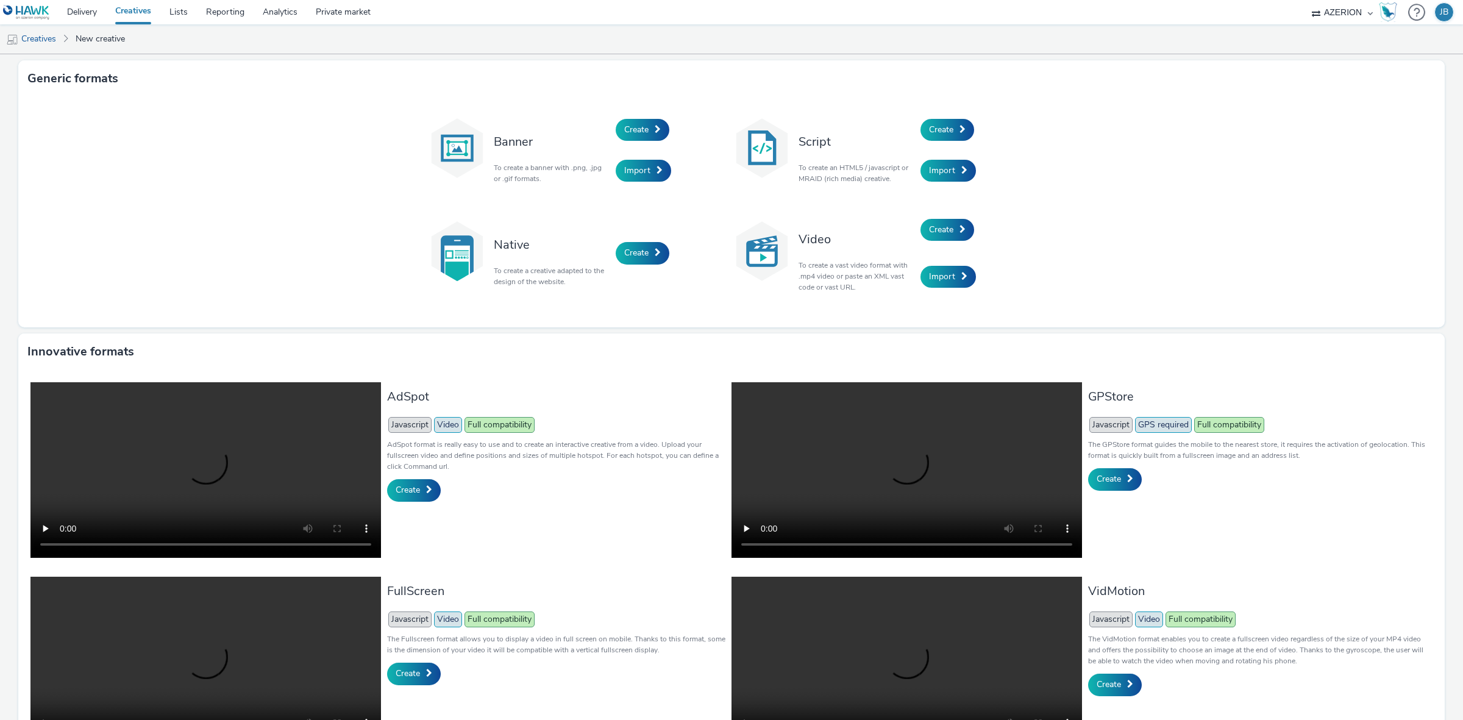
click at [957, 116] on div "Create" at bounding box center [978, 129] width 116 height 41
click at [946, 128] on span "Create" at bounding box center [941, 130] width 24 height 12
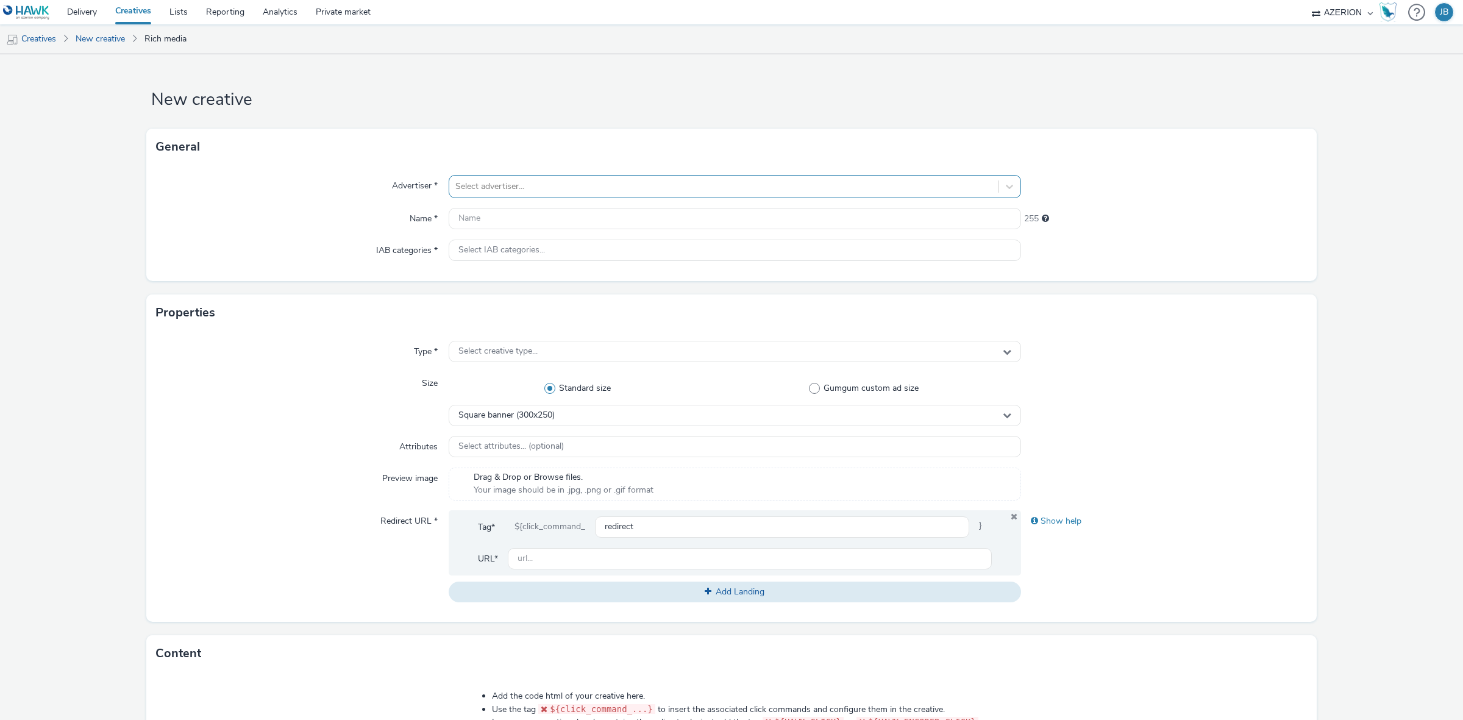
click at [549, 196] on div "Select advertiser..." at bounding box center [723, 187] width 549 height 20
type input "orange"
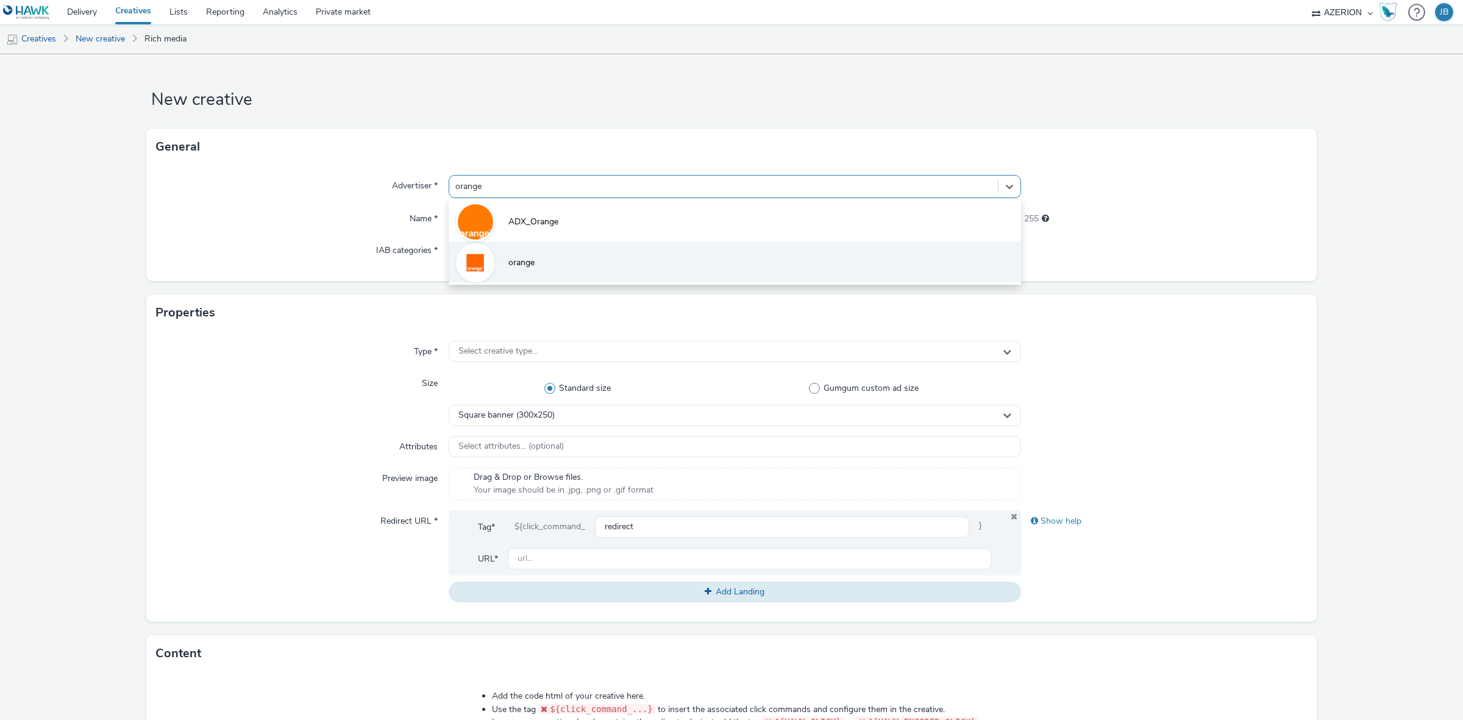
click at [531, 263] on span "orange" at bounding box center [521, 263] width 26 height 12
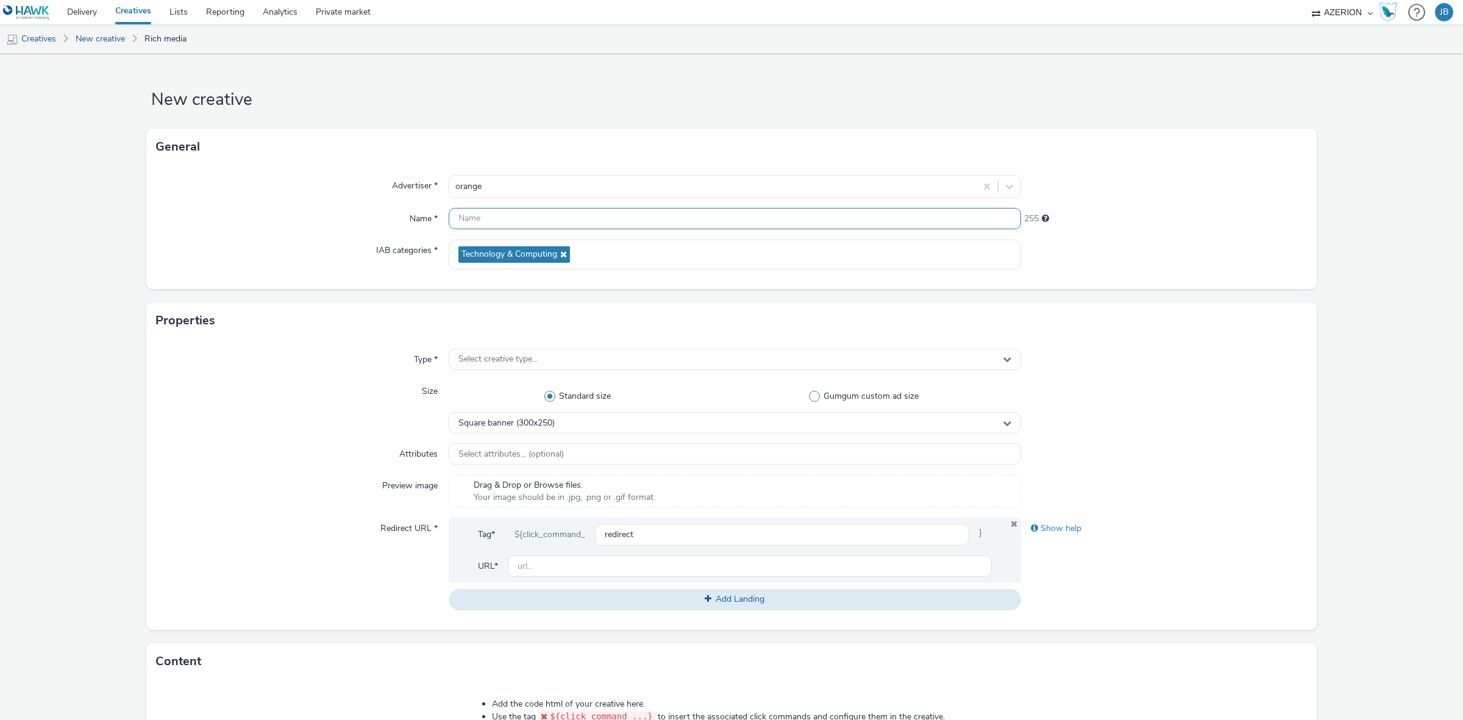
click at [632, 219] on input "text" at bounding box center [735, 218] width 572 height 21
paste input "Azerion-RON Geoloc_Geoloc Ellezelles-Billboard_DBLB_970x250_CPM_STD_BRD_NRT_FRE…"
type input "Azerion-RON Geoloc_Geoloc Ellezelles-Billboard_DBLB_970x250_CPM_STD_BRD_NRT_FRE…"
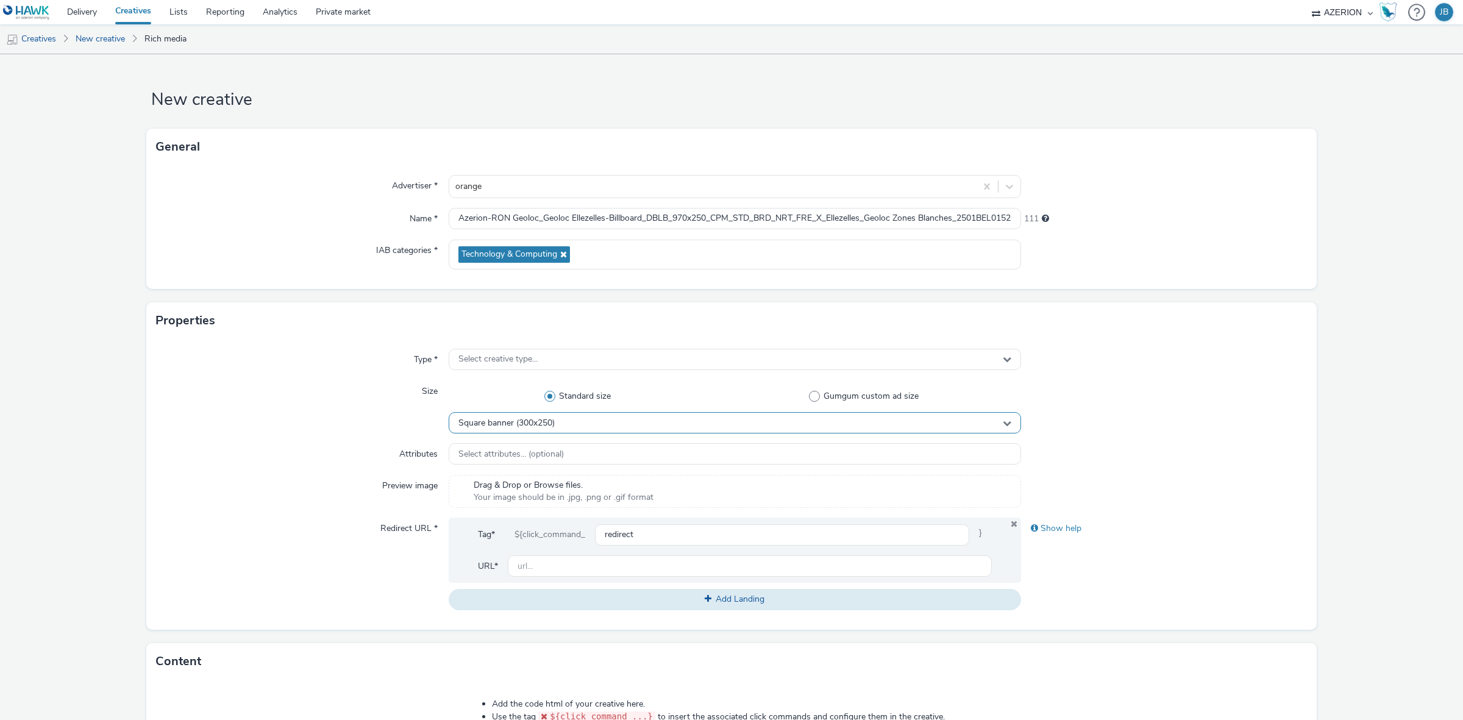
click at [565, 419] on div "Square banner (300x250)" at bounding box center [735, 422] width 572 height 21
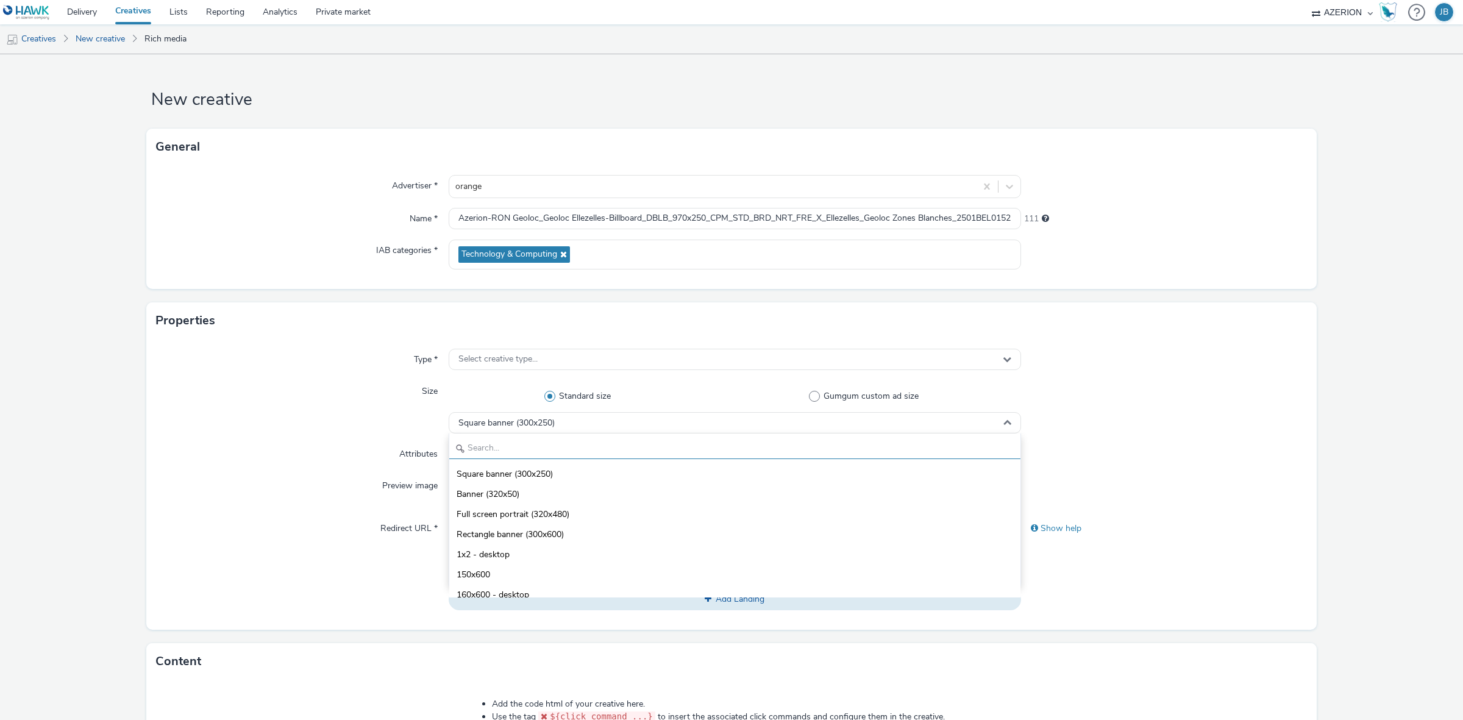
click at [562, 449] on input "text" at bounding box center [734, 448] width 571 height 21
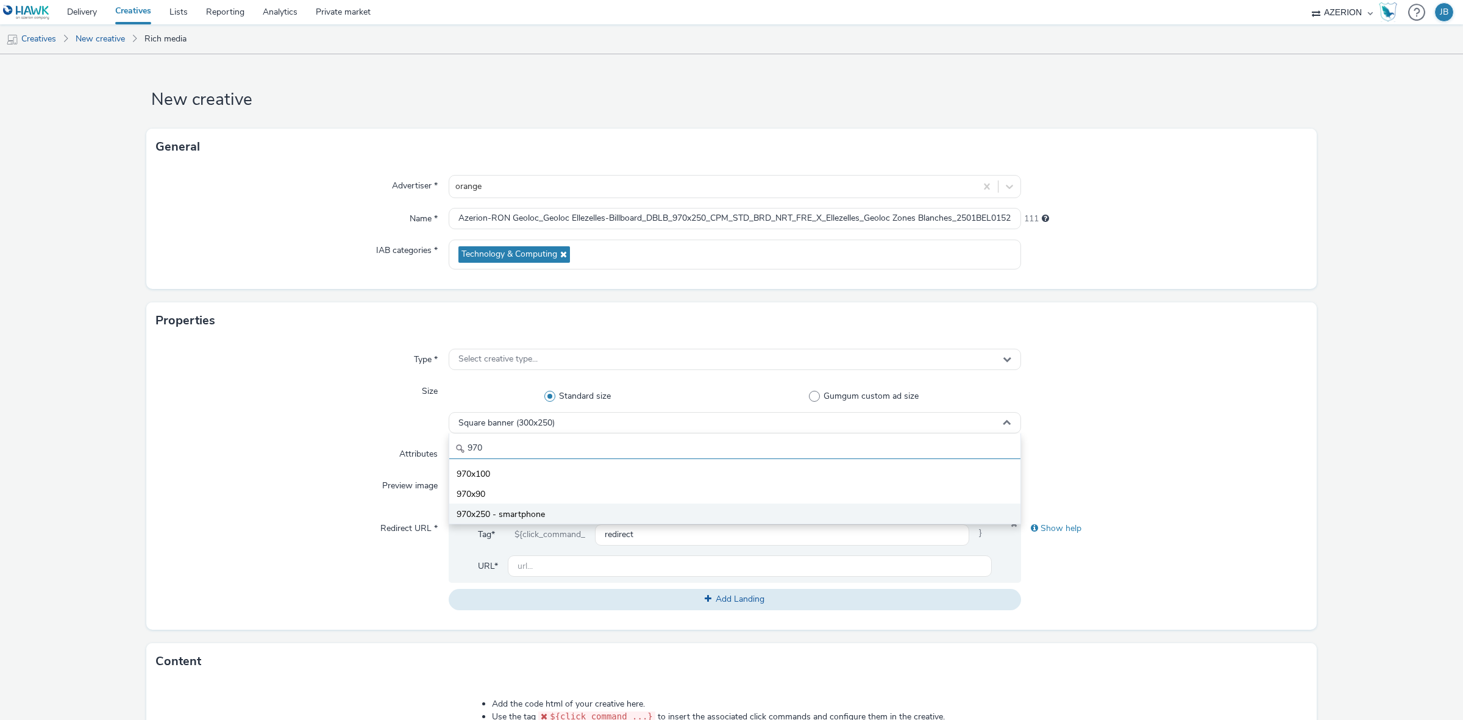
type input "970"
click at [540, 511] on span "970x250 - smartphone" at bounding box center [501, 514] width 88 height 12
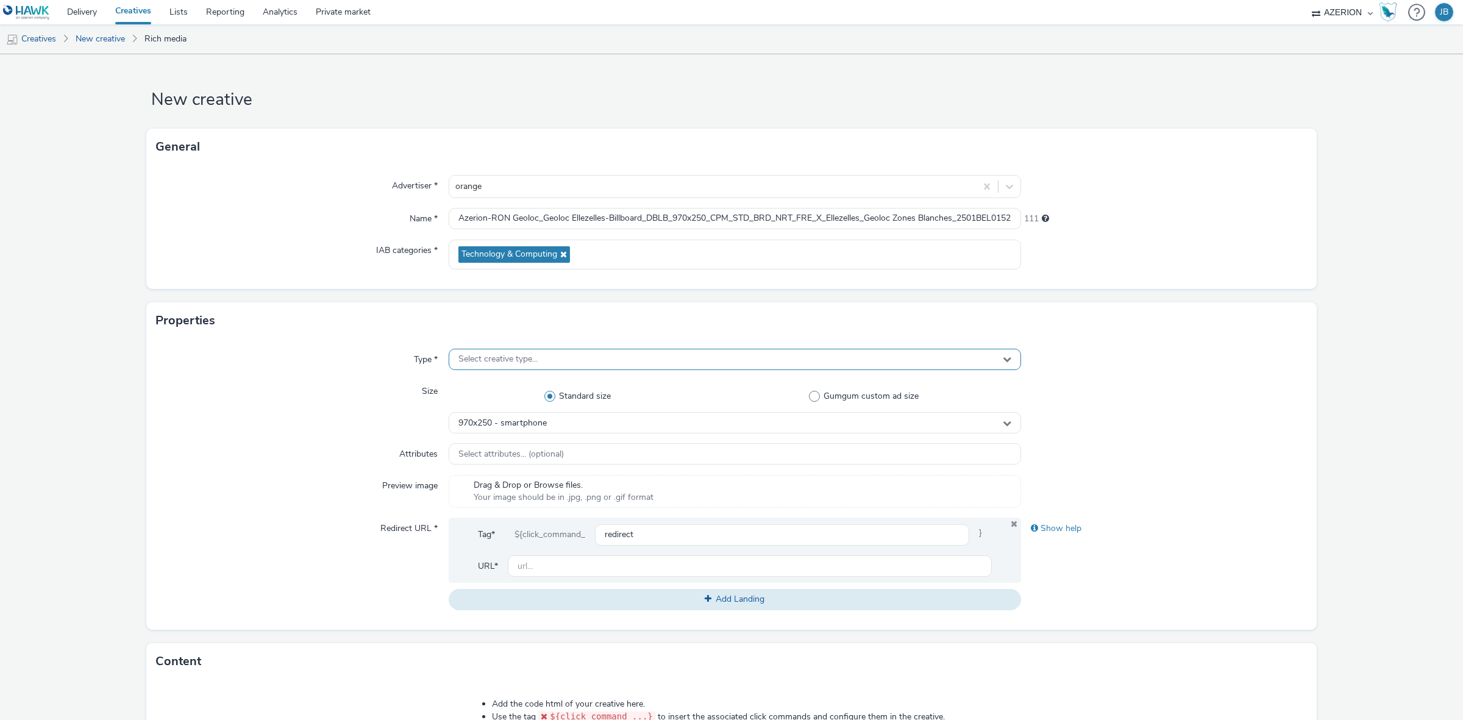
click at [599, 366] on div "Select creative type..." at bounding box center [735, 359] width 572 height 21
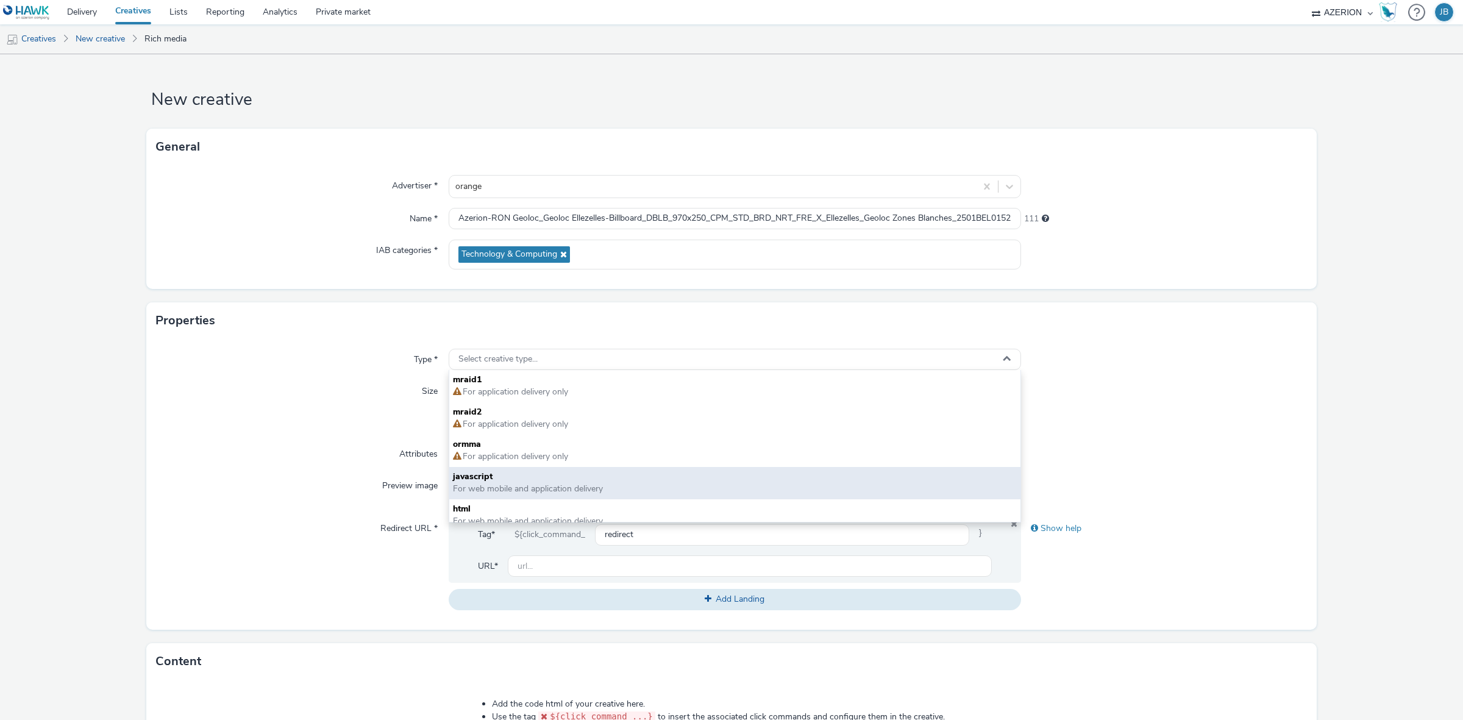
click at [494, 476] on span "javascript" at bounding box center [735, 477] width 564 height 12
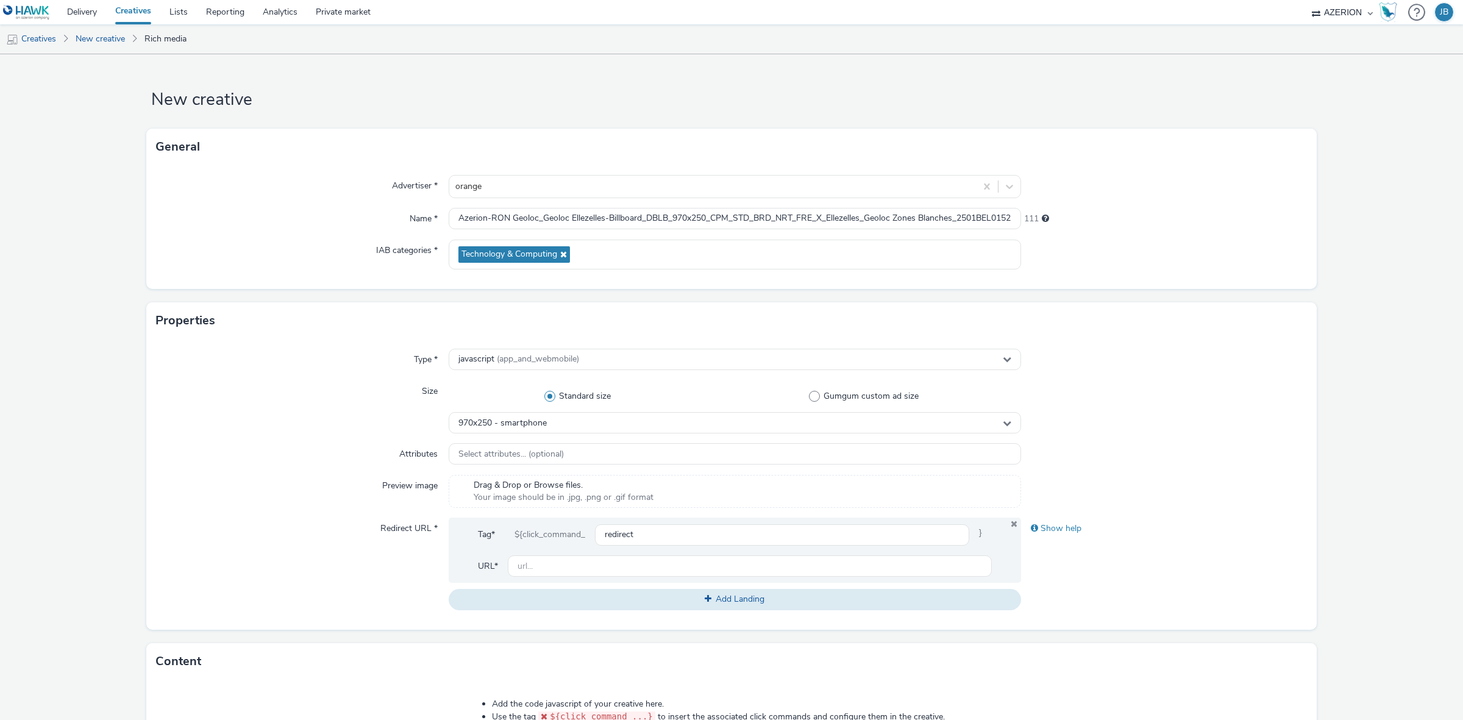
click at [1169, 486] on div at bounding box center [1164, 491] width 286 height 33
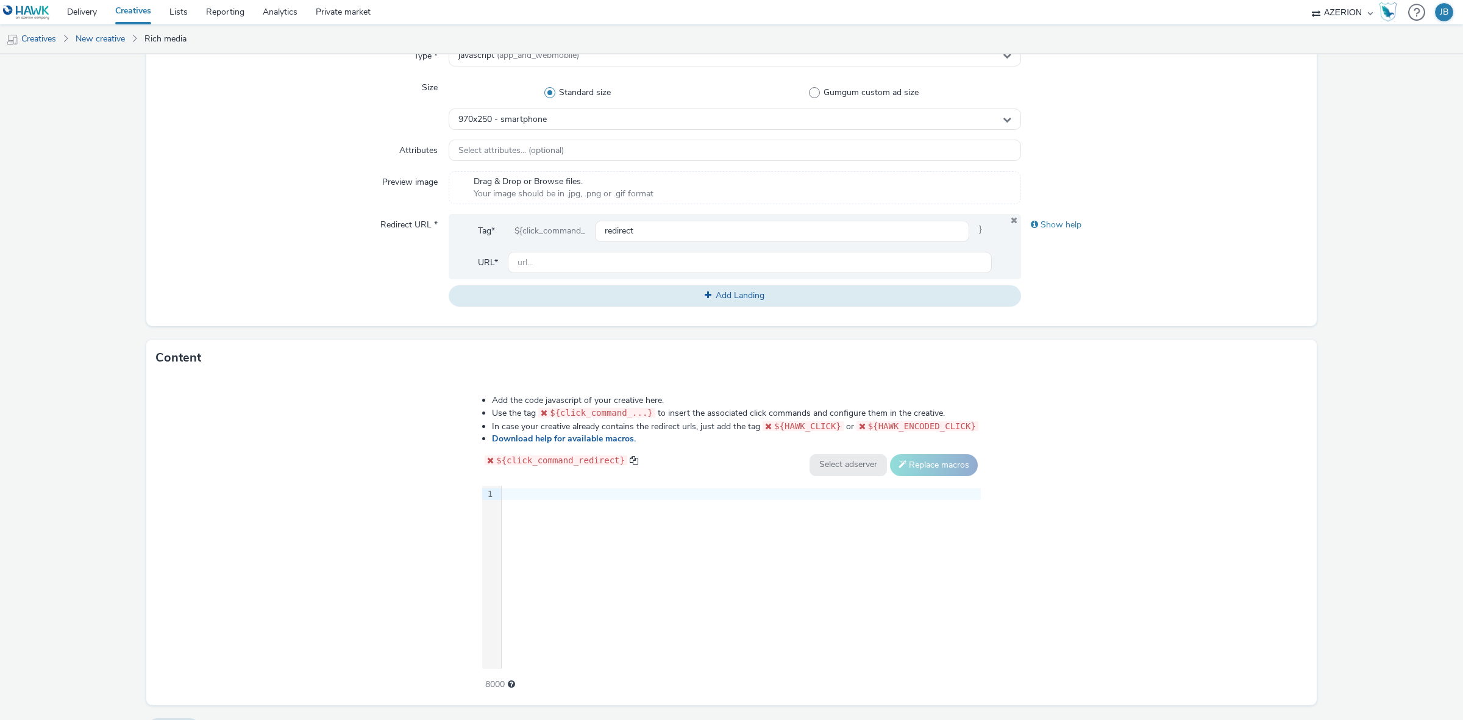
scroll to position [333, 0]
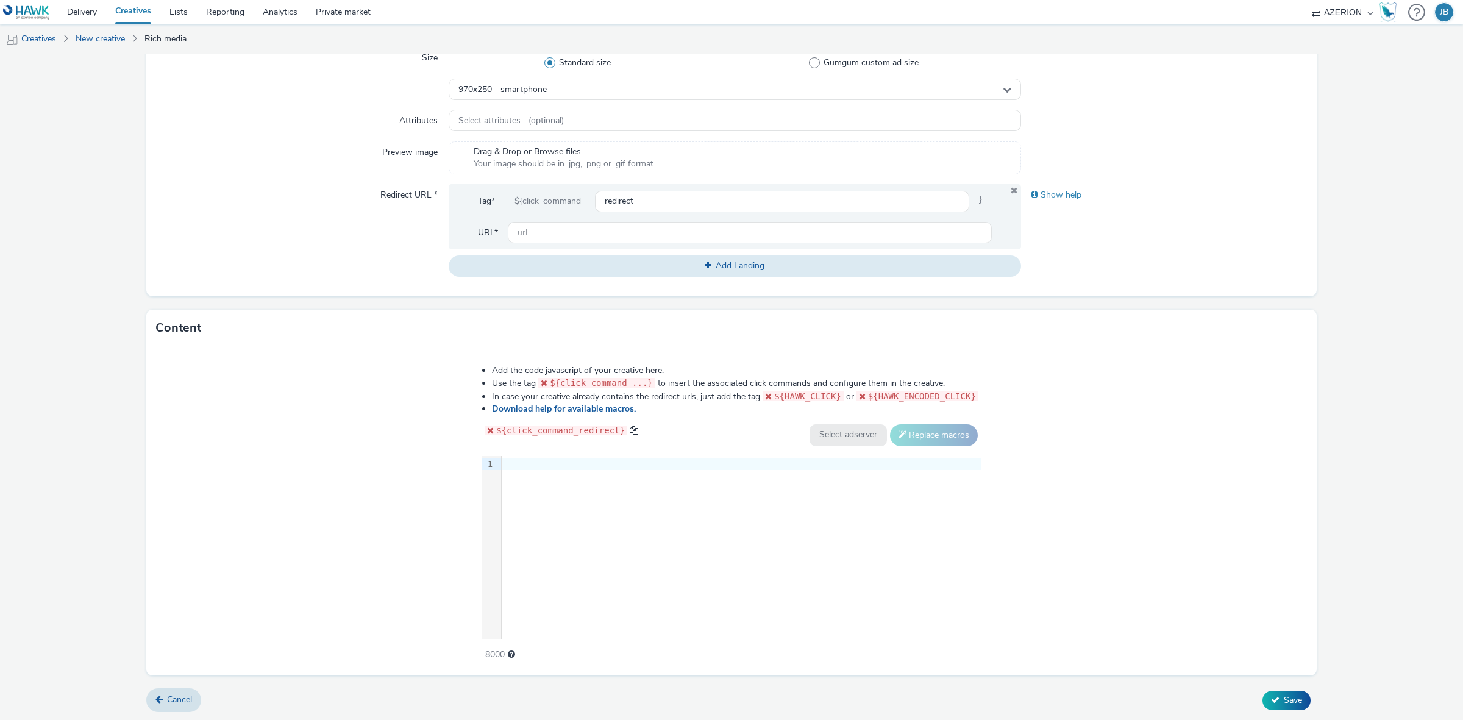
click at [607, 534] on div "9 1 ›" at bounding box center [731, 547] width 499 height 183
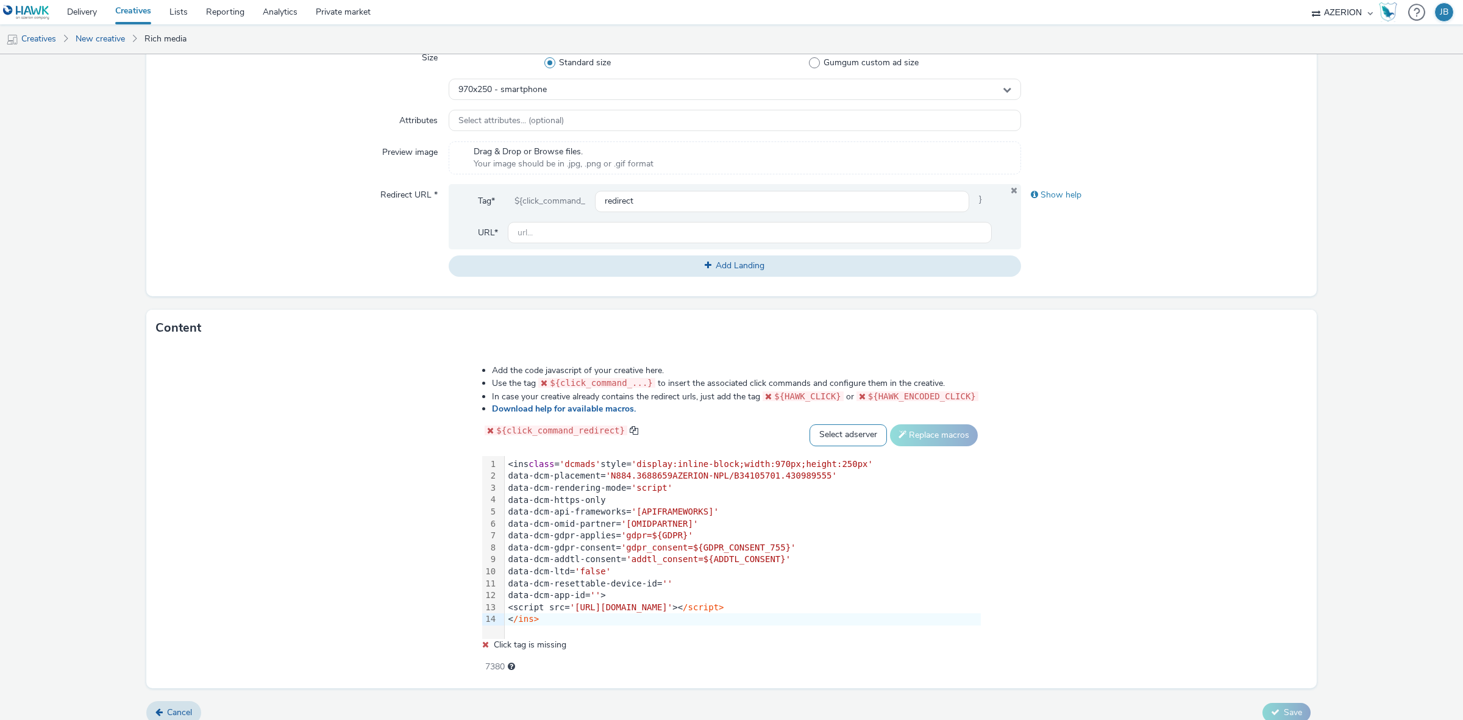
click at [822, 439] on select "Select adserver Sizmek DCM Adform Sting" at bounding box center [847, 435] width 77 height 22
select select "dcm"
click at [809, 424] on select "Select adserver Sizmek DCM Adform Sting" at bounding box center [847, 435] width 77 height 22
click at [911, 436] on button "Replace macros" at bounding box center [934, 435] width 88 height 22
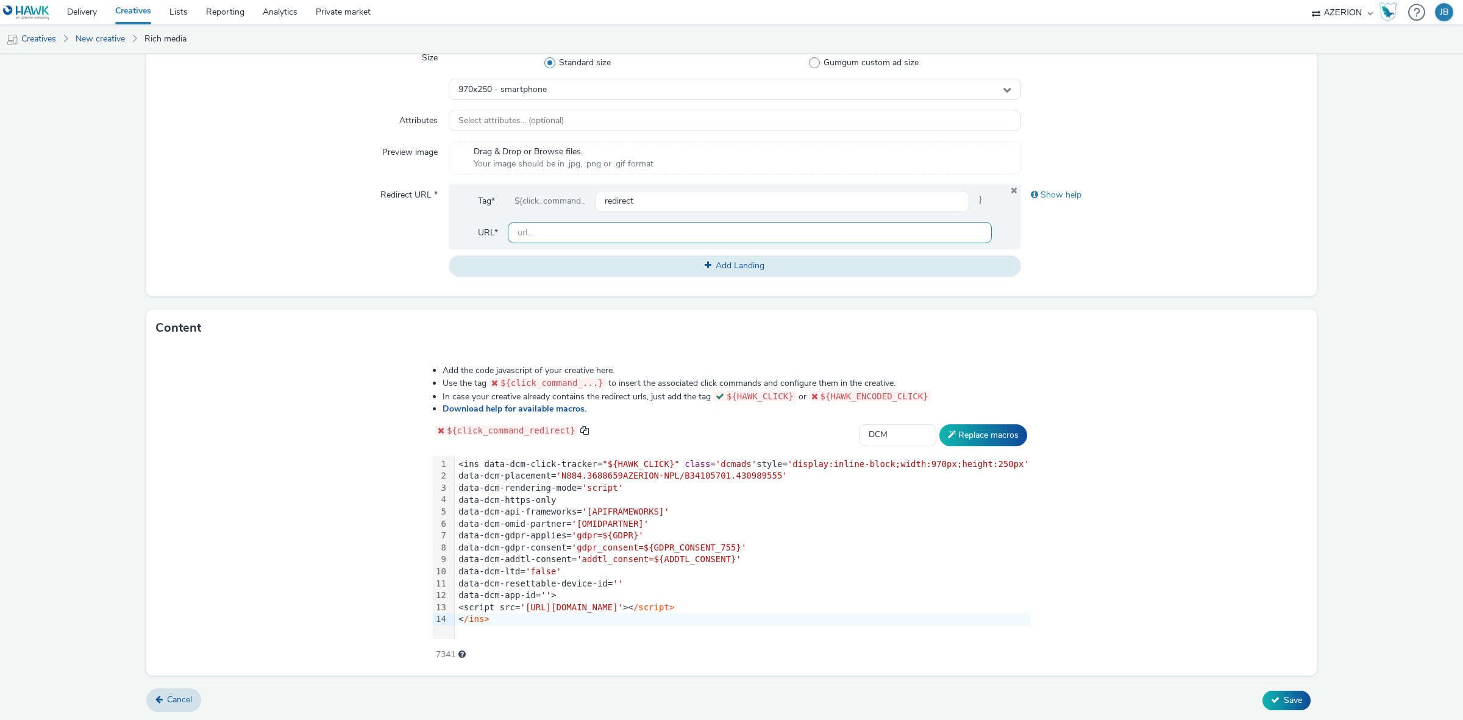
click at [619, 232] on input "text" at bounding box center [750, 232] width 484 height 21
drag, startPoint x: 601, startPoint y: 232, endPoint x: 1451, endPoint y: 157, distance: 853.0
click at [1451, 157] on form "New creative General Advertiser * orange Name * Azerion-[PERSON_NAME] Geoloc_Ge…" at bounding box center [731, 221] width 1463 height 1000
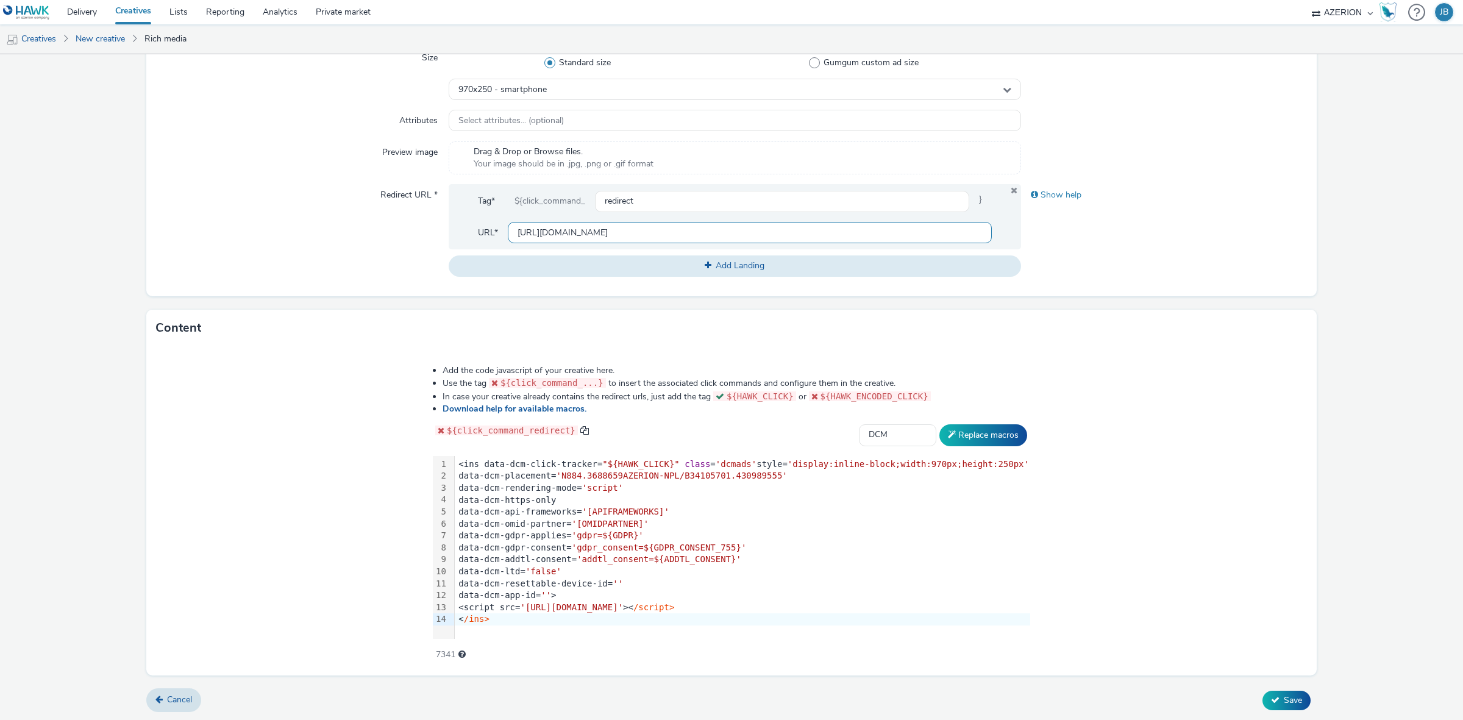
type input "[URL][DOMAIN_NAME]"
click at [1352, 535] on form "New creative General Advertiser * orange Name * Azerion-[PERSON_NAME] Geoloc_Ge…" at bounding box center [731, 221] width 1463 height 1000
click at [1271, 696] on icon at bounding box center [1275, 700] width 9 height 9
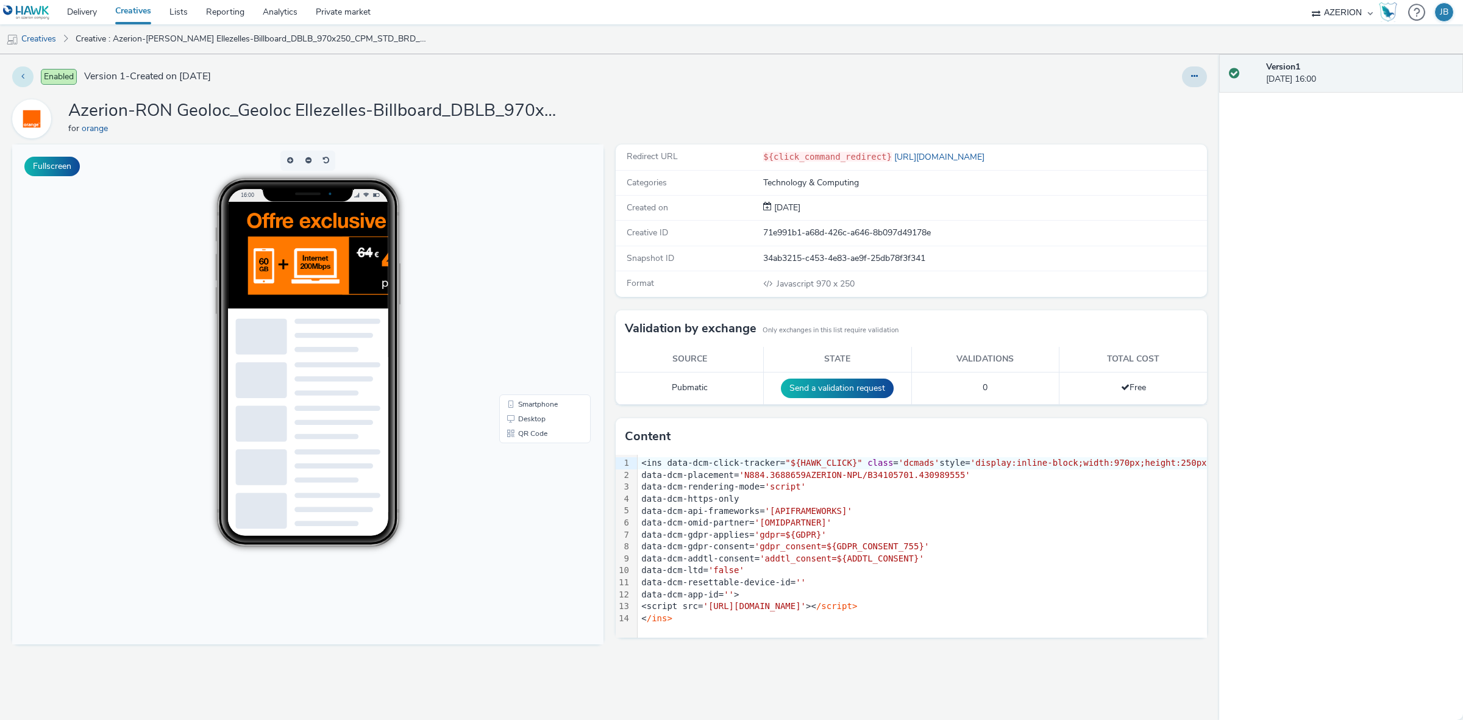
click at [31, 80] on button at bounding box center [22, 76] width 21 height 21
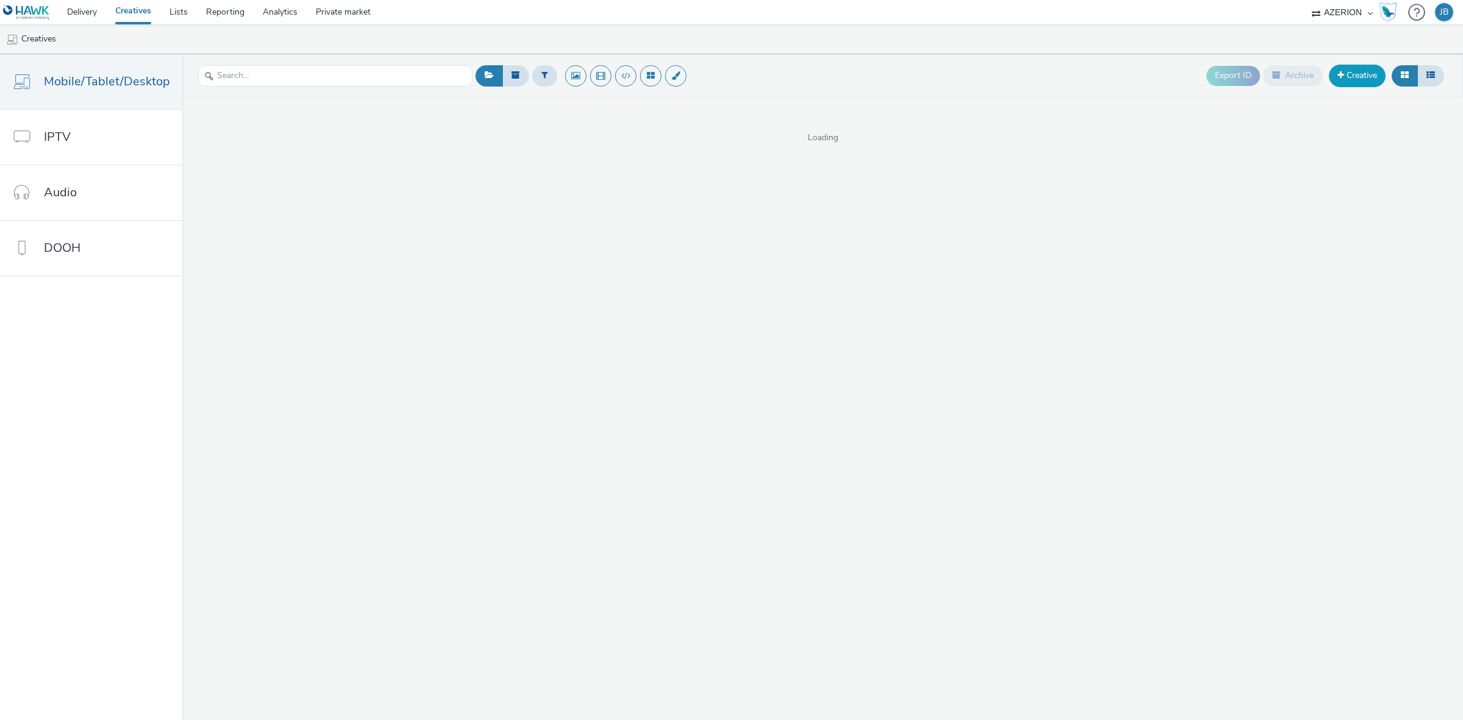
click at [1353, 75] on link "Creative" at bounding box center [1357, 76] width 57 height 22
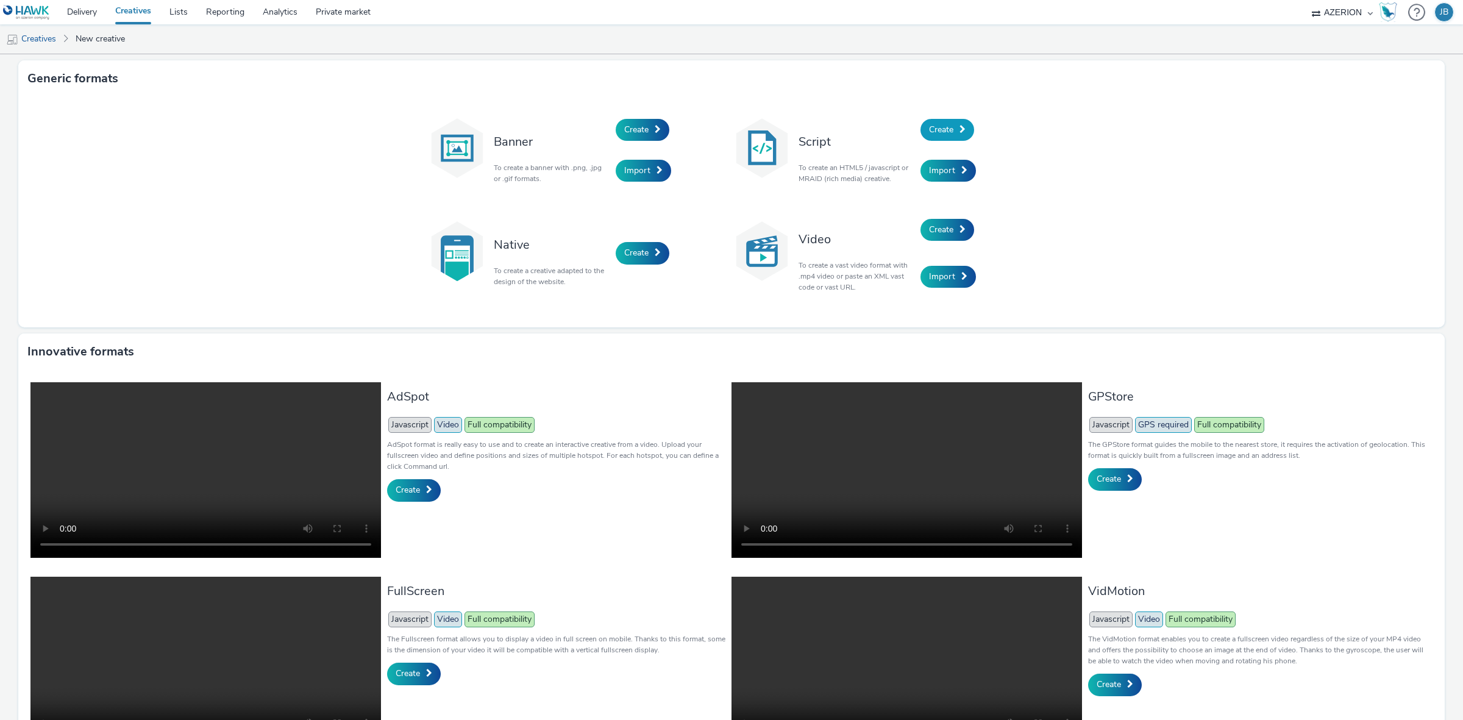
click at [934, 135] on link "Create" at bounding box center [947, 130] width 54 height 22
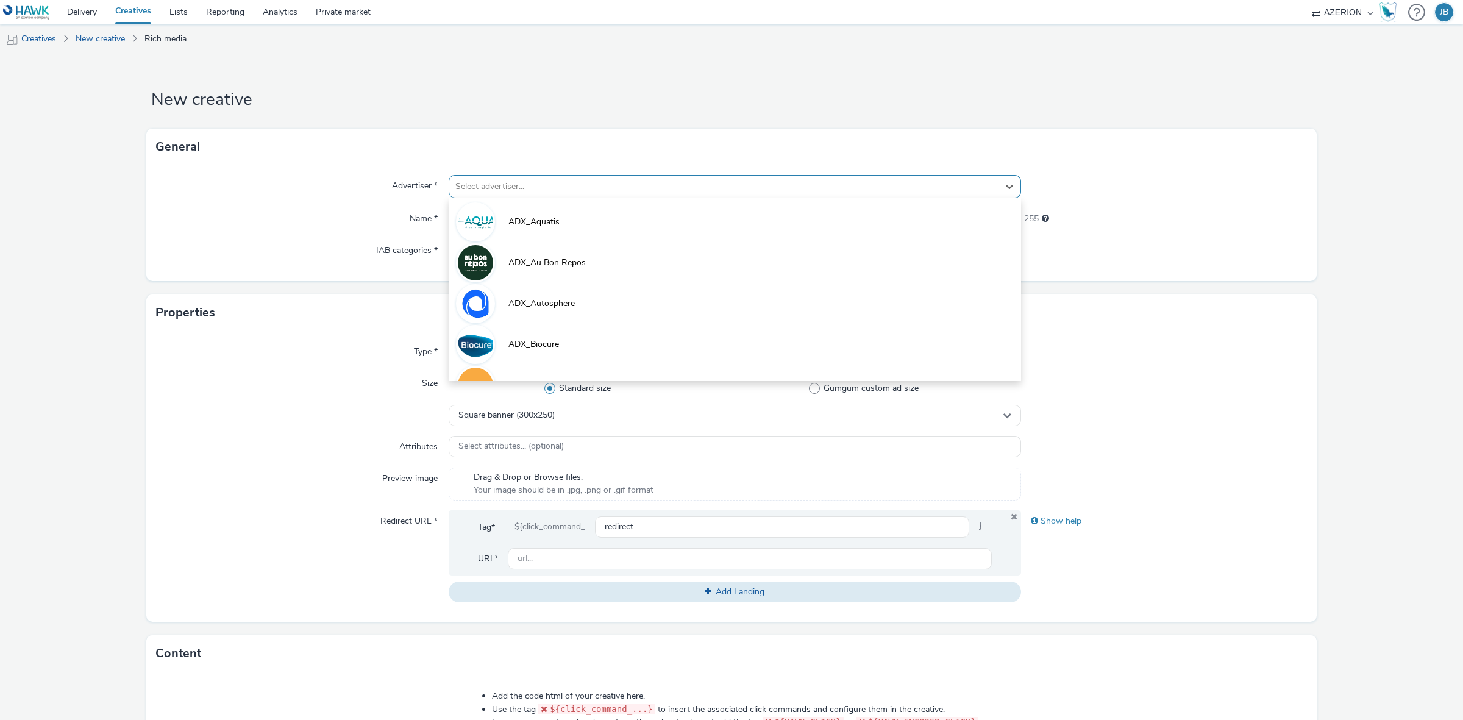
click at [530, 187] on div at bounding box center [723, 186] width 536 height 15
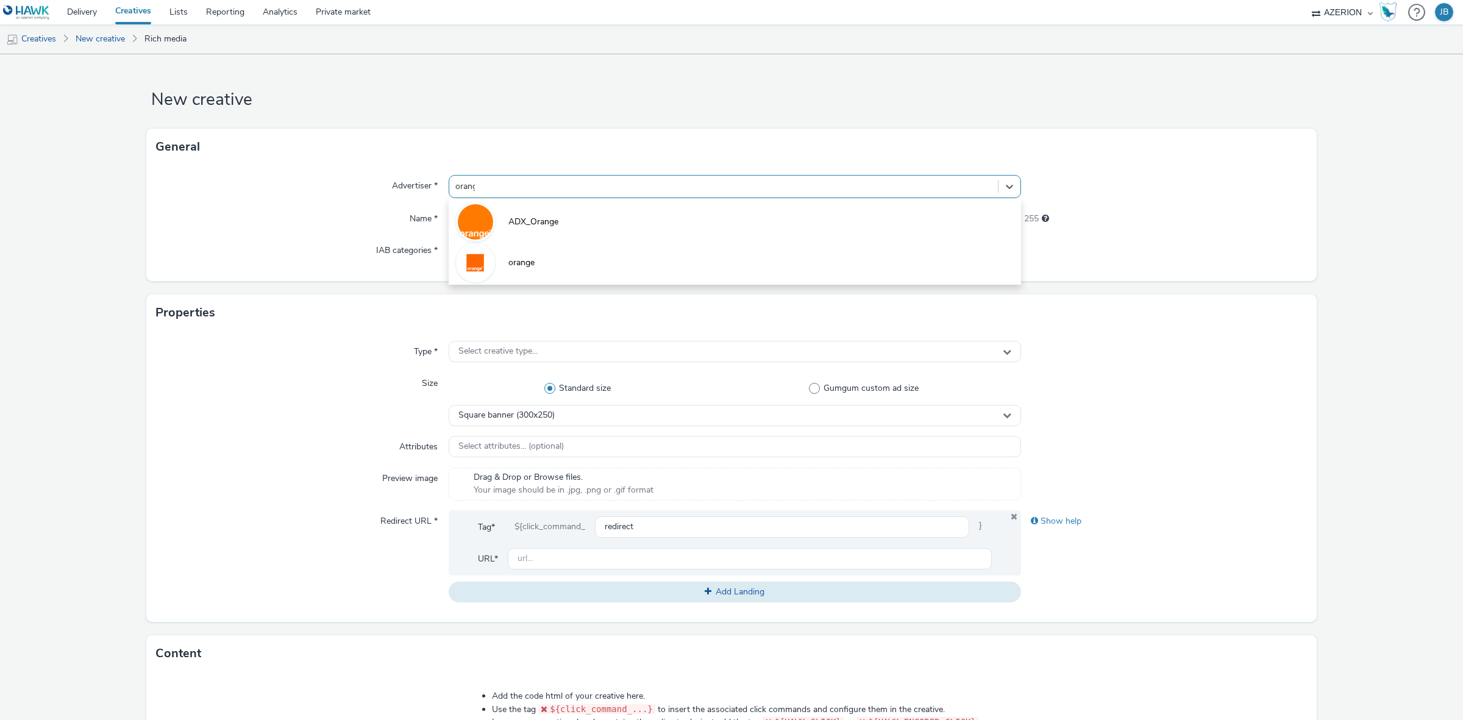
type input "orange"
click at [543, 259] on li "orange" at bounding box center [735, 261] width 572 height 41
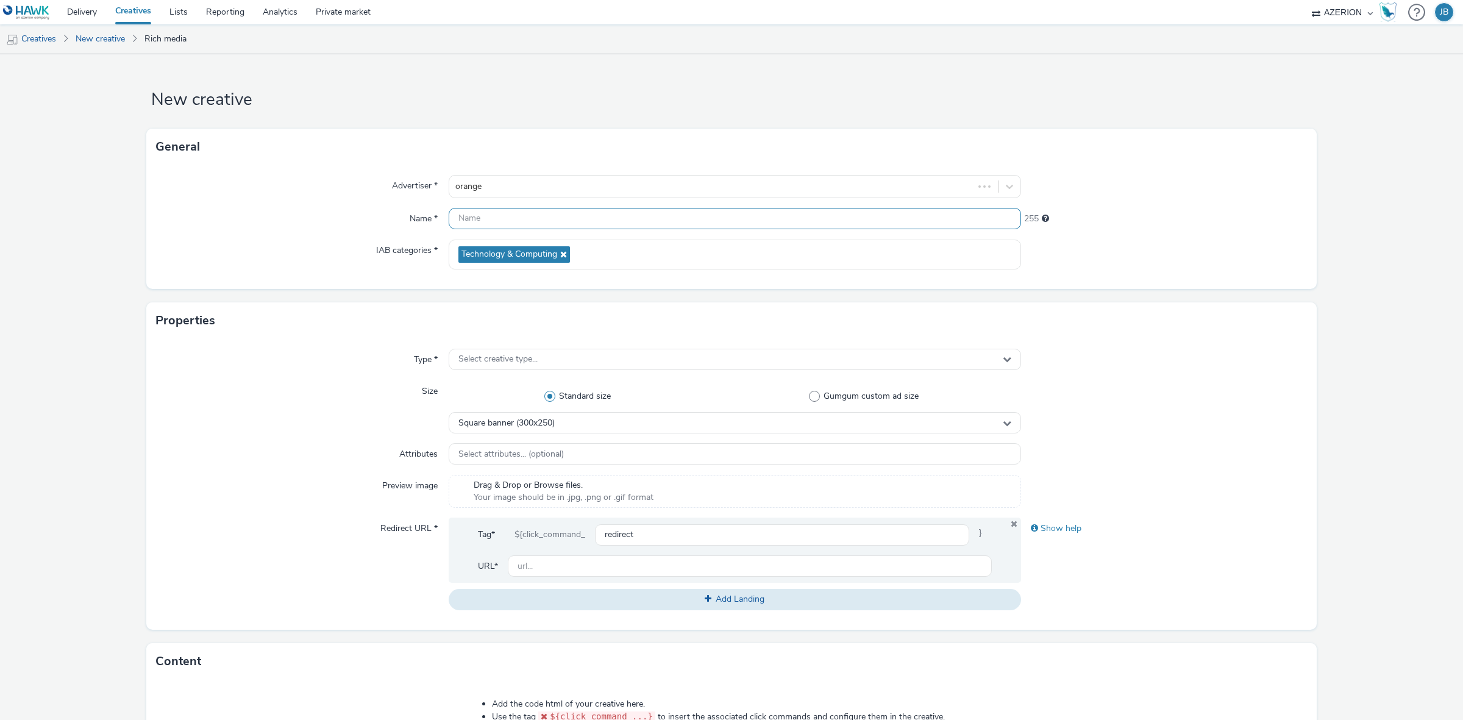
click at [543, 218] on input "text" at bounding box center [735, 218] width 572 height 21
paste input "Azerion-RON Geoloc_Geoloc Celles-Billboard_DBLB_970x250_CPM_STD_BRD_NRT_FRE_X_C…"
type input "Azerion-RON Geoloc_Geoloc Celles-Billboard_DBLB_970x250_CPM_STD_BRD_NRT_FRE_X_C…"
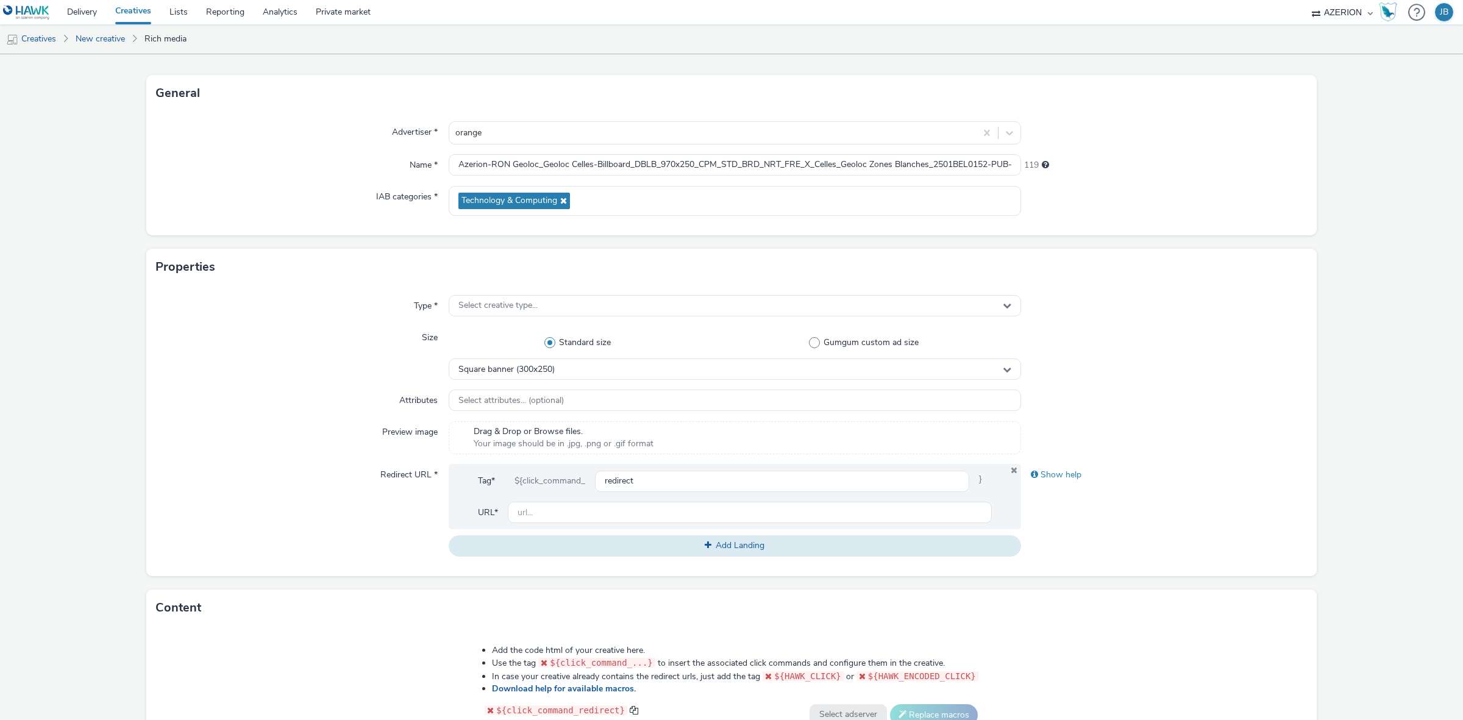
scroll to position [76, 0]
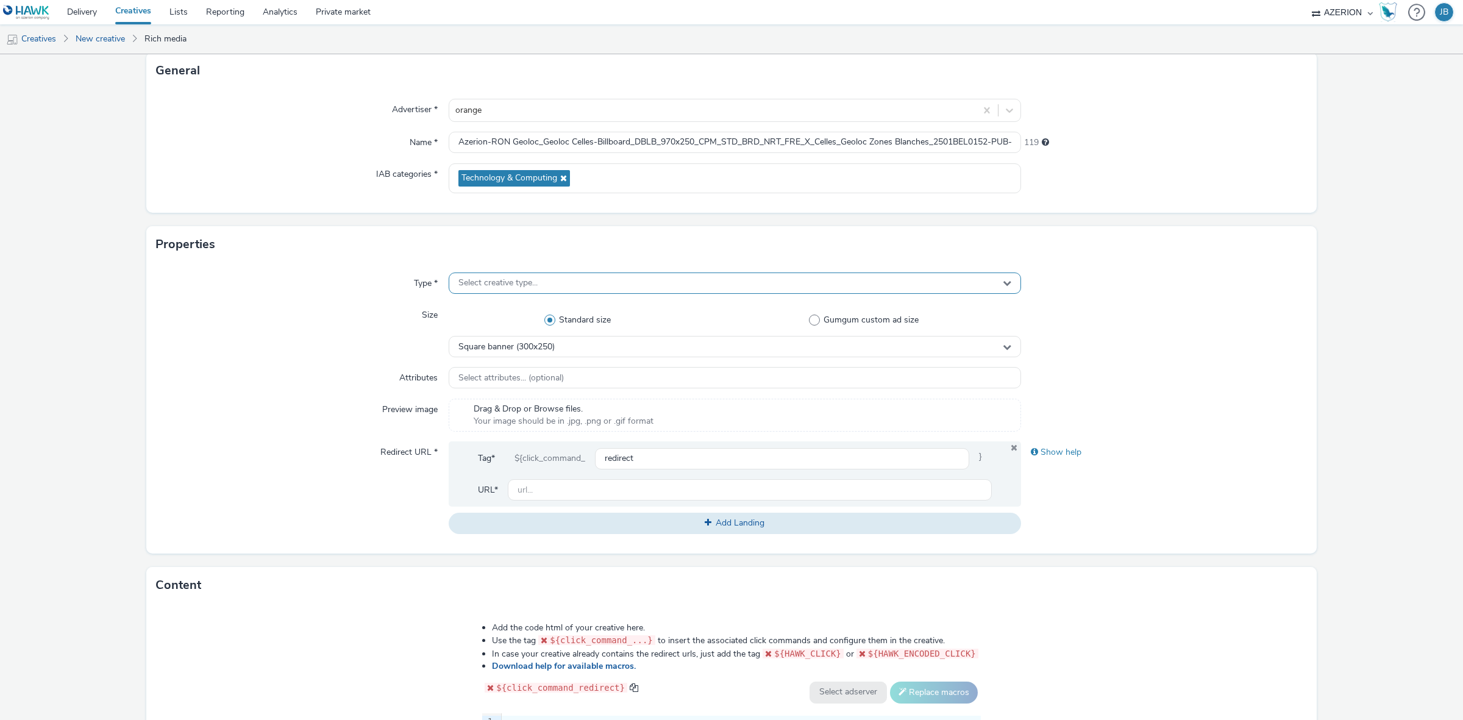
click at [547, 285] on div "Select creative type..." at bounding box center [735, 282] width 572 height 21
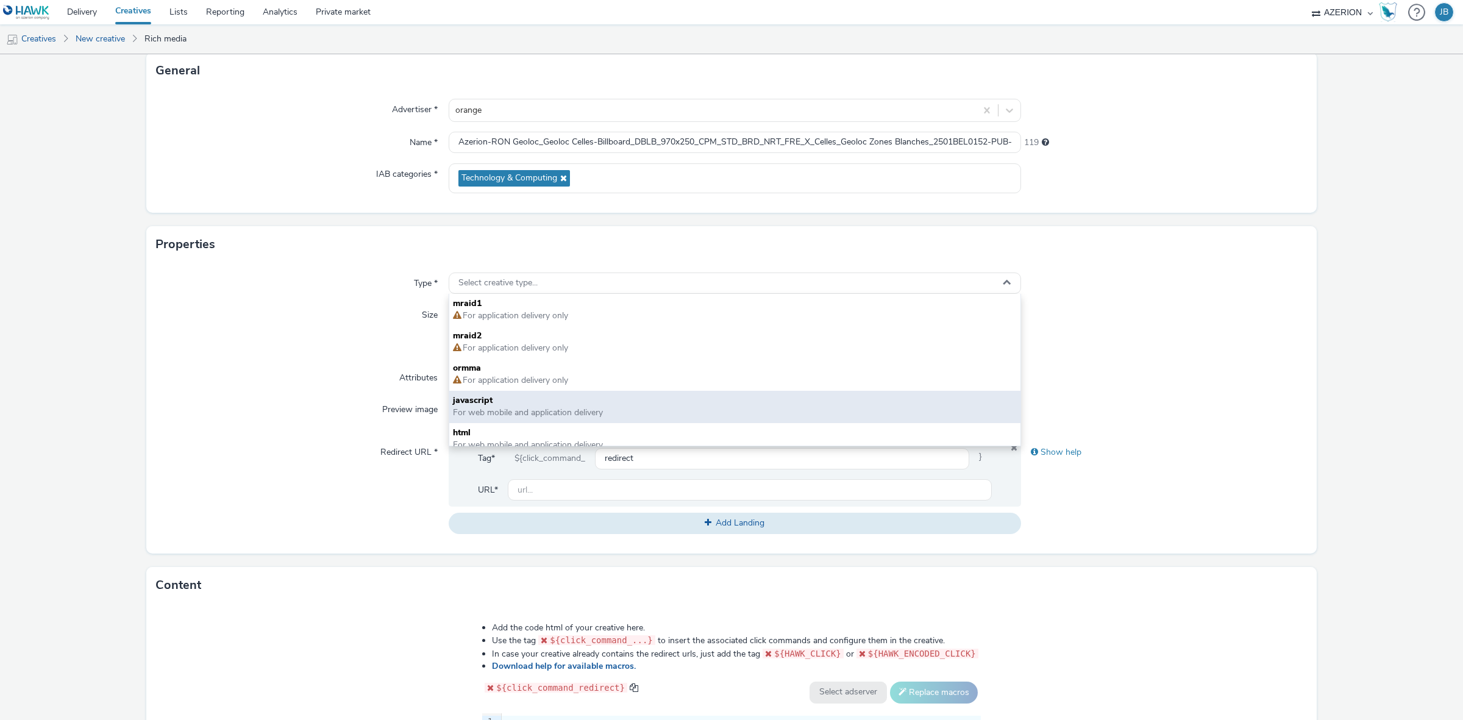
click at [514, 401] on span "javascript" at bounding box center [735, 400] width 564 height 12
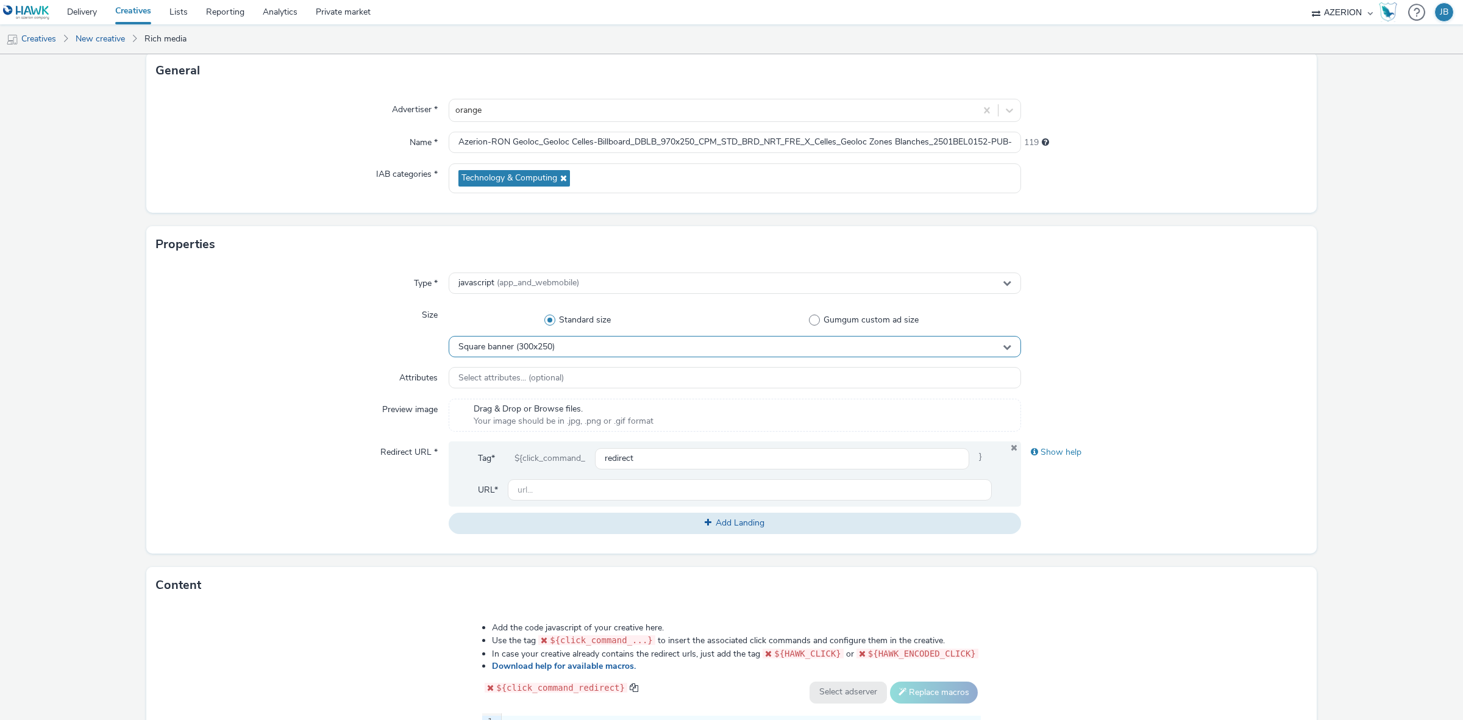
click at [523, 351] on span "Square banner (300x250)" at bounding box center [506, 347] width 96 height 10
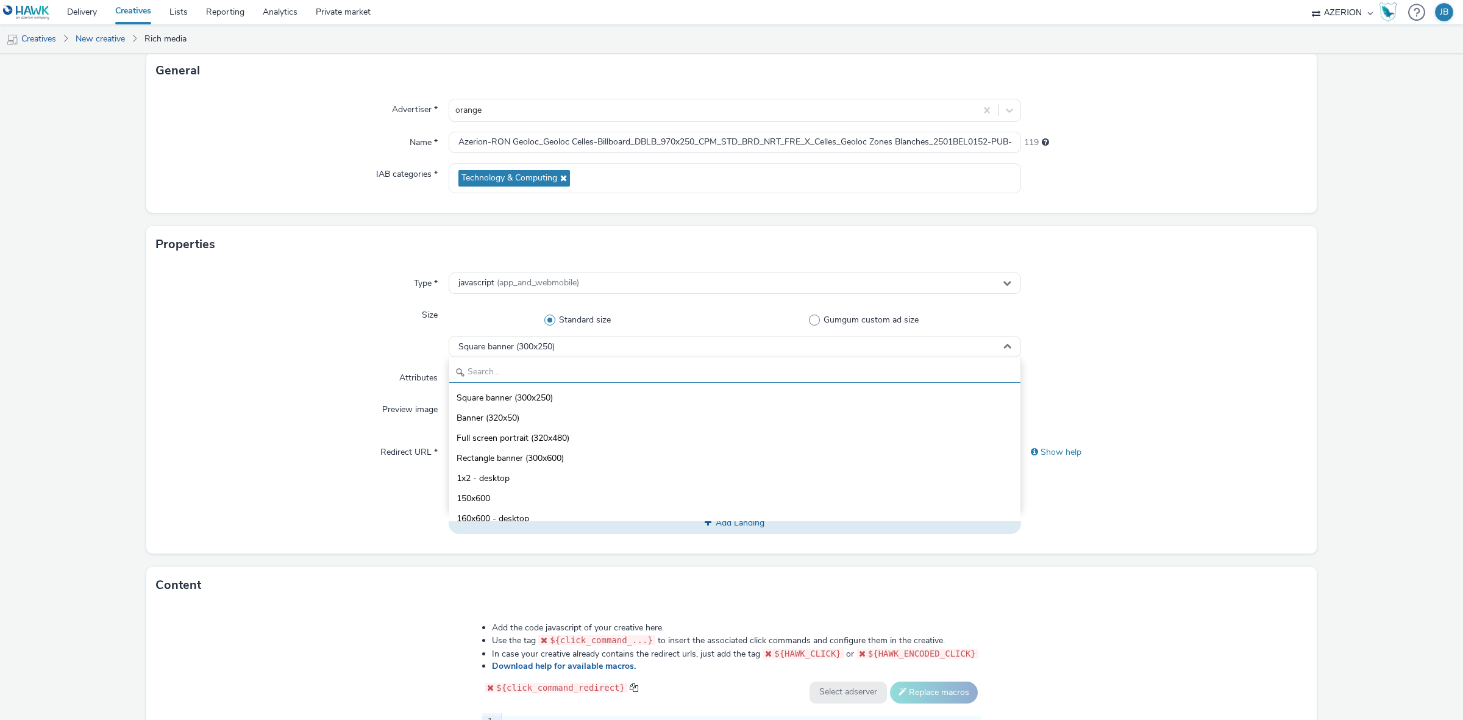
click at [528, 367] on input "text" at bounding box center [734, 371] width 571 height 21
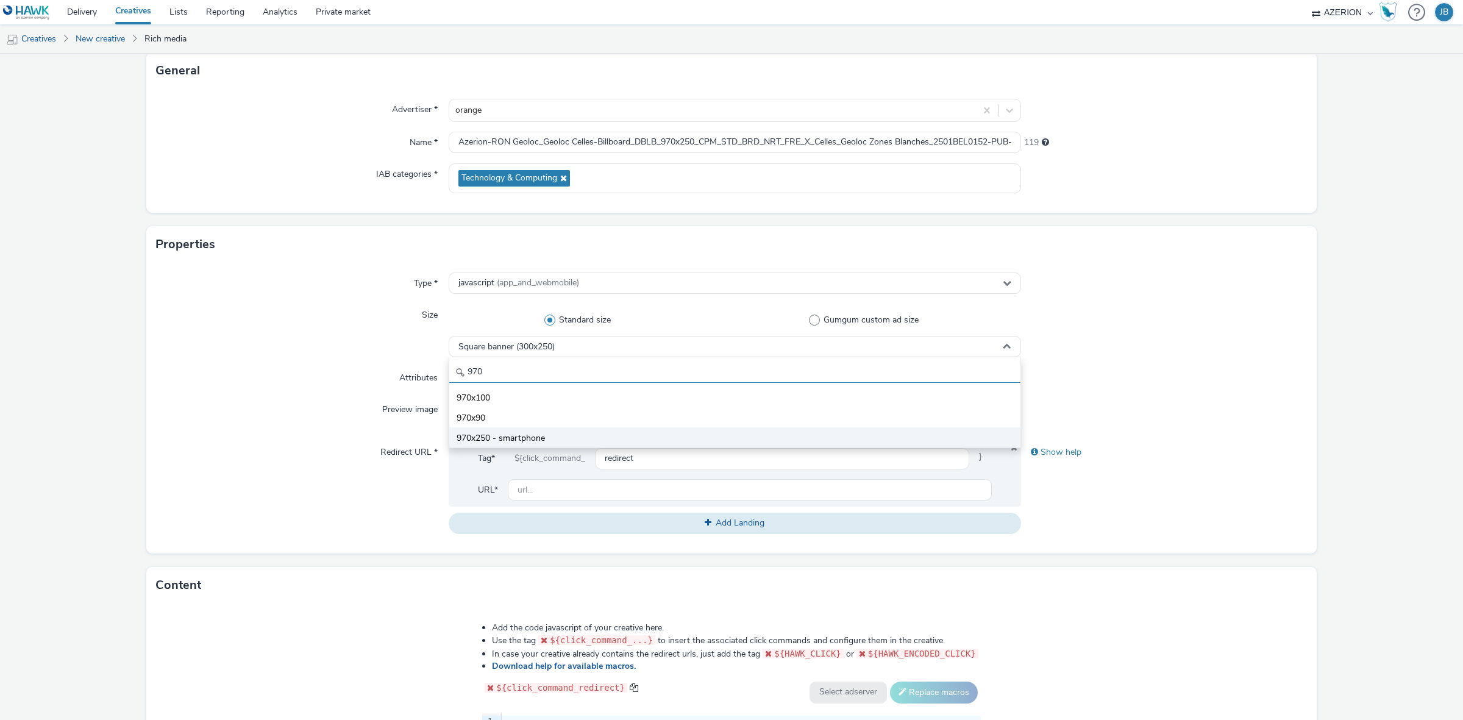
type input "970"
click at [530, 438] on span "970x250 - smartphone" at bounding box center [501, 438] width 88 height 12
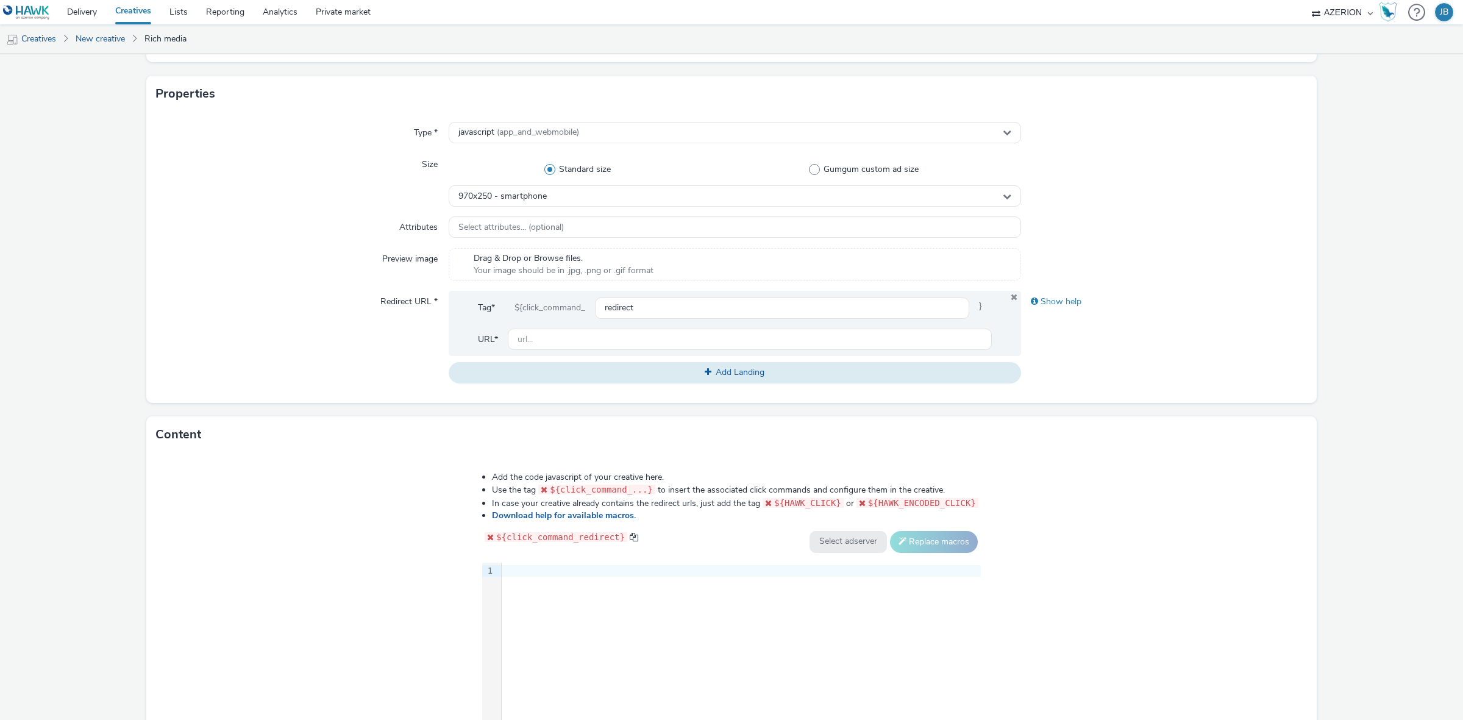
scroll to position [229, 0]
click at [579, 598] on div "9 1 ›" at bounding box center [731, 652] width 499 height 183
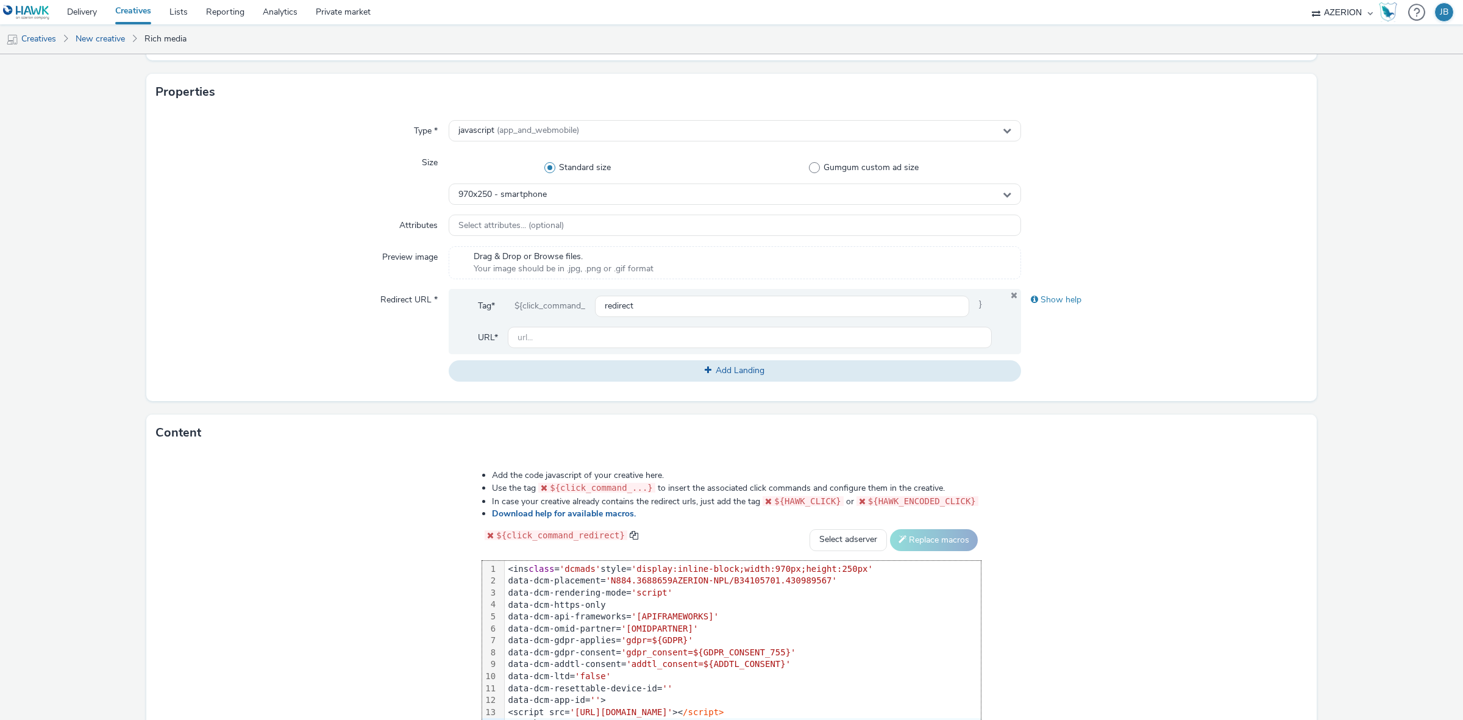
scroll to position [241, 0]
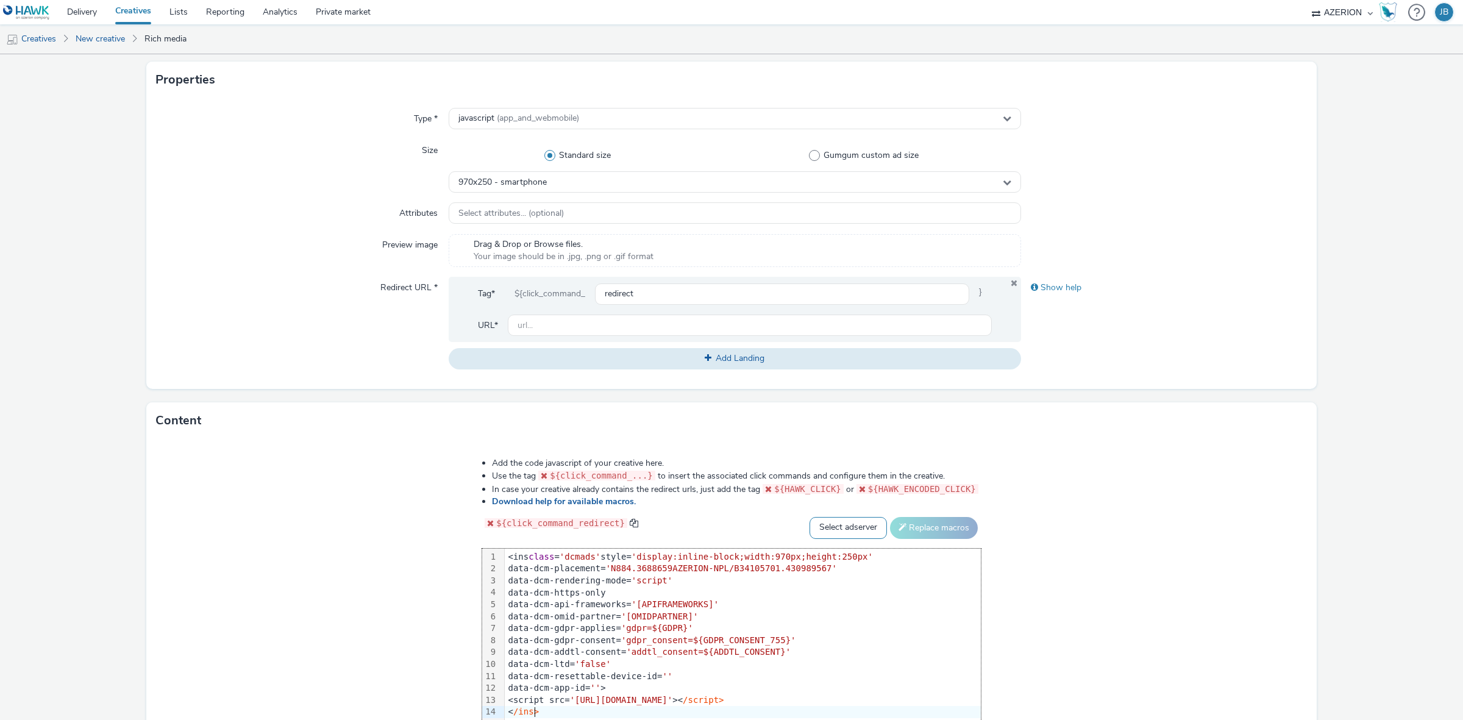
click at [837, 523] on select "Select adserver Sizmek DCM Adform Sting" at bounding box center [847, 528] width 77 height 22
select select "dcm"
click at [809, 517] on select "Select adserver Sizmek DCM Adform Sting" at bounding box center [847, 528] width 77 height 22
click at [902, 530] on button "Replace macros" at bounding box center [934, 528] width 88 height 22
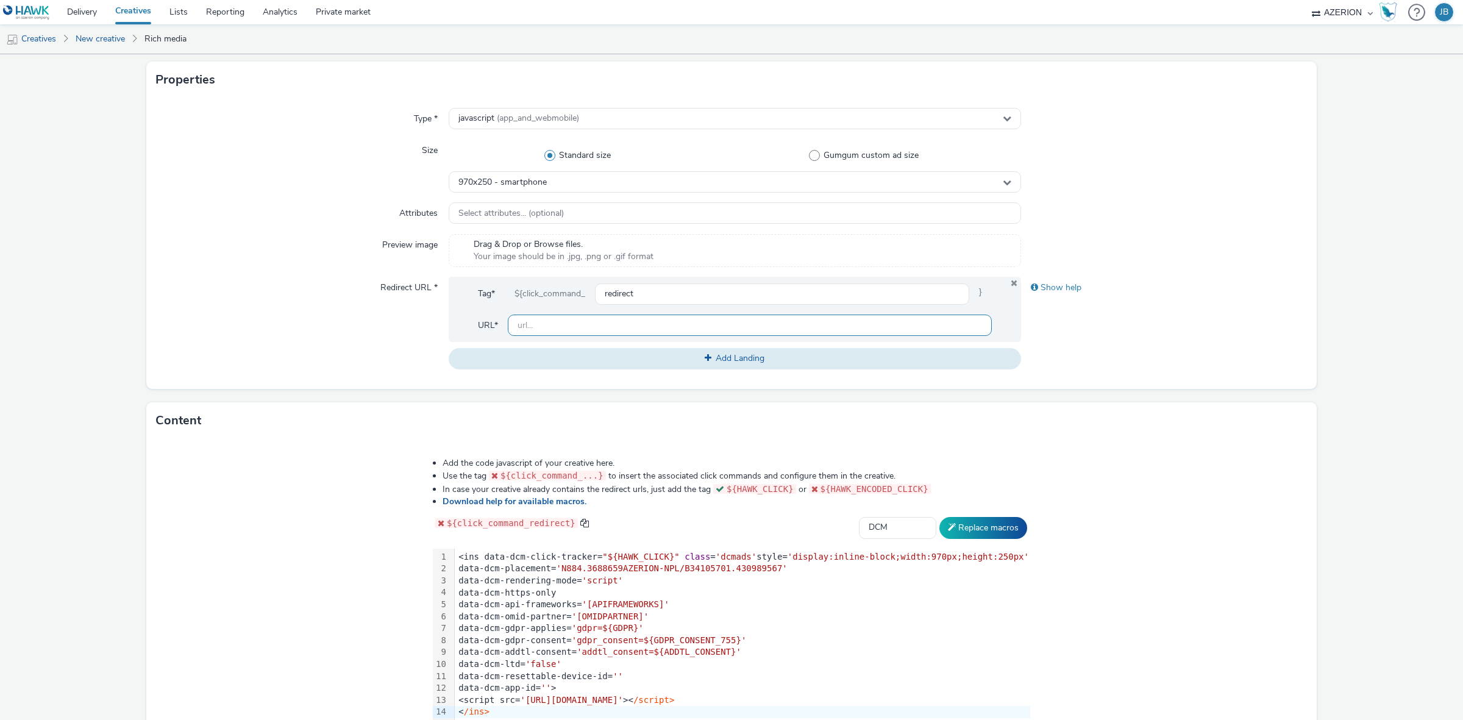
click at [593, 324] on input "text" at bounding box center [750, 325] width 484 height 21
type input "[URL][DOMAIN_NAME]"
click at [596, 324] on input "[URL][DOMAIN_NAME]" at bounding box center [750, 325] width 484 height 21
click at [596, 323] on input "[URL][DOMAIN_NAME]" at bounding box center [750, 325] width 484 height 21
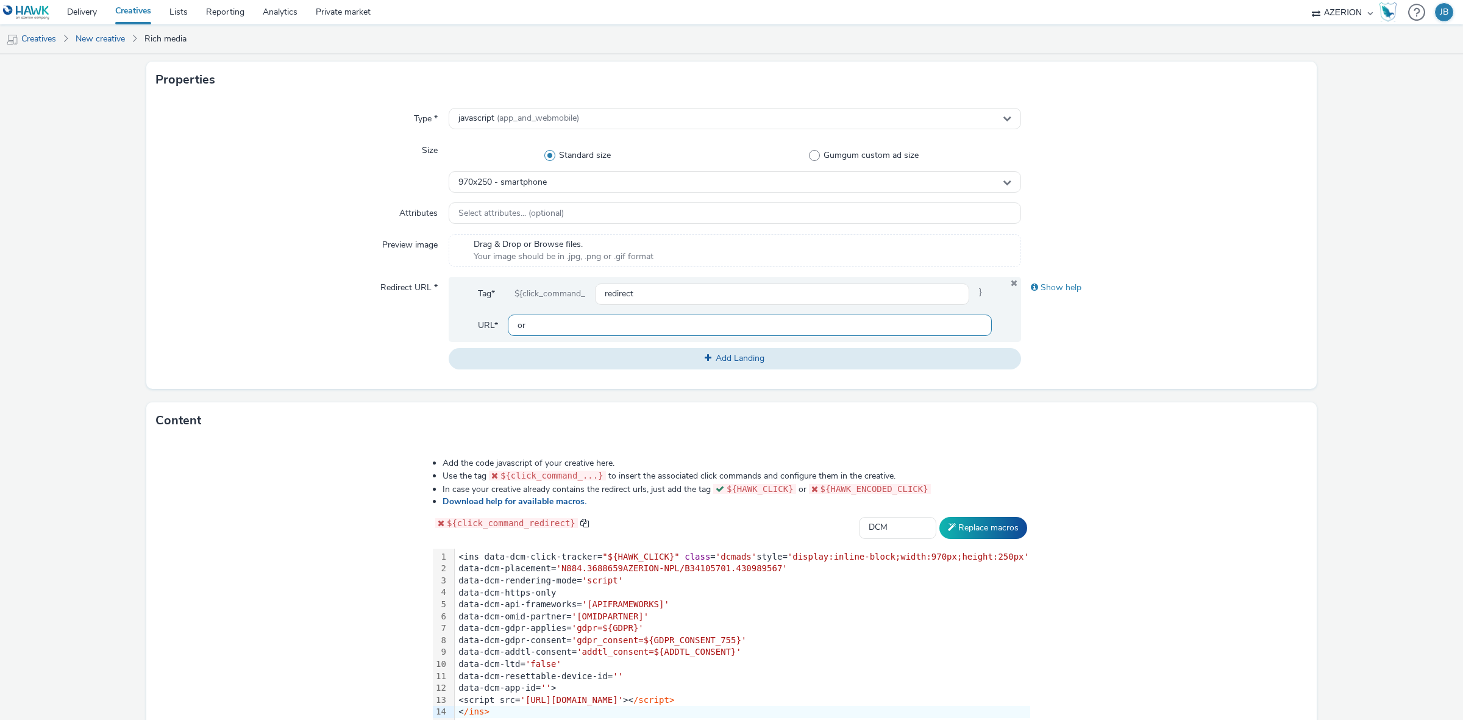
type input "o"
click at [1065, 364] on div "Show help" at bounding box center [1164, 323] width 286 height 92
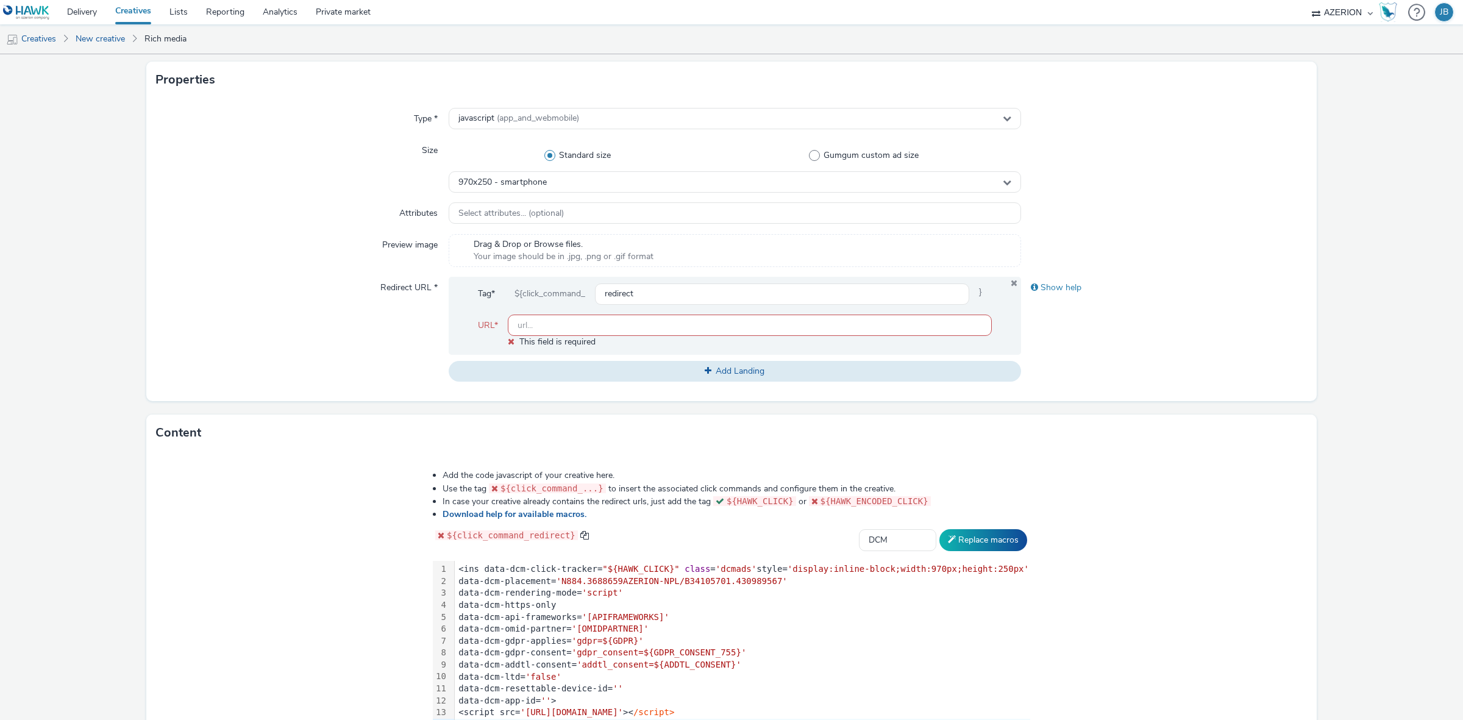
click at [774, 324] on input "text" at bounding box center [750, 325] width 484 height 21
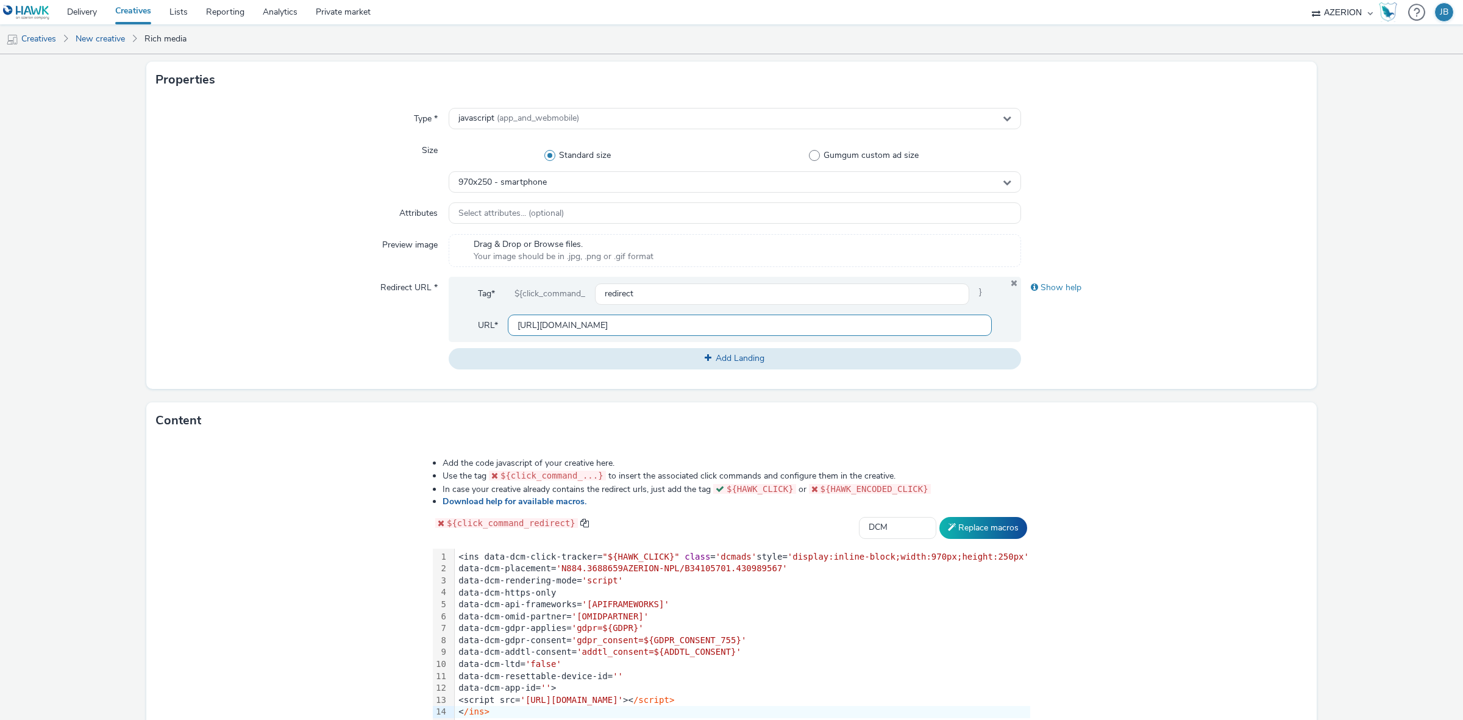
scroll to position [0, 531]
drag, startPoint x: 602, startPoint y: 324, endPoint x: 1412, endPoint y: 235, distance: 815.0
click at [1412, 235] on form "New creative General Advertiser * orange Name * Azerion-[PERSON_NAME] Geoloc_Ge…" at bounding box center [731, 313] width 1463 height 1000
type input "[URL][DOMAIN_NAME]"
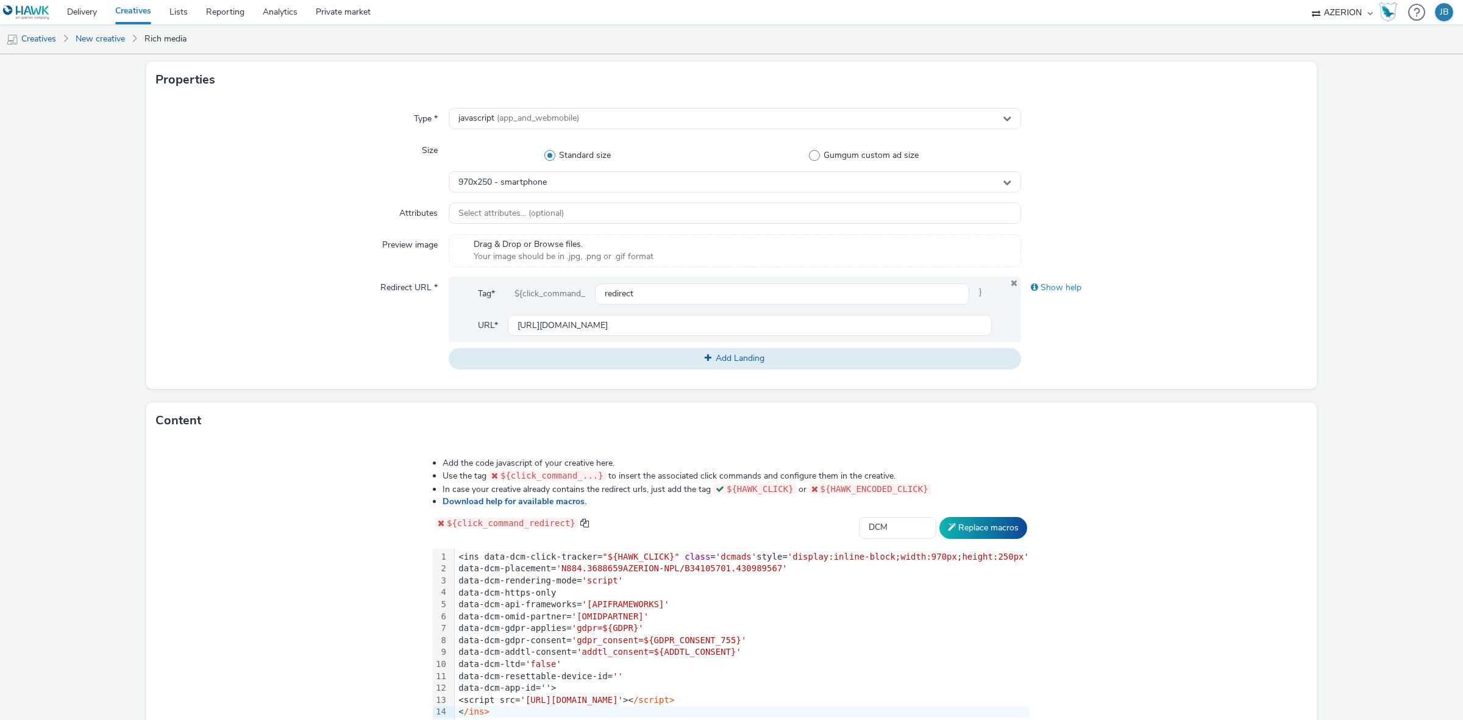
click at [1217, 315] on div "Show help" at bounding box center [1164, 323] width 286 height 92
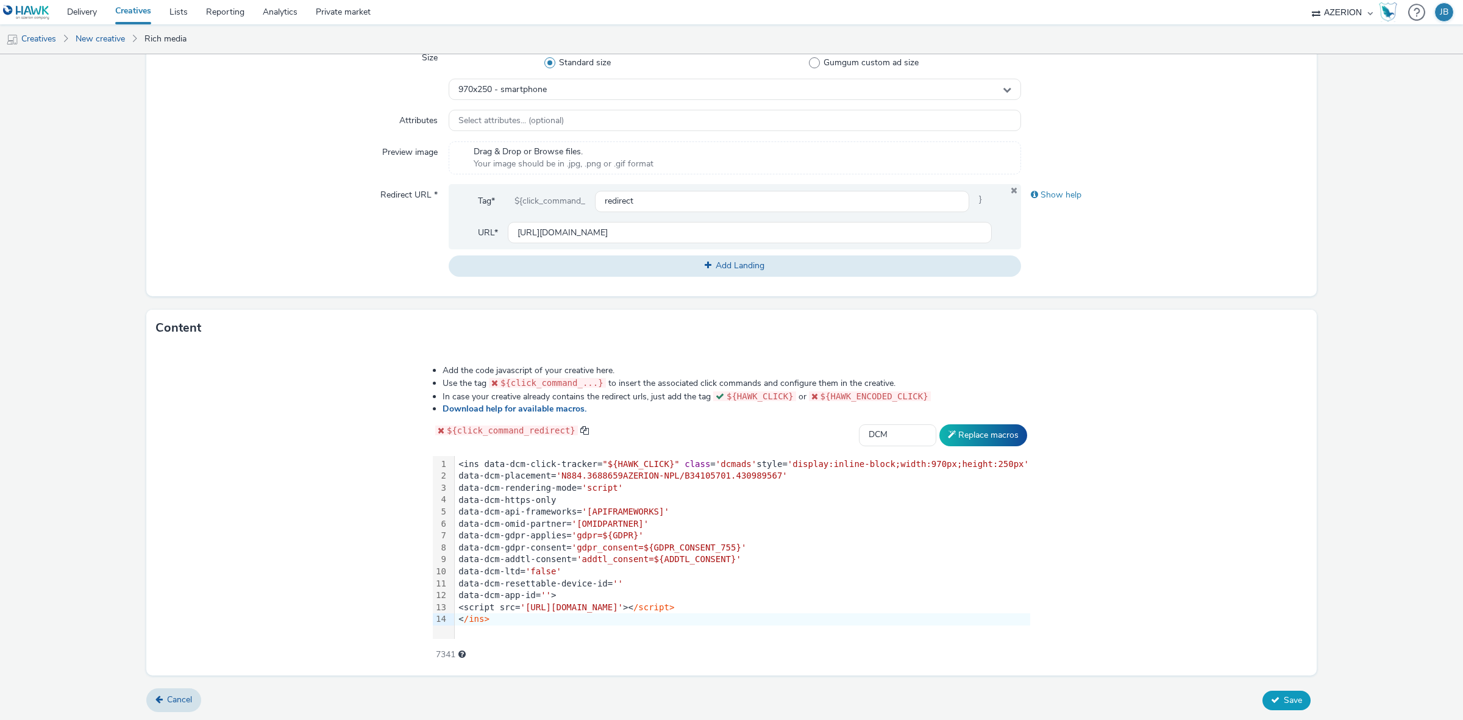
click at [1284, 696] on span "Save" at bounding box center [1293, 700] width 18 height 12
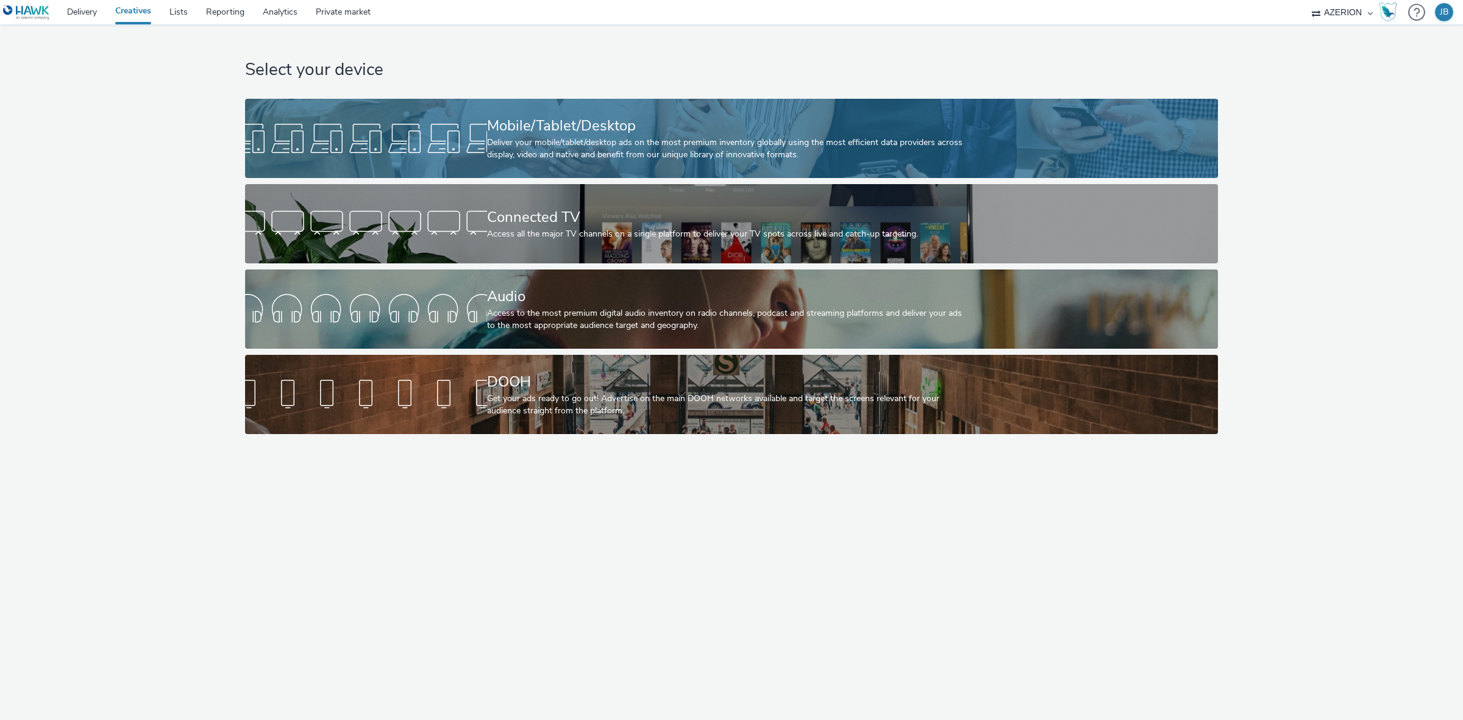
click at [489, 123] on div "Mobile/Tablet/Desktop" at bounding box center [729, 125] width 484 height 21
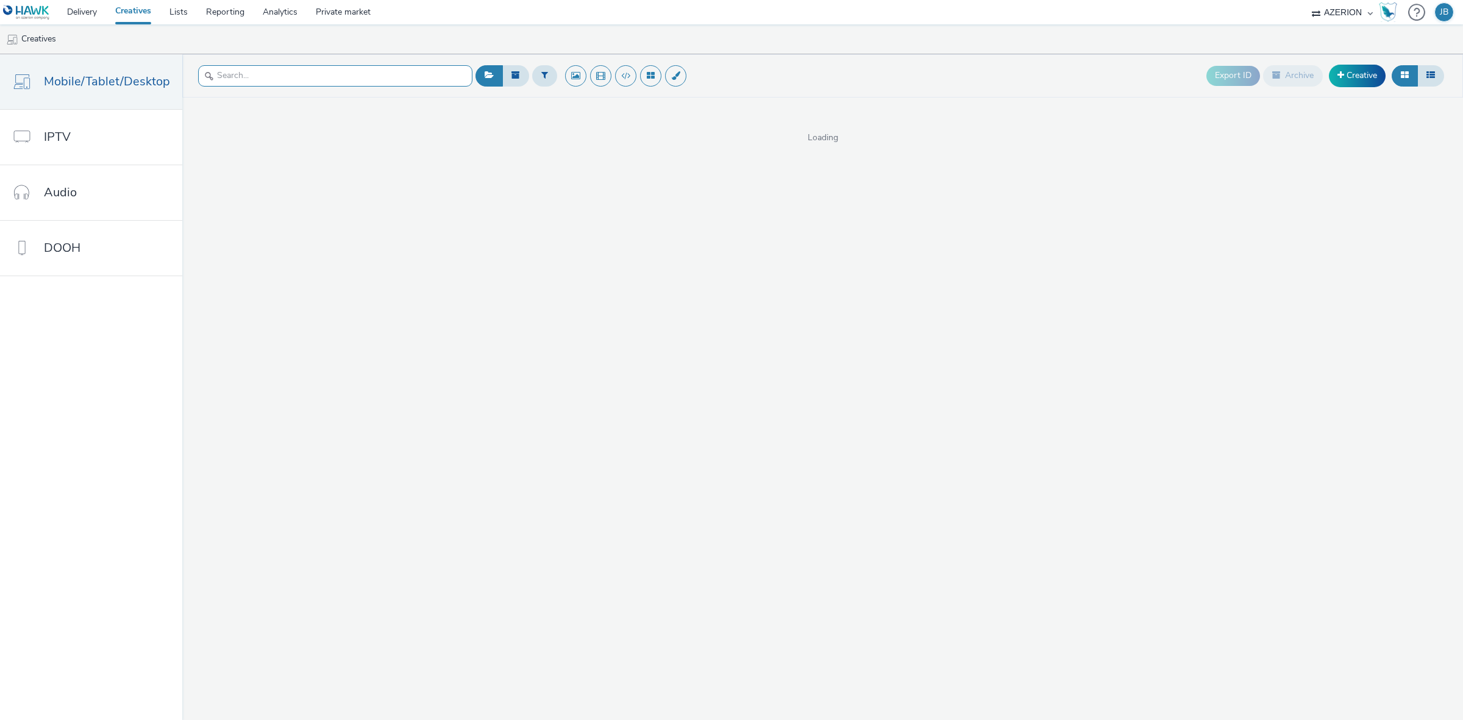
click at [342, 77] on input "text" at bounding box center [335, 75] width 274 height 21
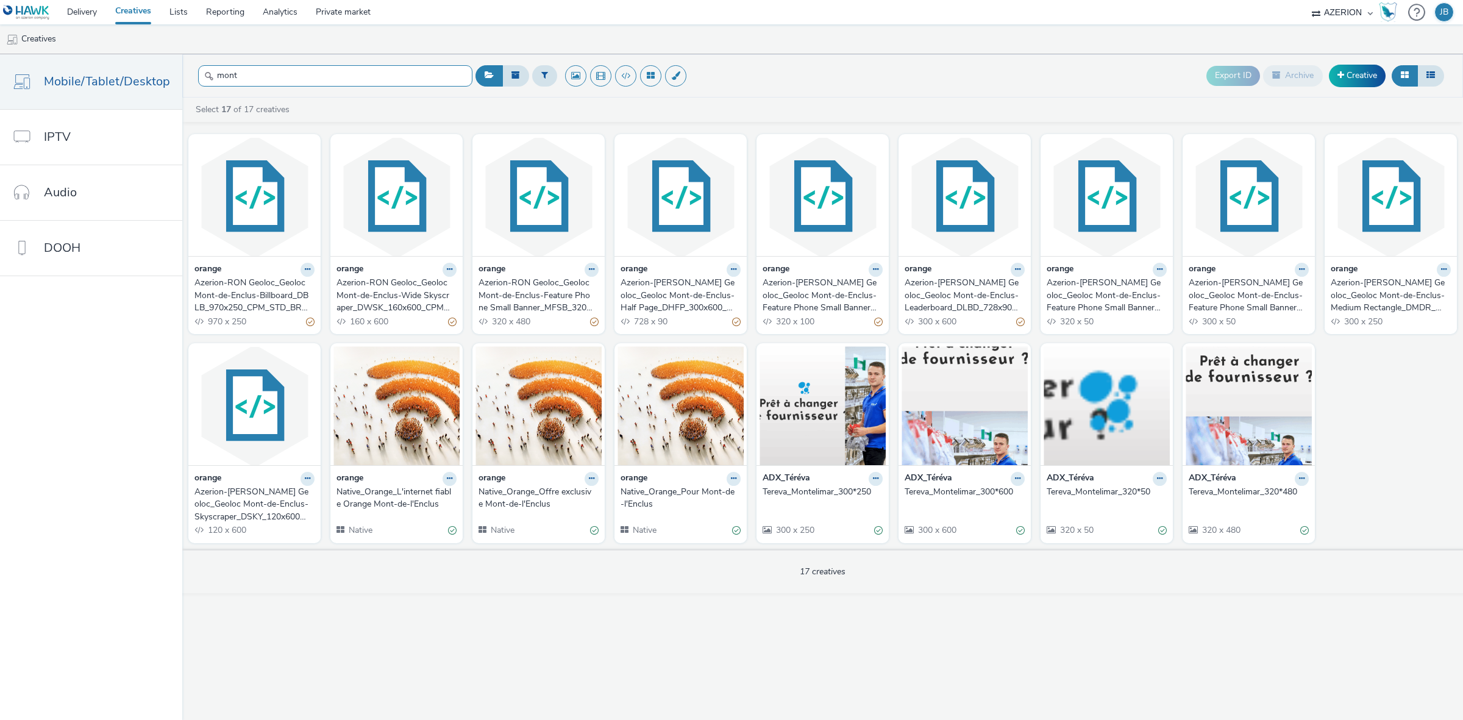
type input "mont"
click at [267, 286] on div "Azerion-RON Geoloc_Geoloc Mont-de-Enclus-Billboard_DBLB_970x250_CPM_STD_BRD_NRT…" at bounding box center [251, 295] width 115 height 37
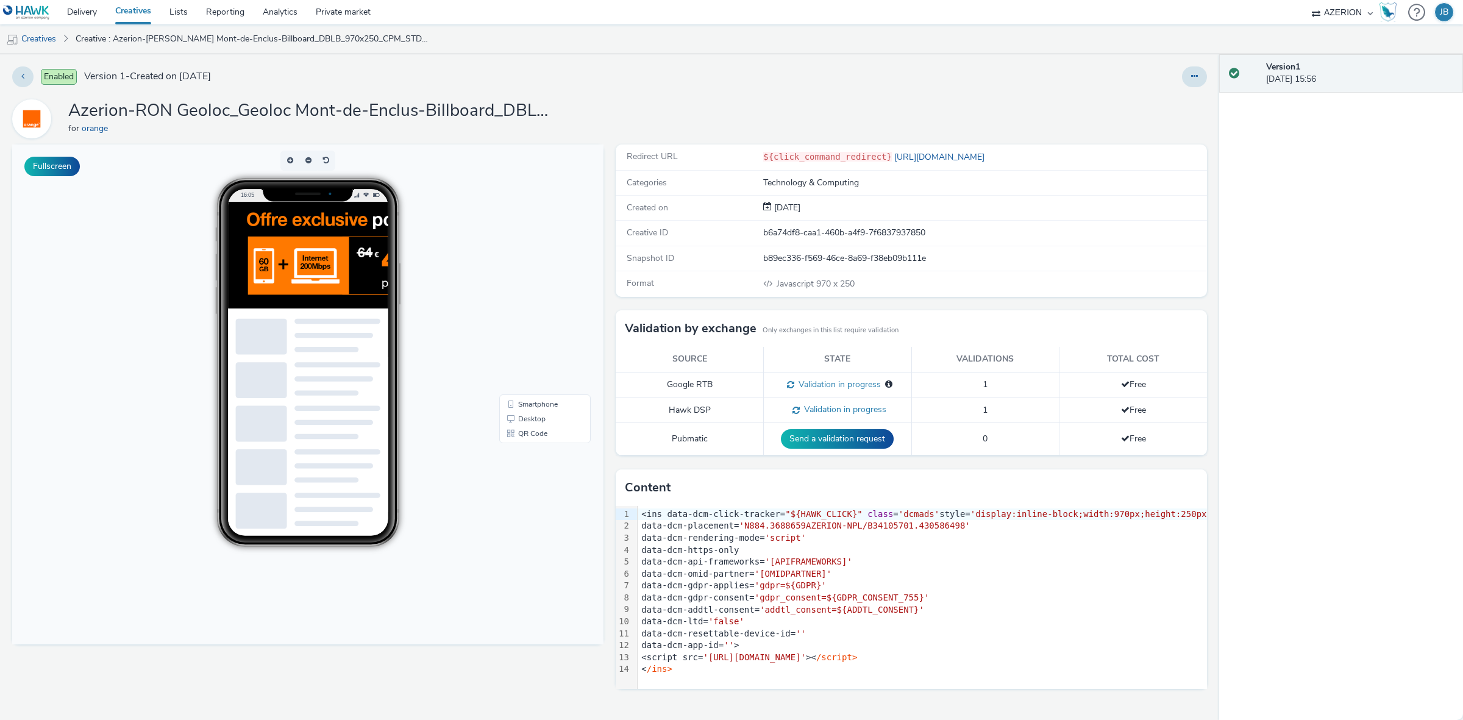
click at [330, 255] on img at bounding box center [522, 278] width 591 height 152
click at [21, 77] on icon at bounding box center [22, 76] width 3 height 9
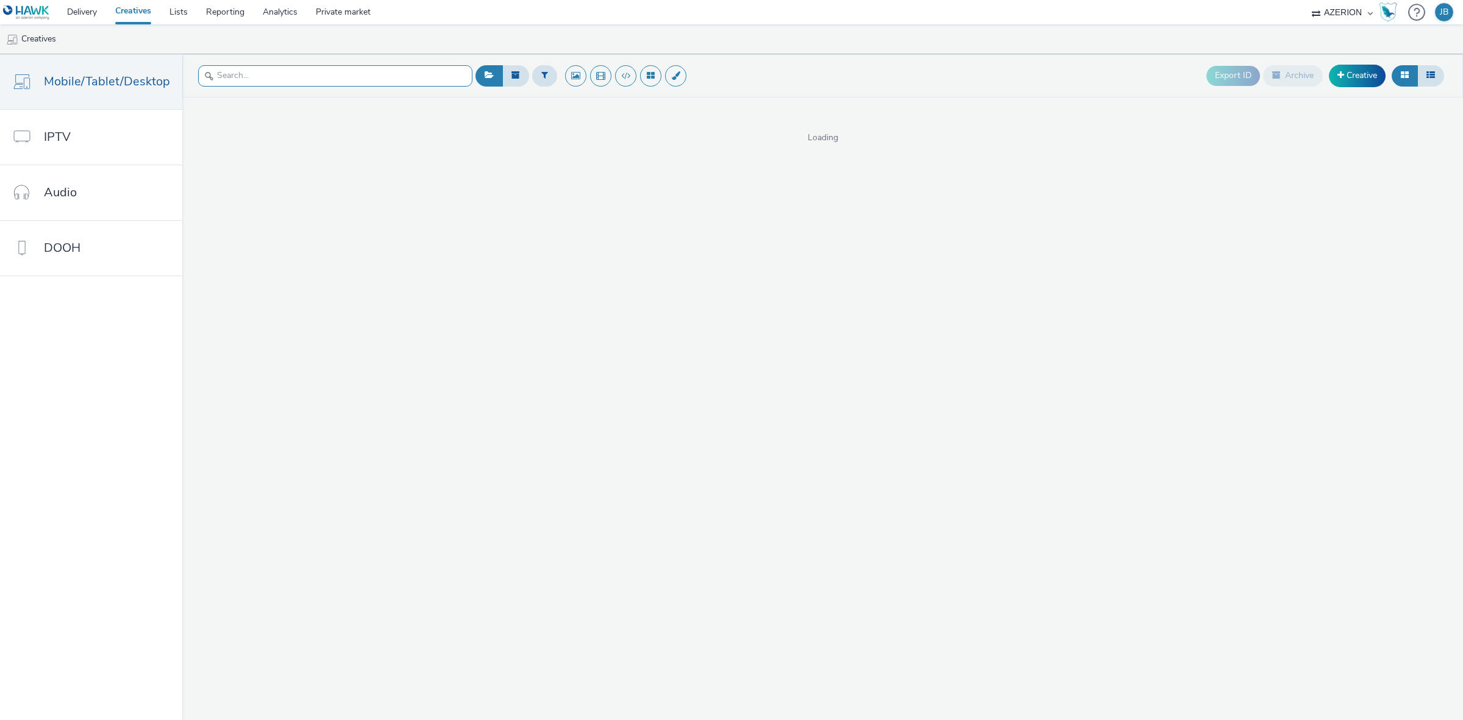
click at [379, 74] on input "text" at bounding box center [335, 75] width 274 height 21
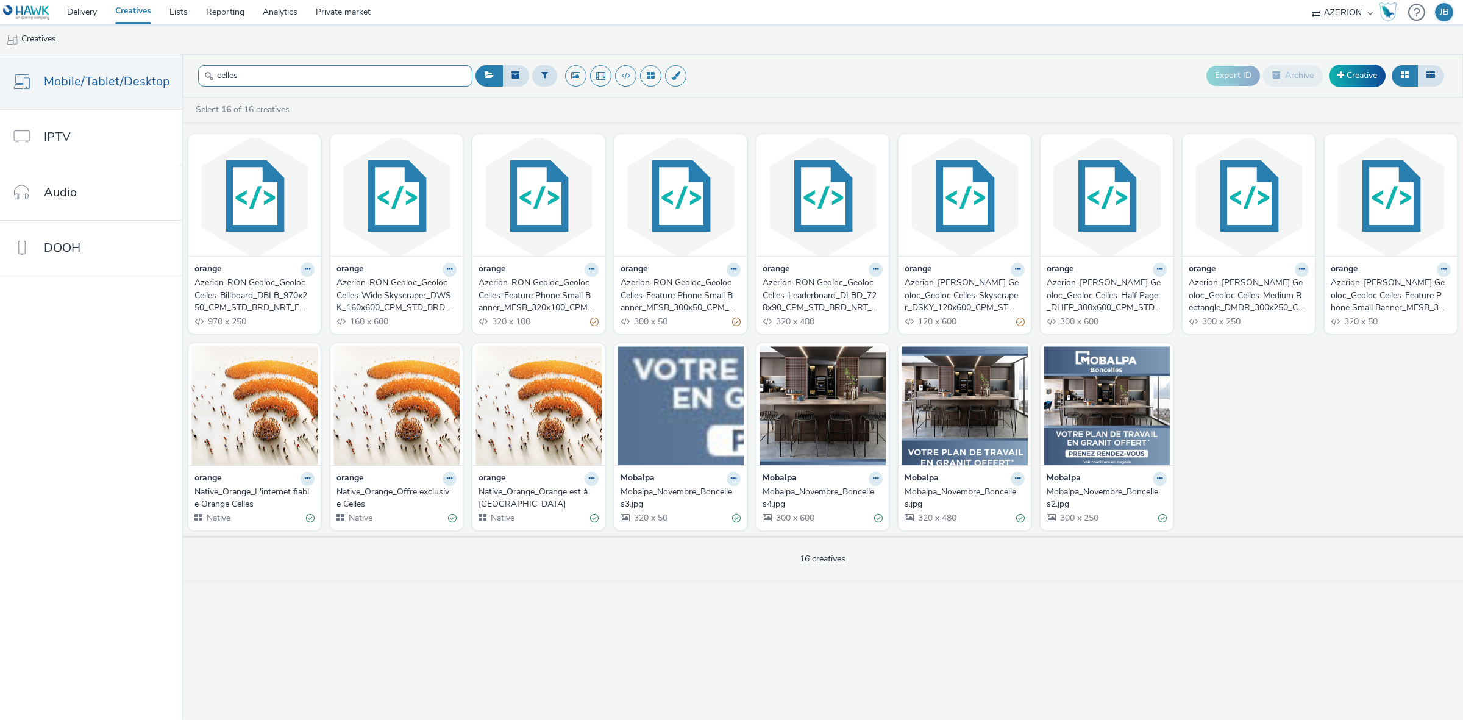
type input "celles"
click at [251, 288] on div "Azerion-RON Geoloc_Geoloc Celles-Billboard_DBLB_970x250_CPM_STD_BRD_NRT_FRE_X_C…" at bounding box center [251, 295] width 115 height 37
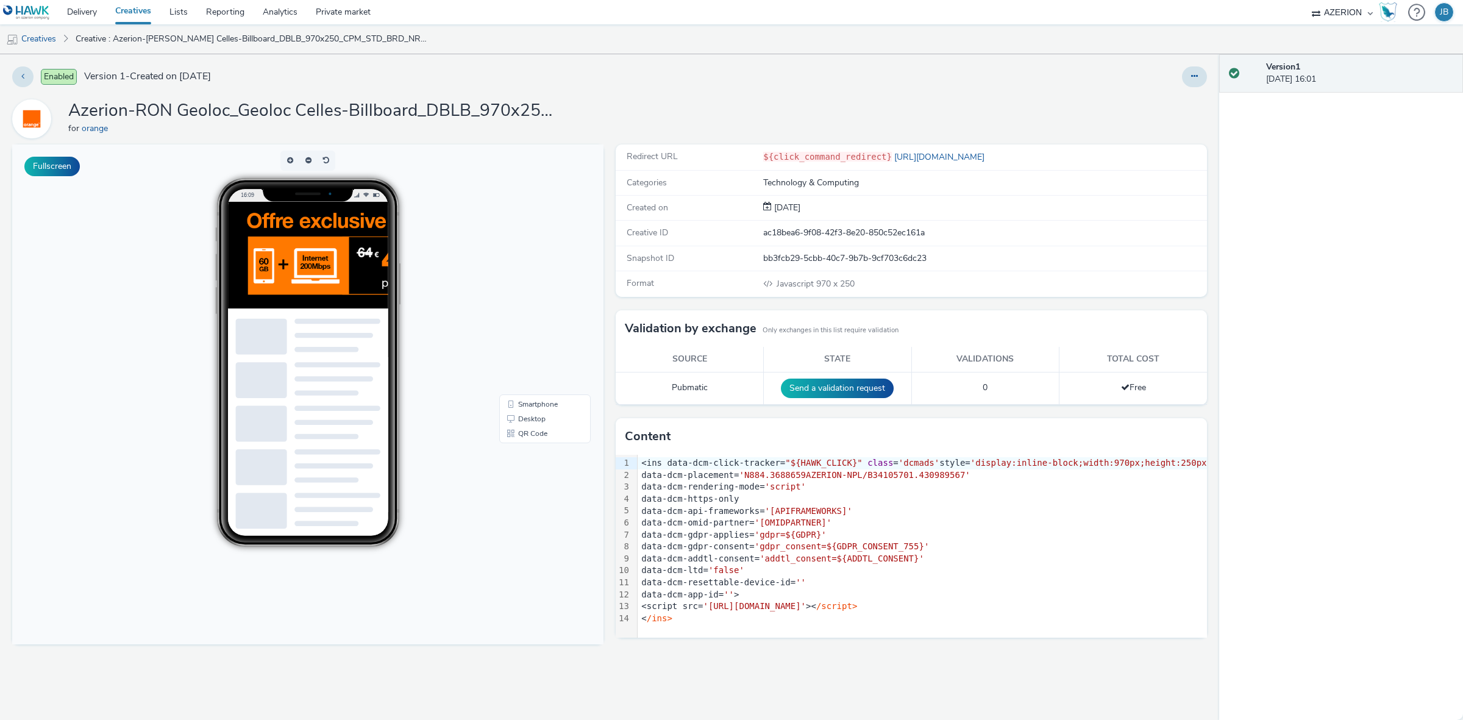
click at [313, 263] on img at bounding box center [522, 278] width 591 height 152
click at [28, 80] on button at bounding box center [22, 76] width 21 height 21
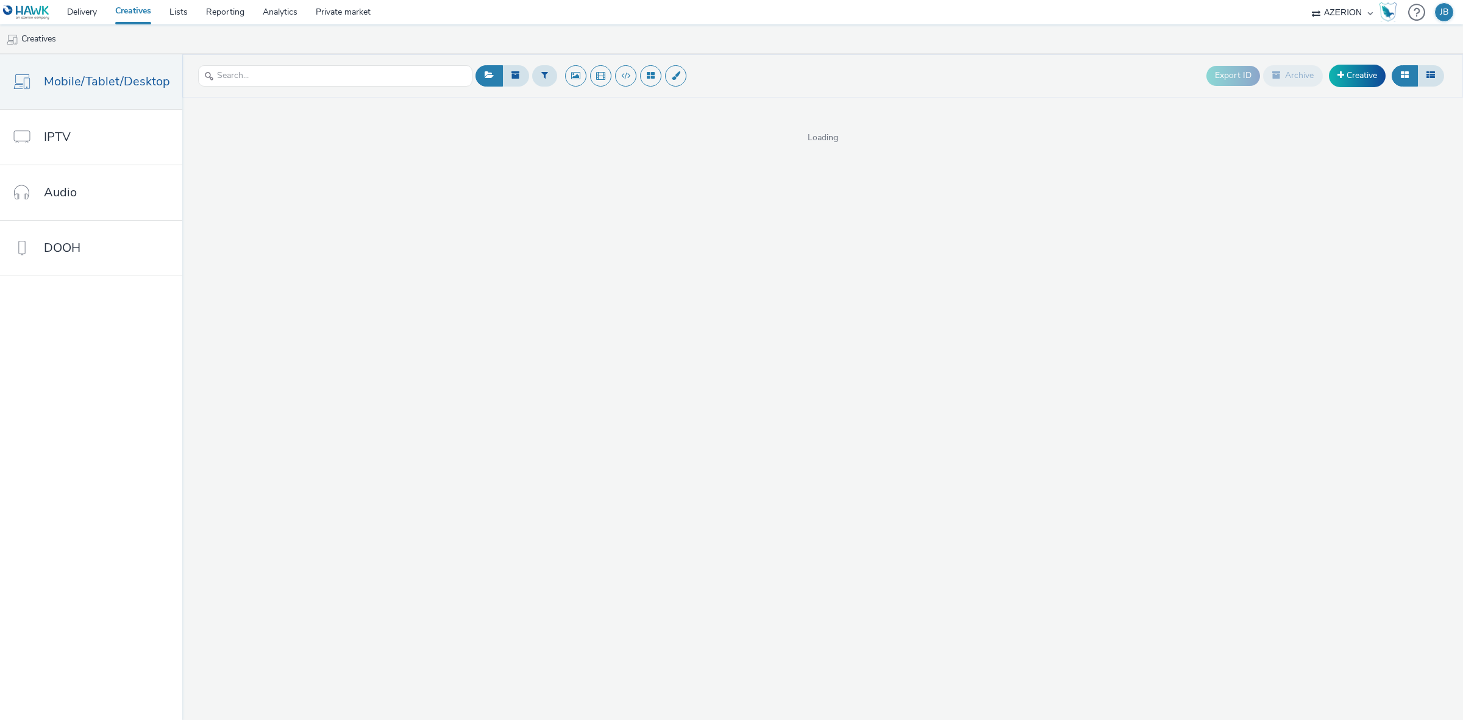
click at [382, 87] on div at bounding box center [335, 76] width 274 height 30
click at [369, 77] on input "text" at bounding box center [335, 75] width 274 height 21
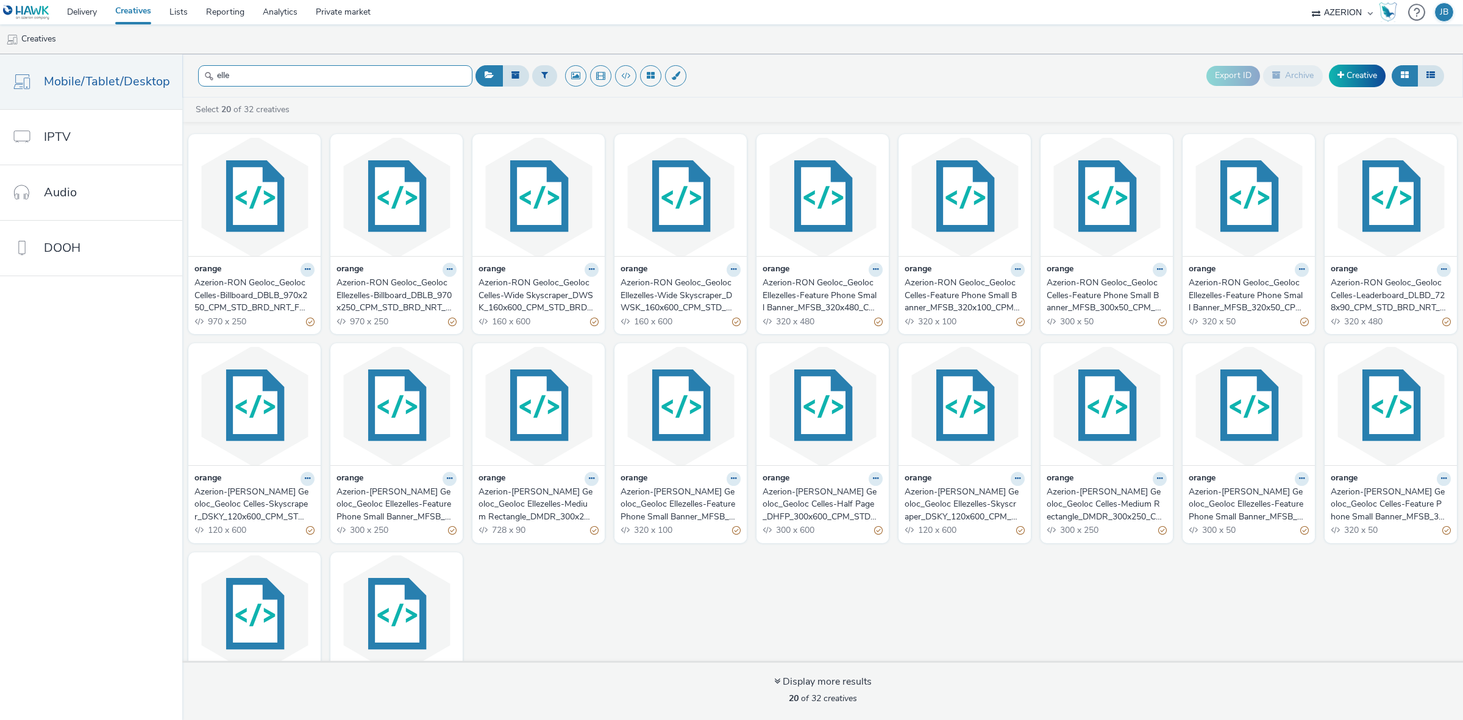
type input "elle"
click at [266, 294] on div "Azerion-RON Geoloc_Geoloc Celles-Billboard_DBLB_970x250_CPM_STD_BRD_NRT_FRE_X_C…" at bounding box center [251, 295] width 115 height 37
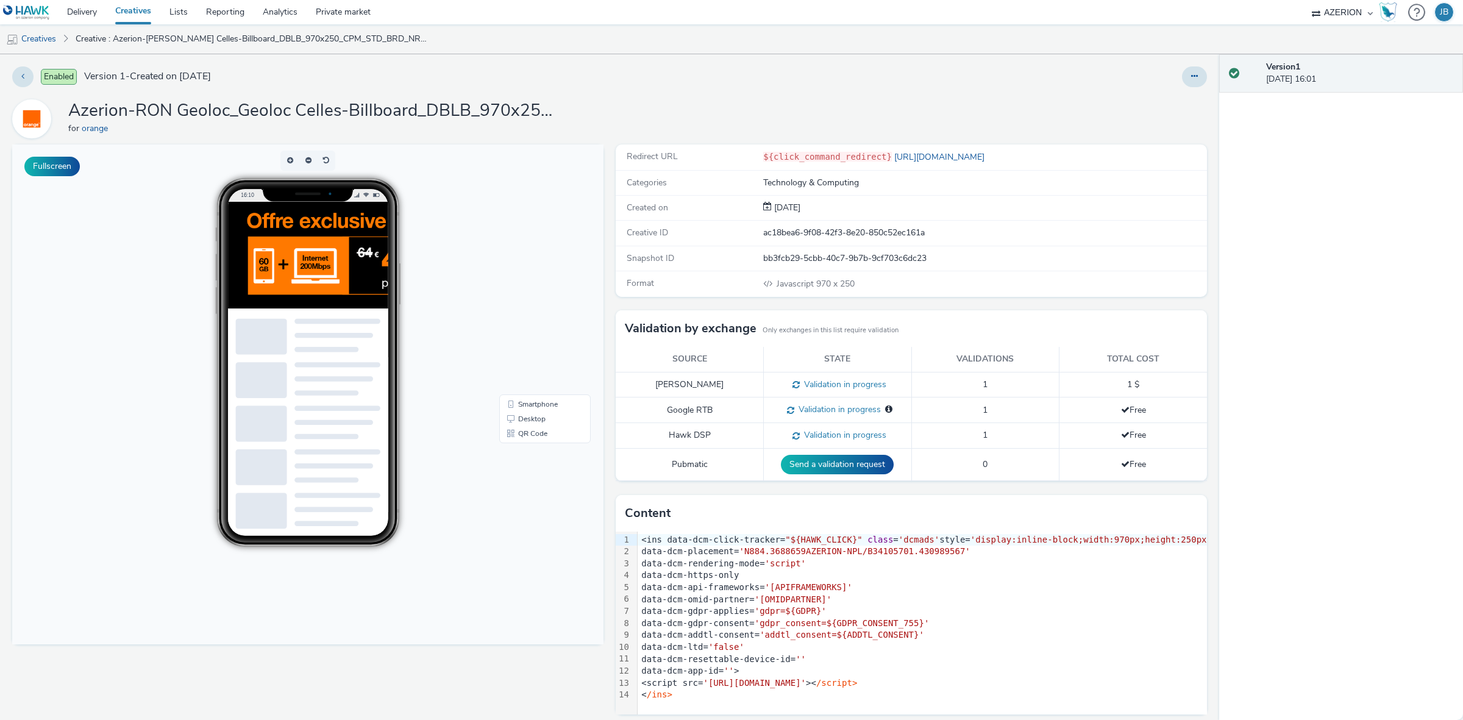
click at [315, 257] on img at bounding box center [522, 278] width 591 height 152
drag, startPoint x: 21, startPoint y: 75, endPoint x: 550, endPoint y: 15, distance: 531.9
click at [22, 75] on icon at bounding box center [22, 76] width 3 height 9
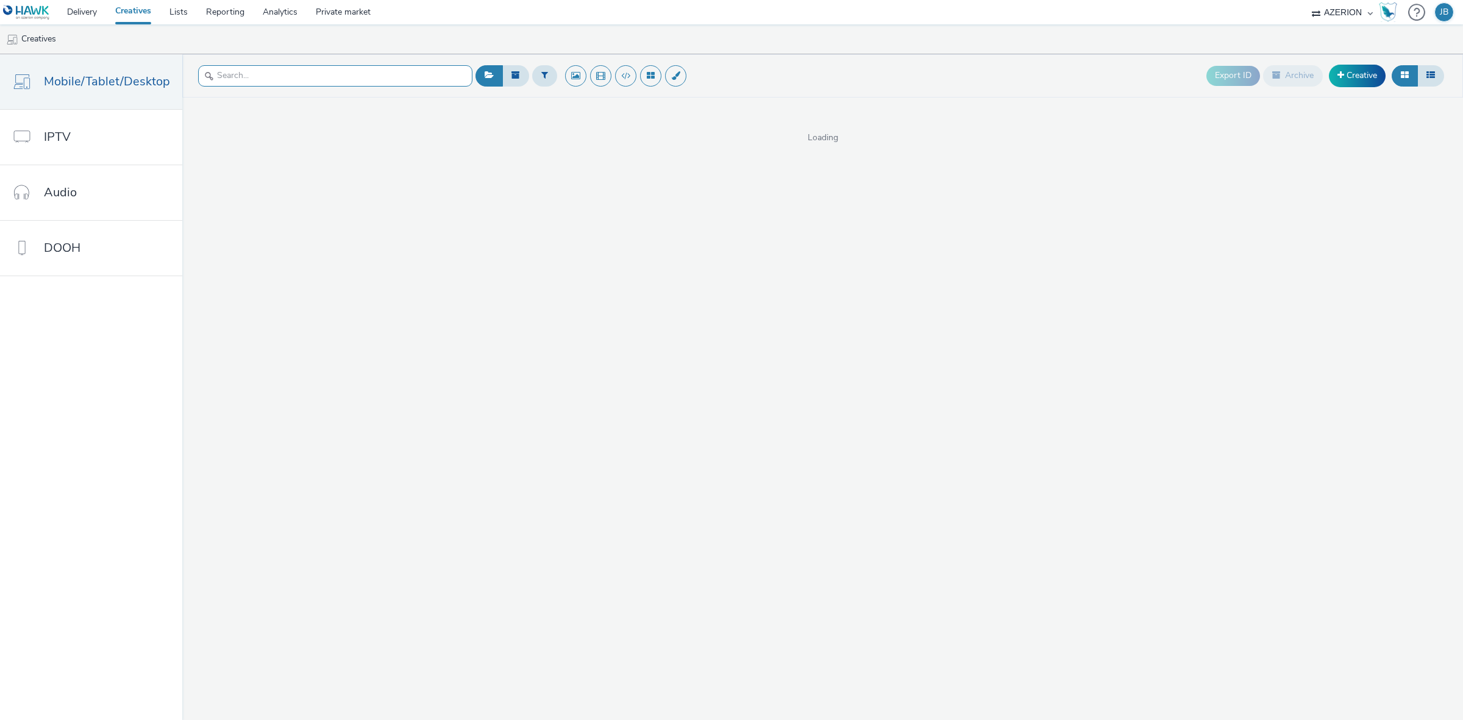
click at [288, 77] on input "text" at bounding box center [335, 75] width 274 height 21
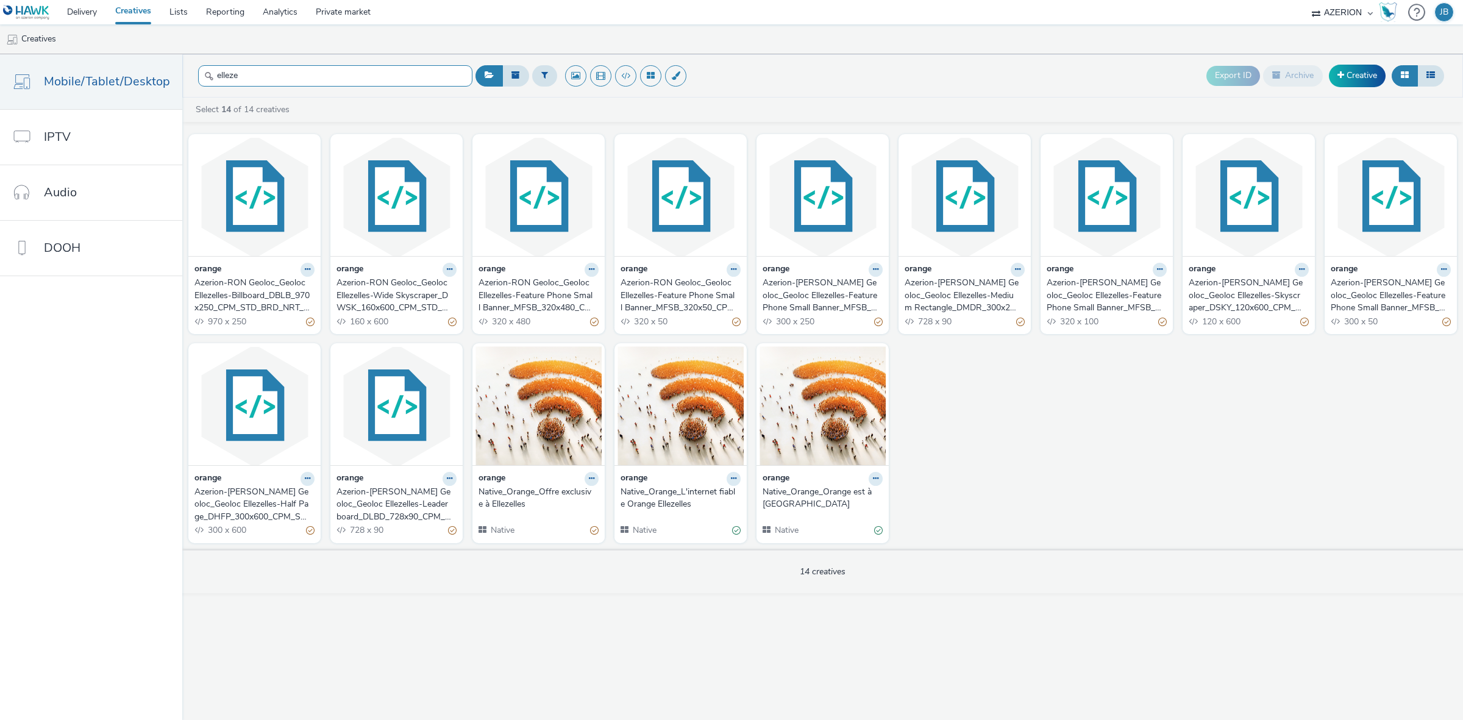
type input "elleze"
click at [254, 293] on div "Azerion-RON Geoloc_Geoloc Ellezelles-Billboard_DBLB_970x250_CPM_STD_BRD_NRT_FRE…" at bounding box center [251, 295] width 115 height 37
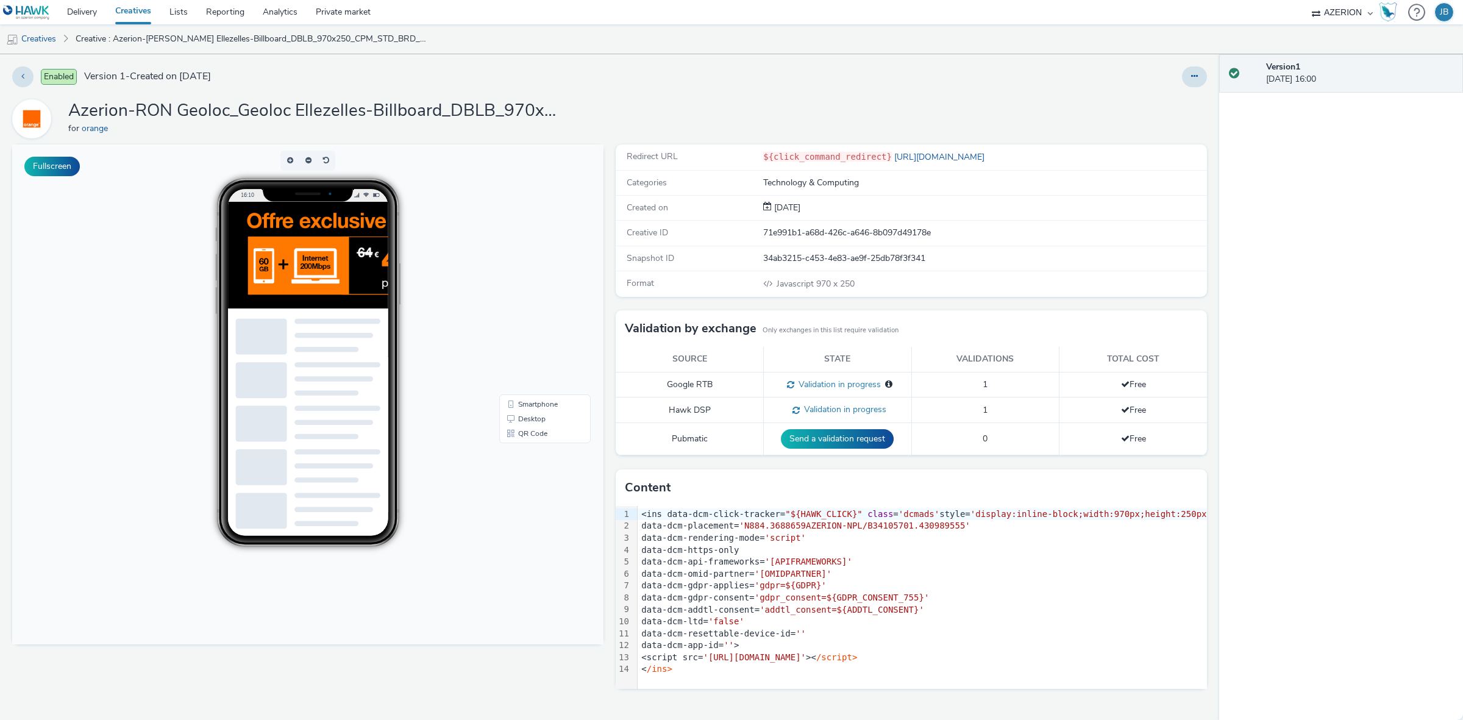
click at [375, 246] on img at bounding box center [522, 278] width 591 height 152
click at [19, 82] on button at bounding box center [22, 76] width 21 height 21
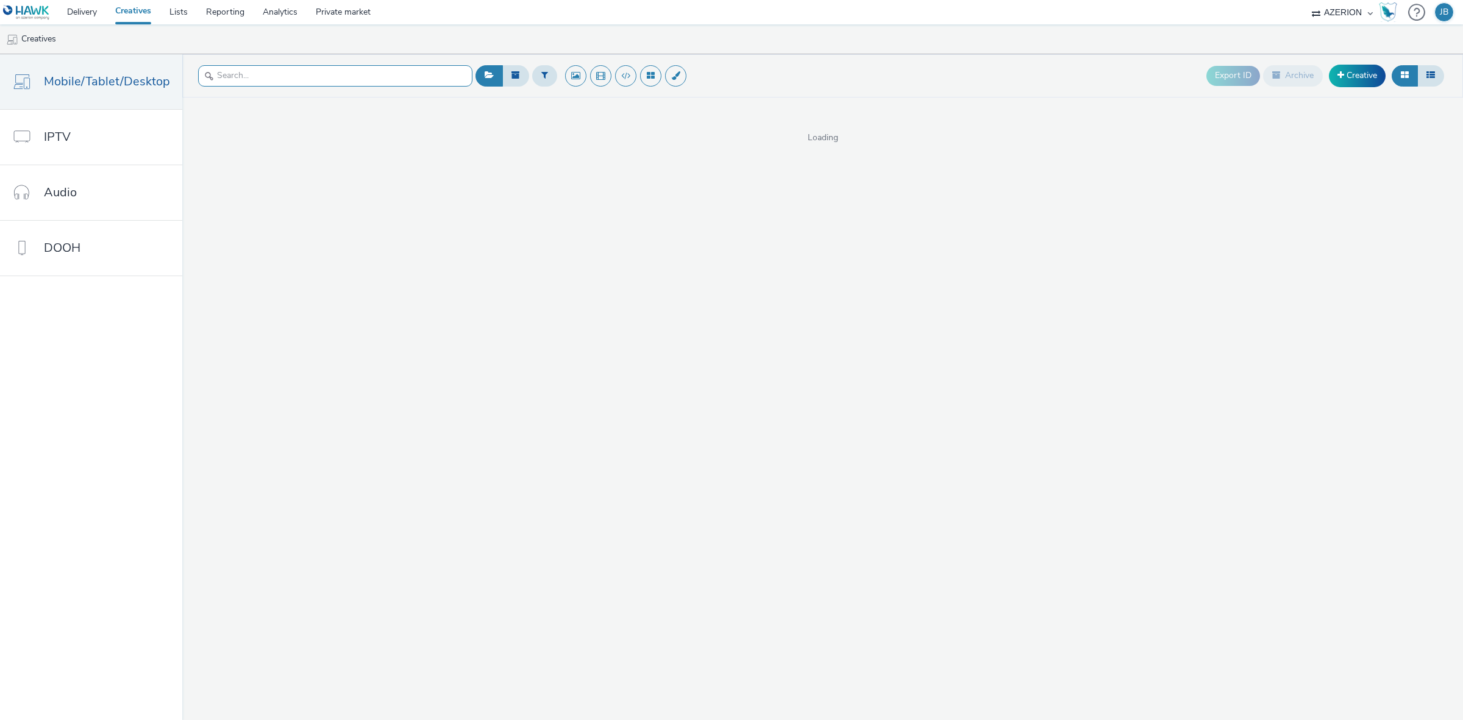
click at [354, 76] on input "text" at bounding box center [335, 75] width 274 height 21
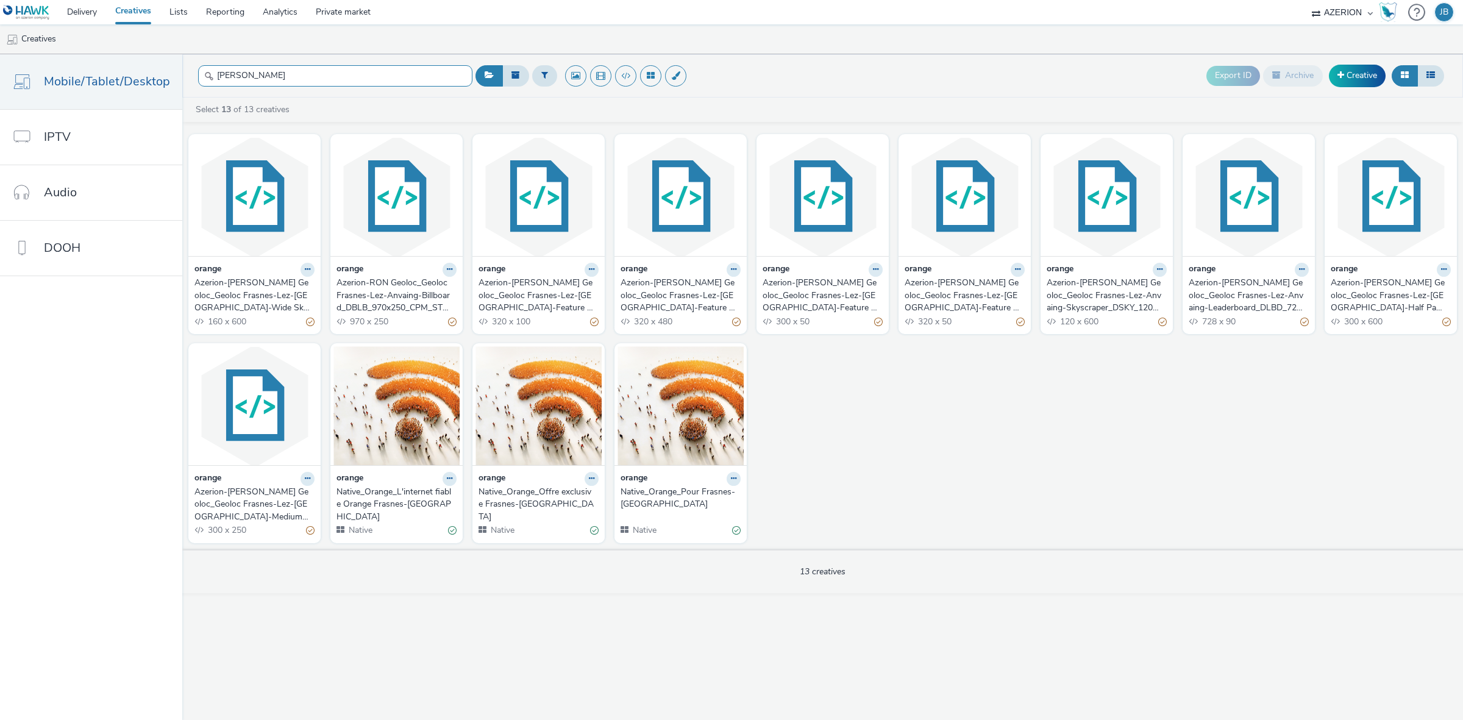
type input "asnes"
click at [253, 285] on div "Azerion-[PERSON_NAME] Geoloc_Geoloc Frasnes-Lez-[GEOGRAPHIC_DATA]-Wide Skyscrap…" at bounding box center [251, 295] width 115 height 37
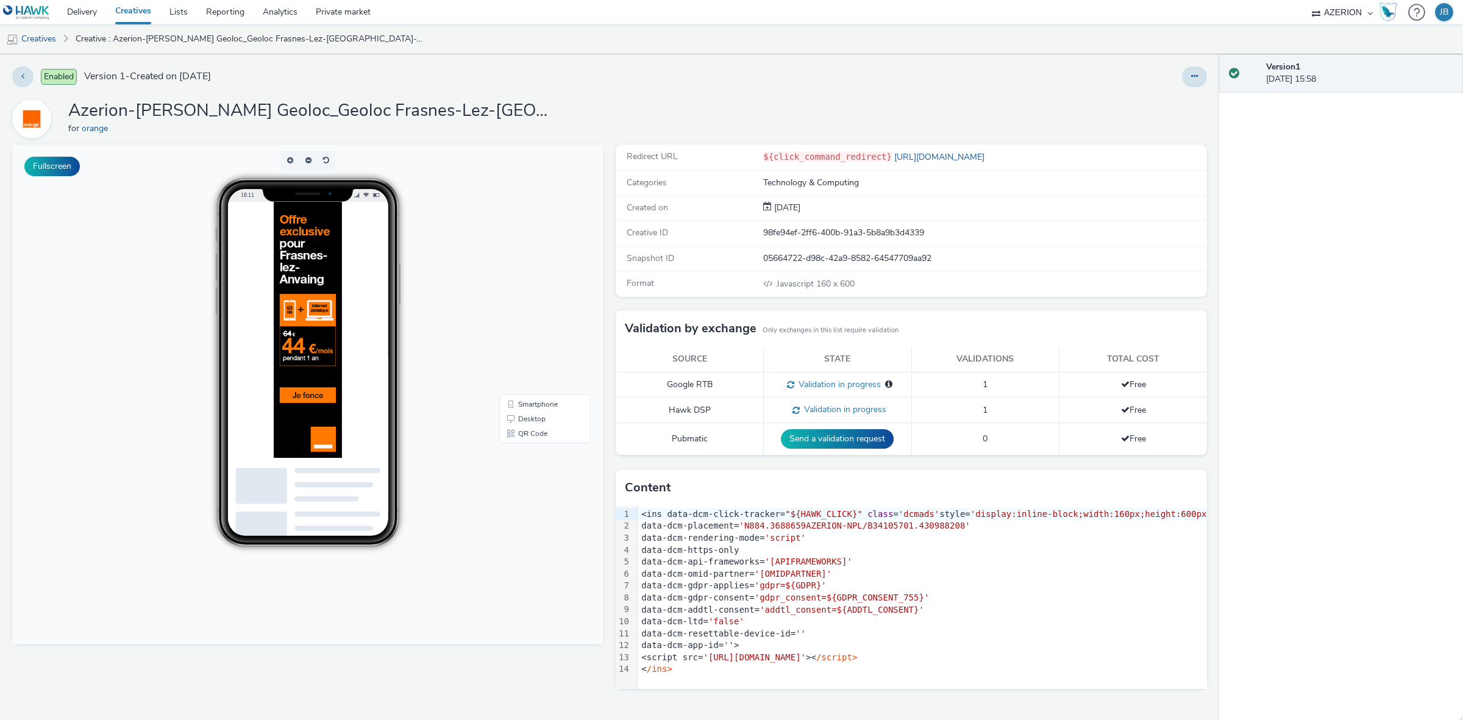
click at [328, 299] on img at bounding box center [323, 385] width 98 height 366
